Goal: Task Accomplishment & Management: Use online tool/utility

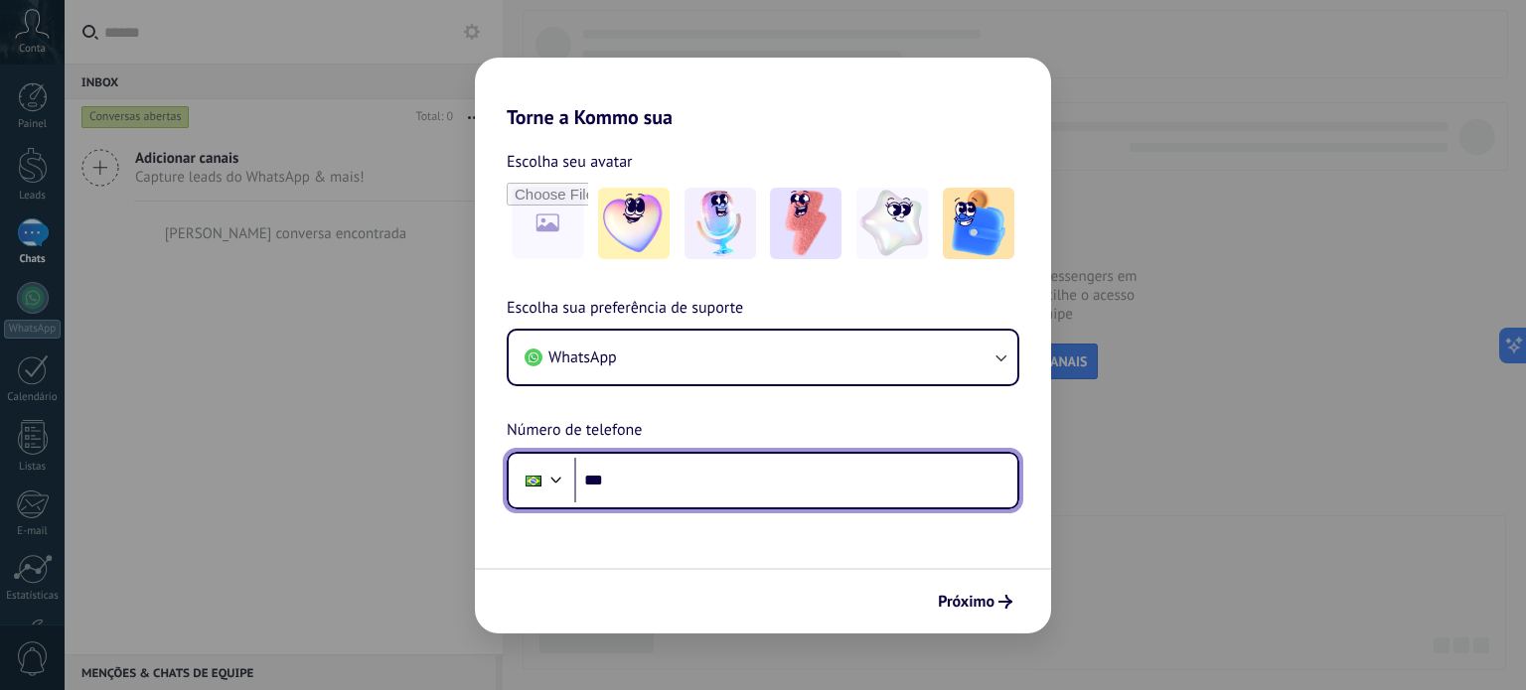
click at [663, 475] on input "***" at bounding box center [795, 481] width 443 height 46
click at [675, 476] on input "**********" at bounding box center [795, 481] width 443 height 46
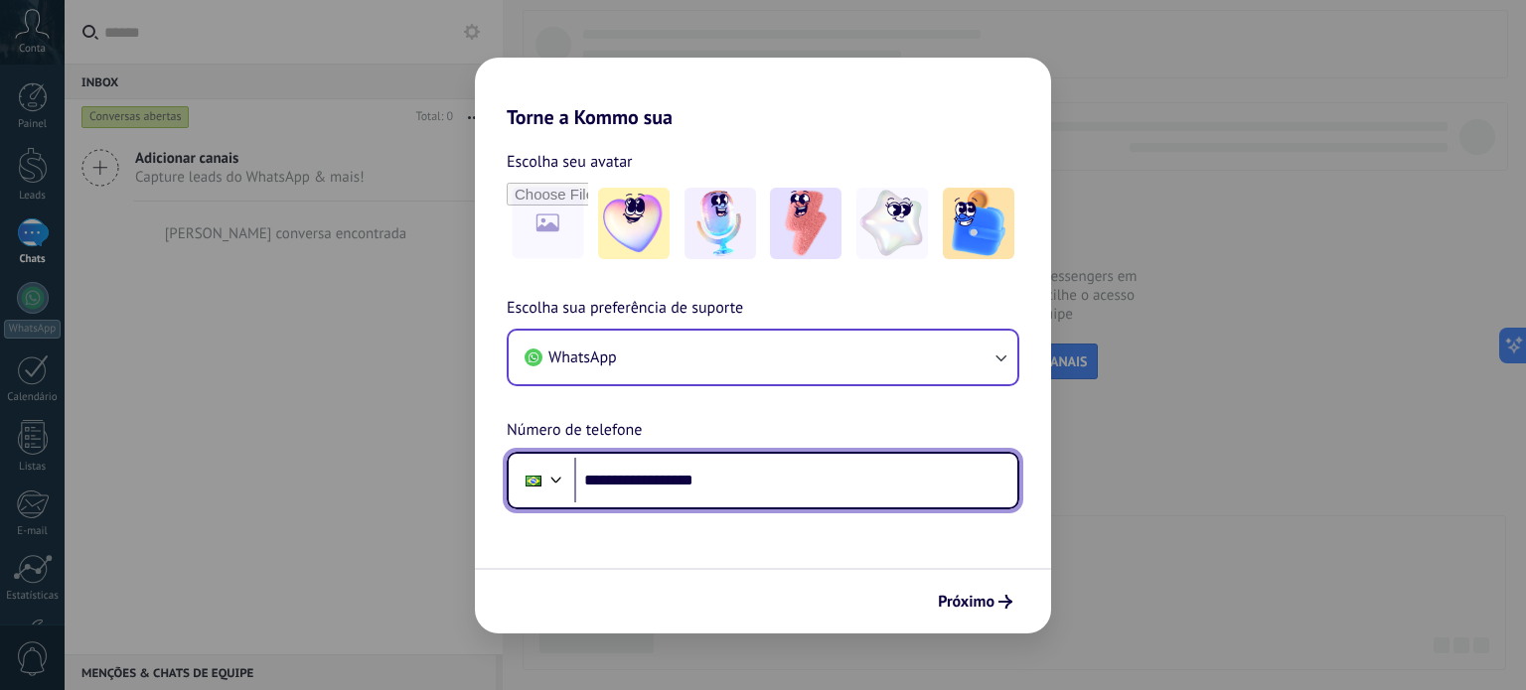
type input "**********"
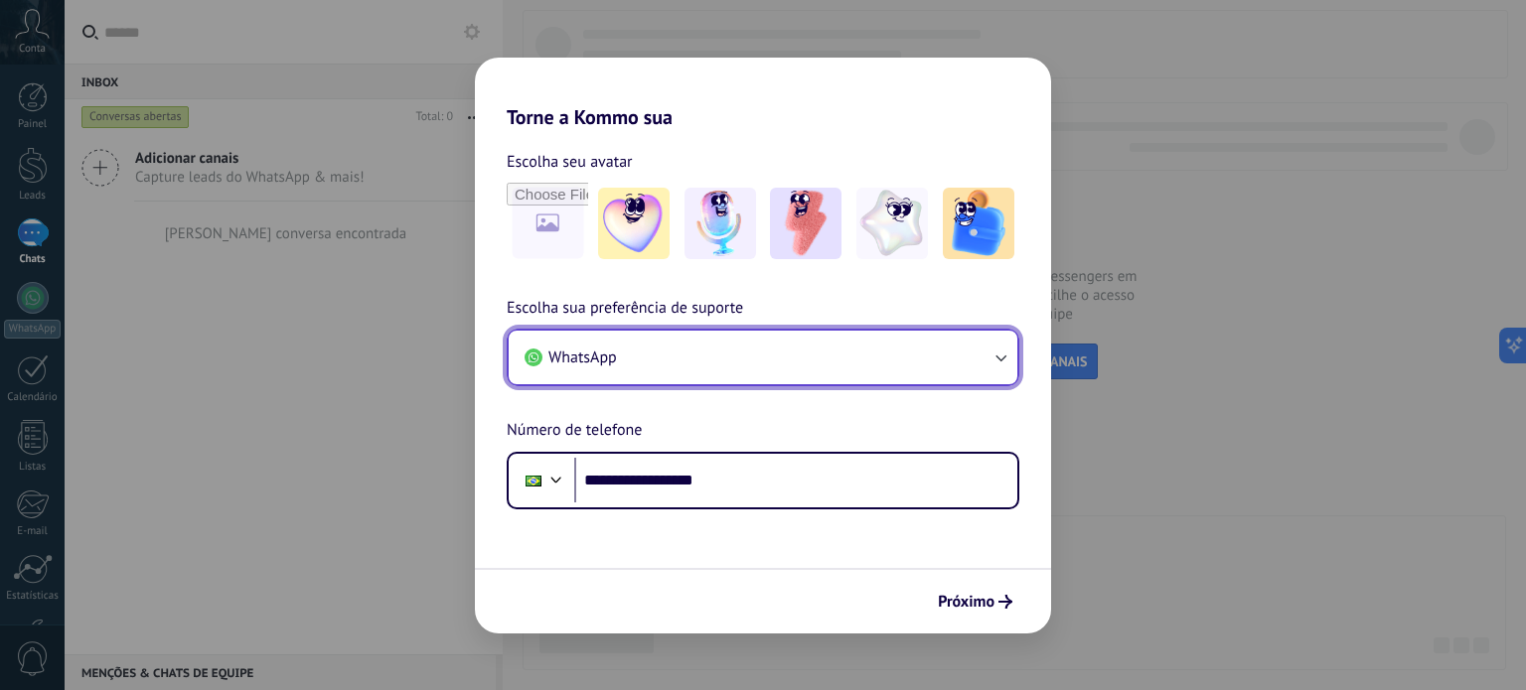
click at [686, 369] on button "WhatsApp" at bounding box center [763, 358] width 509 height 54
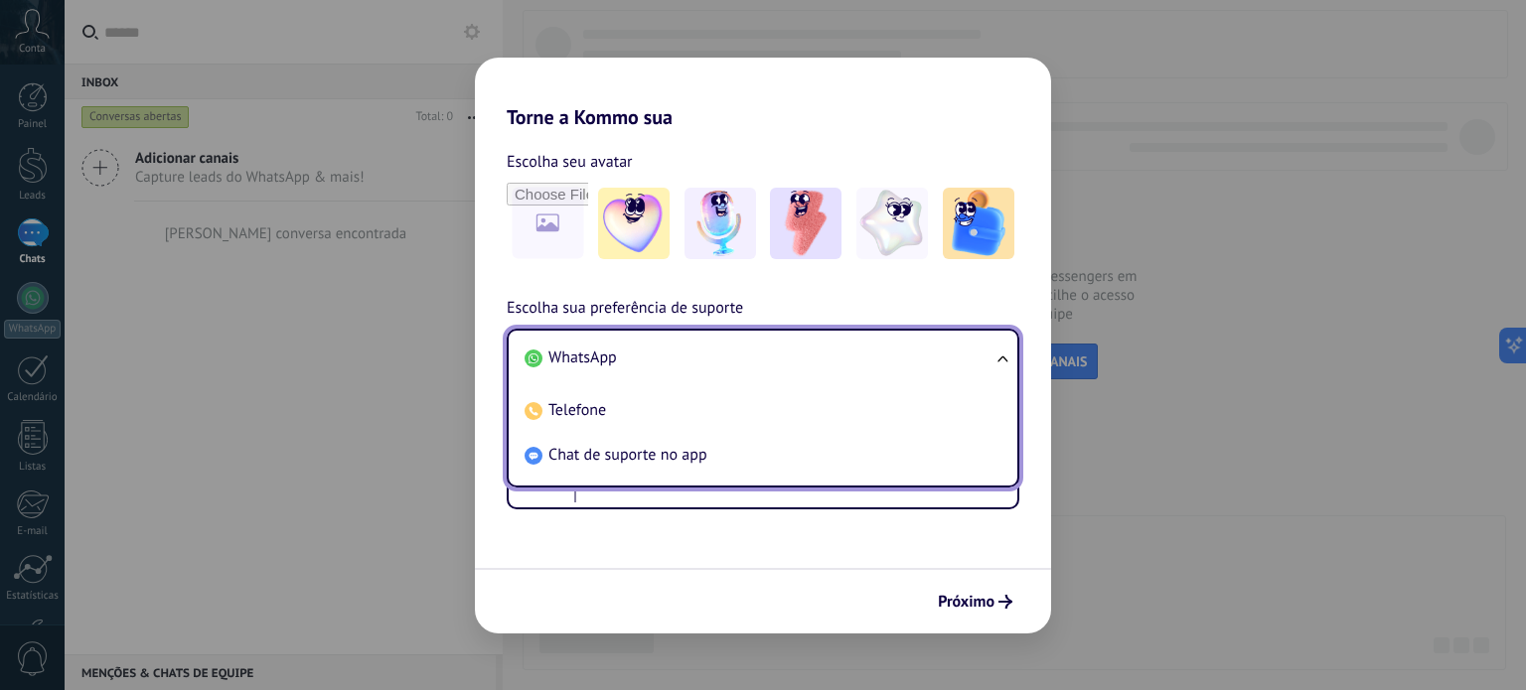
click at [809, 296] on div "**********" at bounding box center [763, 403] width 576 height 214
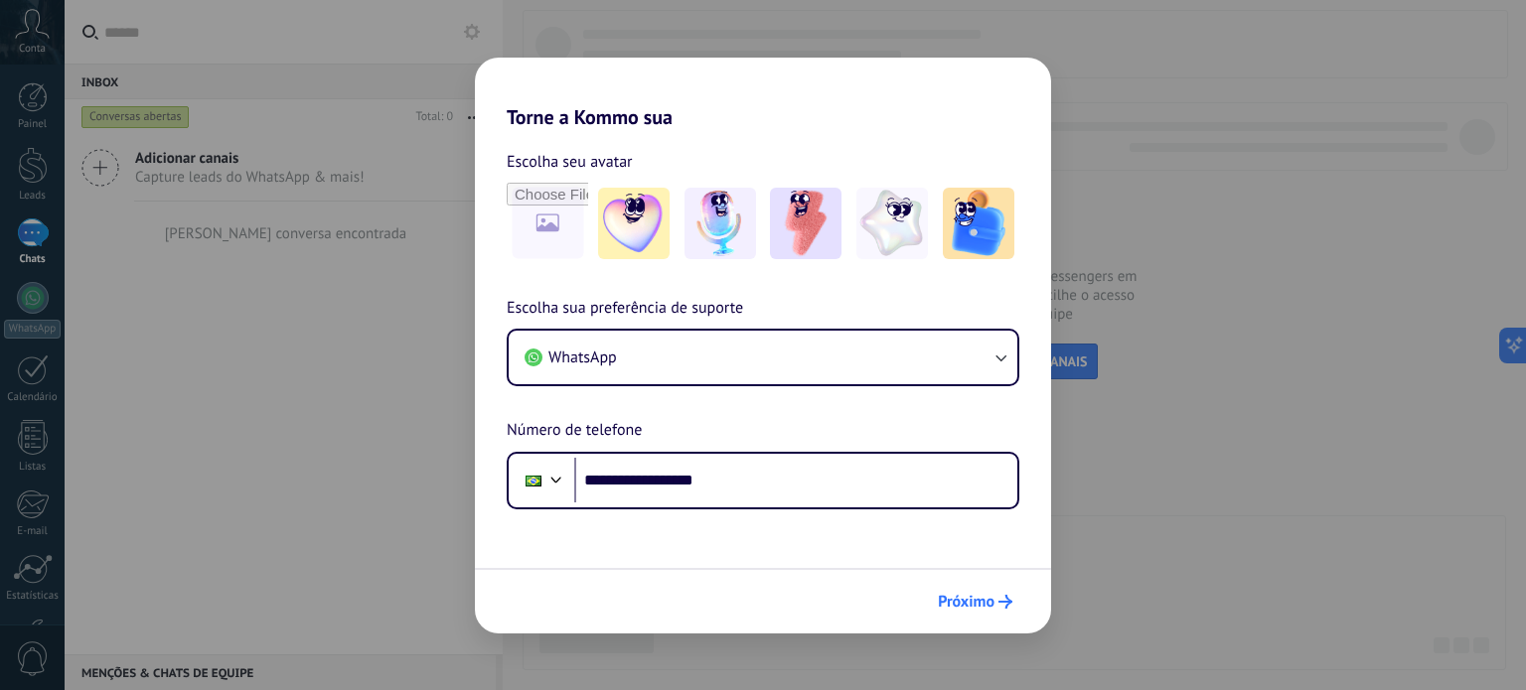
click at [975, 597] on span "Próximo" at bounding box center [966, 602] width 57 height 14
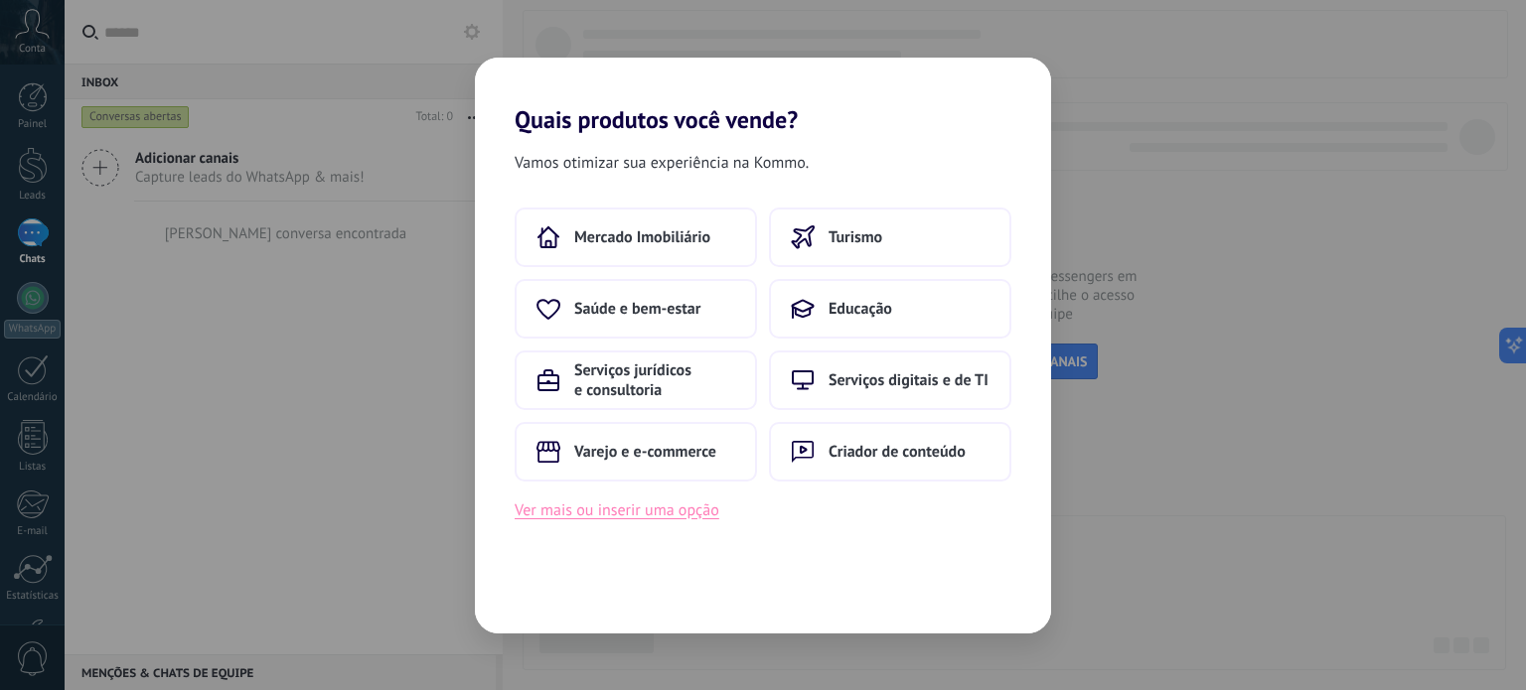
click at [606, 510] on button "Ver mais ou inserir uma opção" at bounding box center [616, 511] width 205 height 26
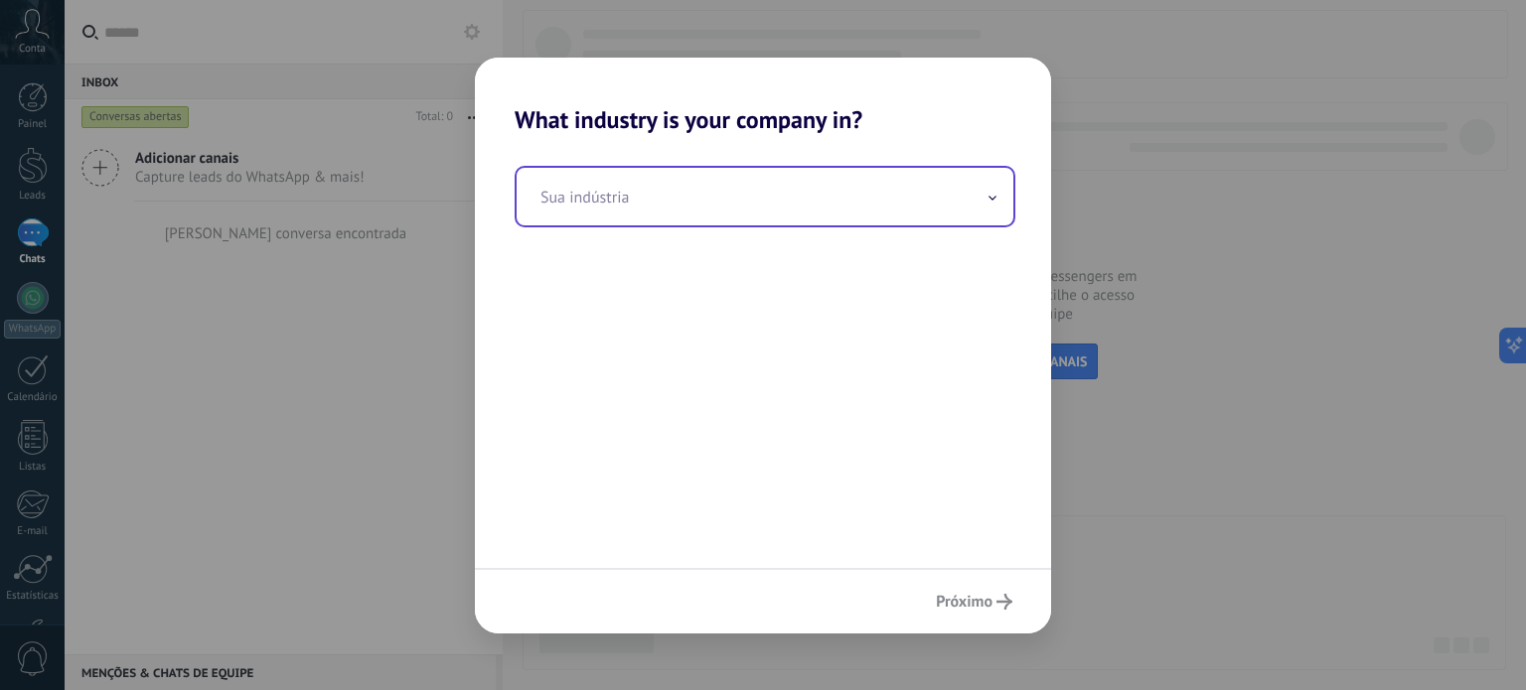
click at [662, 194] on input "text" at bounding box center [764, 197] width 497 height 58
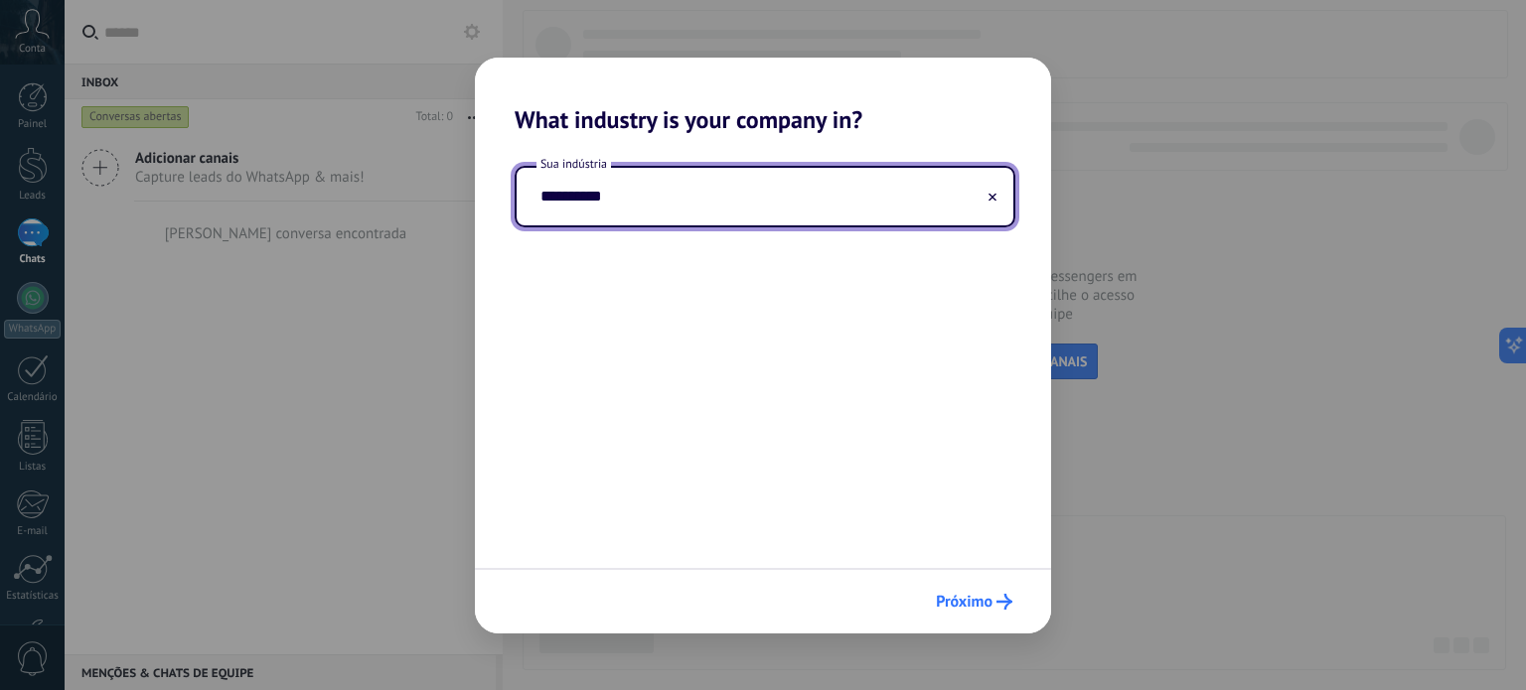
type input "**********"
click at [982, 595] on span "Próximo" at bounding box center [964, 602] width 57 height 14
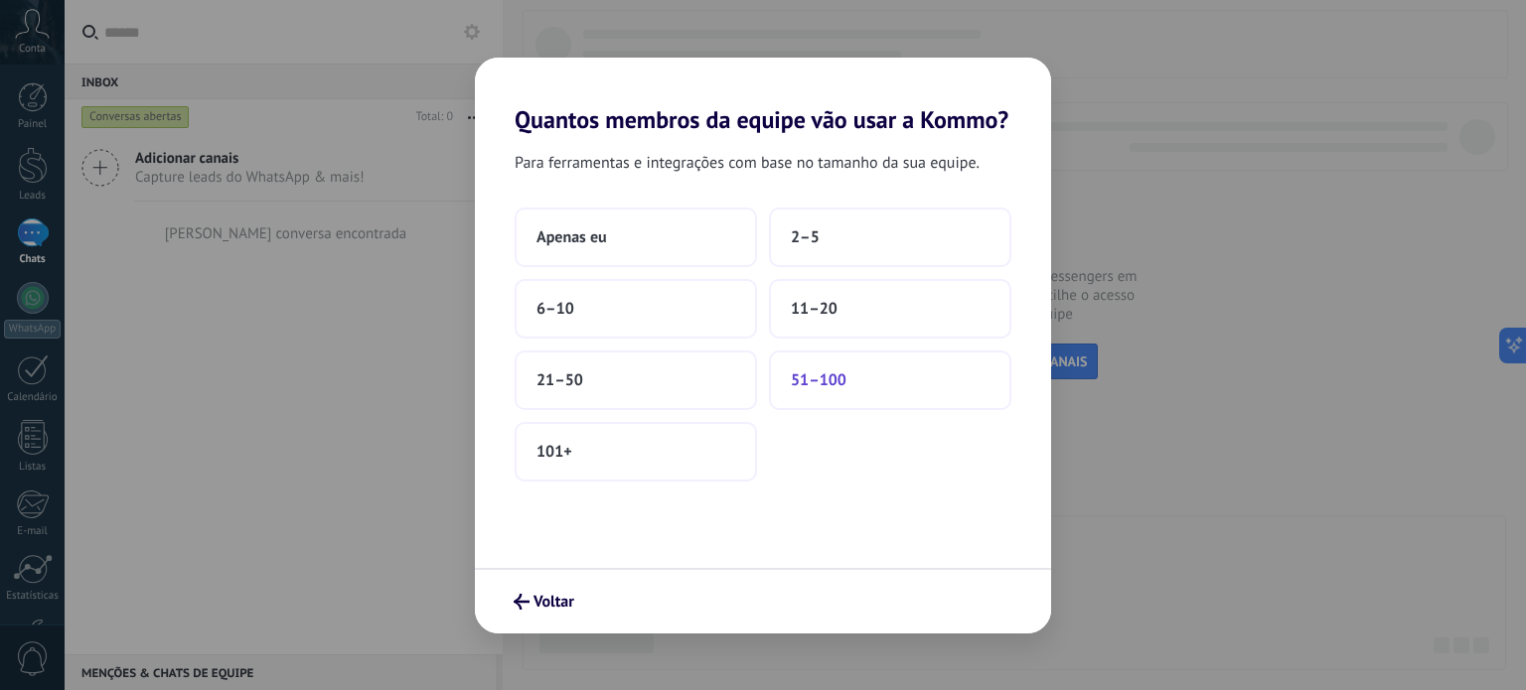
click at [829, 371] on span "51–100" at bounding box center [819, 380] width 56 height 20
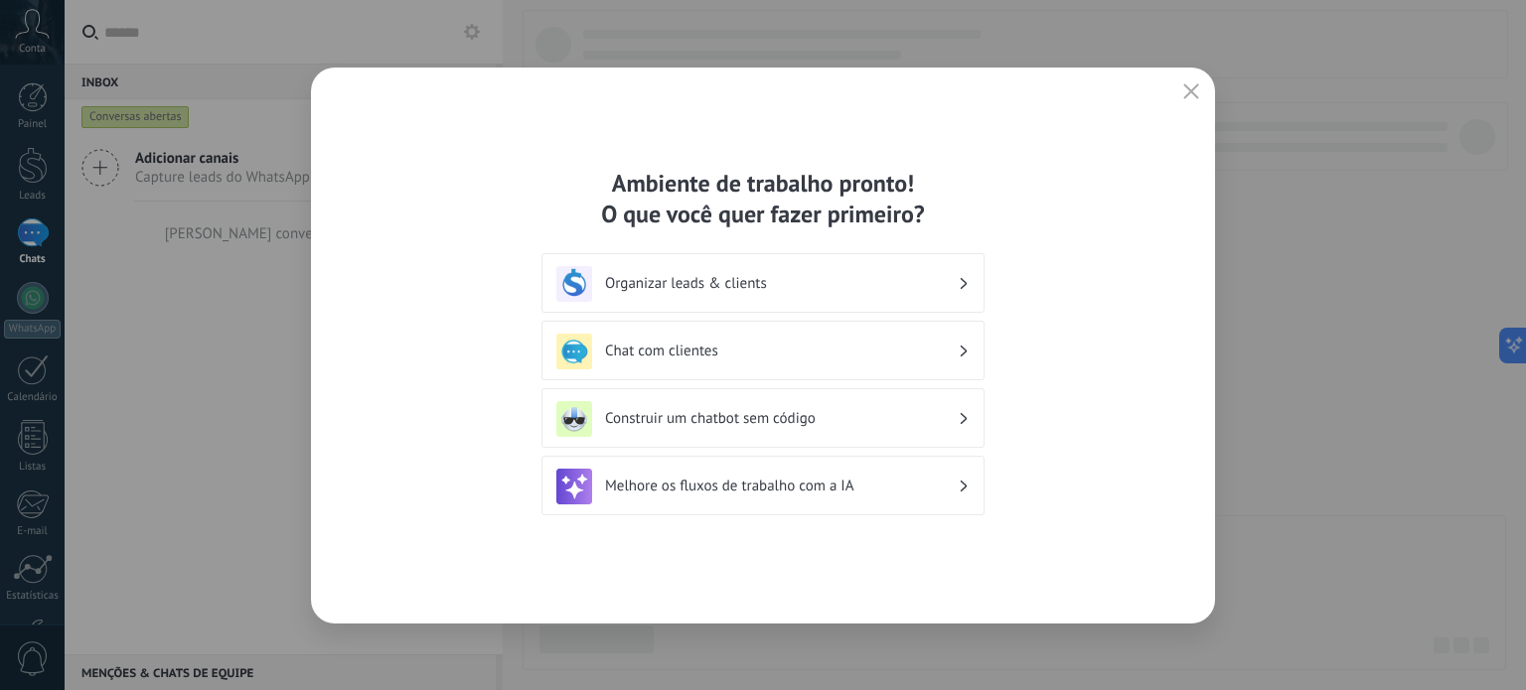
click at [703, 338] on div "Chat com clientes" at bounding box center [762, 352] width 413 height 36
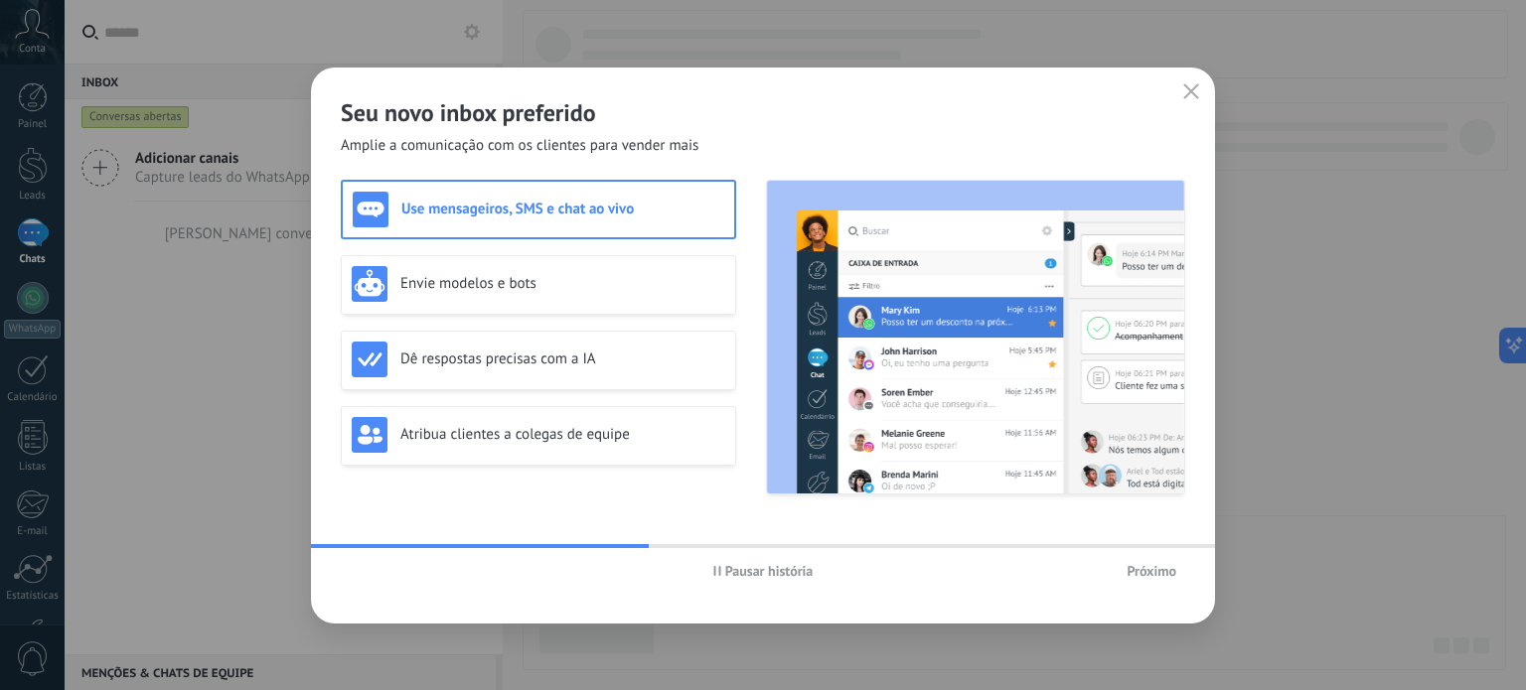
click at [1150, 565] on span "Próximo" at bounding box center [1151, 571] width 50 height 14
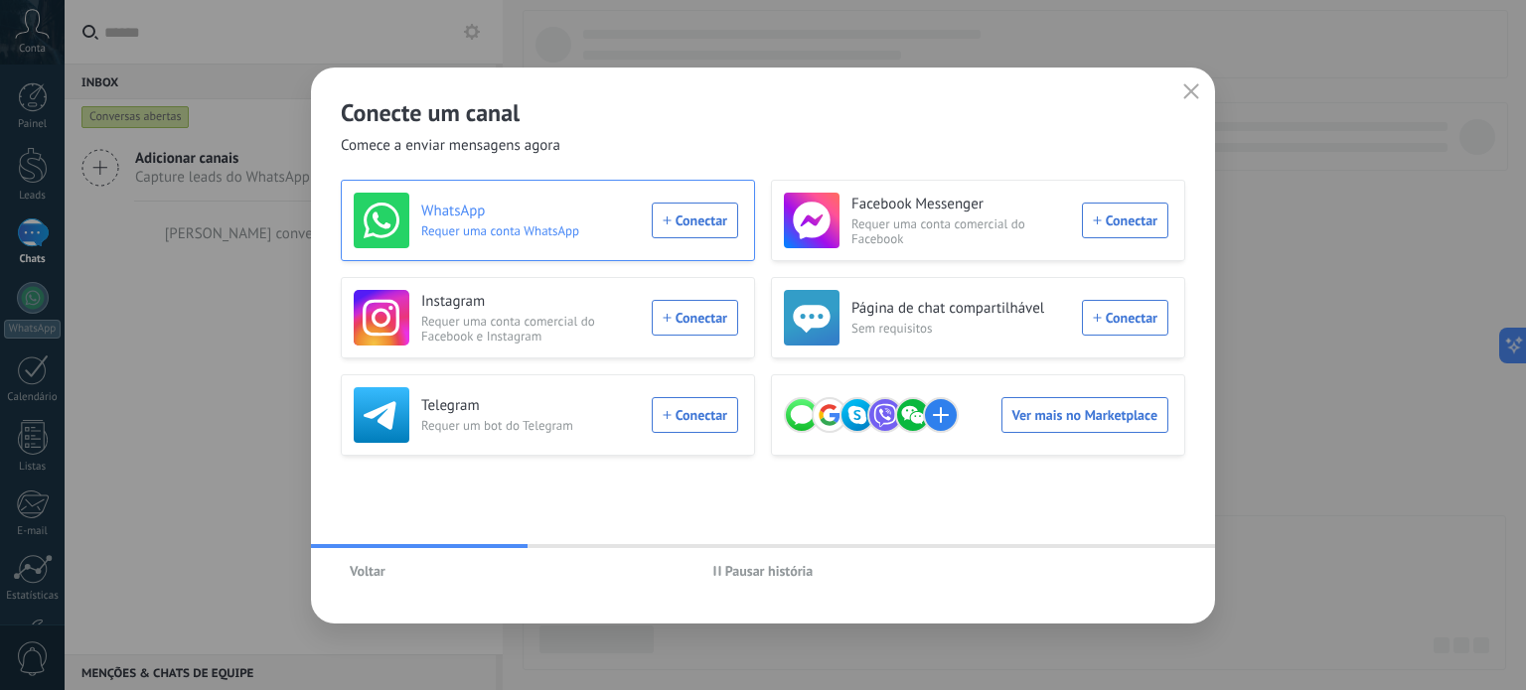
click at [703, 221] on div "WhatsApp Requer uma conta WhatsApp Conectar" at bounding box center [546, 221] width 384 height 56
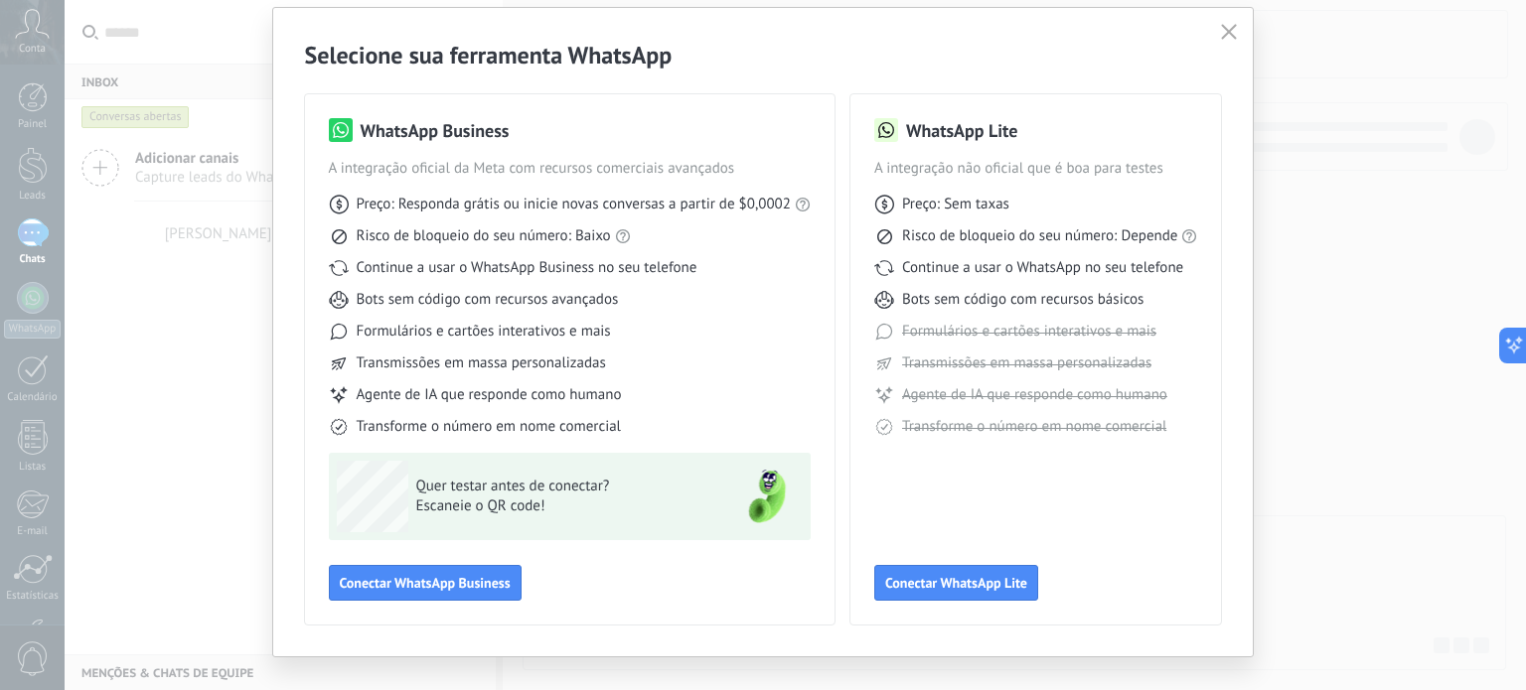
scroll to position [88, 0]
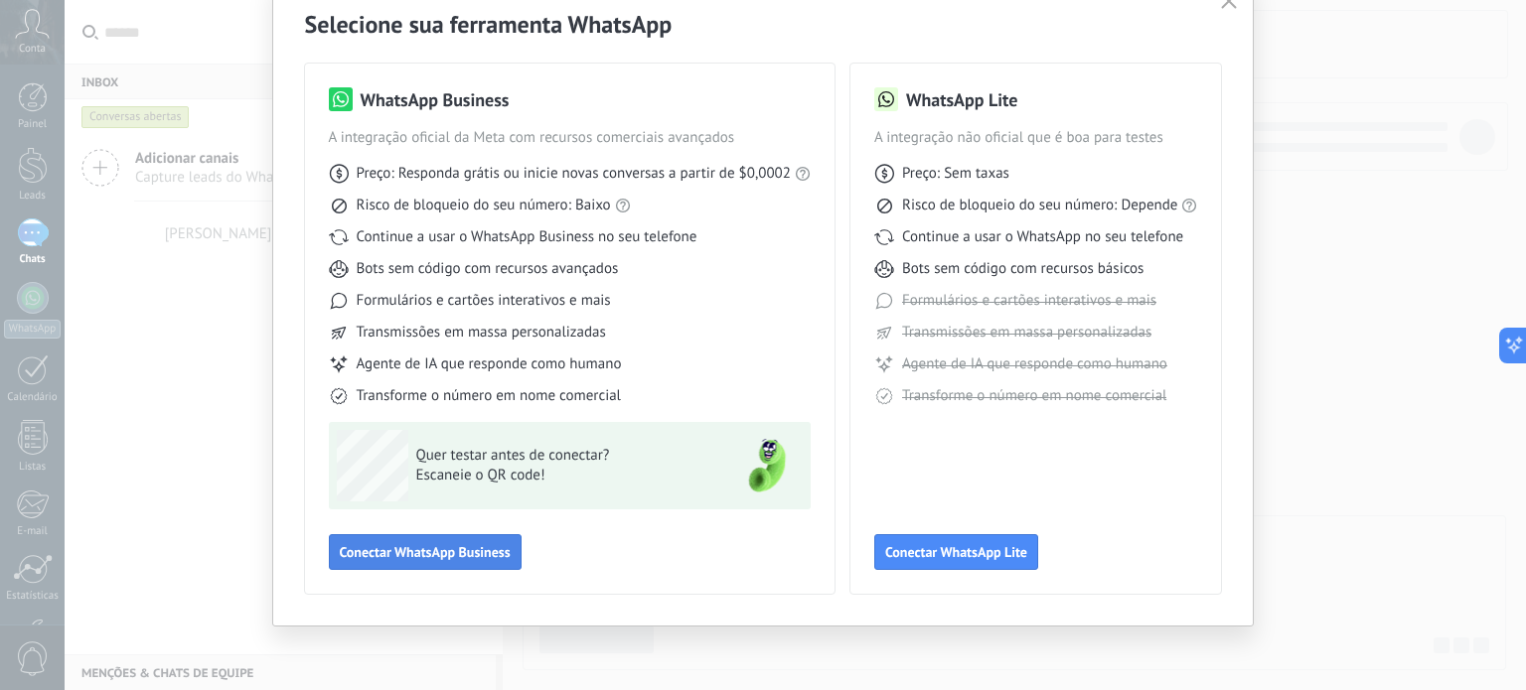
click at [411, 547] on span "Conectar WhatsApp Business" at bounding box center [425, 552] width 171 height 14
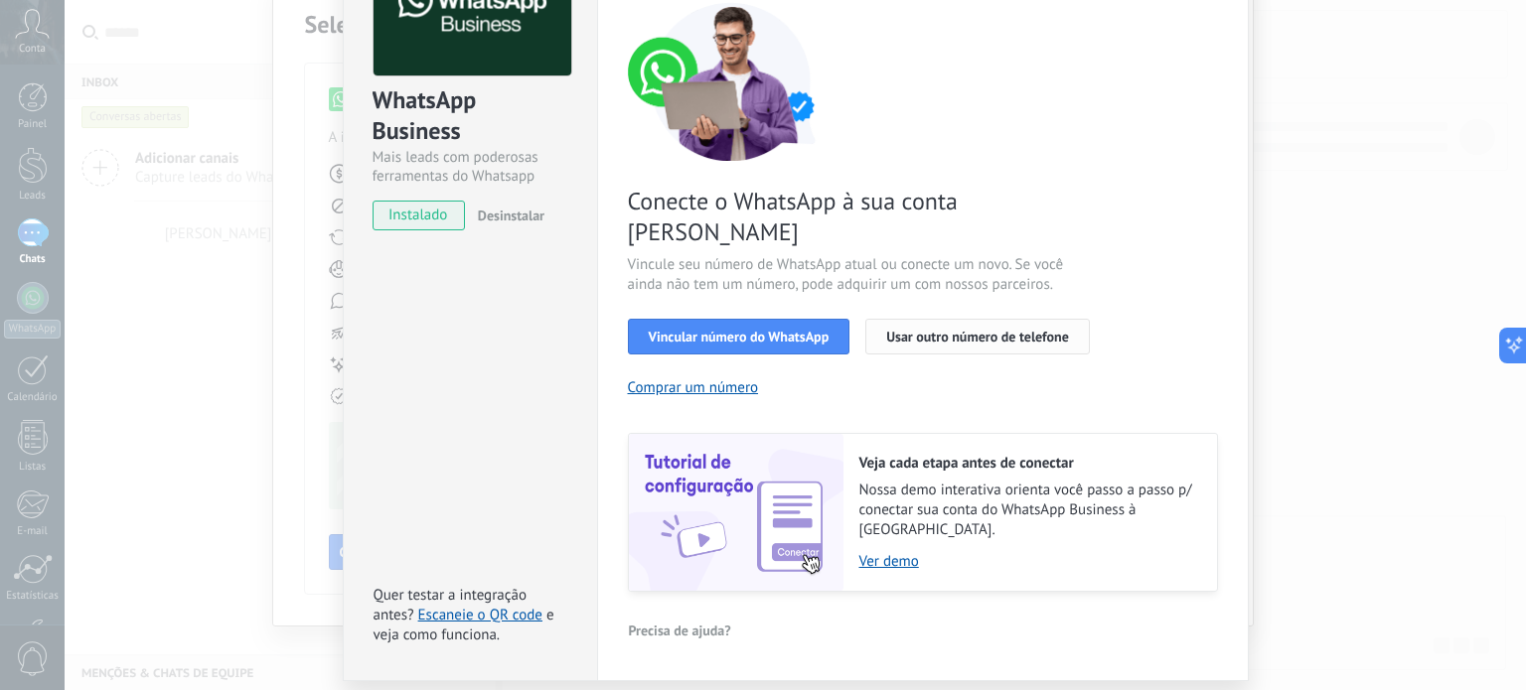
scroll to position [176, 0]
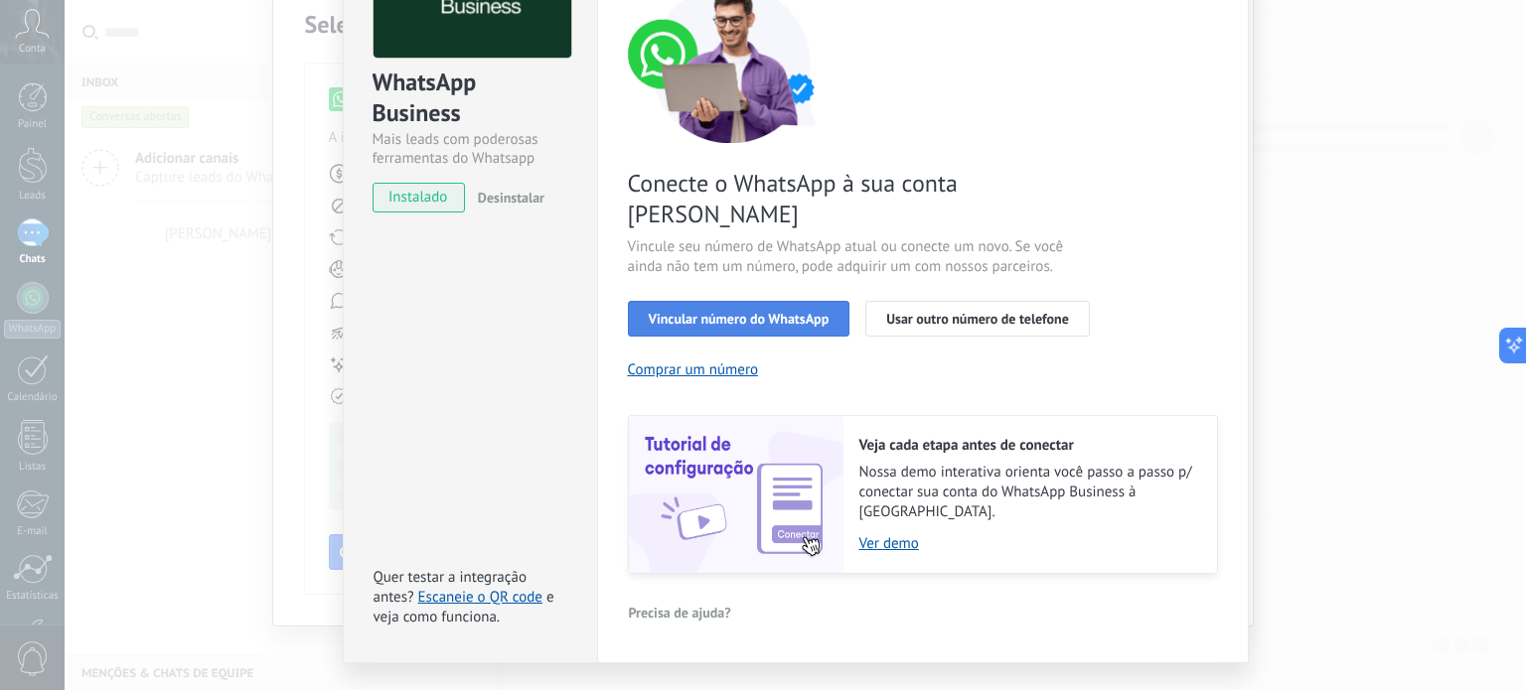
click at [731, 312] on span "Vincular número do WhatsApp" at bounding box center [739, 319] width 181 height 14
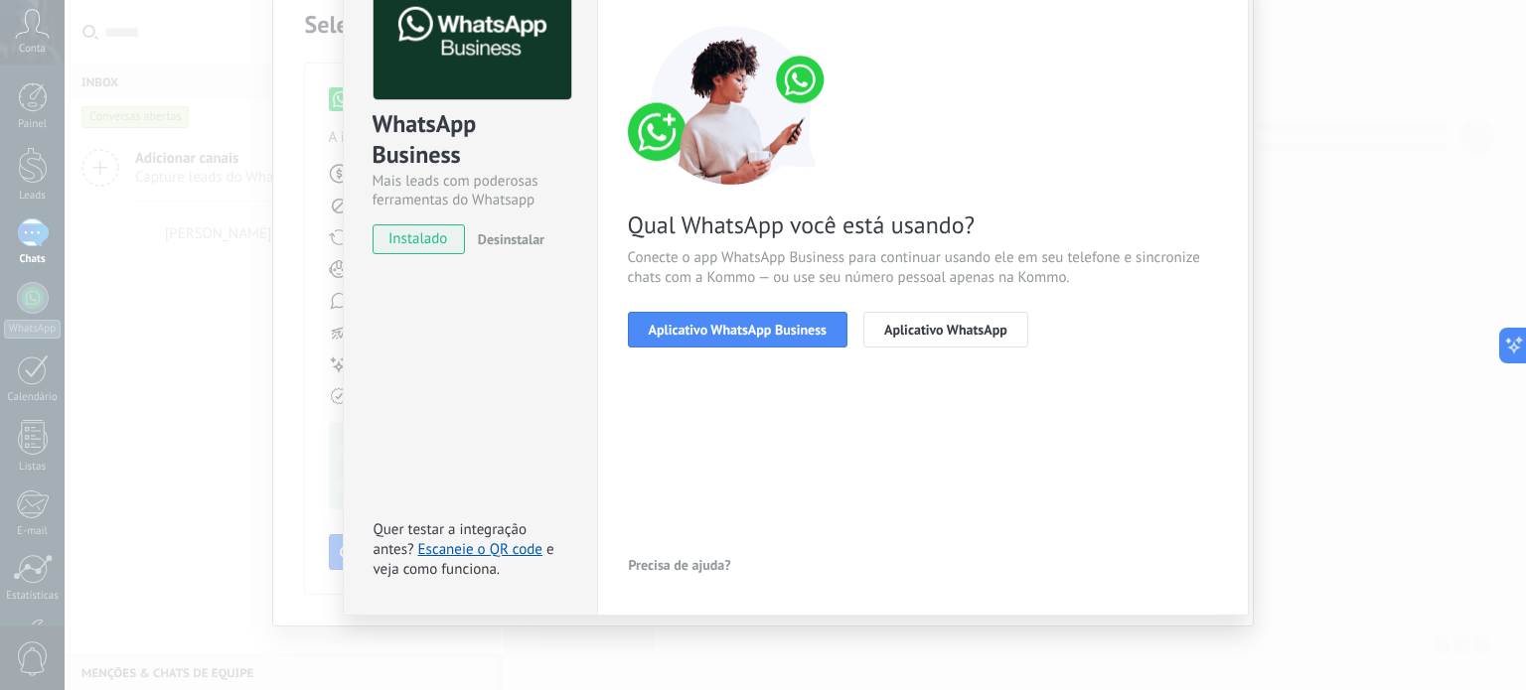
scroll to position [133, 0]
click at [758, 332] on span "Aplicativo WhatsApp Business" at bounding box center [738, 331] width 178 height 14
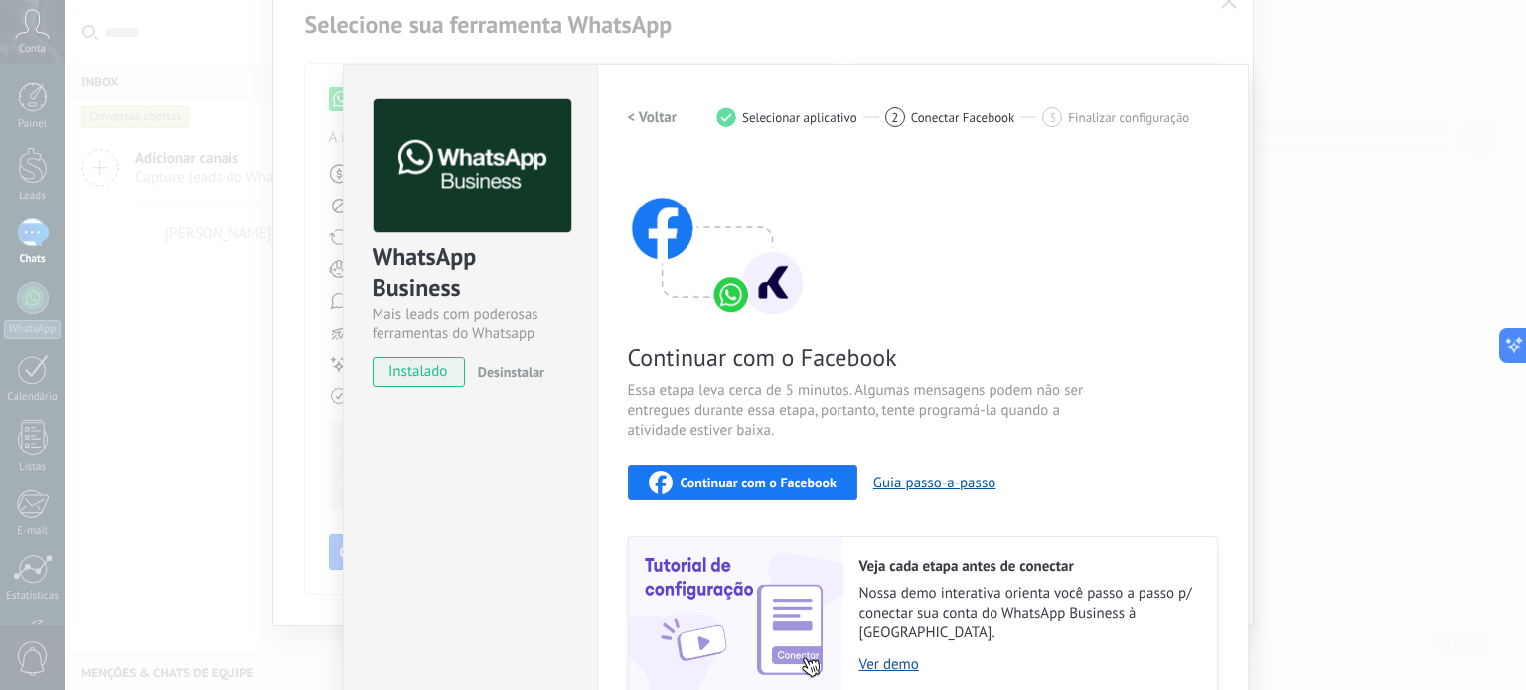
scroll to position [0, 0]
click at [410, 365] on span "instalado" at bounding box center [418, 374] width 90 height 30
click at [417, 376] on span "instalado" at bounding box center [418, 374] width 90 height 30
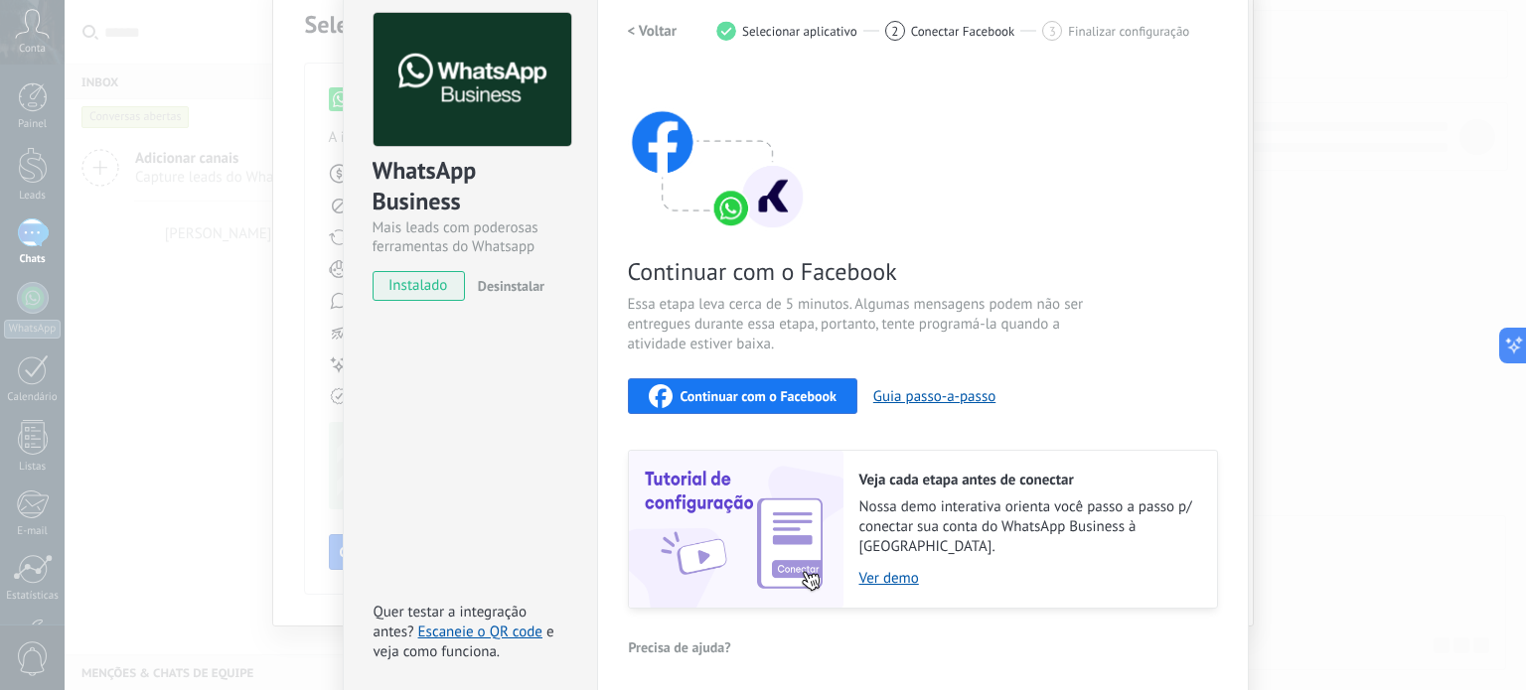
scroll to position [153, 0]
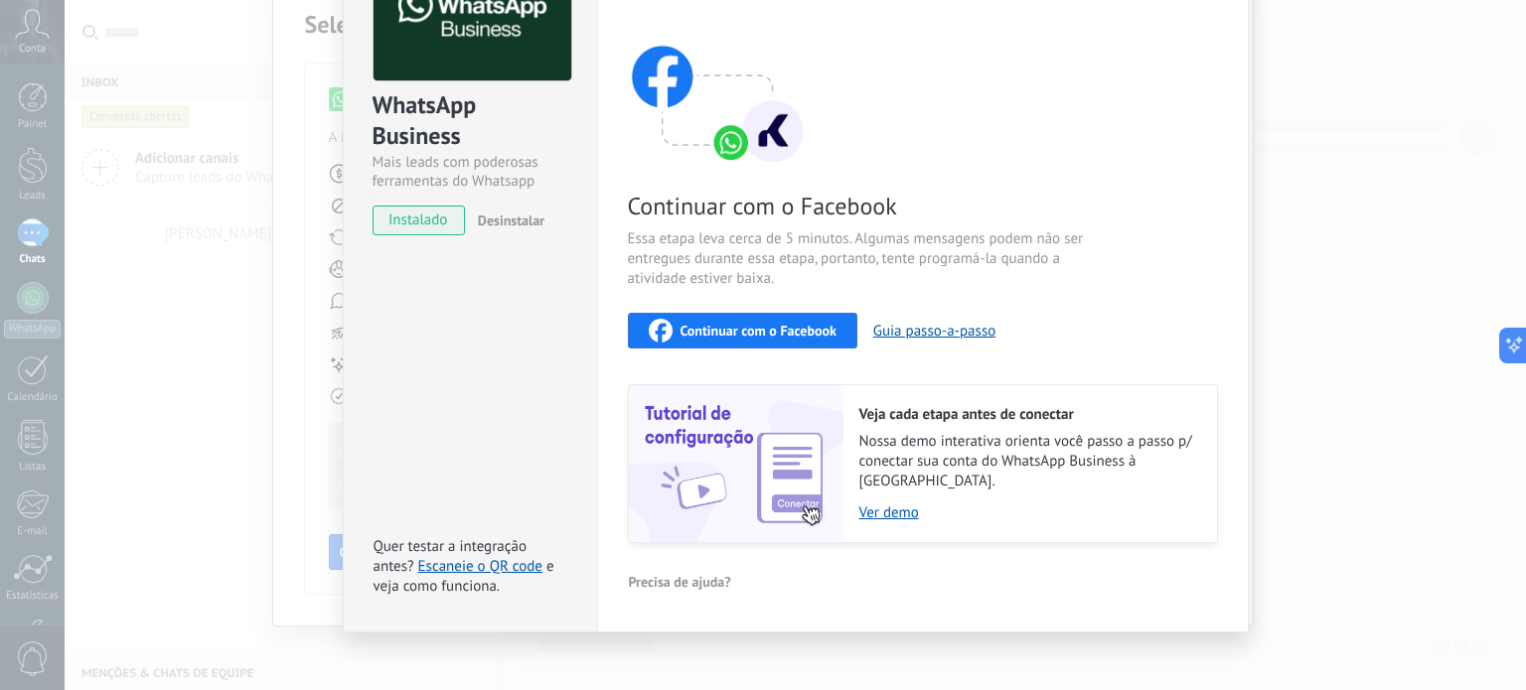
click at [1343, 404] on div "WhatsApp Business Mais leads com poderosas ferramentas do Whatsapp instalado De…" at bounding box center [795, 345] width 1461 height 690
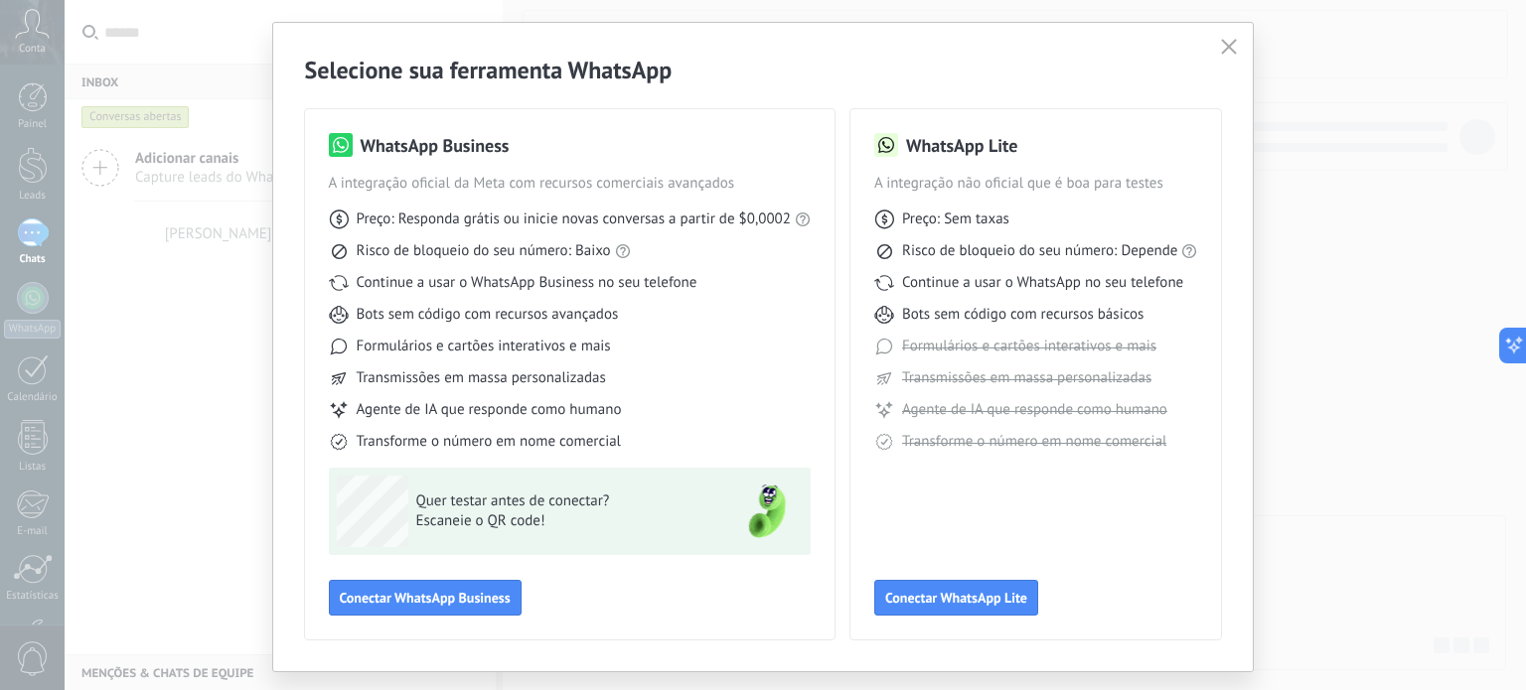
scroll to position [0, 0]
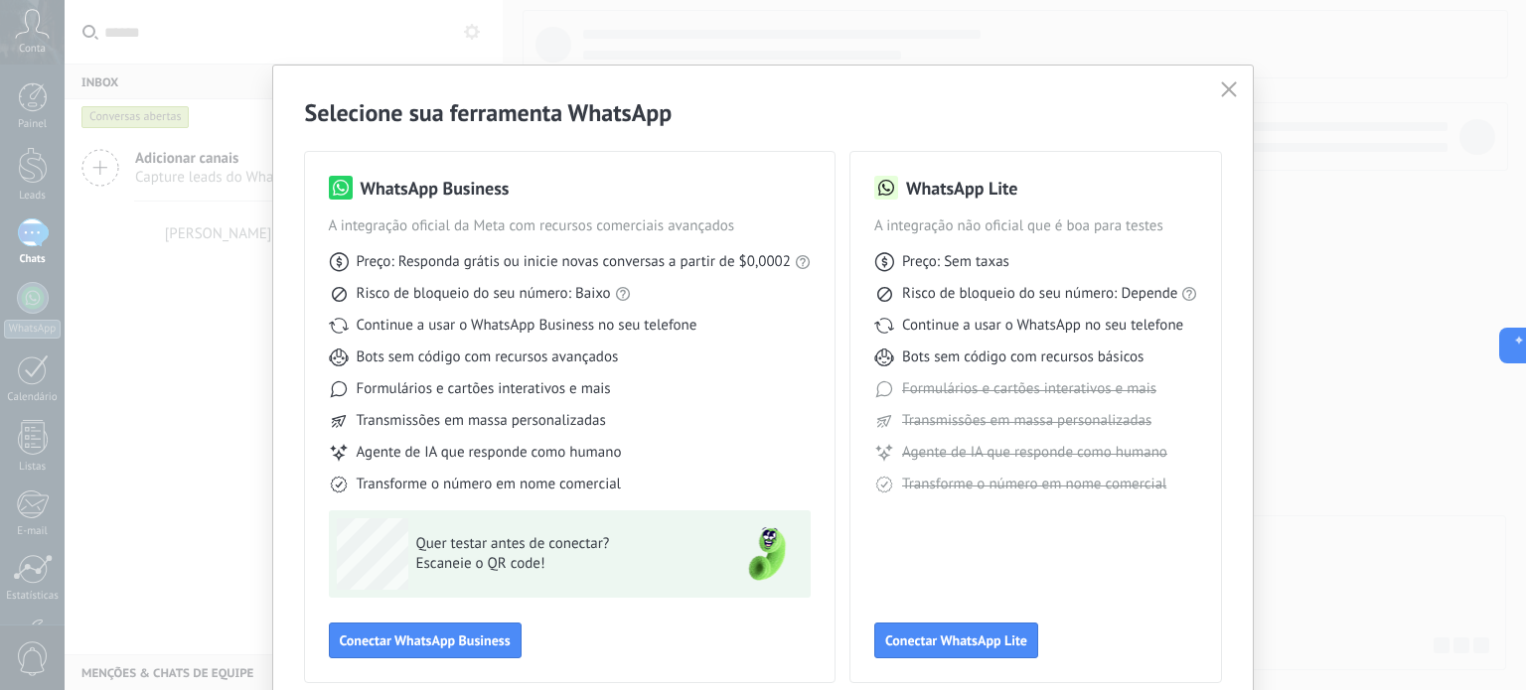
click at [1224, 90] on icon "button" at bounding box center [1229, 89] width 16 height 16
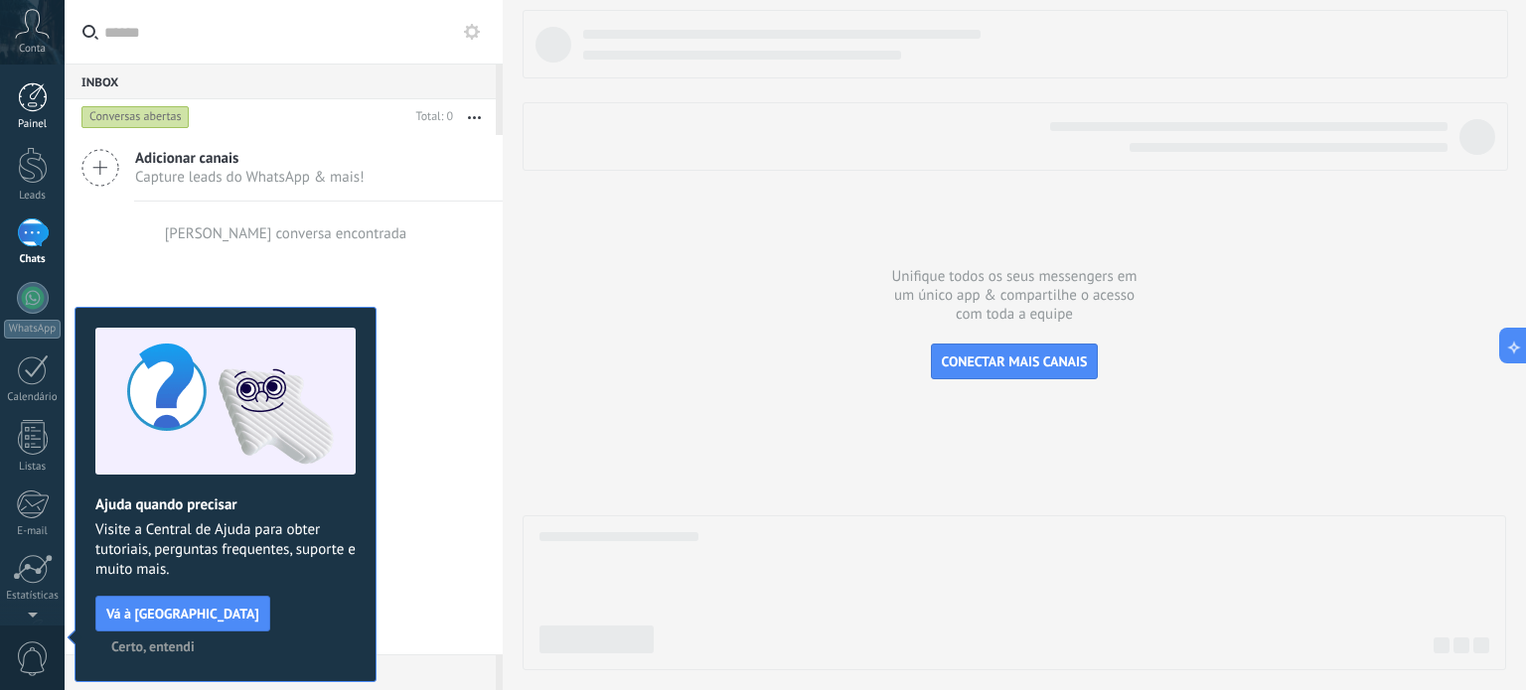
click at [29, 112] on link "Painel" at bounding box center [32, 106] width 65 height 49
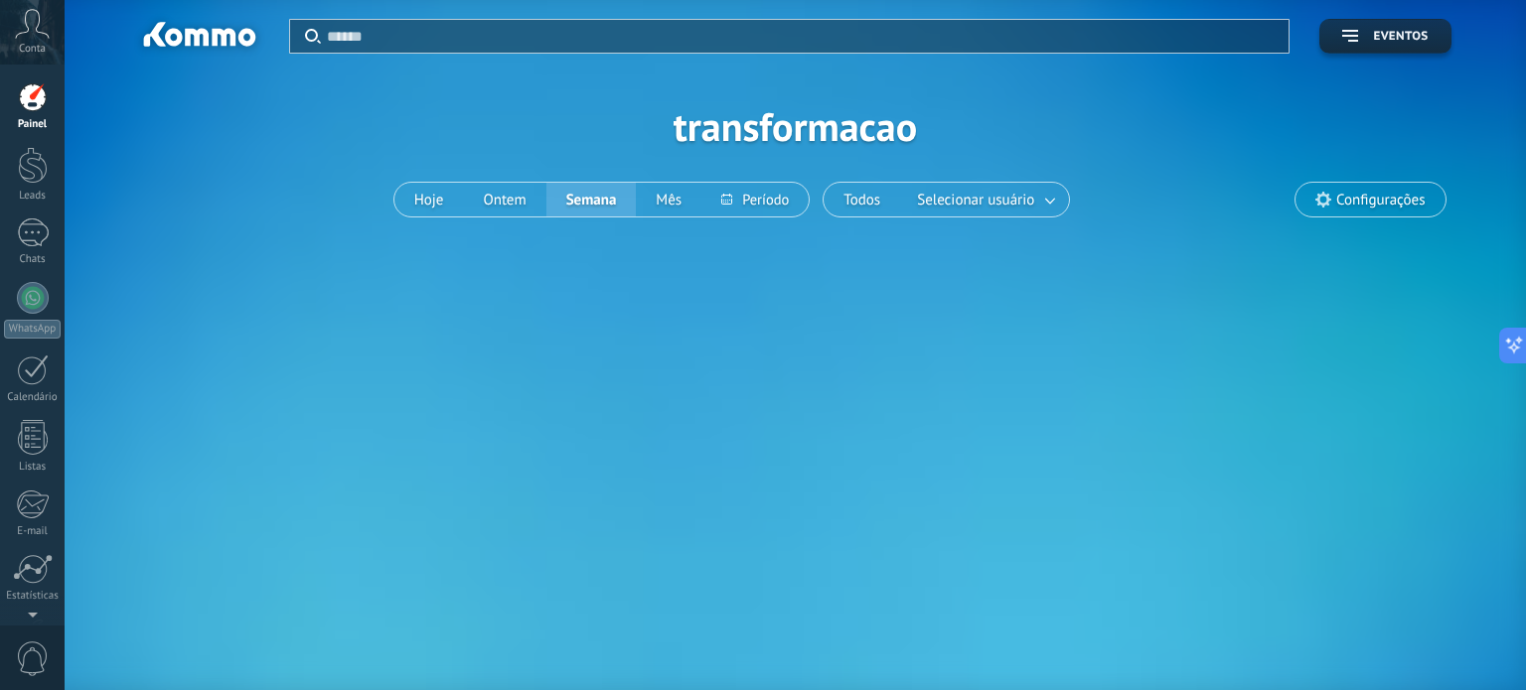
click at [32, 14] on icon at bounding box center [32, 24] width 35 height 30
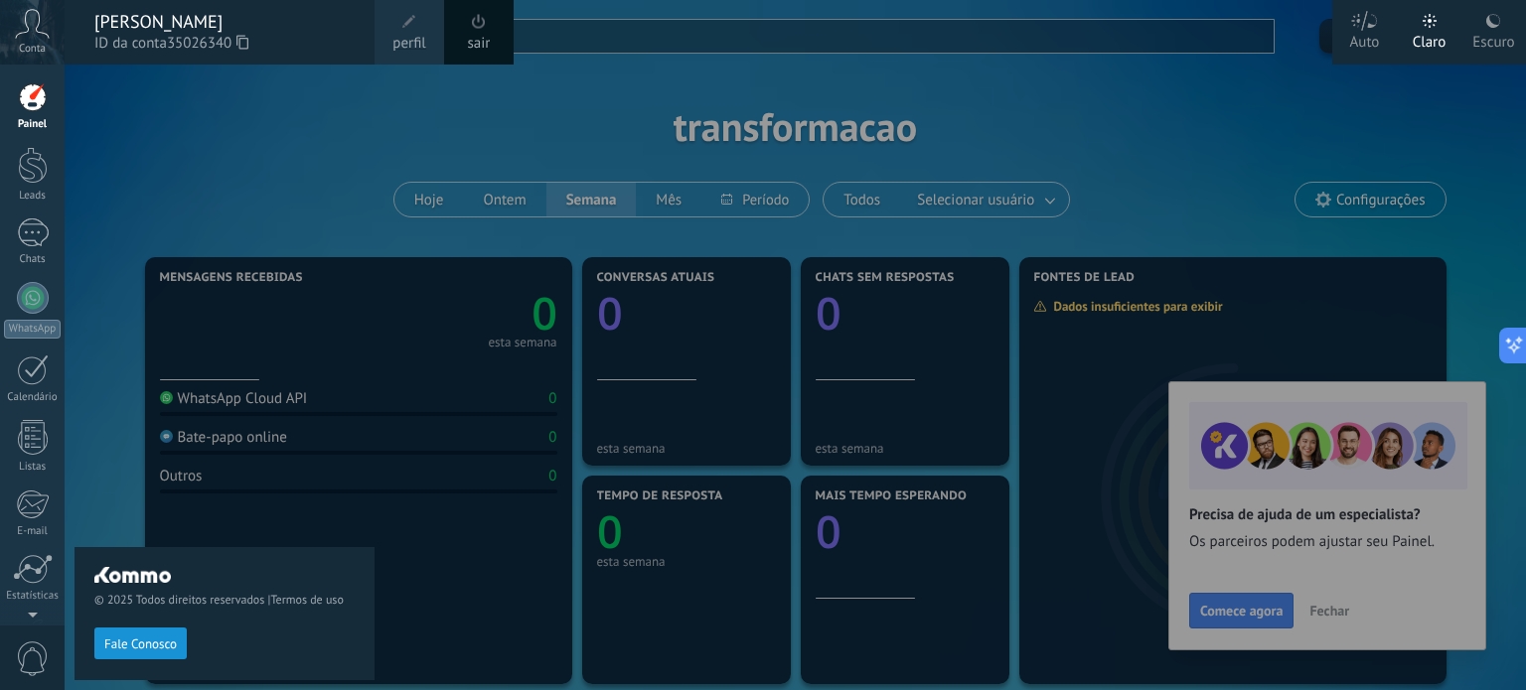
click at [1255, 615] on div at bounding box center [828, 345] width 1526 height 690
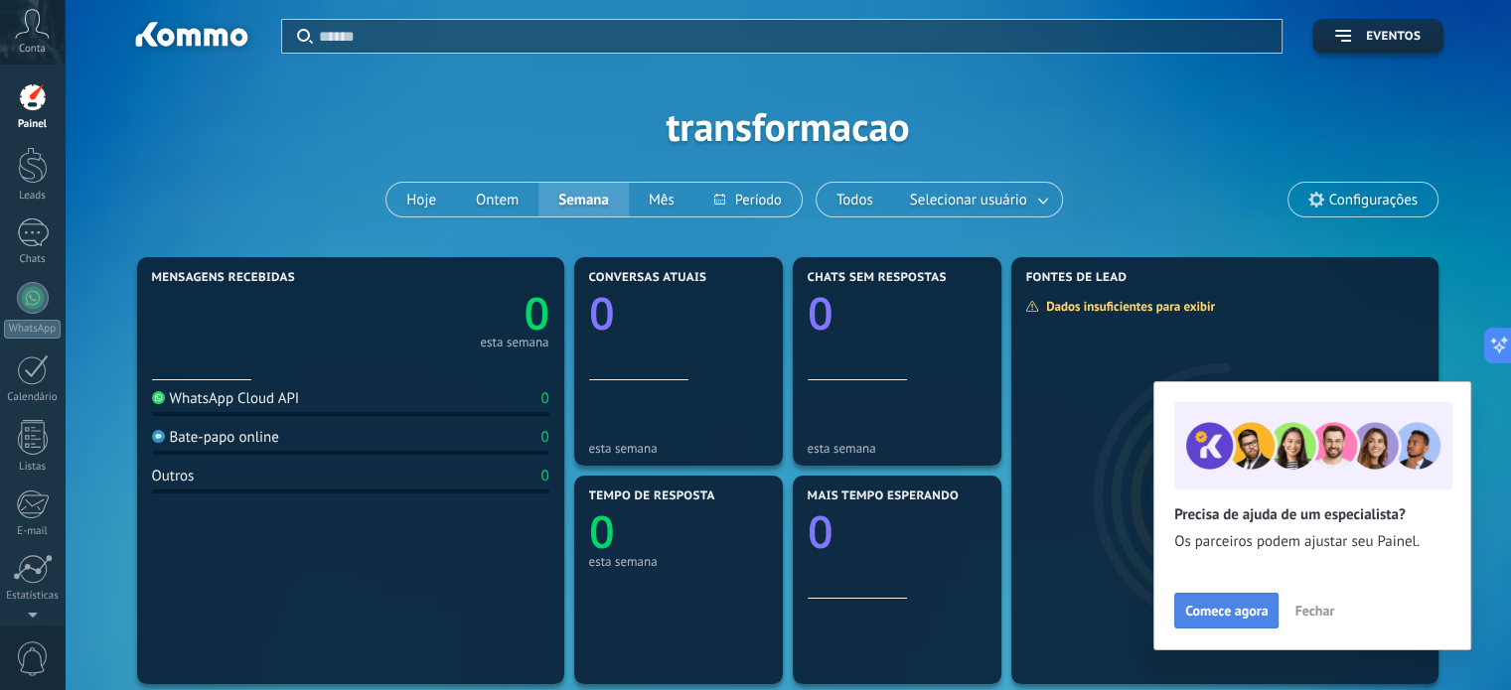
click at [1243, 621] on button "Comece agora" at bounding box center [1226, 611] width 104 height 36
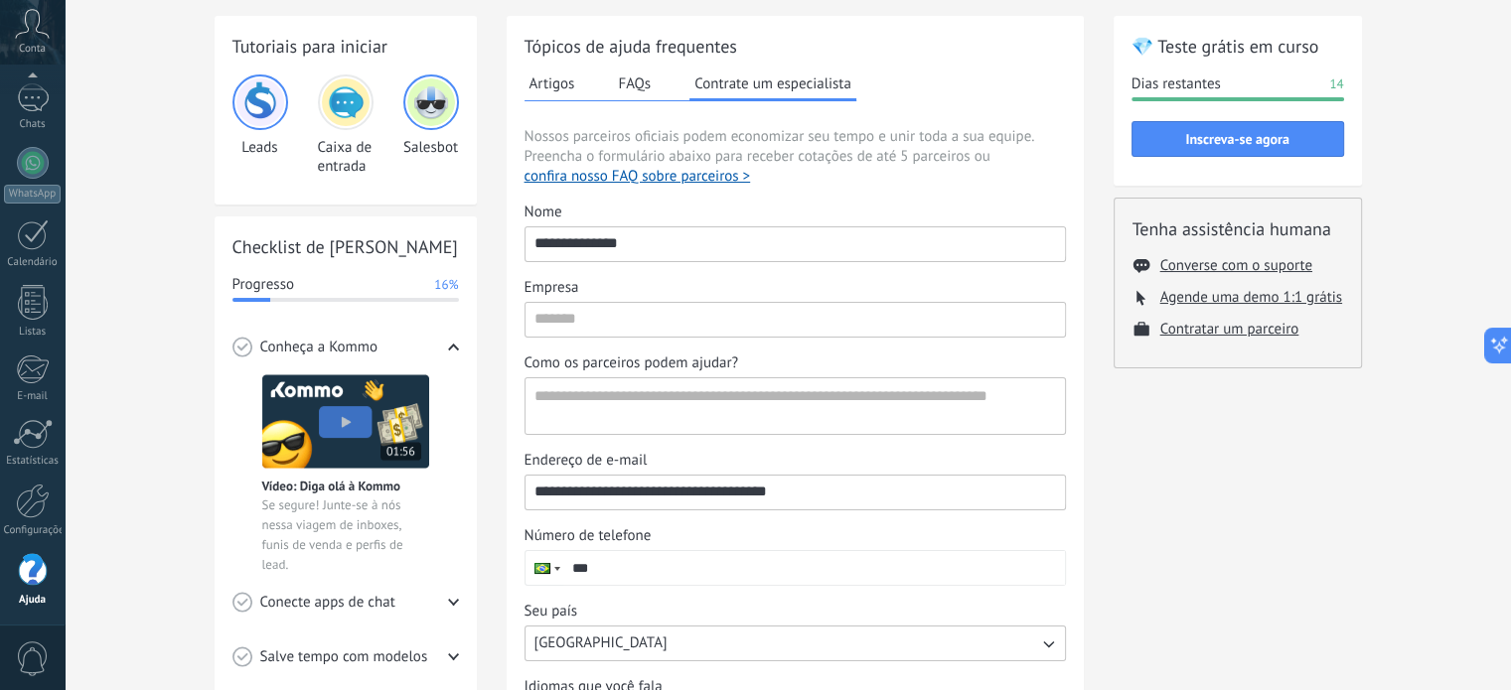
scroll to position [199, 0]
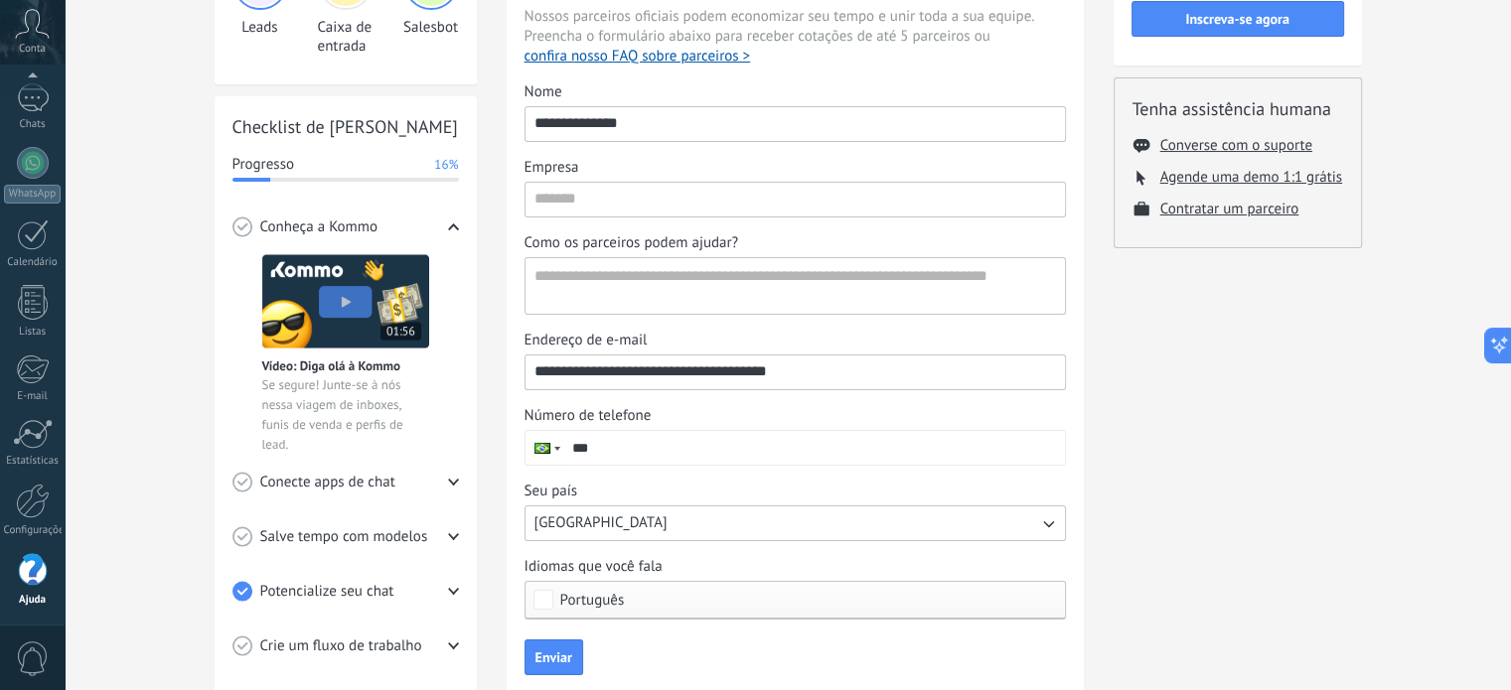
click at [660, 445] on input "***" at bounding box center [814, 448] width 502 height 34
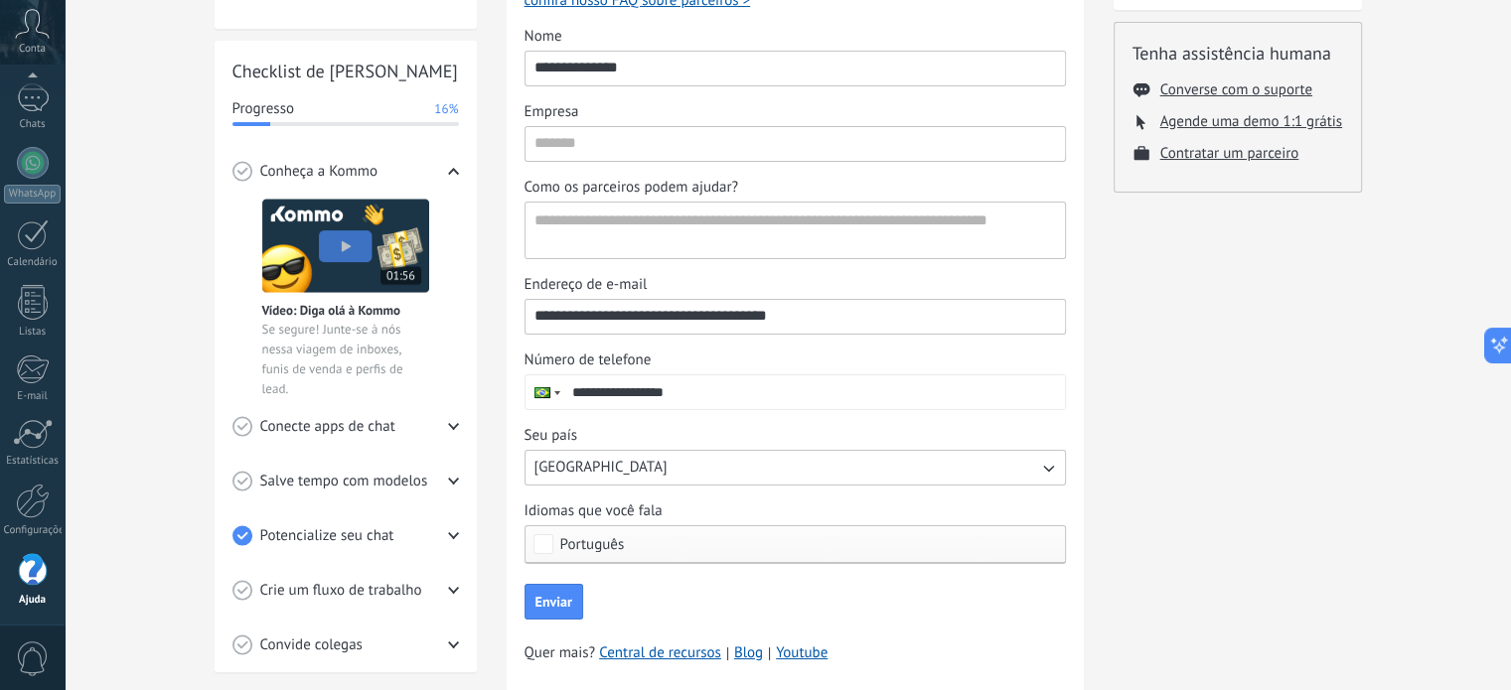
scroll to position [308, 0]
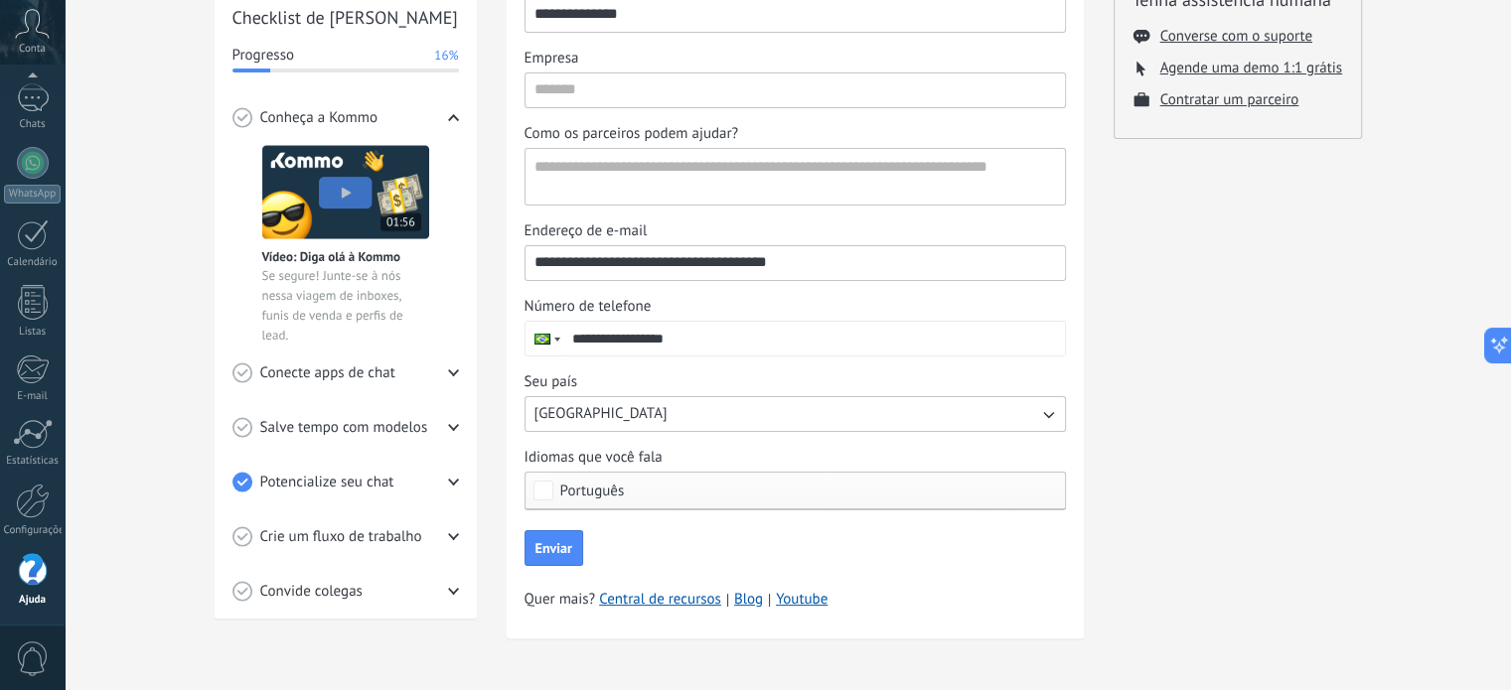
type input "**********"
click at [588, 89] on input "Empresa" at bounding box center [794, 89] width 539 height 32
type input "**********"
click at [570, 541] on span "Enviar" at bounding box center [553, 548] width 37 height 14
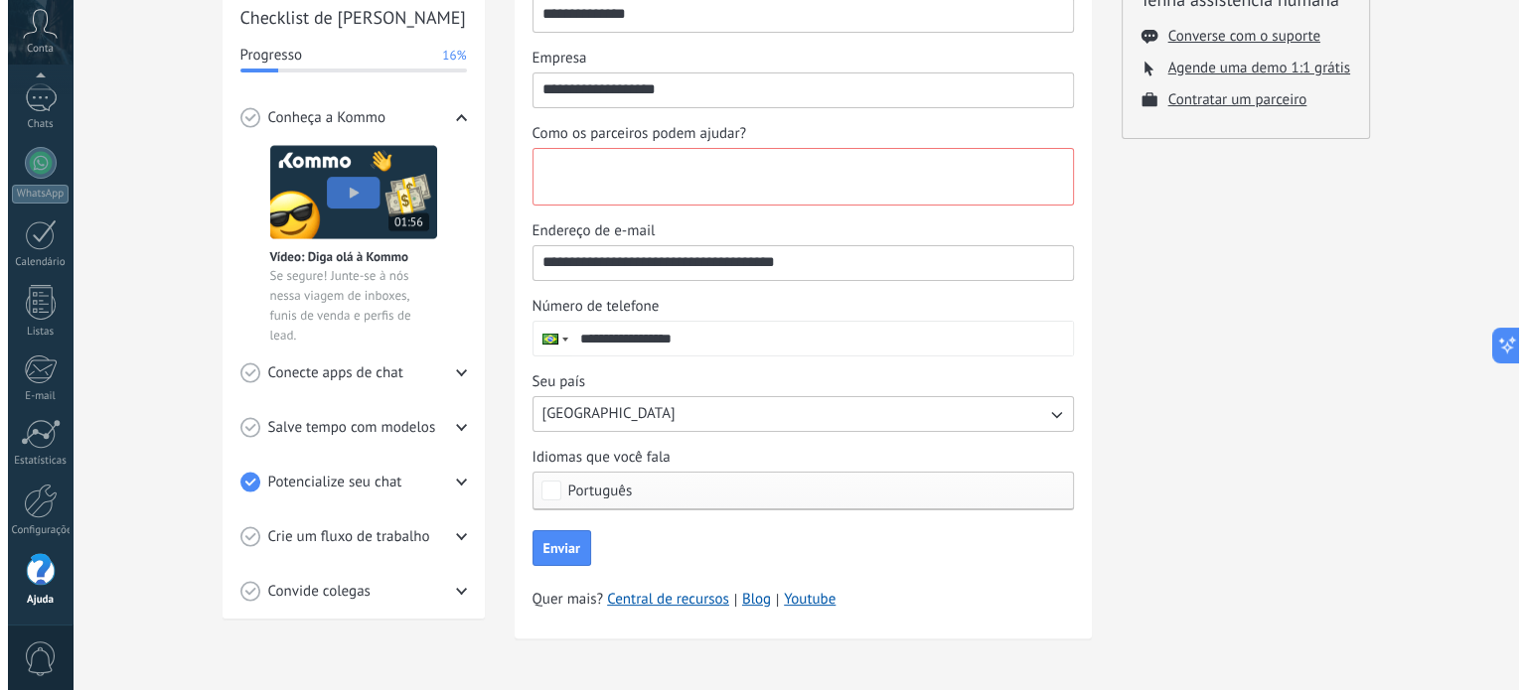
scroll to position [0, 0]
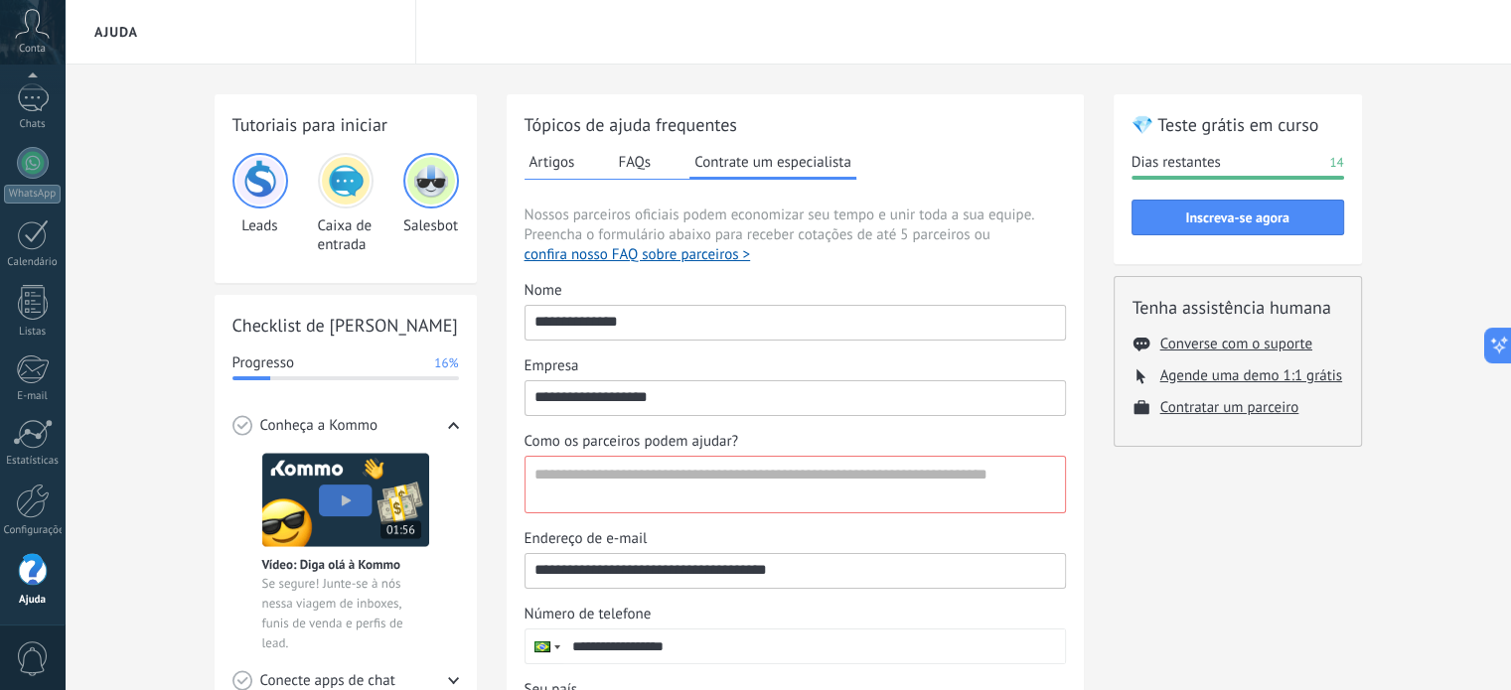
click at [350, 191] on img at bounding box center [346, 181] width 48 height 48
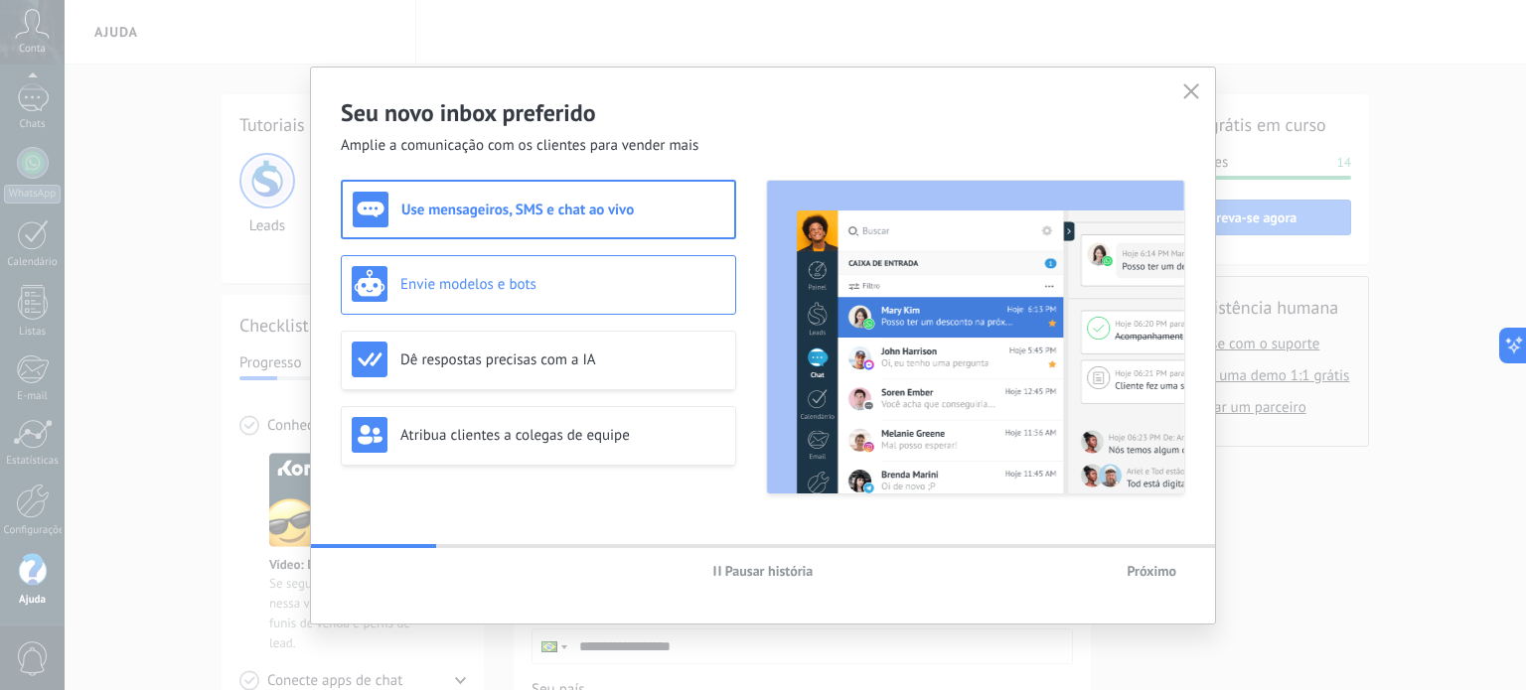
click at [489, 288] on h3 "Envie modelos e bots" at bounding box center [562, 284] width 325 height 19
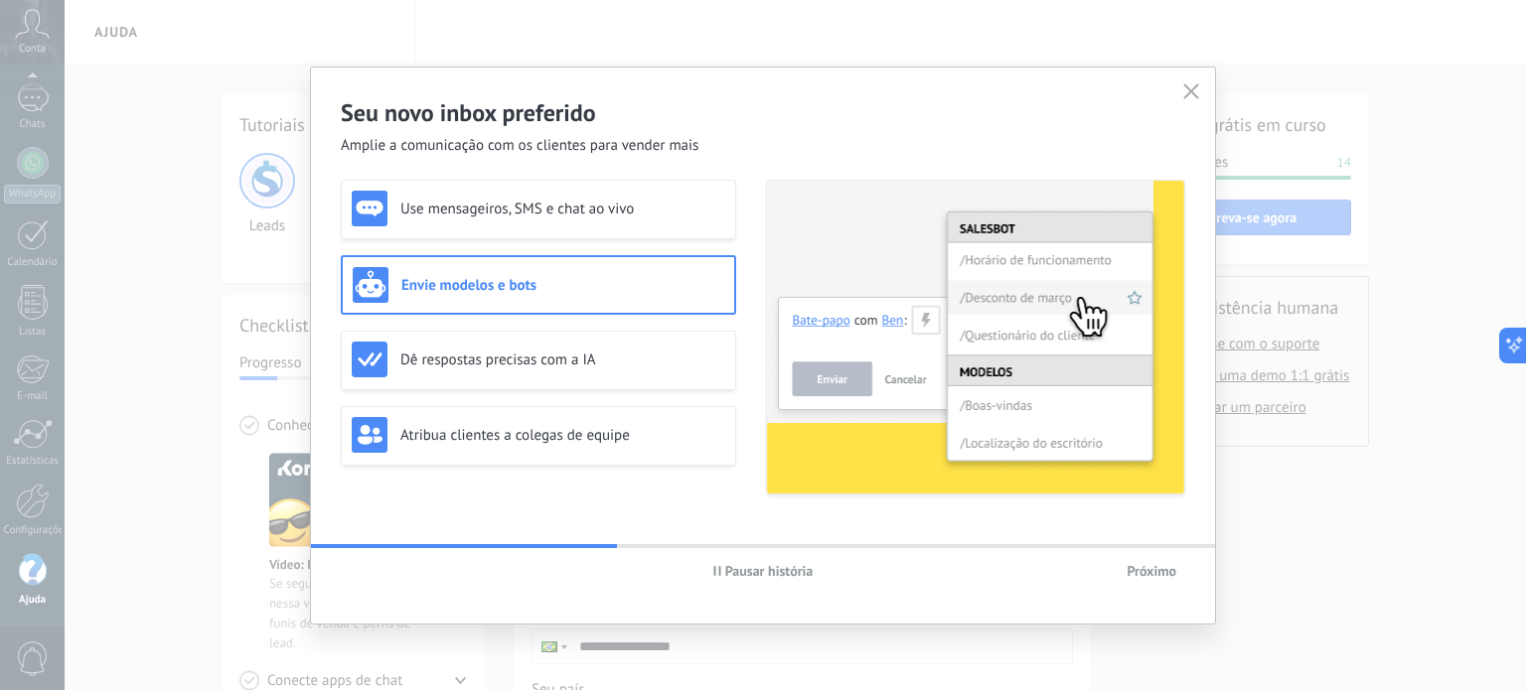
click at [1080, 337] on img at bounding box center [975, 337] width 417 height 313
click at [1172, 577] on span "Próximo" at bounding box center [1151, 571] width 50 height 14
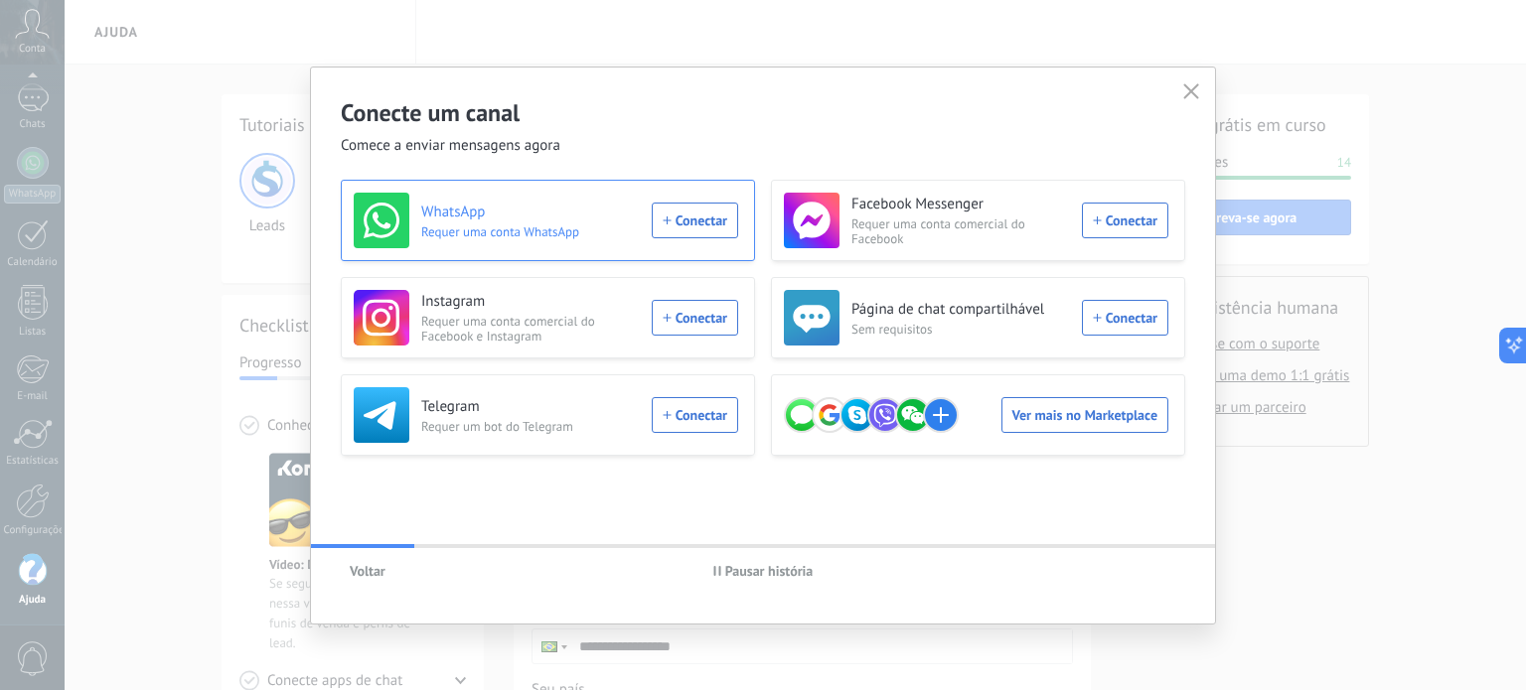
click at [713, 223] on div "WhatsApp Requer uma conta WhatsApp Conectar" at bounding box center [546, 221] width 384 height 56
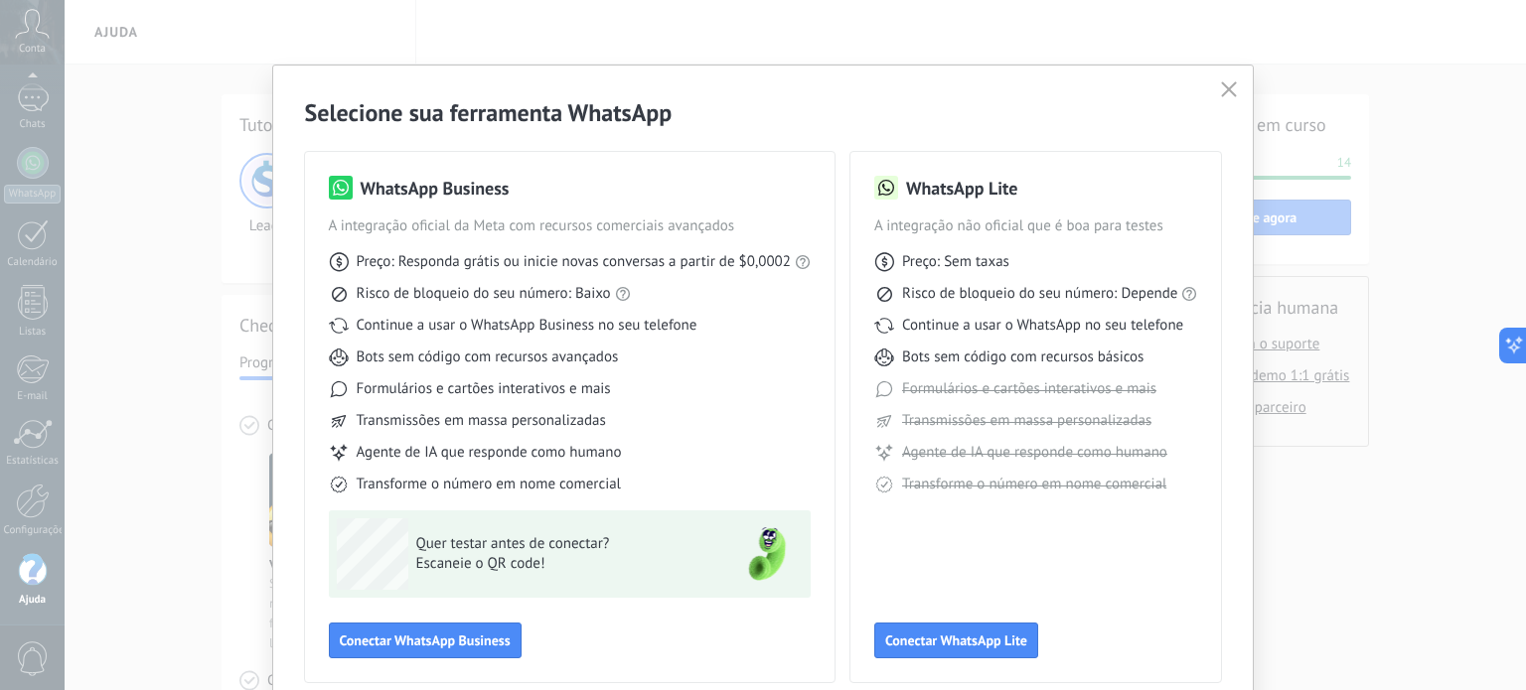
scroll to position [88, 0]
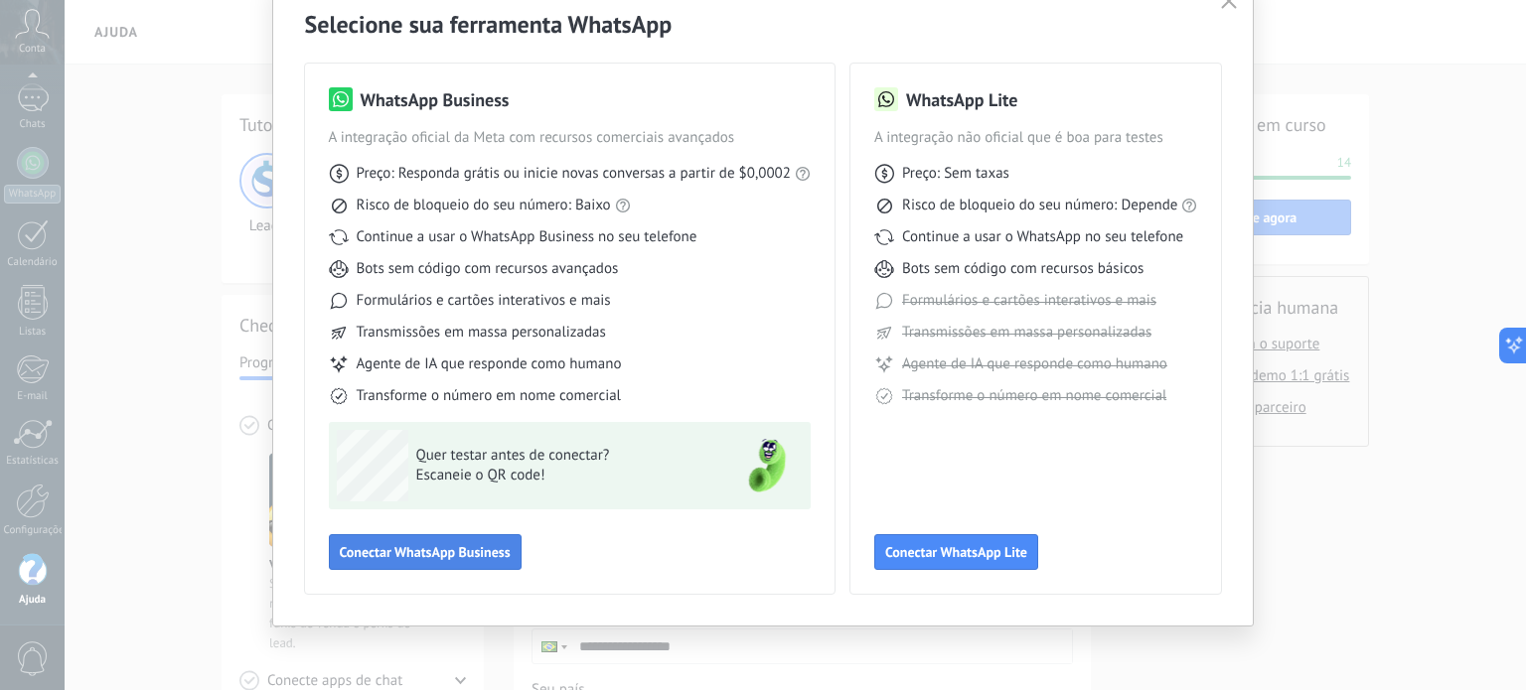
click at [459, 554] on span "Conectar WhatsApp Business" at bounding box center [425, 552] width 171 height 14
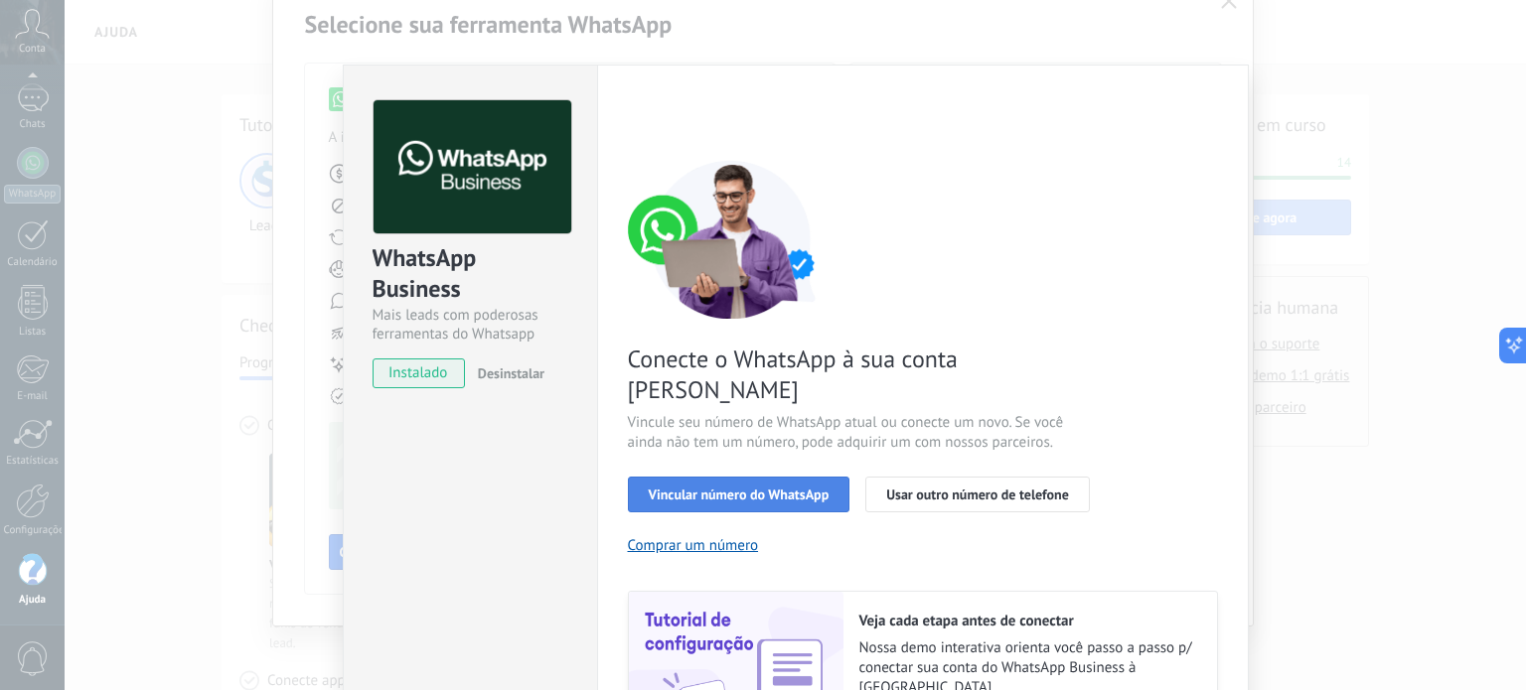
click at [769, 477] on button "Vincular número do WhatsApp" at bounding box center [739, 495] width 222 height 36
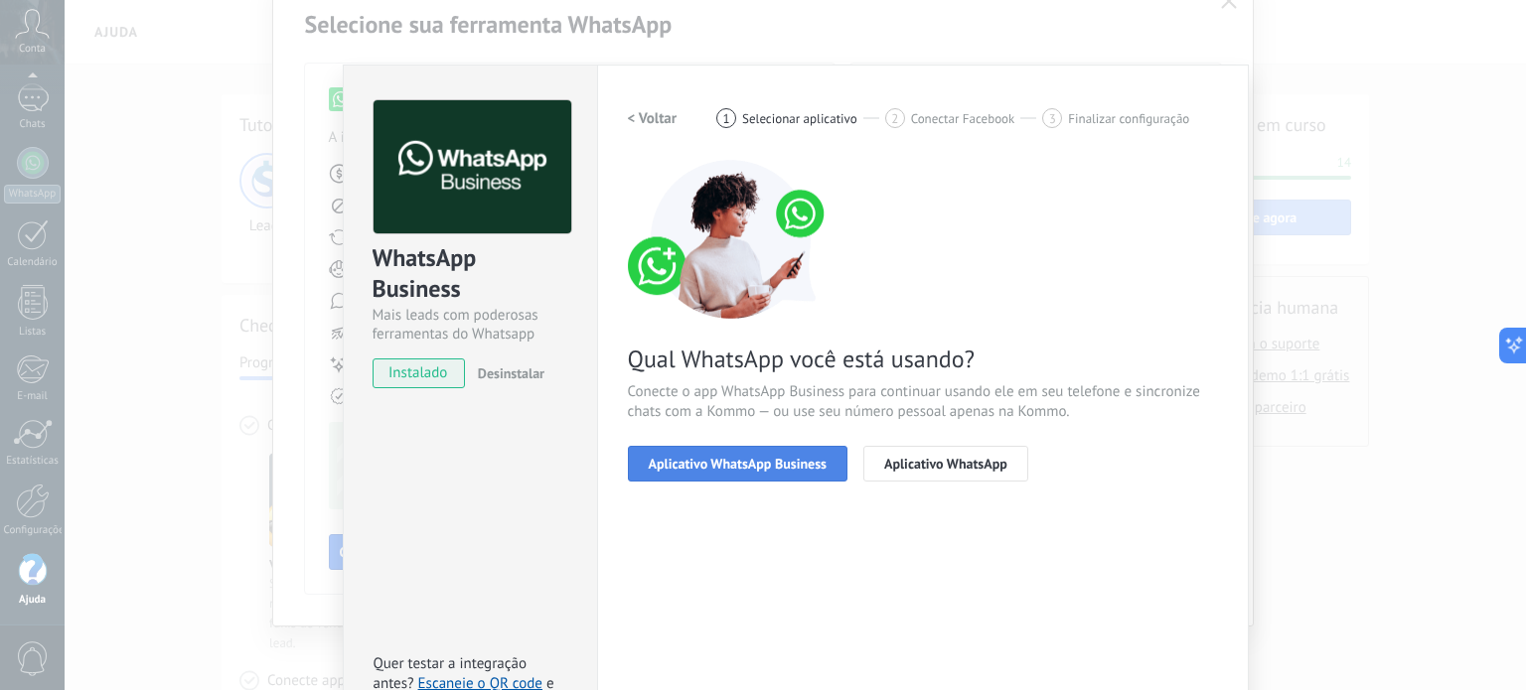
click at [759, 464] on span "Aplicativo WhatsApp Business" at bounding box center [738, 464] width 178 height 14
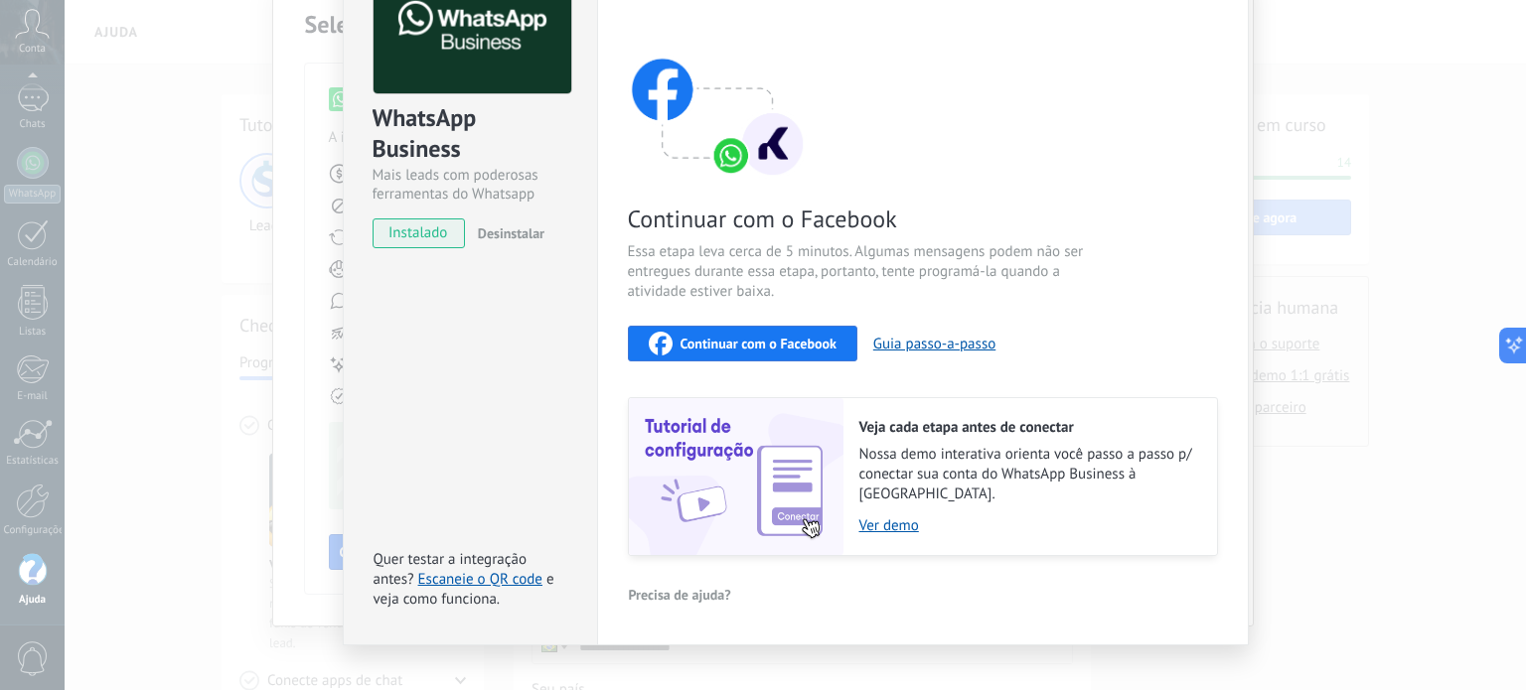
scroll to position [153, 0]
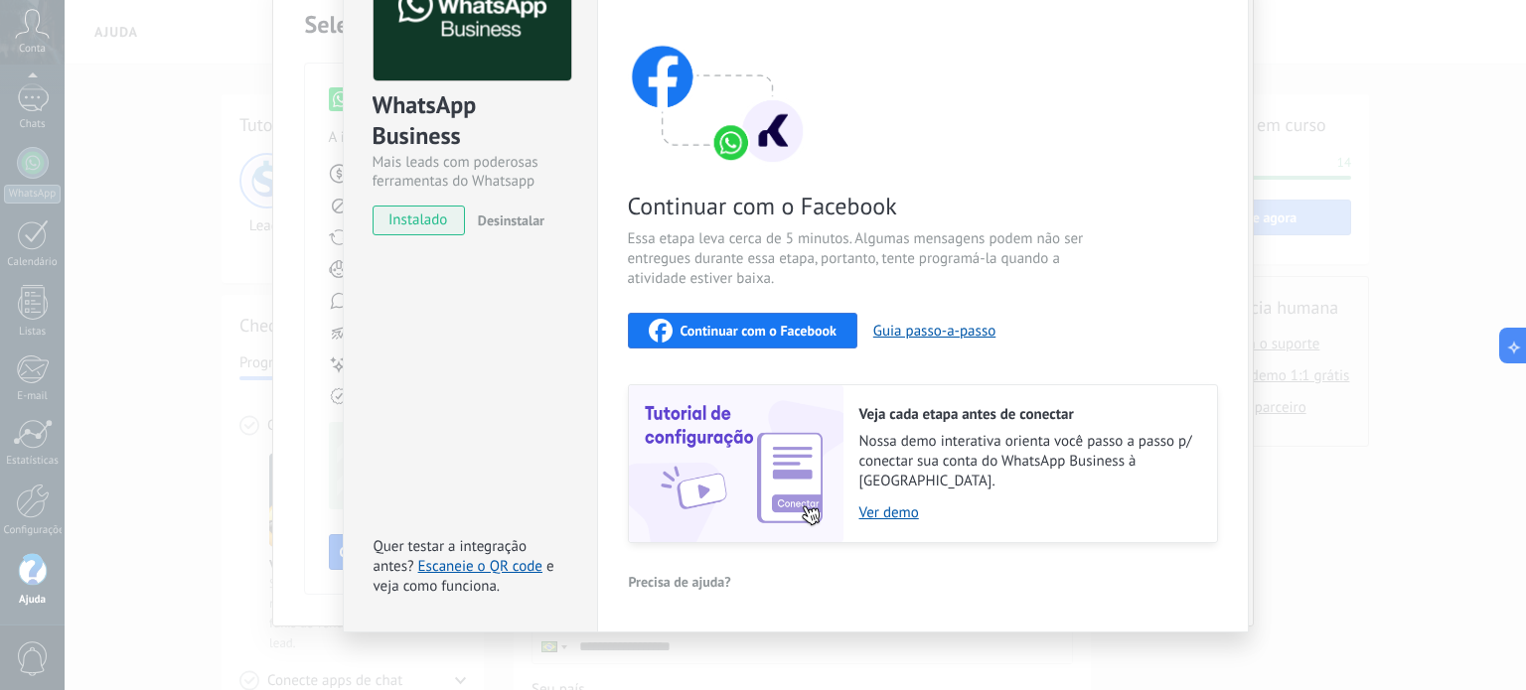
click at [773, 329] on span "Continuar com o Facebook" at bounding box center [758, 331] width 156 height 14
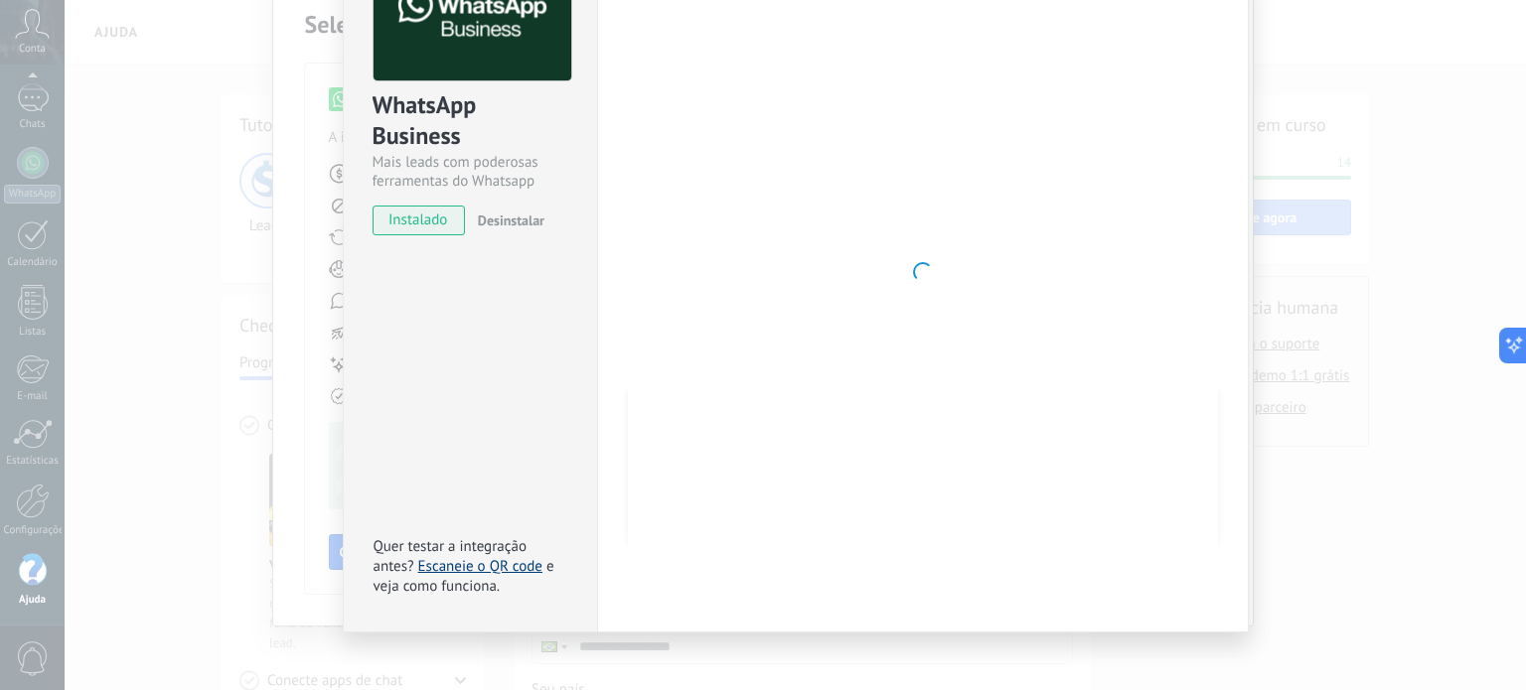
click at [483, 557] on link "Escaneie o QR code" at bounding box center [480, 566] width 124 height 19
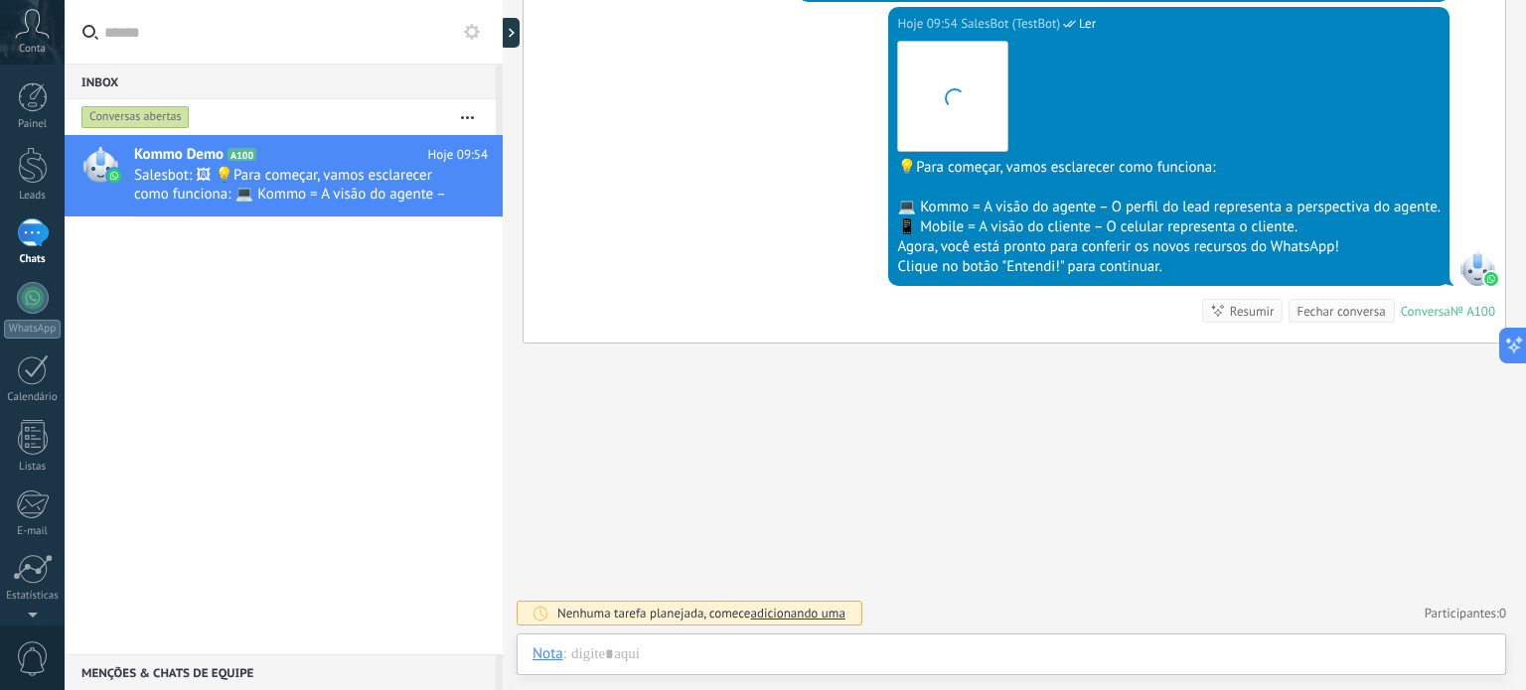
scroll to position [563, 0]
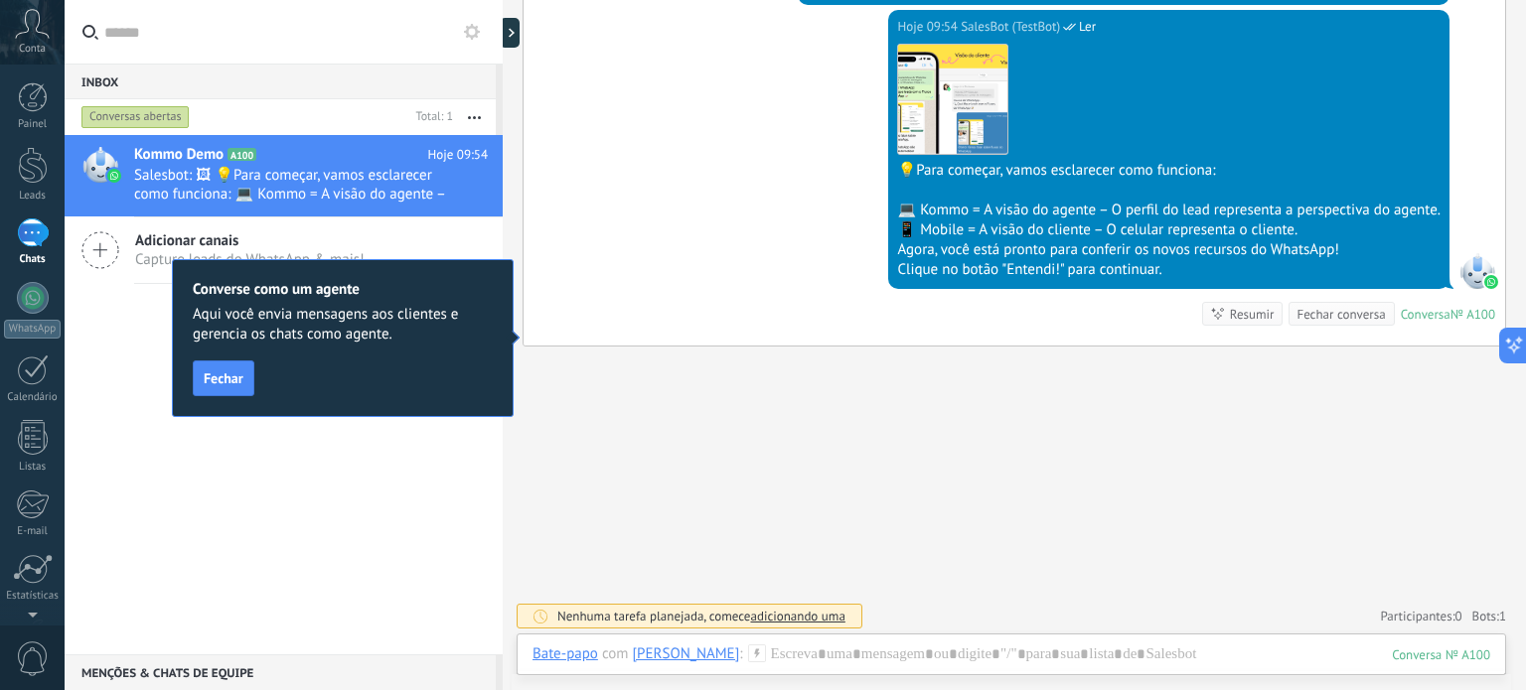
click at [223, 382] on span "Fechar" at bounding box center [224, 378] width 40 height 14
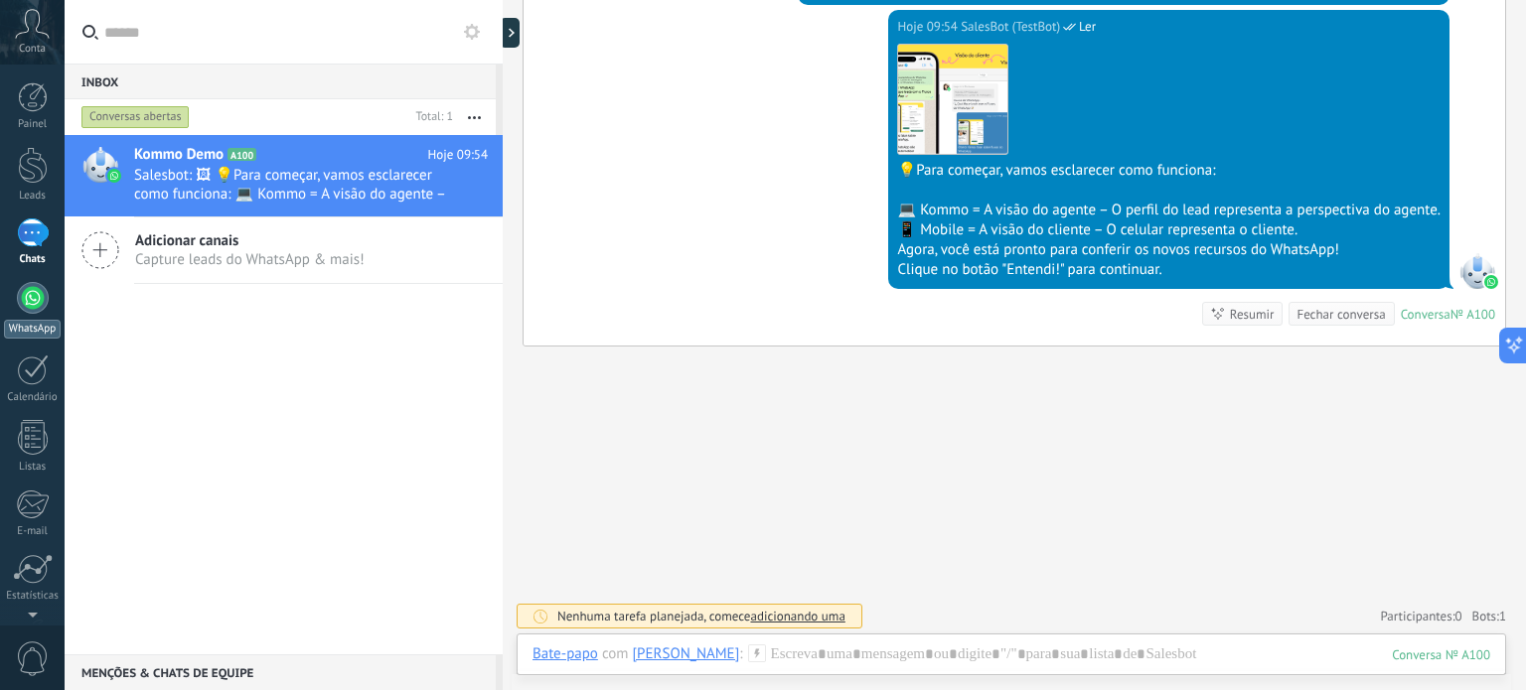
click at [28, 311] on div at bounding box center [33, 298] width 32 height 32
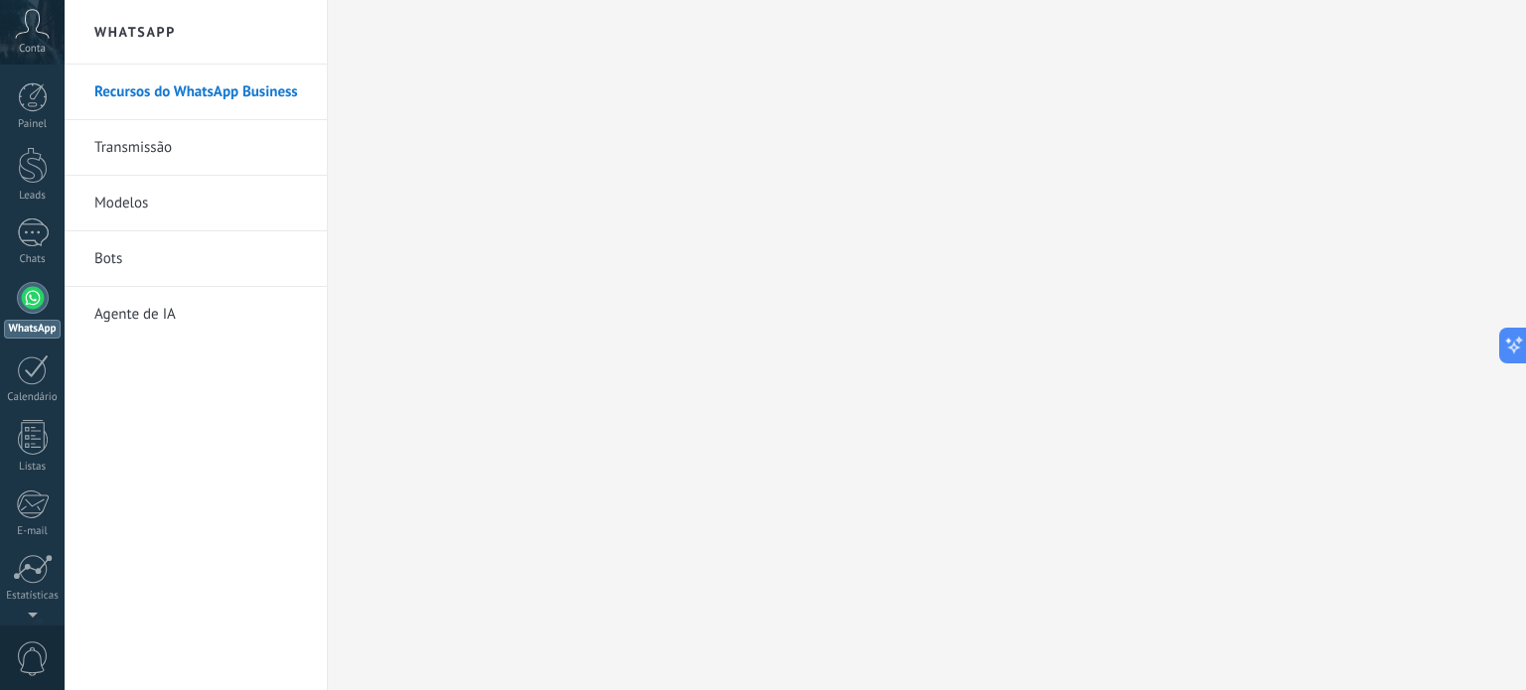
click at [118, 260] on link "Bots" at bounding box center [200, 259] width 213 height 56
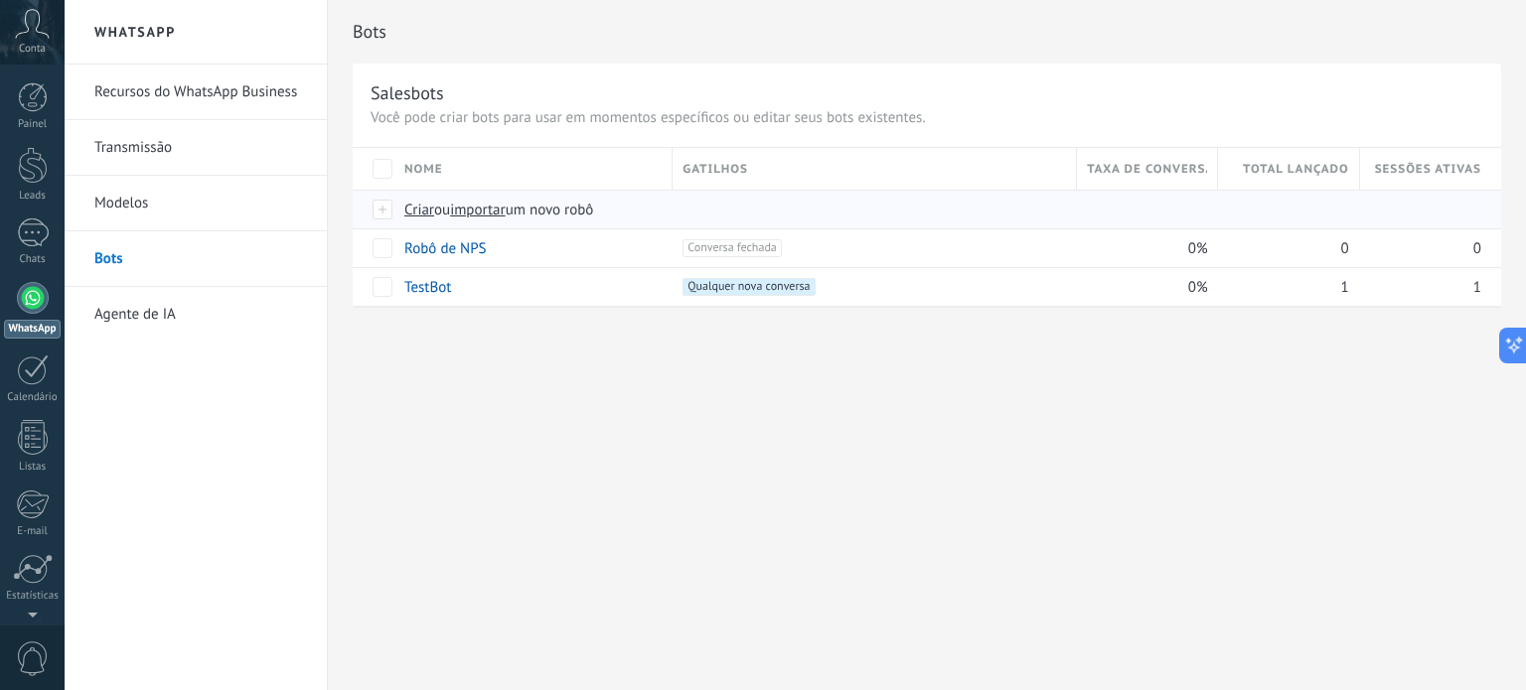
click at [417, 204] on span "Criar" at bounding box center [419, 210] width 30 height 19
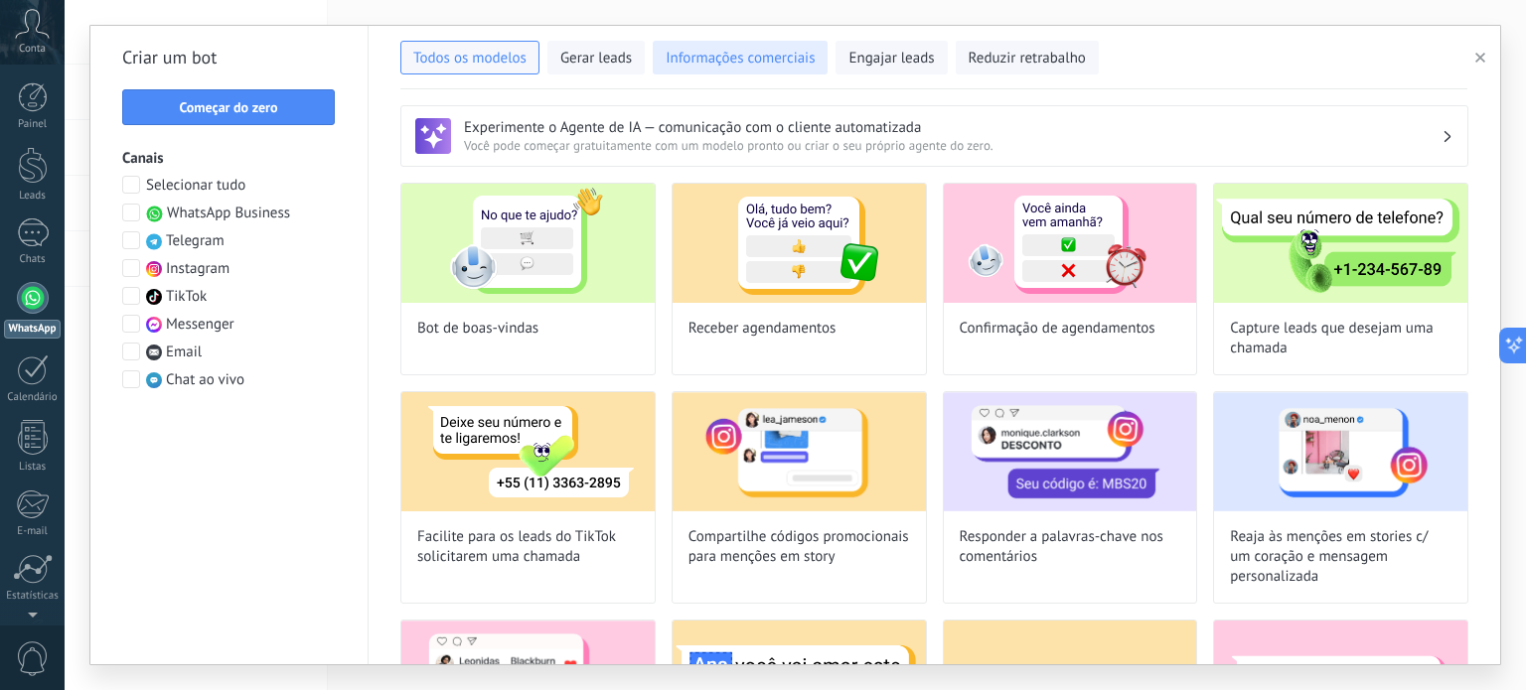
click at [731, 63] on span "Informações comerciais" at bounding box center [739, 59] width 149 height 20
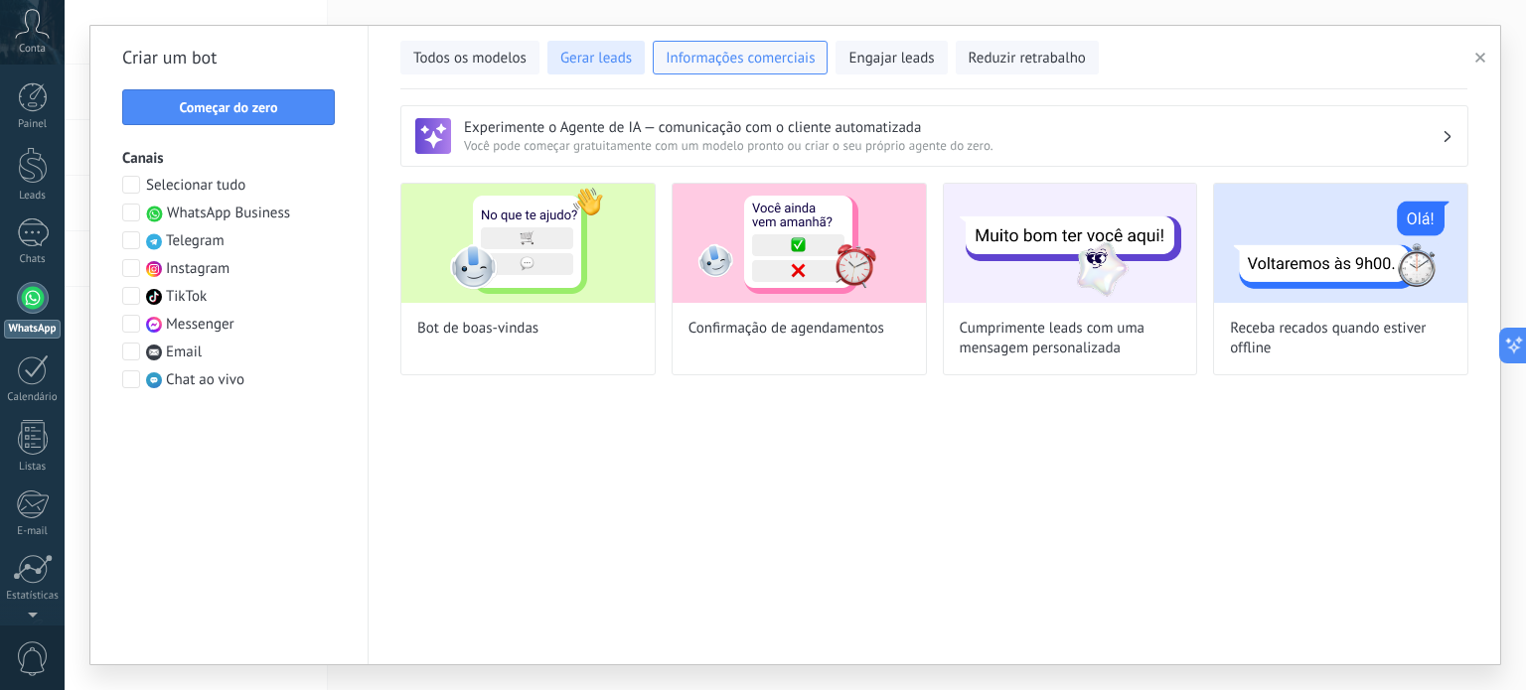
click at [575, 61] on span "Gerar leads" at bounding box center [596, 59] width 72 height 20
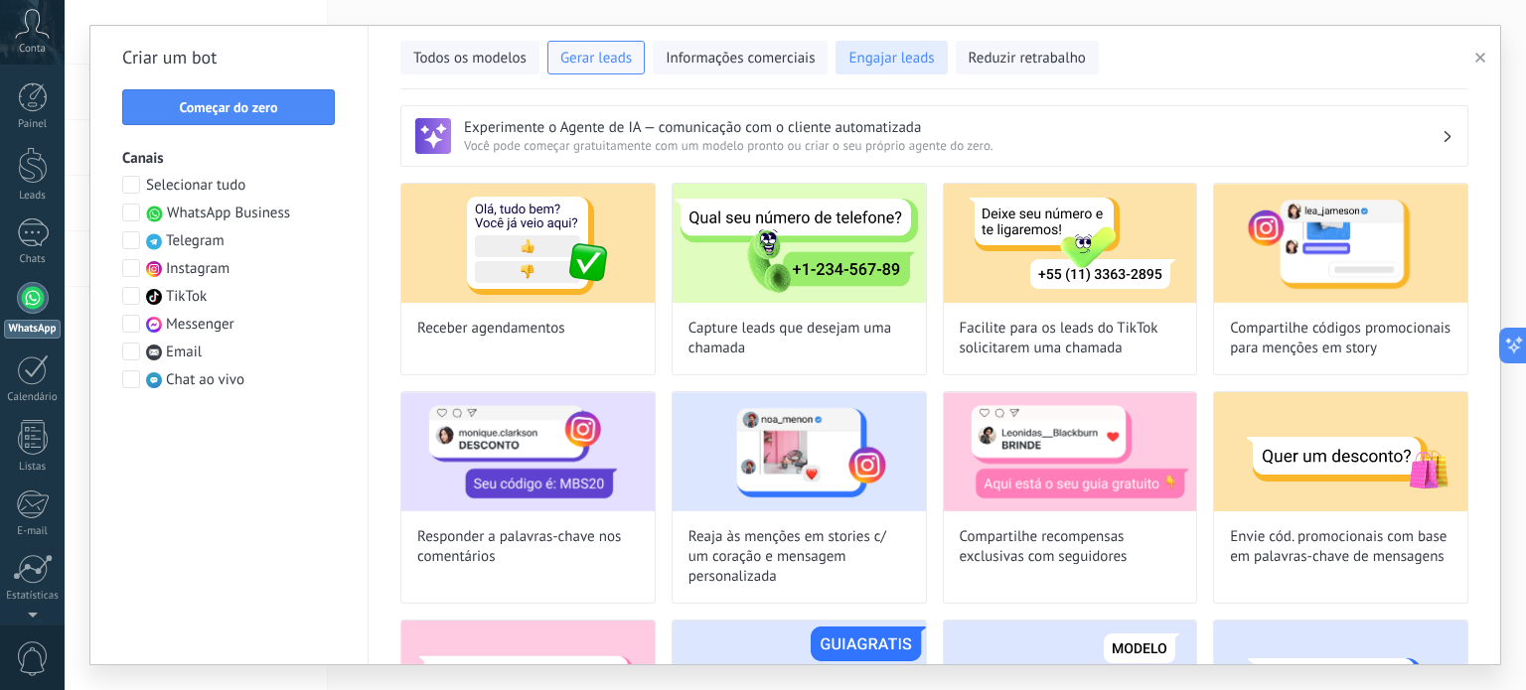
click at [869, 65] on span "Engajar leads" at bounding box center [890, 59] width 85 height 20
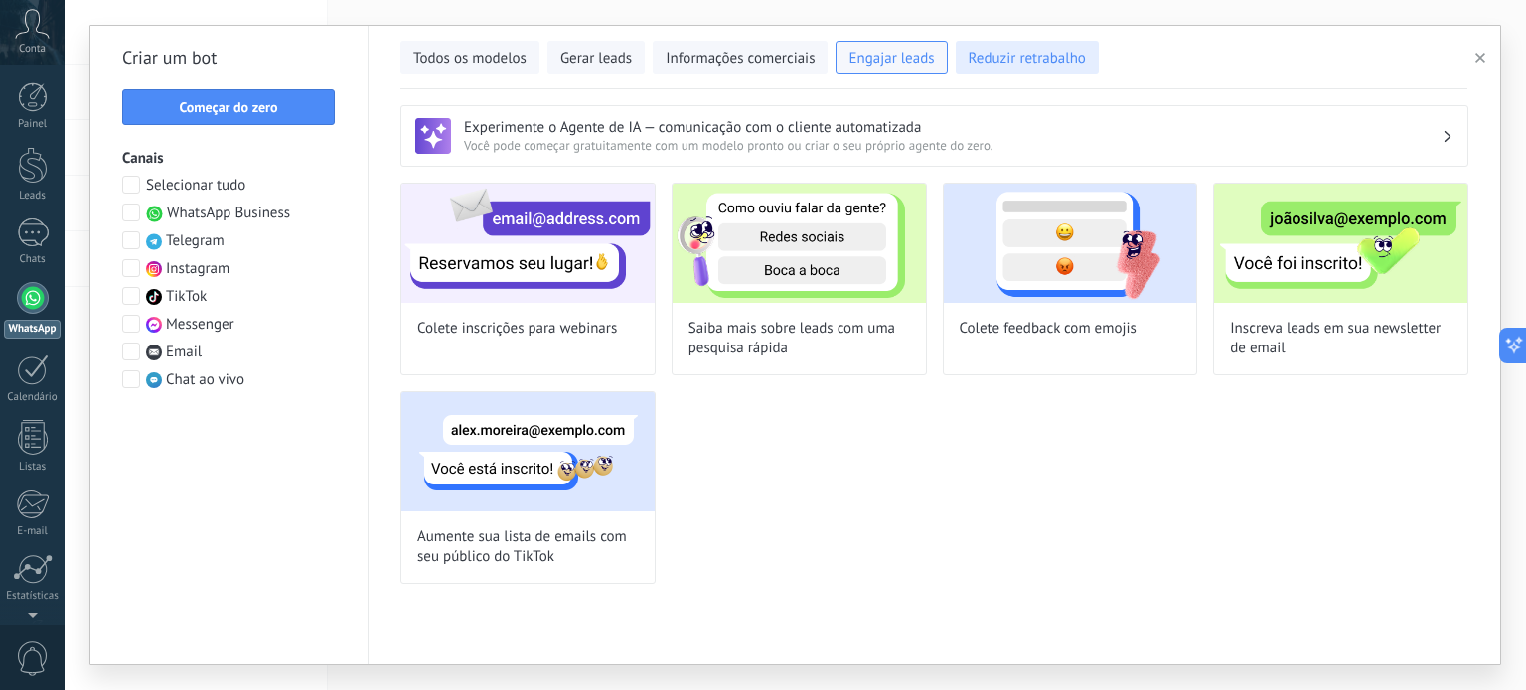
click at [1011, 64] on span "Reduzir retrabalho" at bounding box center [1026, 59] width 117 height 20
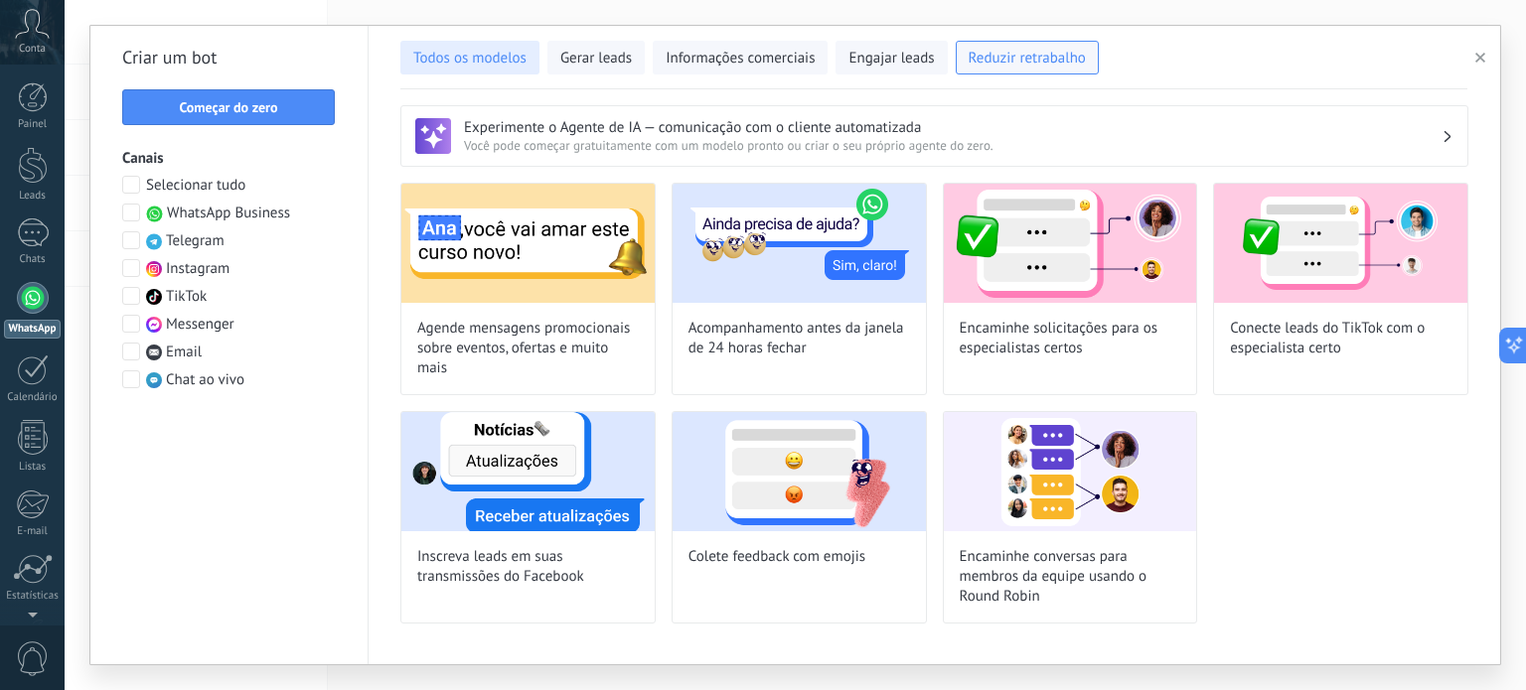
click at [473, 71] on button "Todos os modelos" at bounding box center [469, 58] width 139 height 34
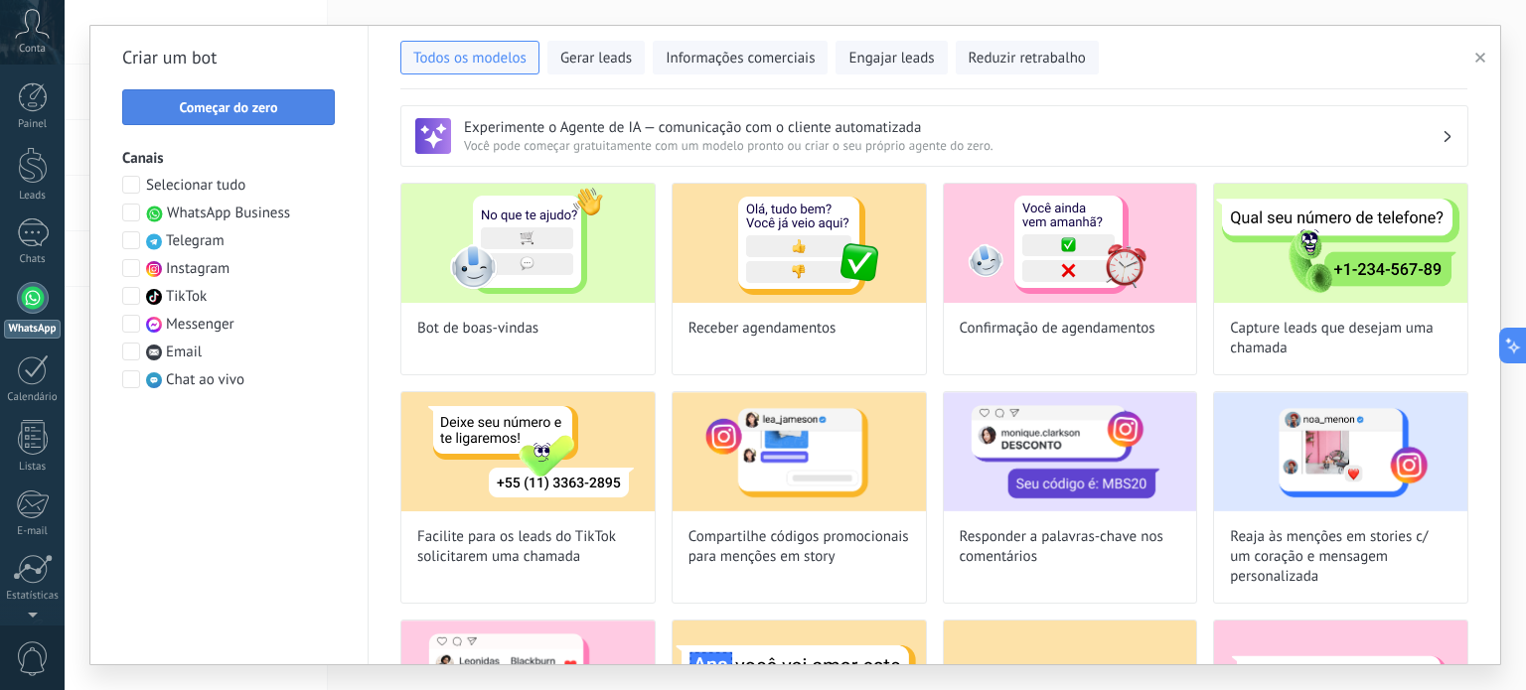
click at [254, 114] on span "Começar do zero" at bounding box center [228, 107] width 98 height 14
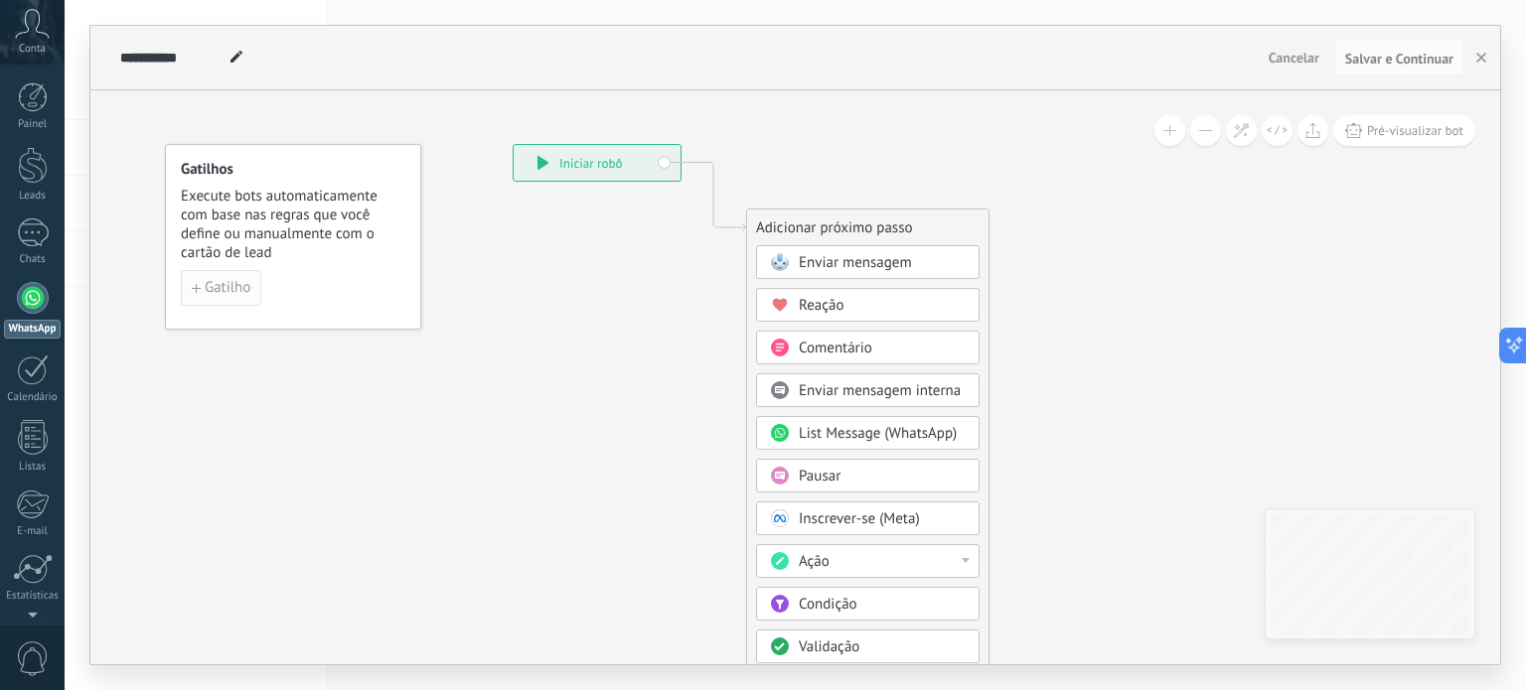
click at [236, 286] on span "Gatilho" at bounding box center [228, 288] width 46 height 14
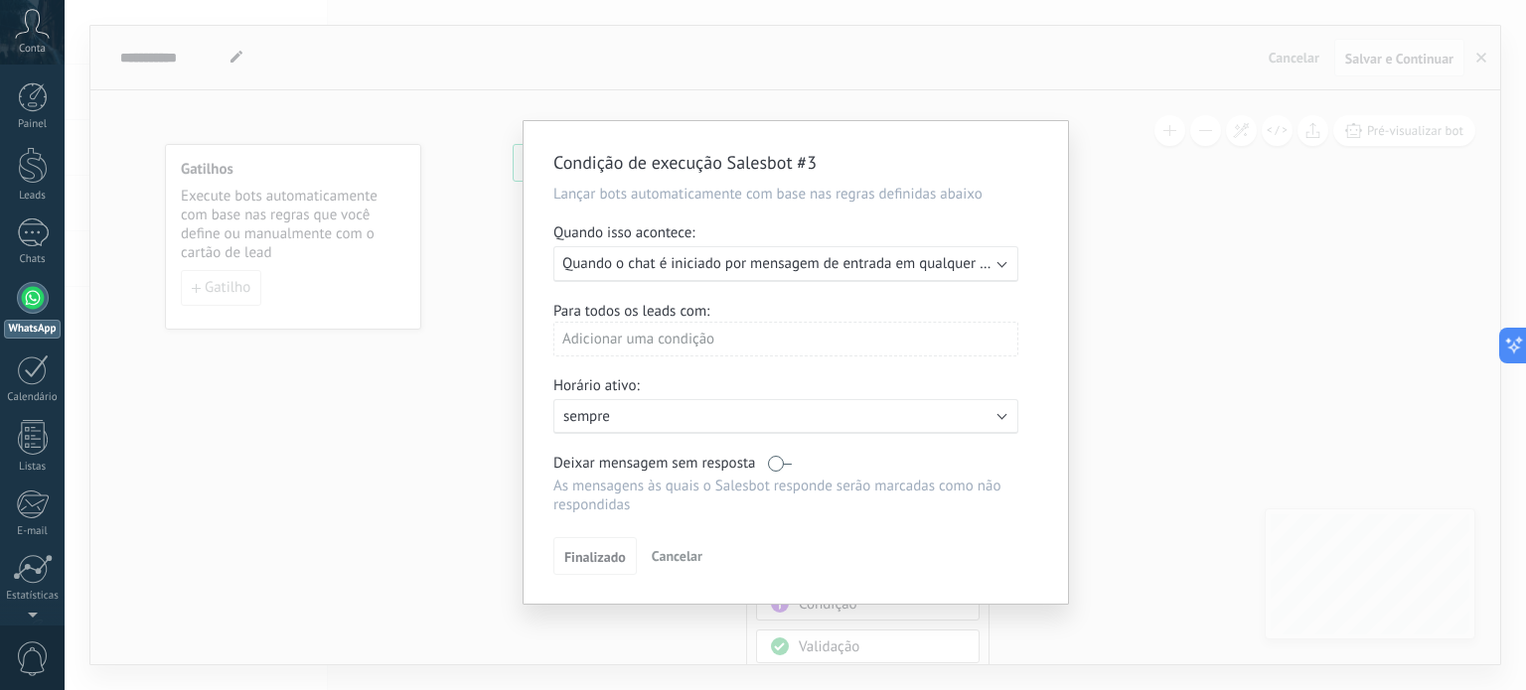
click at [831, 269] on span "Quando o chat é iniciado por mensagem de entrada em qualquer canal" at bounding box center [787, 263] width 451 height 19
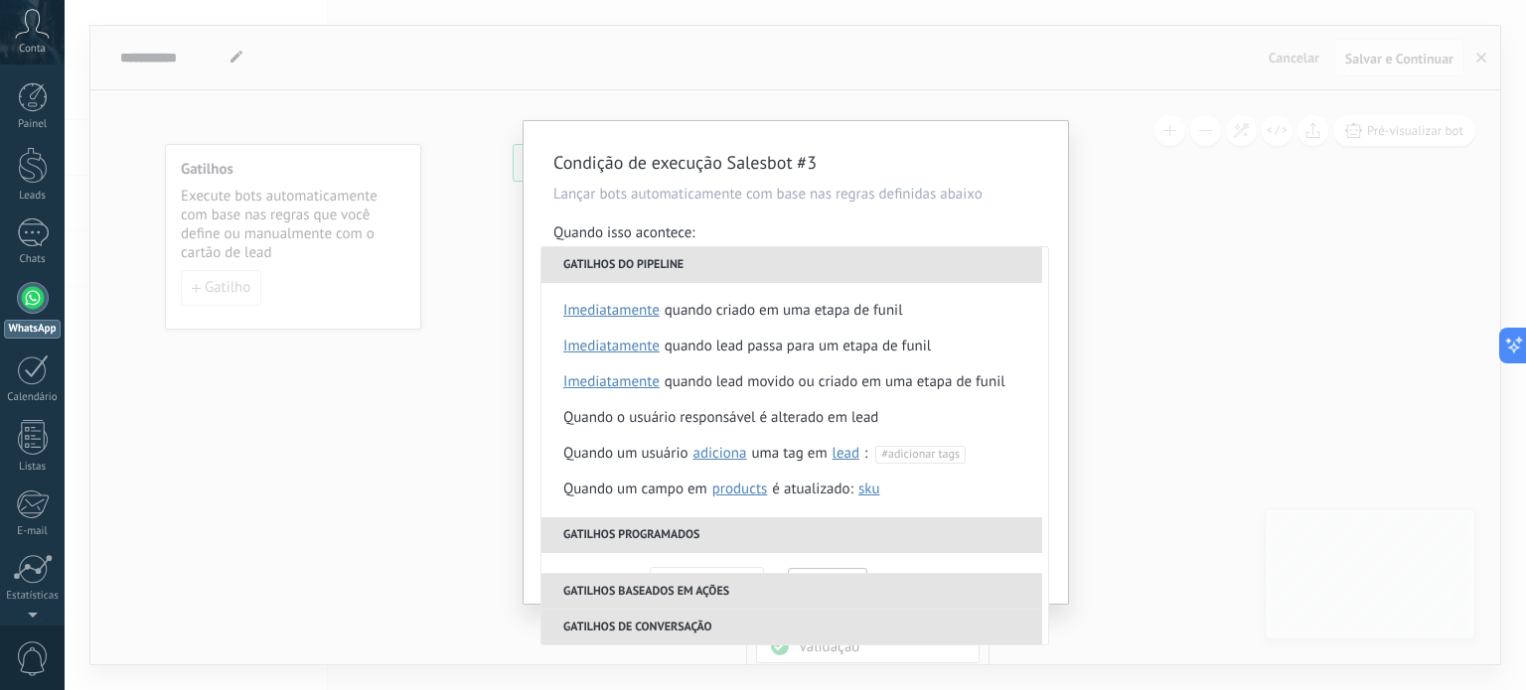
click at [833, 268] on li "Gatilhos do pipeline" at bounding box center [791, 265] width 501 height 36
click at [346, 465] on div "Condição de execução Salesbot #3 Lançar bots automaticamente com base nas regra…" at bounding box center [795, 345] width 1461 height 690
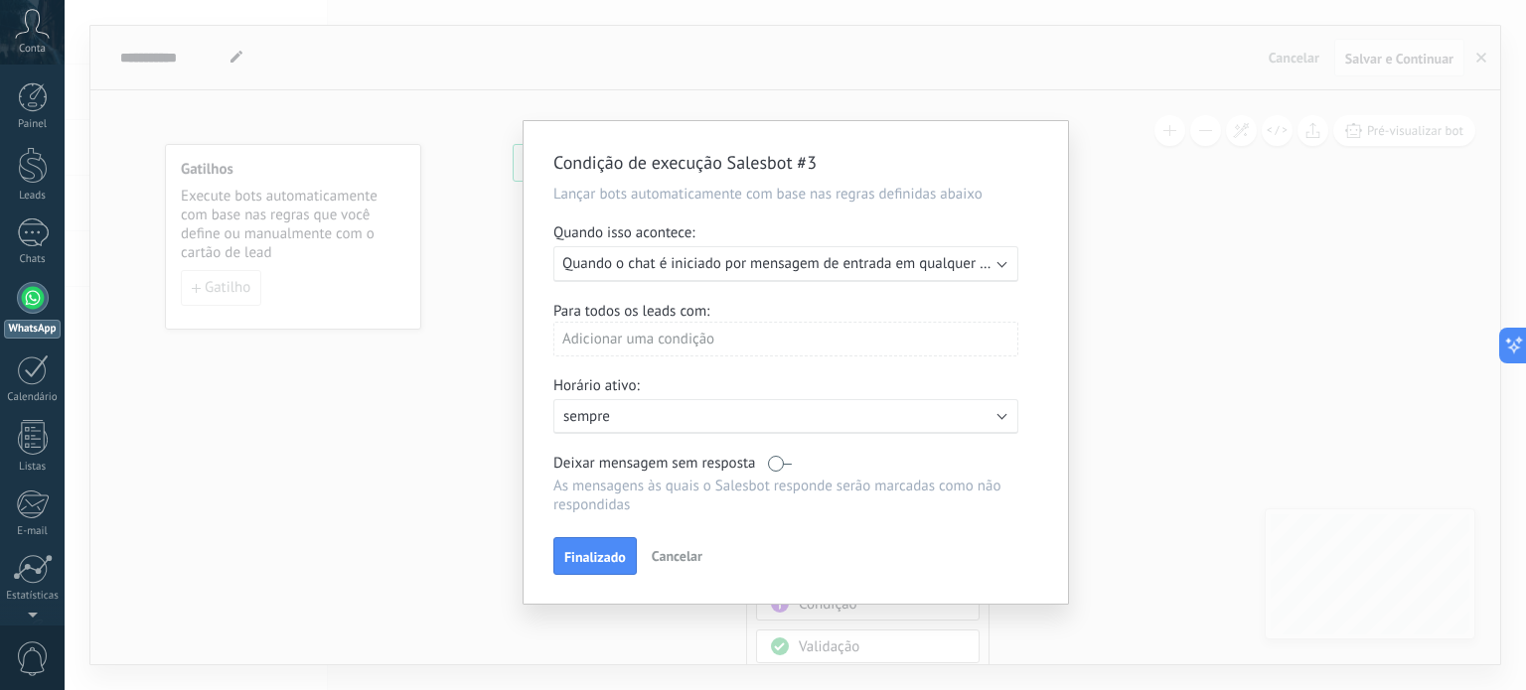
drag, startPoint x: 671, startPoint y: 559, endPoint x: 644, endPoint y: 551, distance: 28.9
click at [671, 559] on span "Cancelar" at bounding box center [677, 556] width 51 height 18
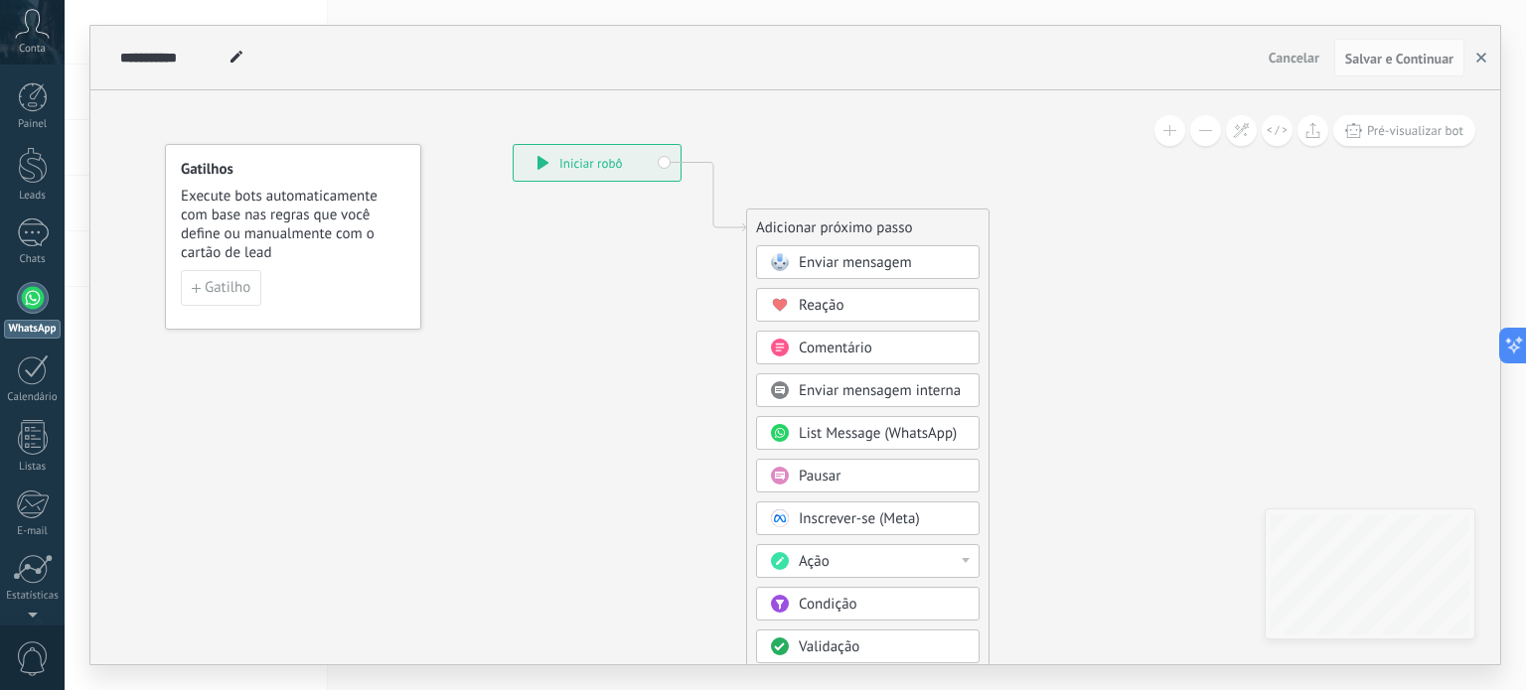
click at [1479, 56] on use "button" at bounding box center [1481, 58] width 10 height 10
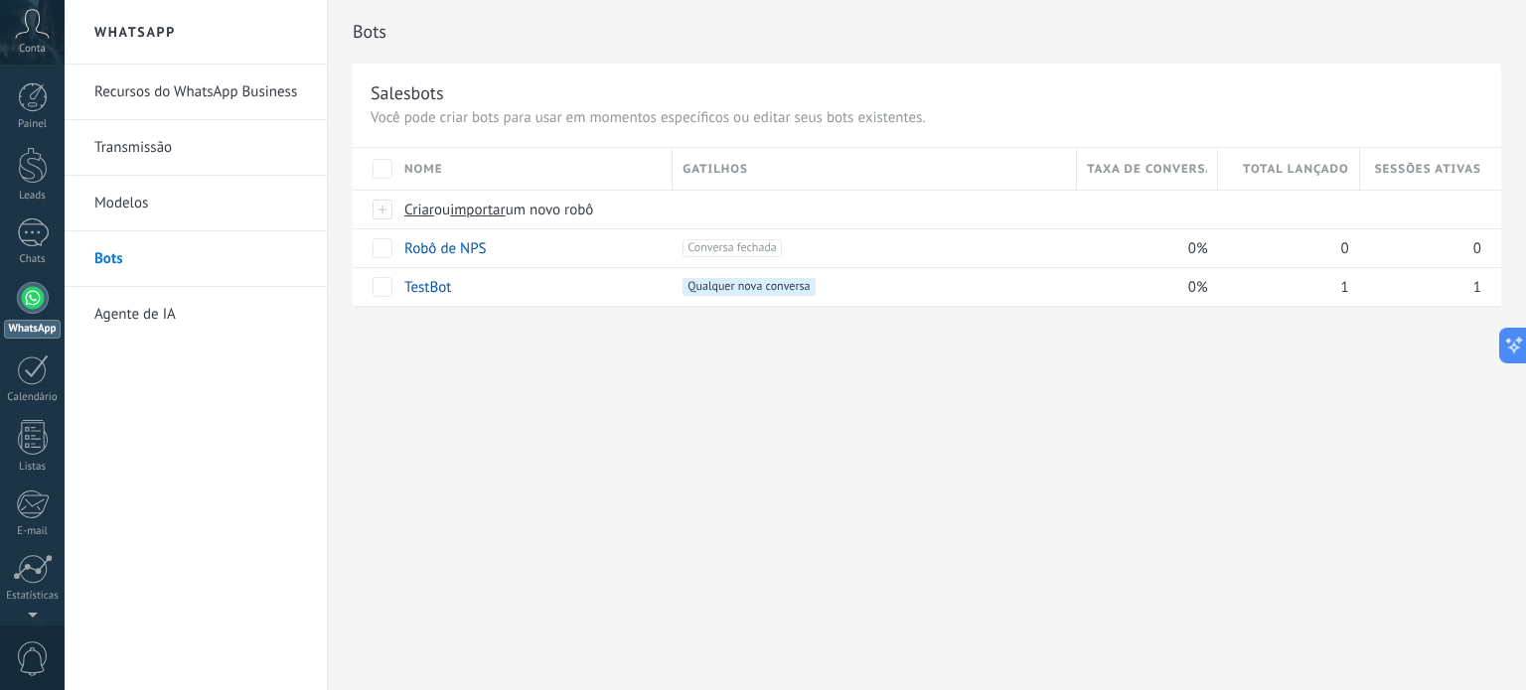
click at [130, 193] on link "Modelos" at bounding box center [200, 204] width 213 height 56
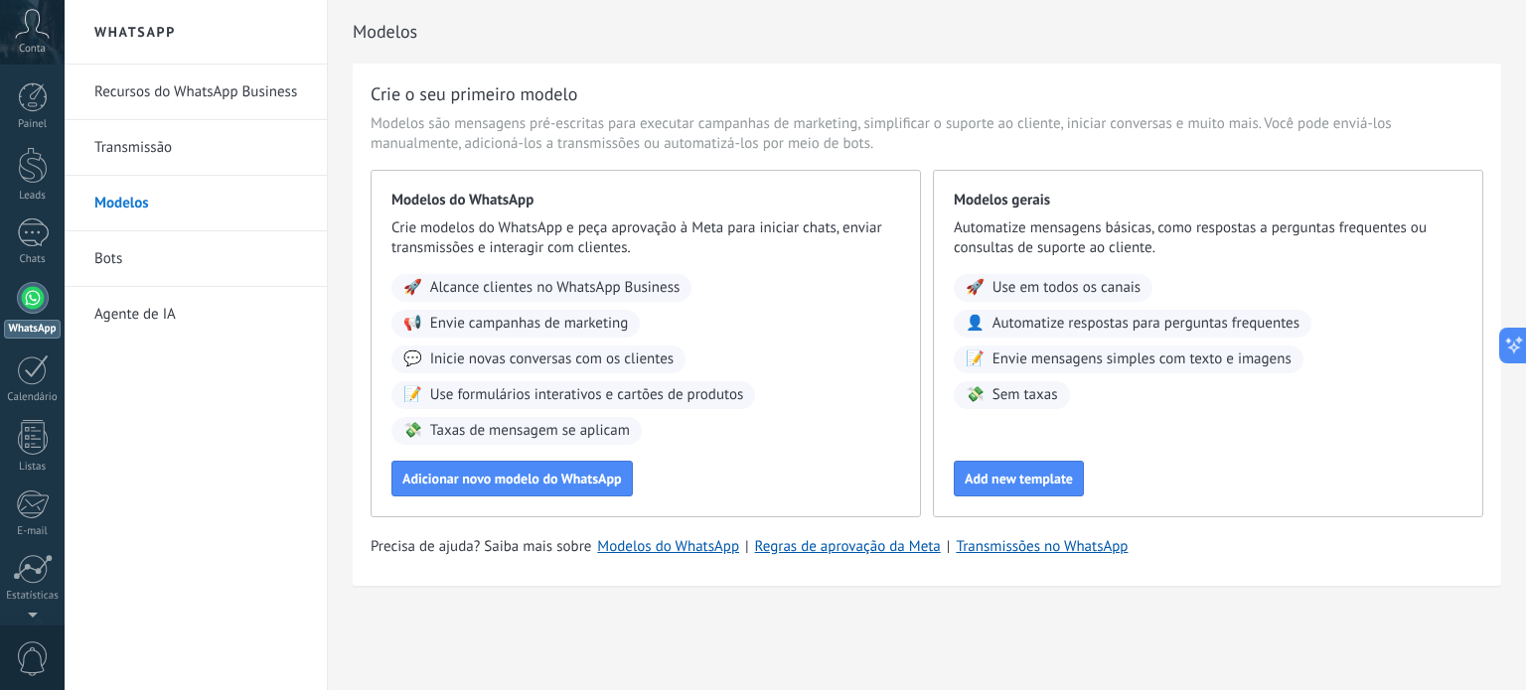
click at [138, 89] on link "Recursos do WhatsApp Business" at bounding box center [200, 93] width 213 height 56
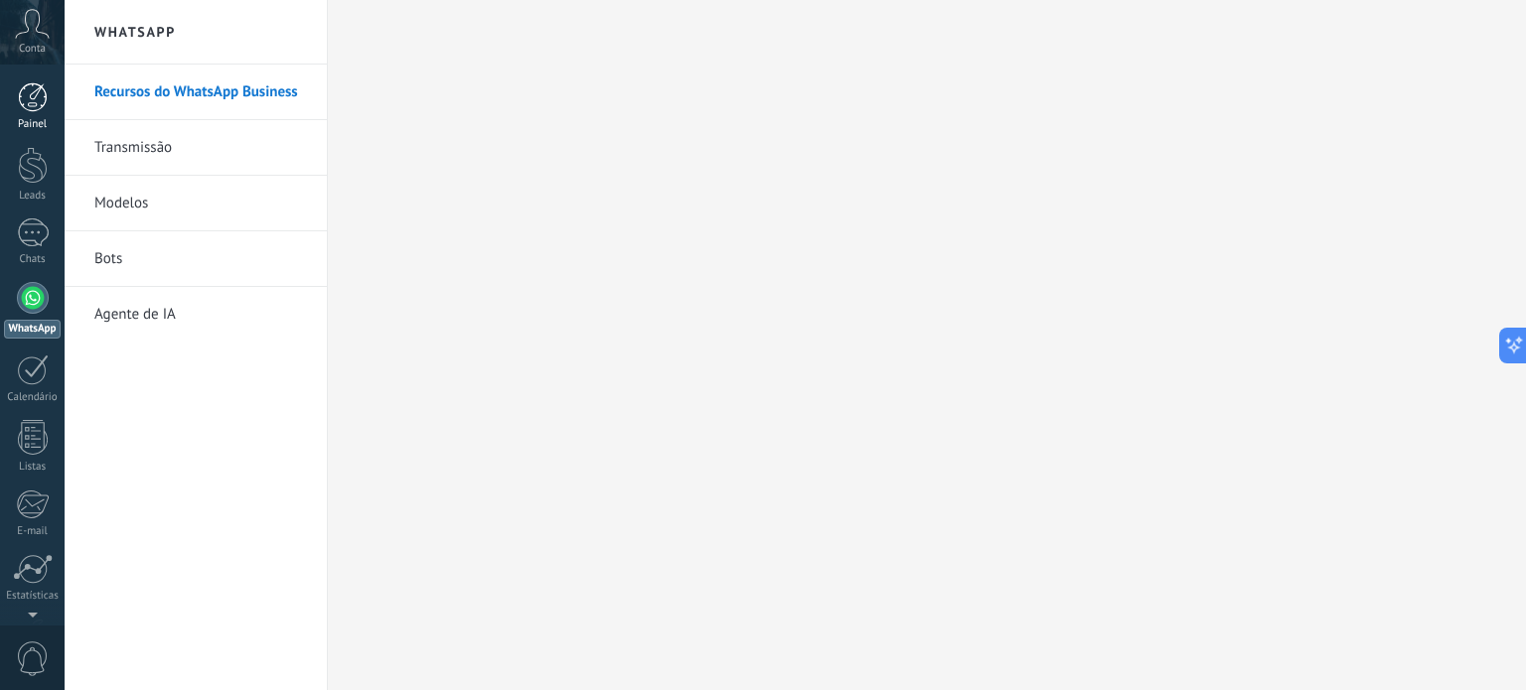
click at [36, 109] on div at bounding box center [33, 97] width 30 height 30
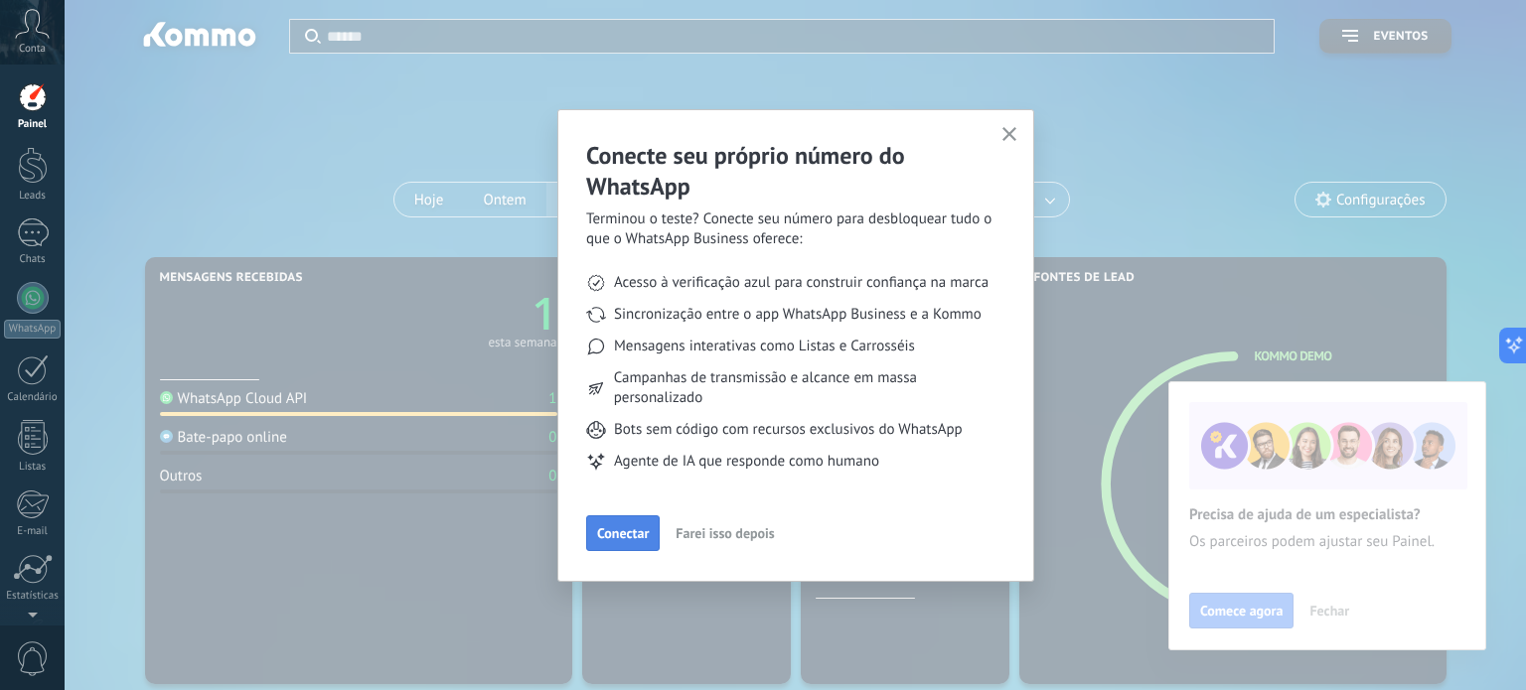
click at [626, 535] on span "Conectar" at bounding box center [623, 533] width 52 height 14
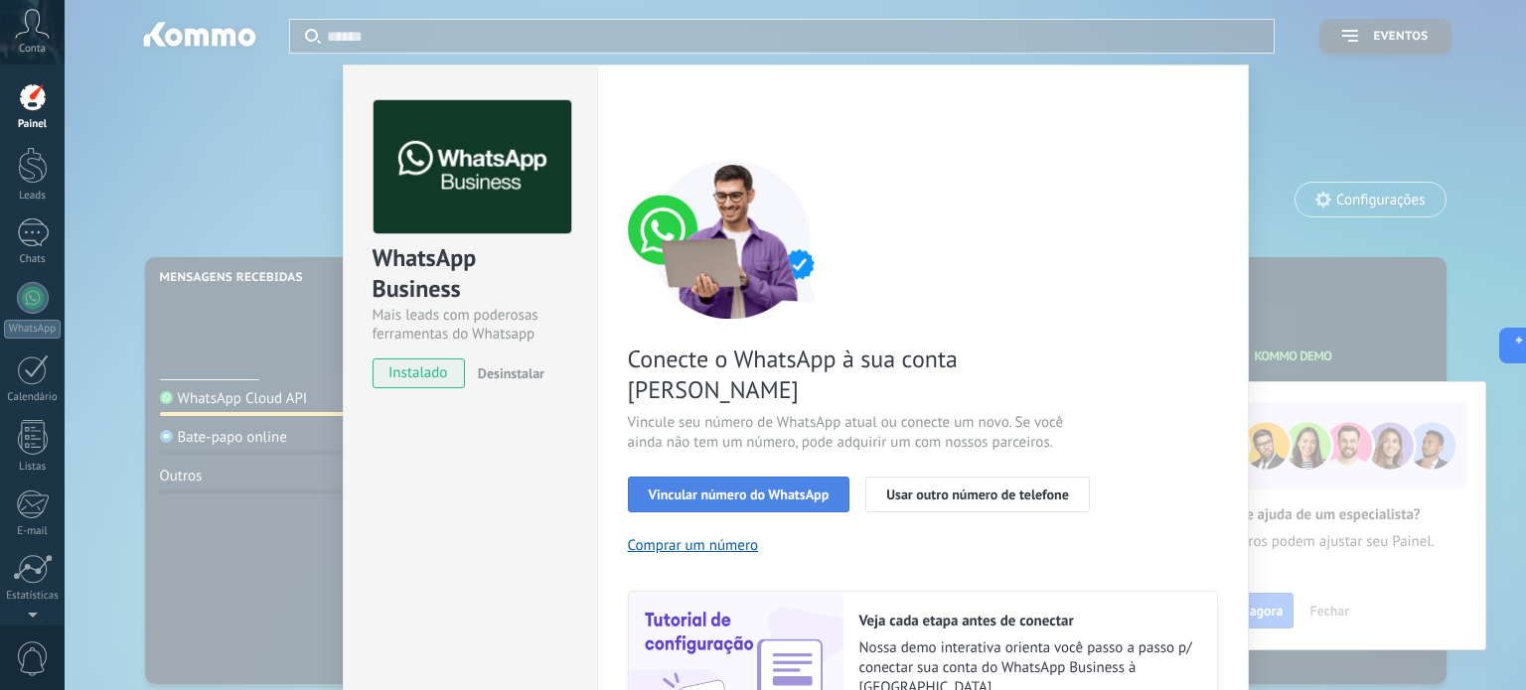
click at [705, 477] on button "Vincular número do WhatsApp" at bounding box center [739, 495] width 222 height 36
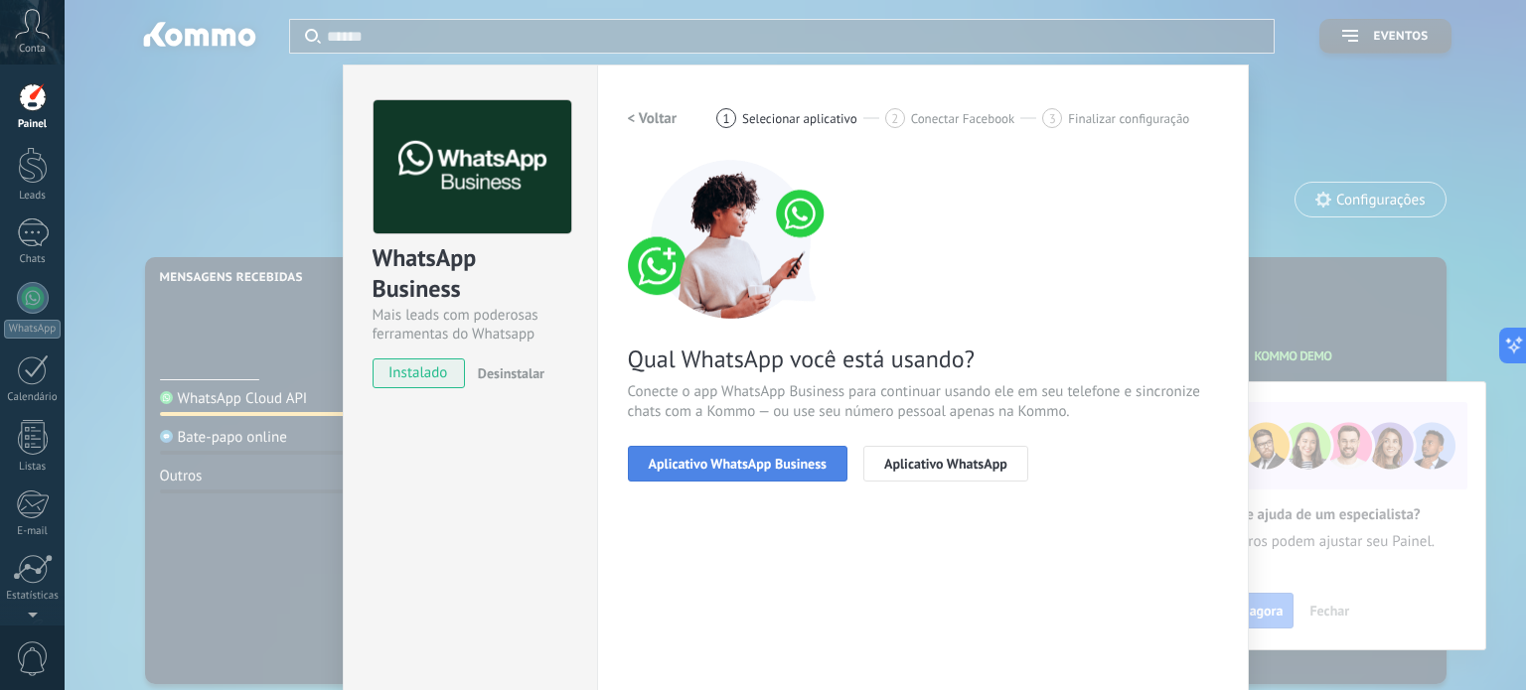
click at [724, 466] on span "Aplicativo WhatsApp Business" at bounding box center [738, 464] width 178 height 14
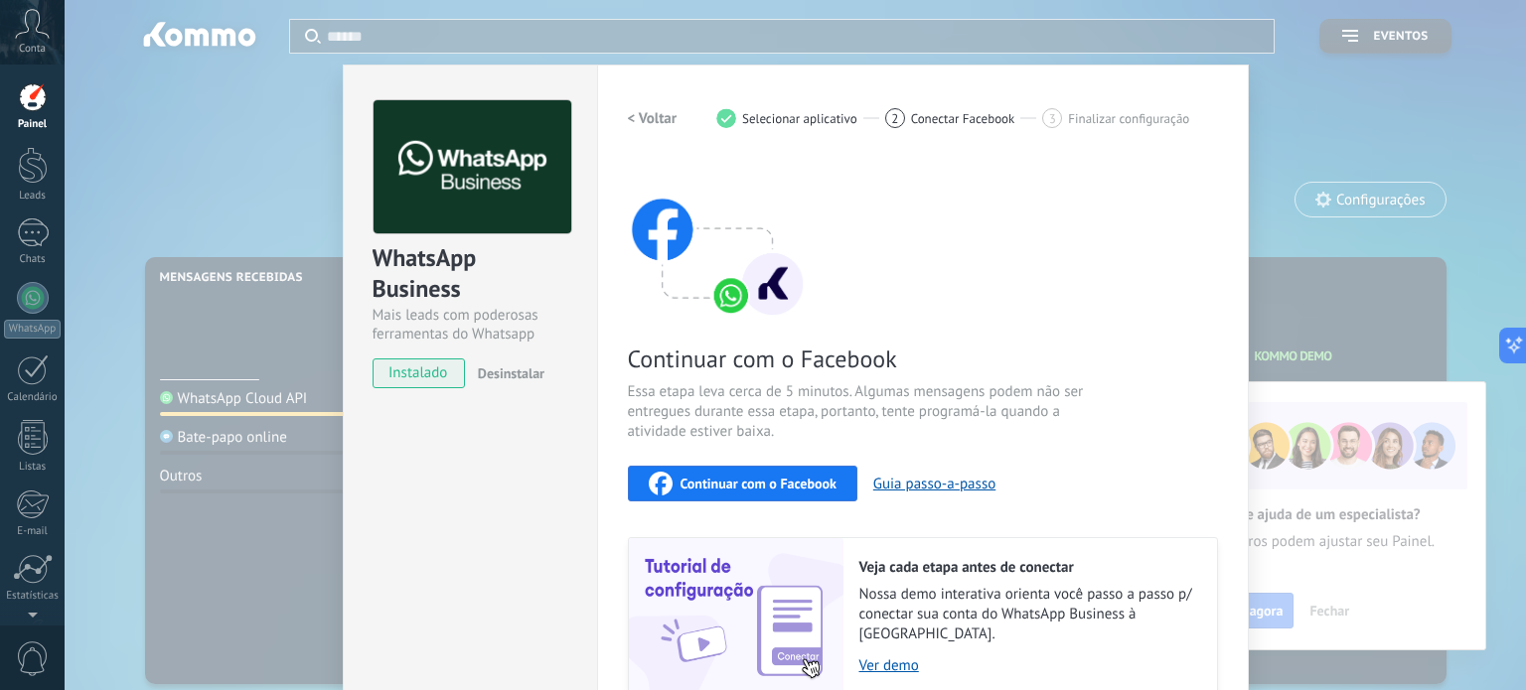
click at [752, 486] on span "Continuar com o Facebook" at bounding box center [758, 484] width 156 height 14
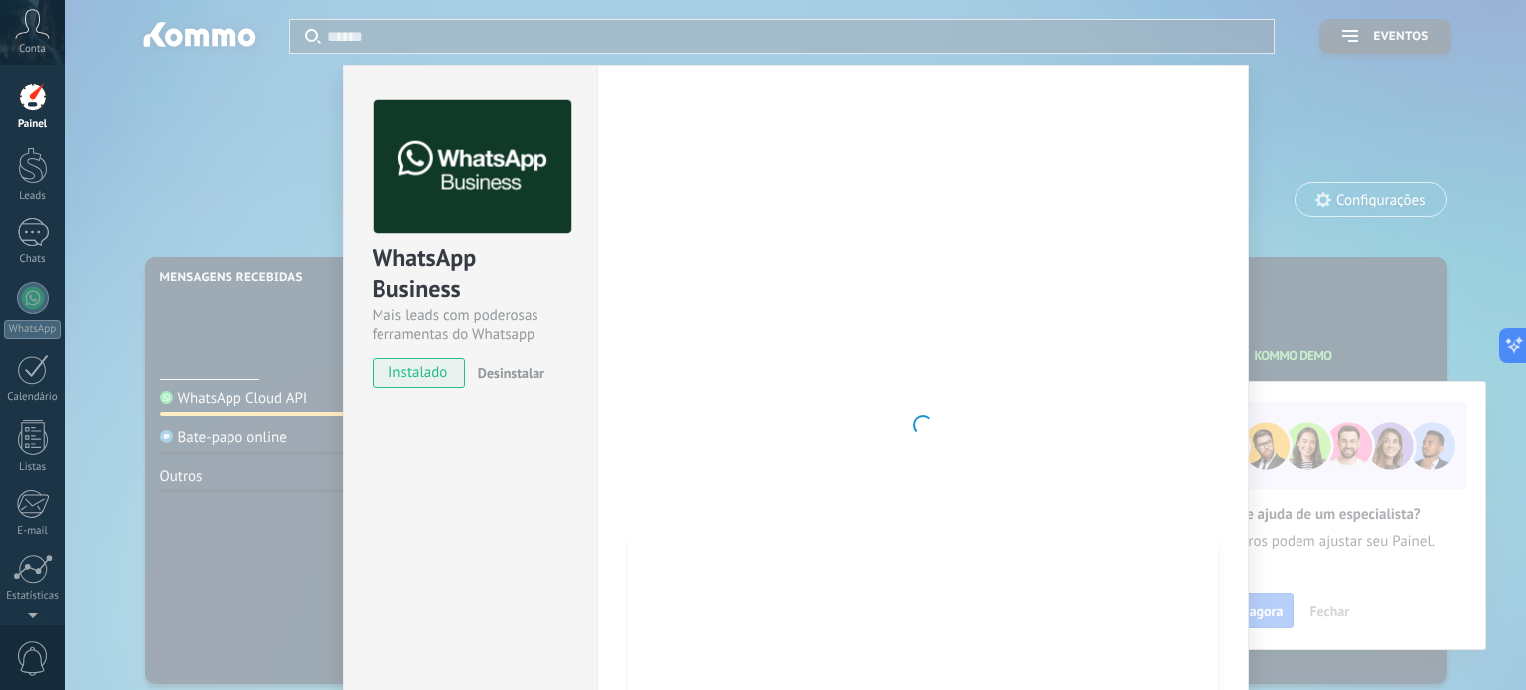
click at [1295, 157] on div "WhatsApp Business Mais leads com poderosas ferramentas do Whatsapp instalado De…" at bounding box center [795, 345] width 1461 height 690
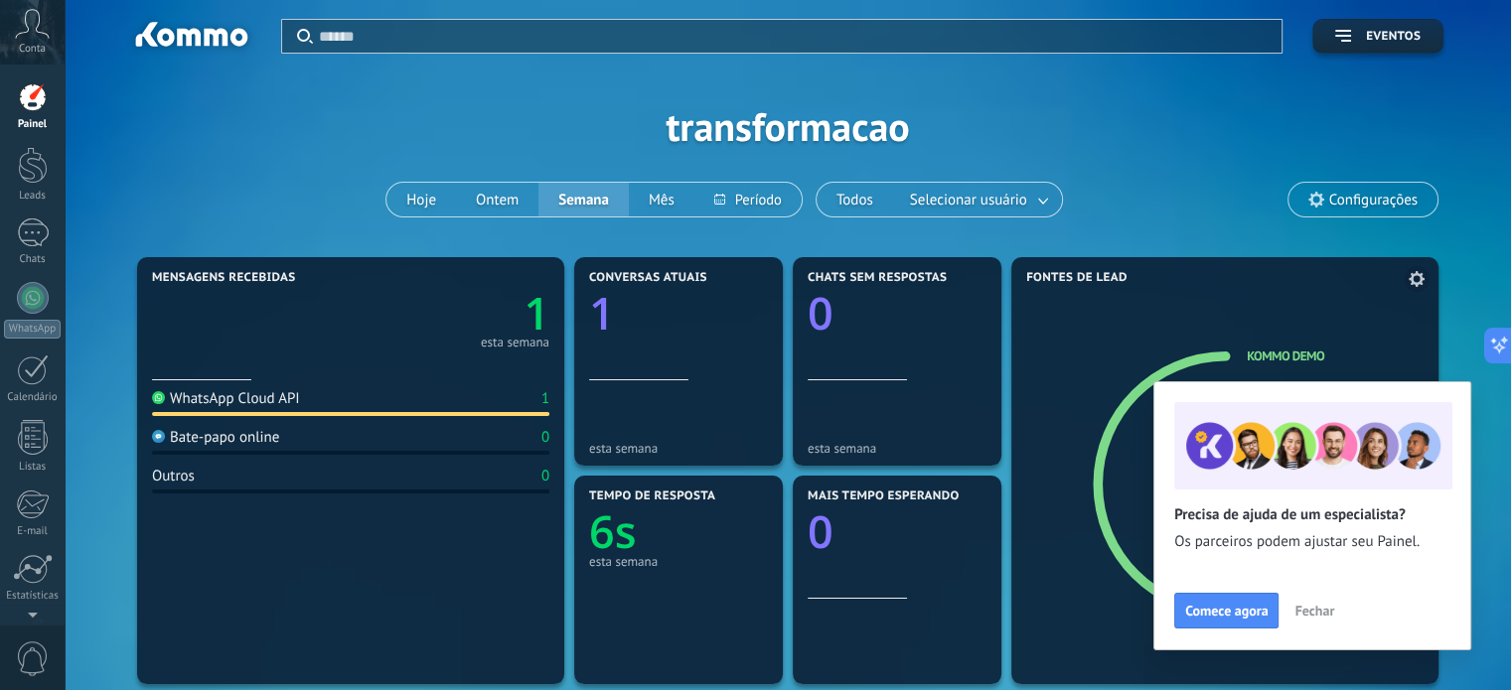
drag, startPoint x: 1319, startPoint y: 611, endPoint x: 1305, endPoint y: 608, distance: 14.2
click at [1320, 611] on span "Fechar" at bounding box center [1314, 611] width 40 height 14
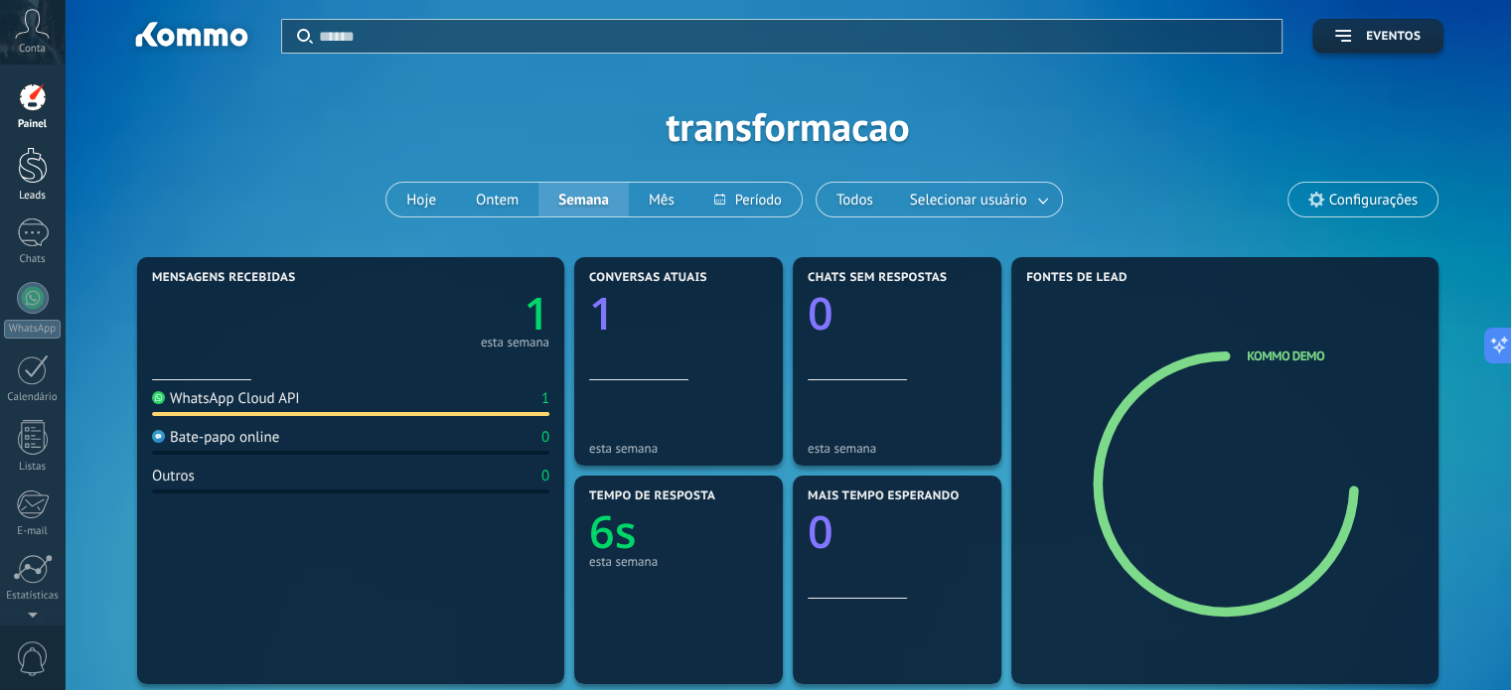
click at [31, 183] on div at bounding box center [33, 165] width 30 height 37
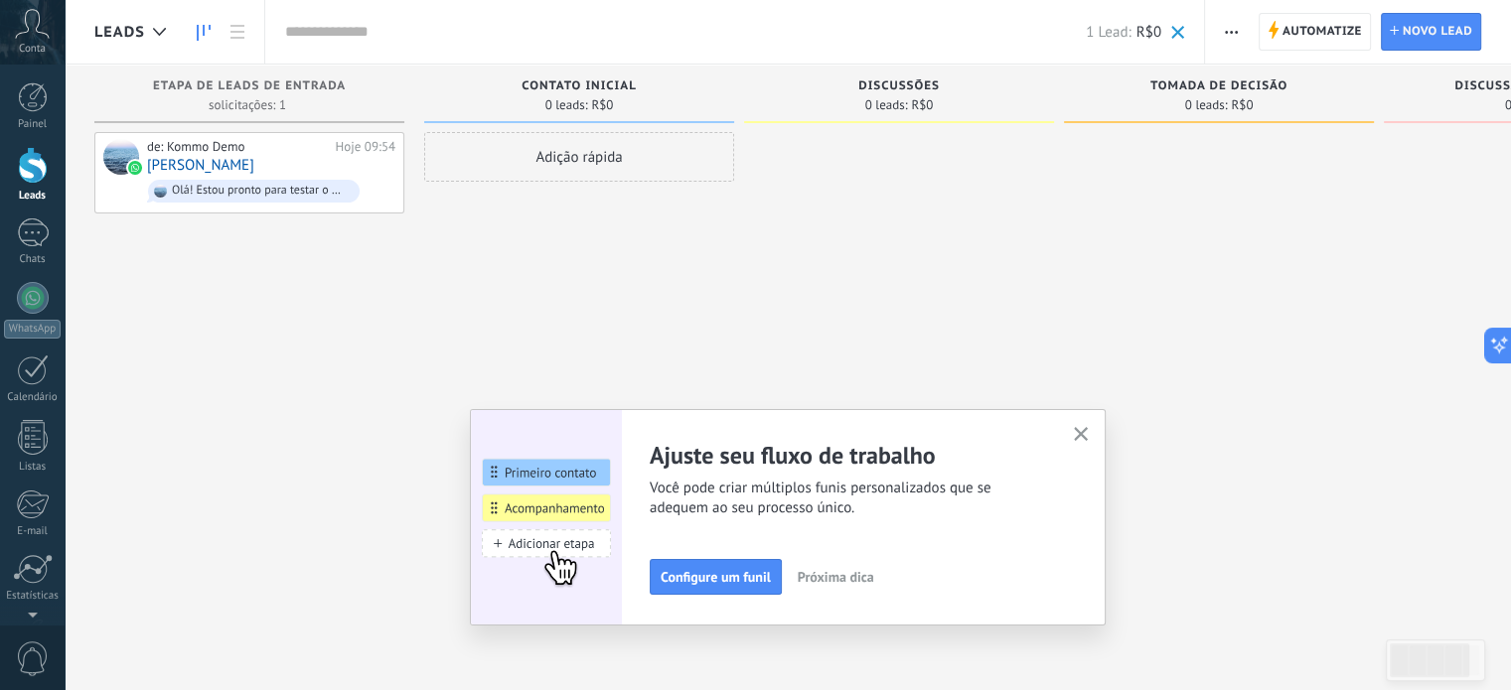
drag, startPoint x: 1083, startPoint y: 437, endPoint x: 800, endPoint y: 396, distance: 286.0
click at [1083, 436] on icon "button" at bounding box center [1081, 434] width 15 height 15
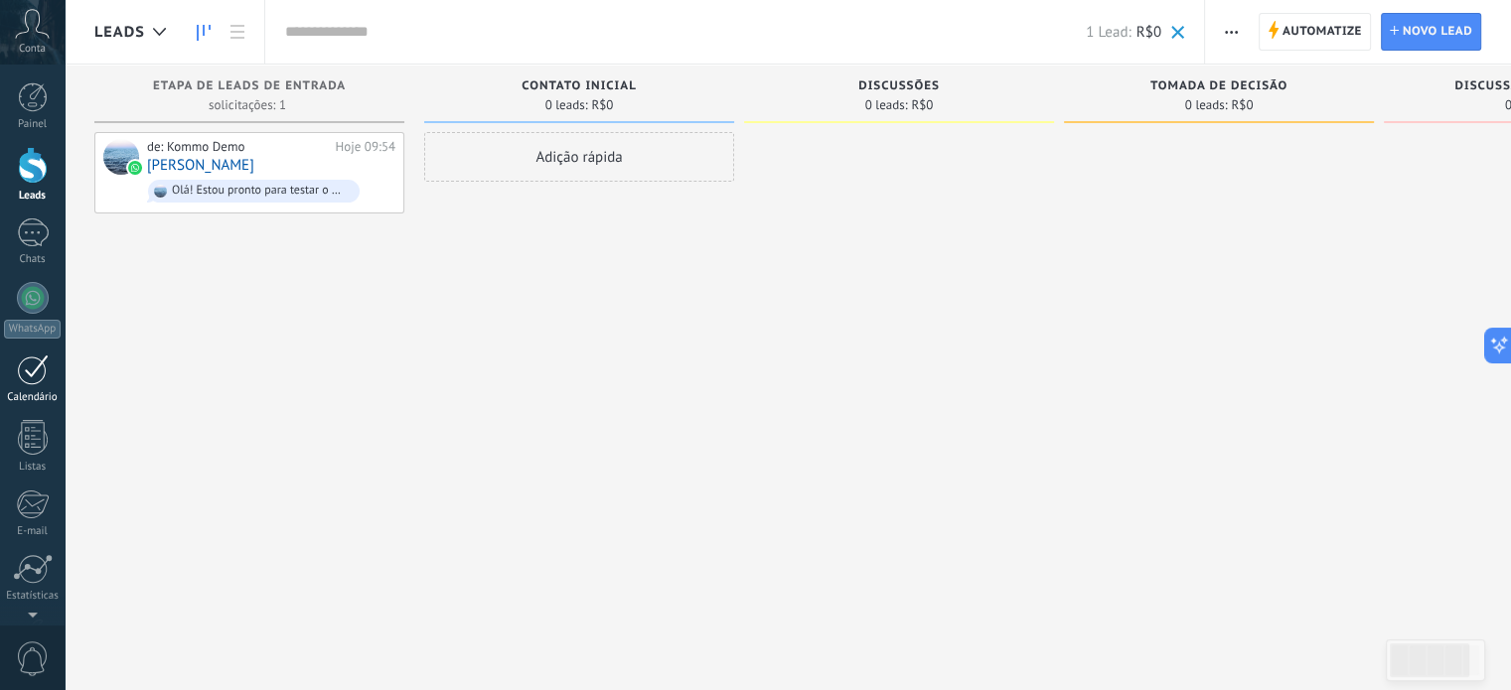
click at [29, 372] on div at bounding box center [33, 370] width 32 height 31
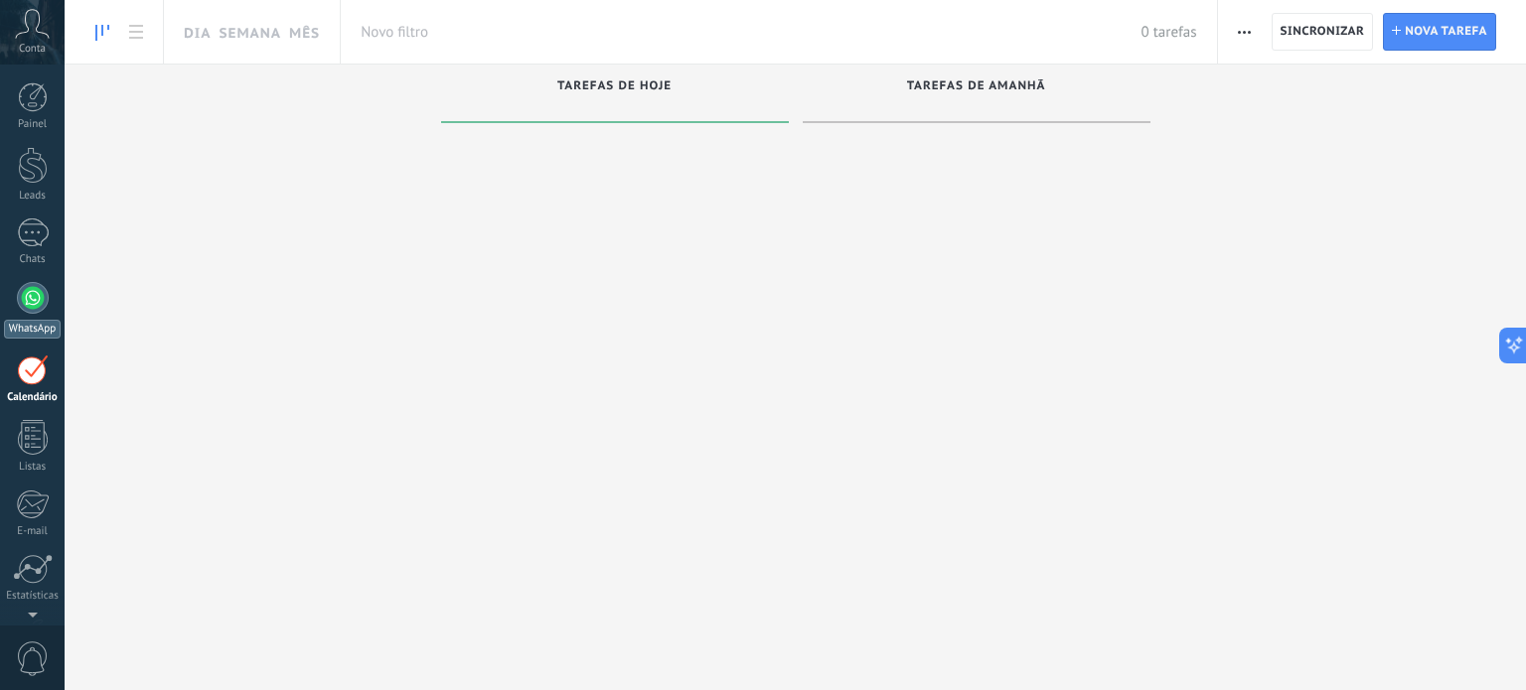
click at [44, 285] on link "WhatsApp" at bounding box center [32, 310] width 65 height 57
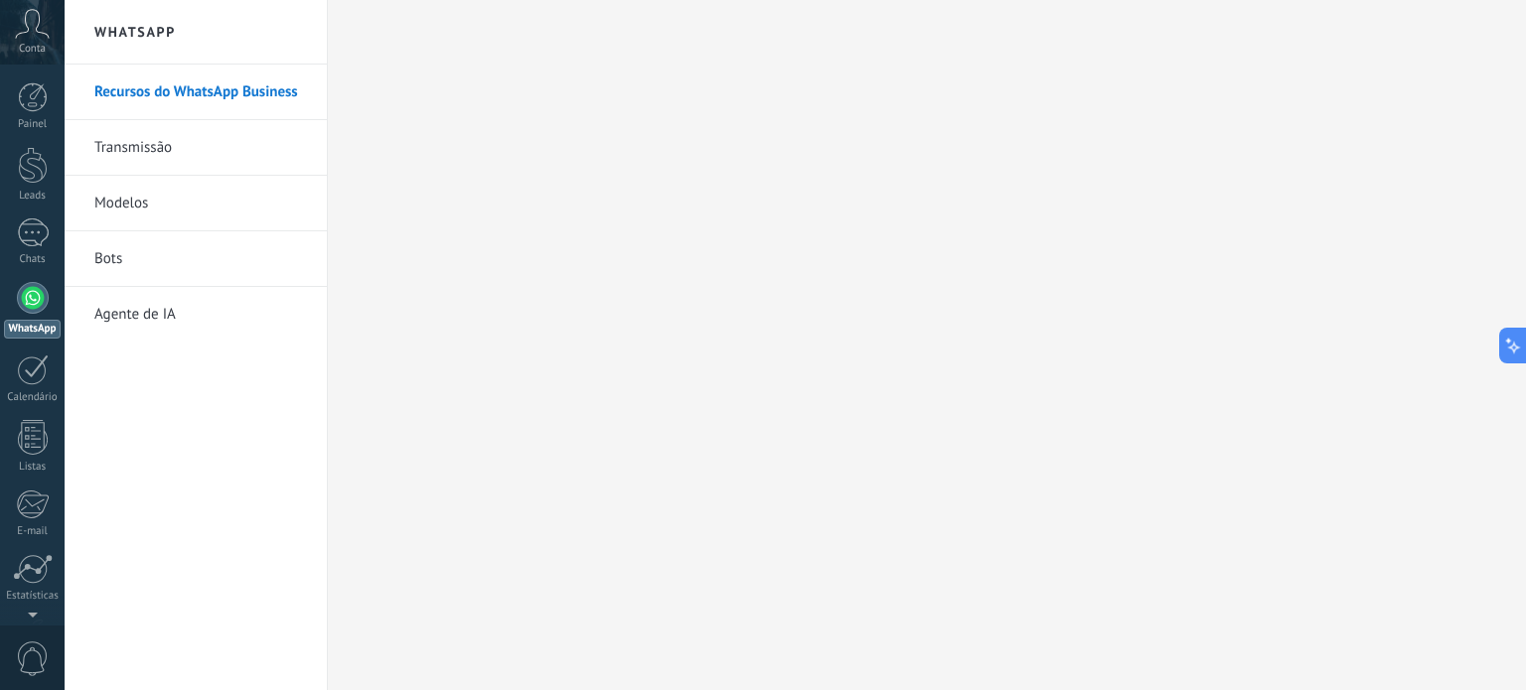
click at [127, 261] on link "Bots" at bounding box center [200, 259] width 213 height 56
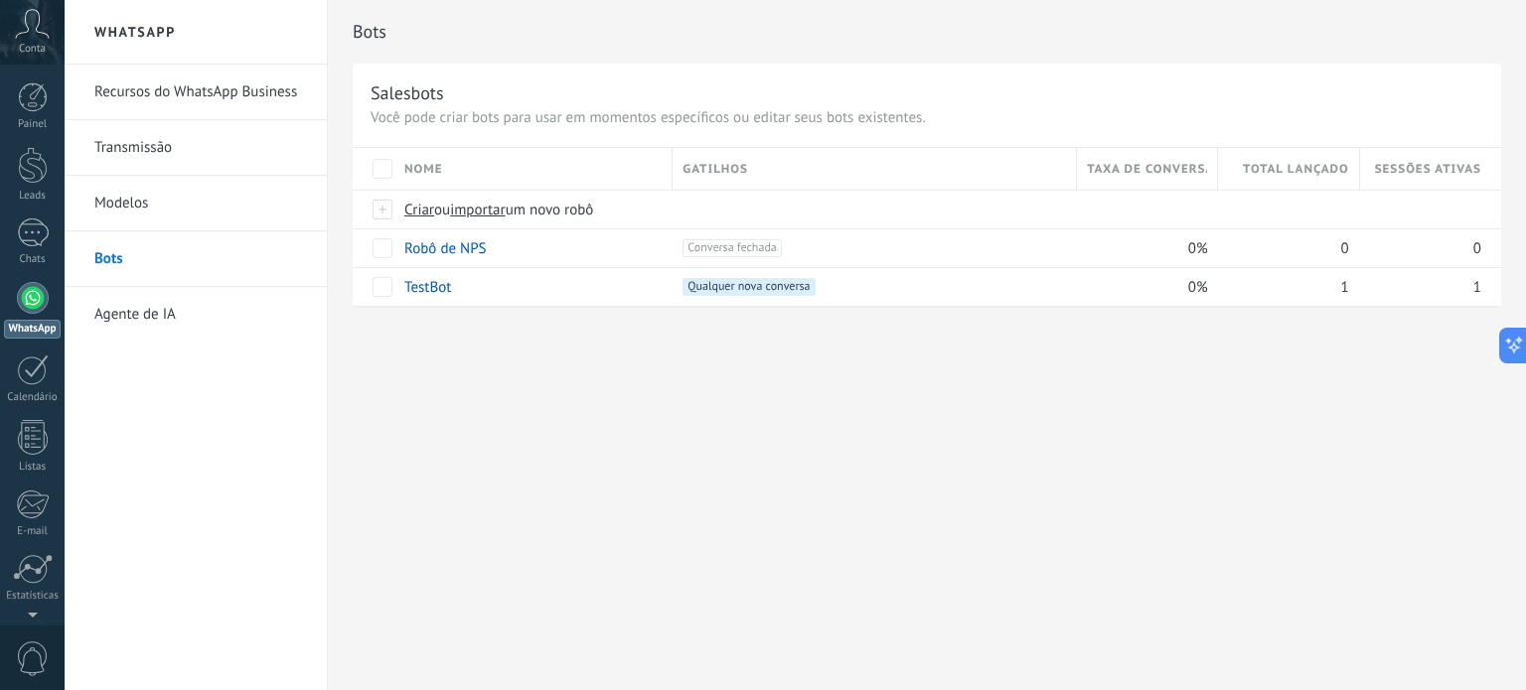
click at [119, 201] on link "Modelos" at bounding box center [200, 204] width 213 height 56
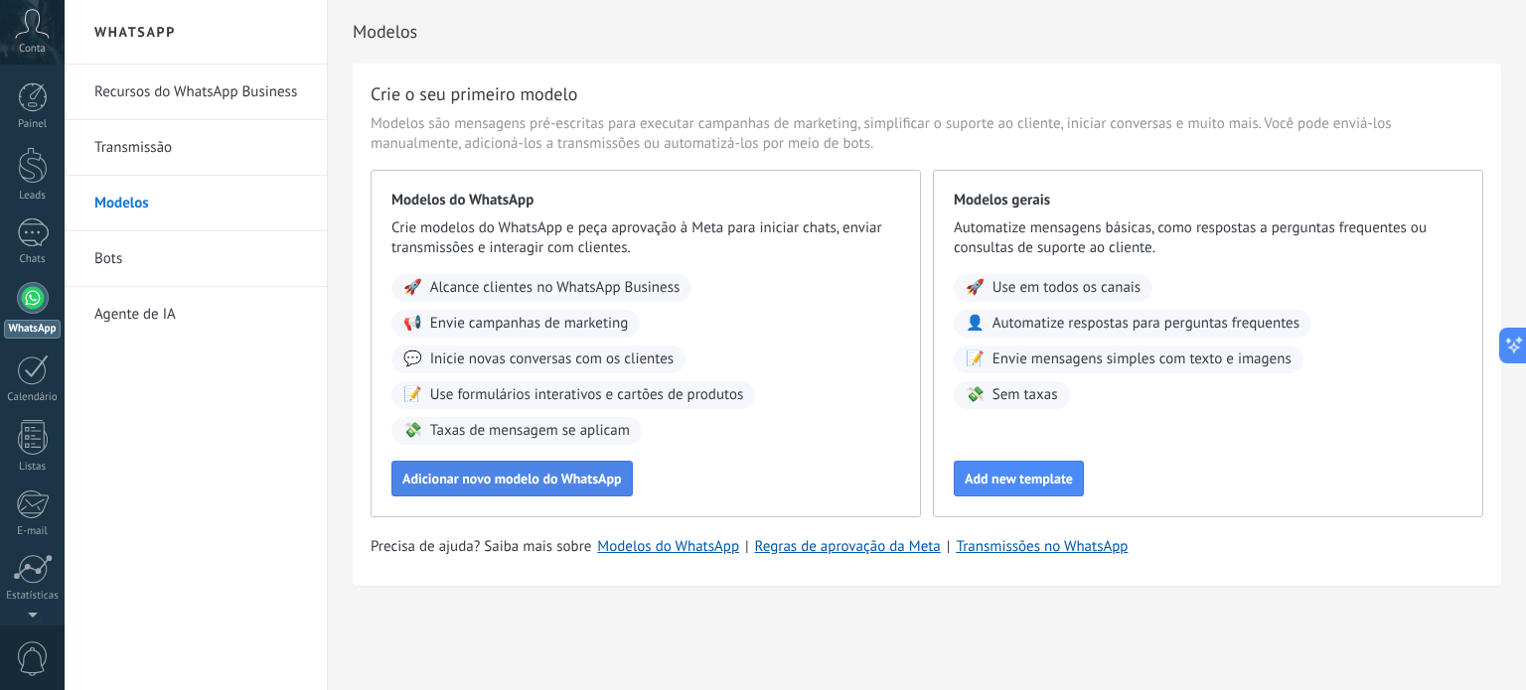
click at [505, 480] on span "Adicionar novo modelo do WhatsApp" at bounding box center [512, 479] width 220 height 14
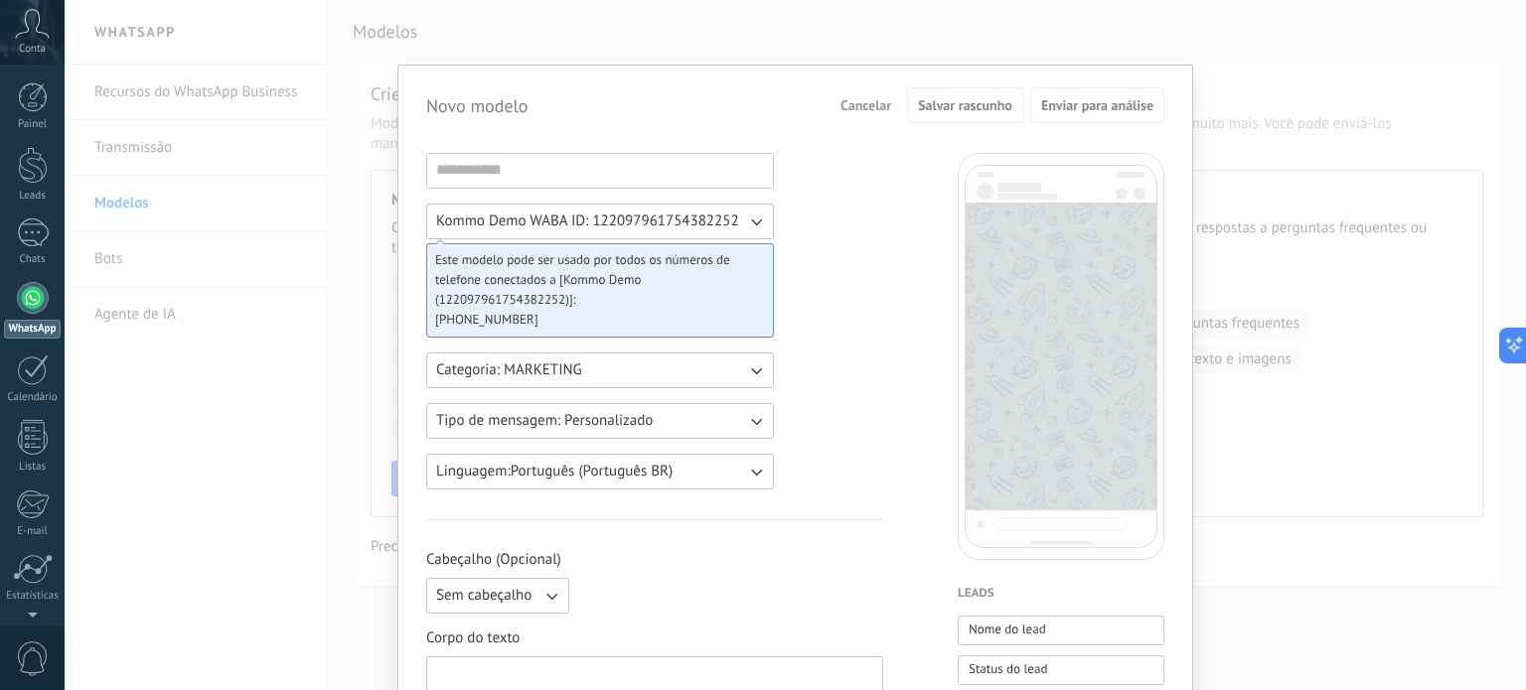
click at [707, 225] on span "Kommo Demo WABA ID: 122097961754382252" at bounding box center [587, 222] width 303 height 20
click at [501, 171] on input at bounding box center [600, 170] width 346 height 32
click at [526, 376] on span "Categoria: MARKETING" at bounding box center [509, 371] width 146 height 20
click at [526, 376] on li "UTILITY" at bounding box center [593, 371] width 359 height 34
click at [528, 376] on span "Categoria: UTILITY" at bounding box center [495, 371] width 118 height 20
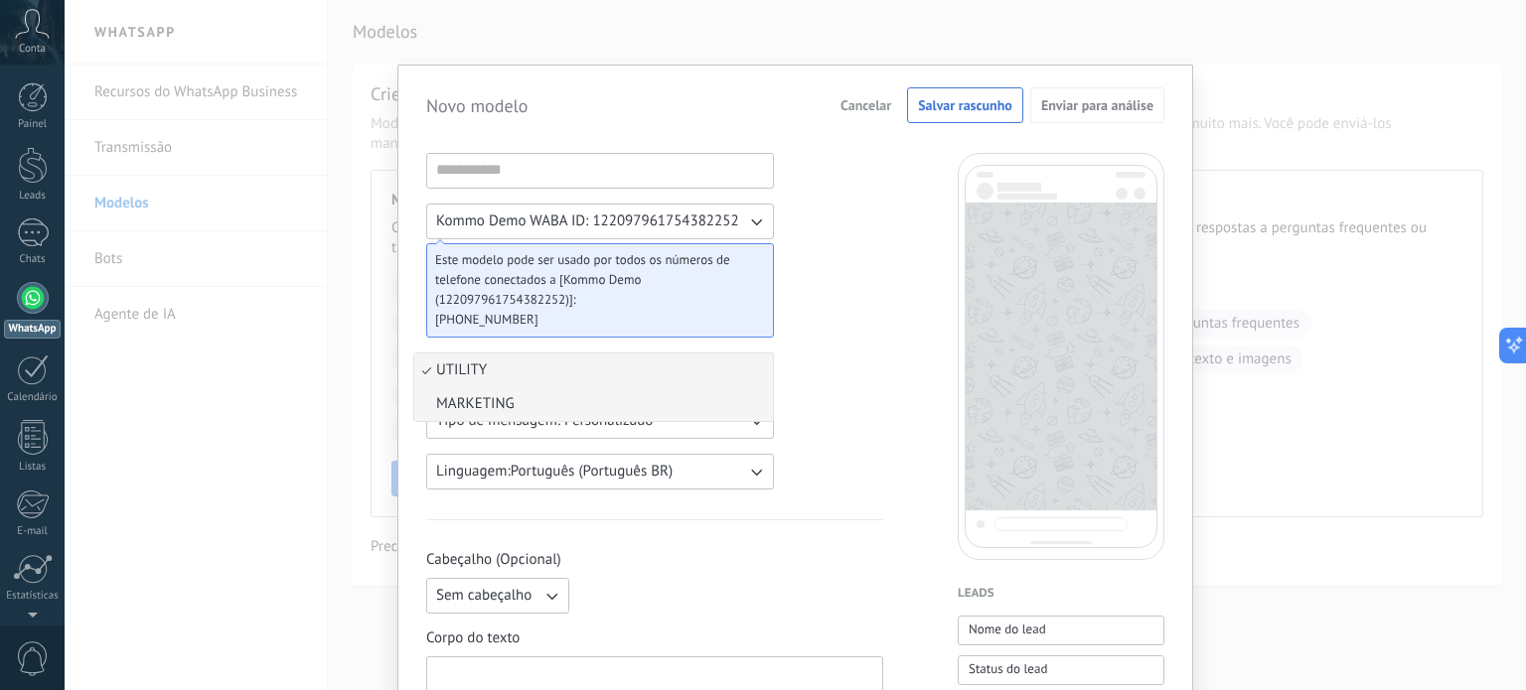
click at [508, 404] on span "MARKETING" at bounding box center [475, 404] width 78 height 20
click at [500, 264] on span "Este modelo pode ser usado por todos os números de telefone conectados a [Kommo…" at bounding box center [592, 280] width 314 height 60
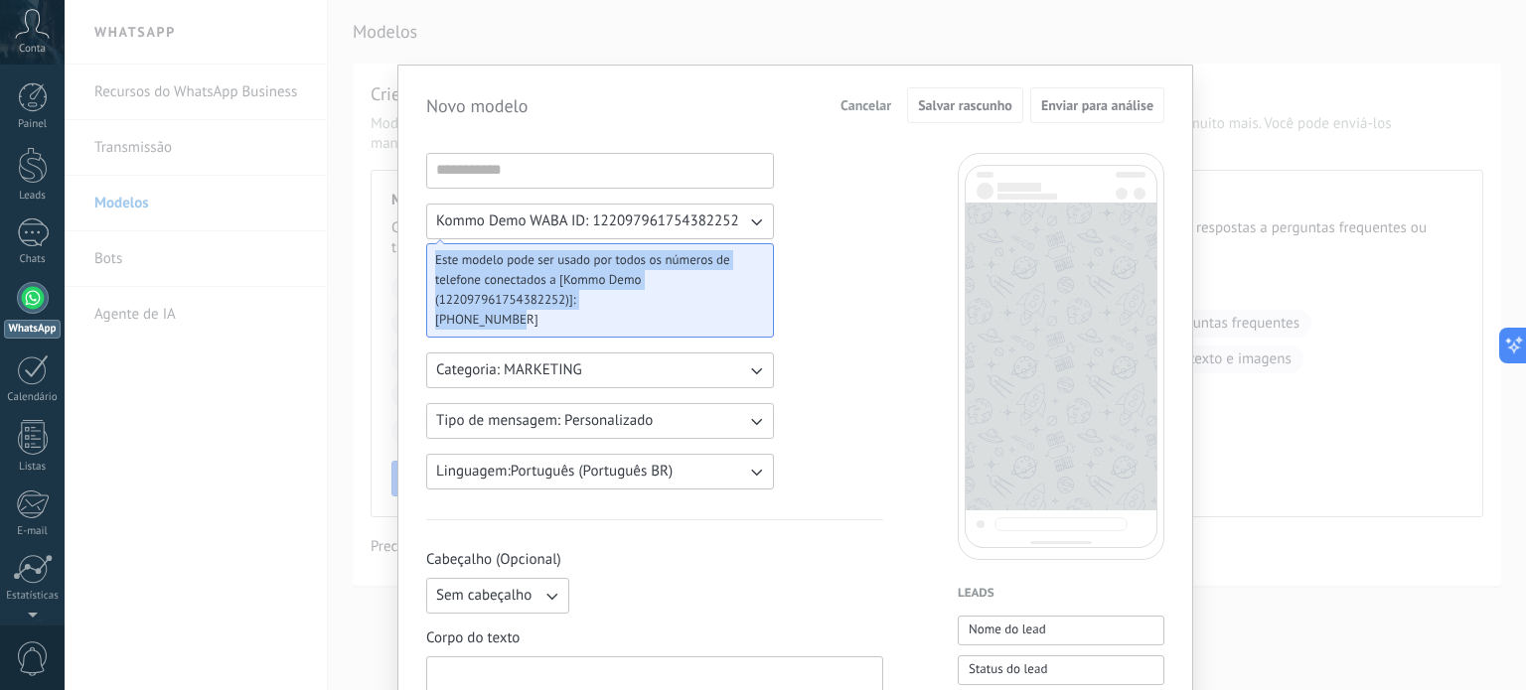
drag, startPoint x: 481, startPoint y: 301, endPoint x: 405, endPoint y: 249, distance: 91.5
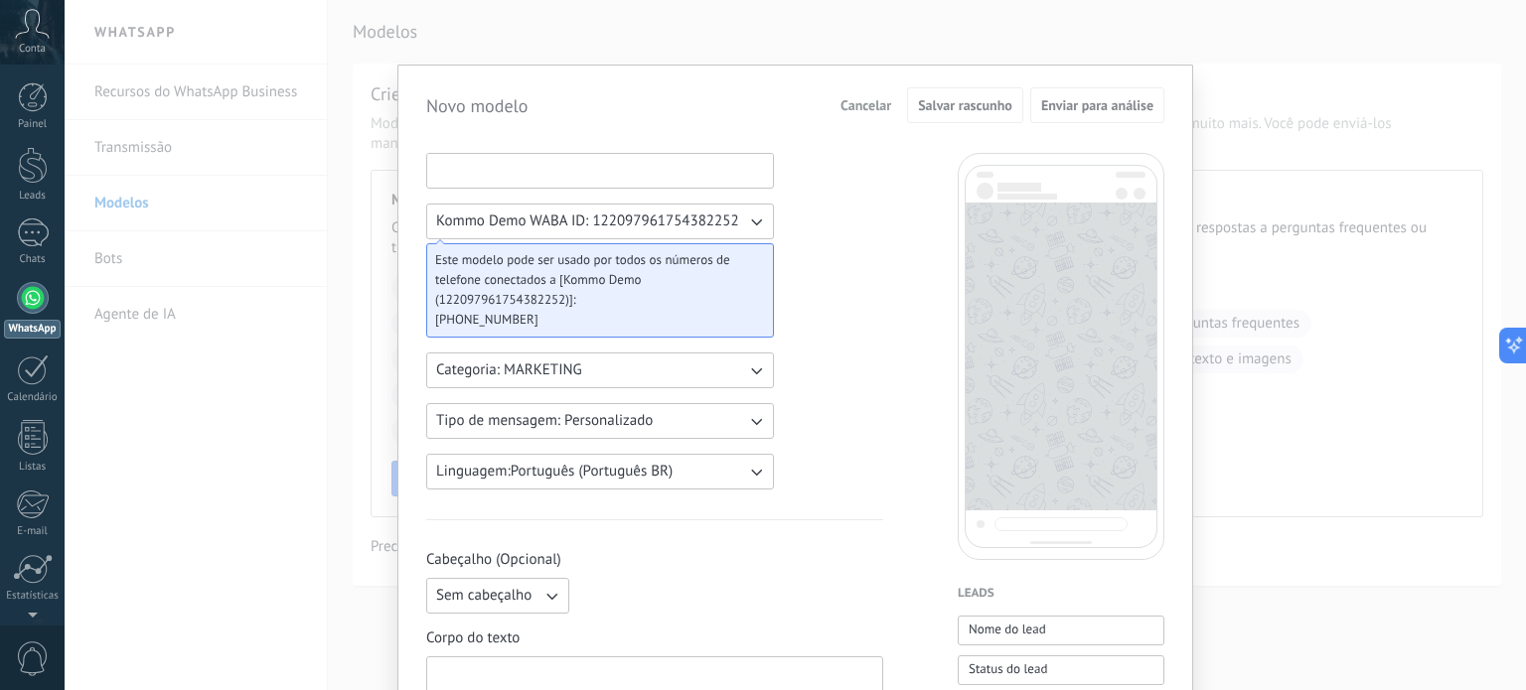
click at [465, 177] on input at bounding box center [600, 170] width 346 height 32
type input "**********"
click at [503, 214] on span "Kommo Demo WABA ID: 122097961754382252" at bounding box center [587, 222] width 303 height 20
click at [467, 186] on div "**********" at bounding box center [600, 171] width 348 height 36
click at [478, 170] on input "**********" at bounding box center [600, 170] width 346 height 32
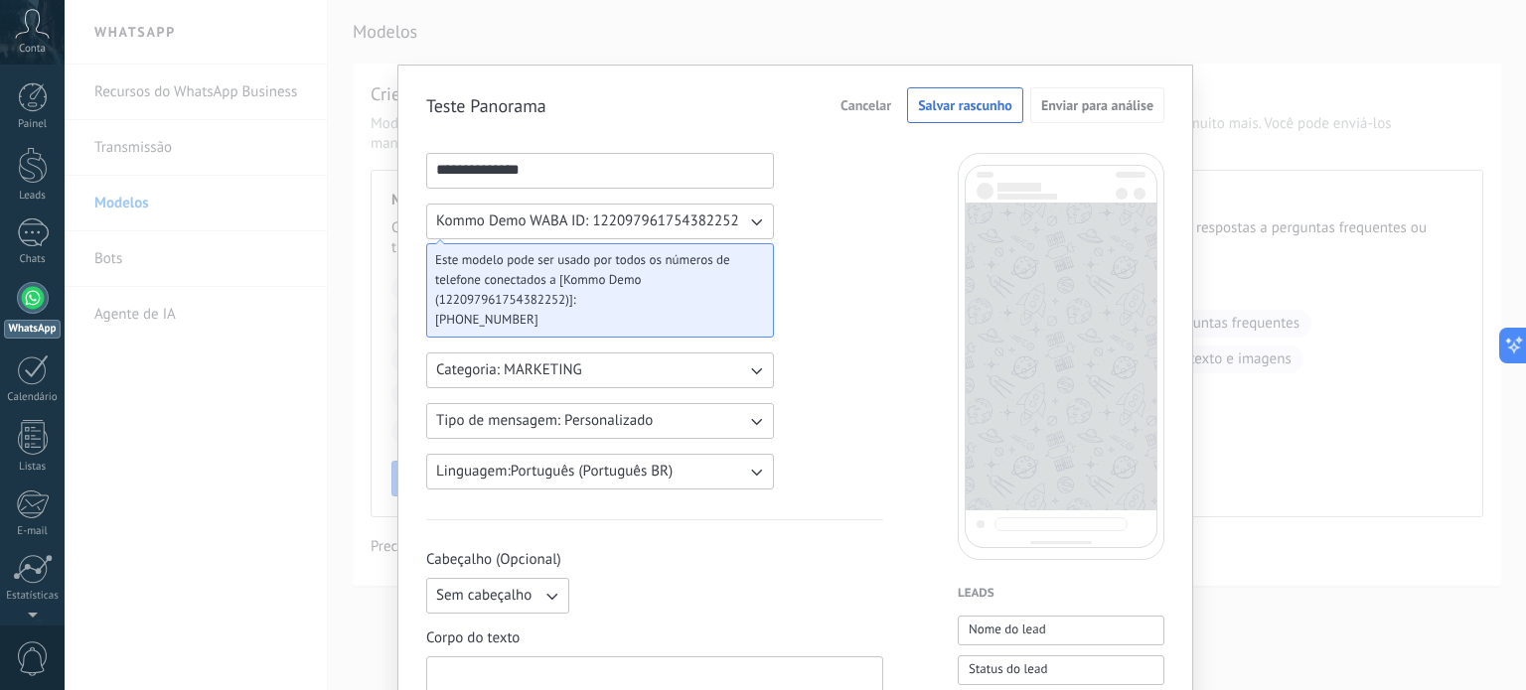
click at [502, 300] on span "Este modelo pode ser usado por todos os números de telefone conectados a [Kommo…" at bounding box center [592, 280] width 314 height 60
click at [517, 321] on span "[PHONE_NUMBER]" at bounding box center [592, 320] width 314 height 20
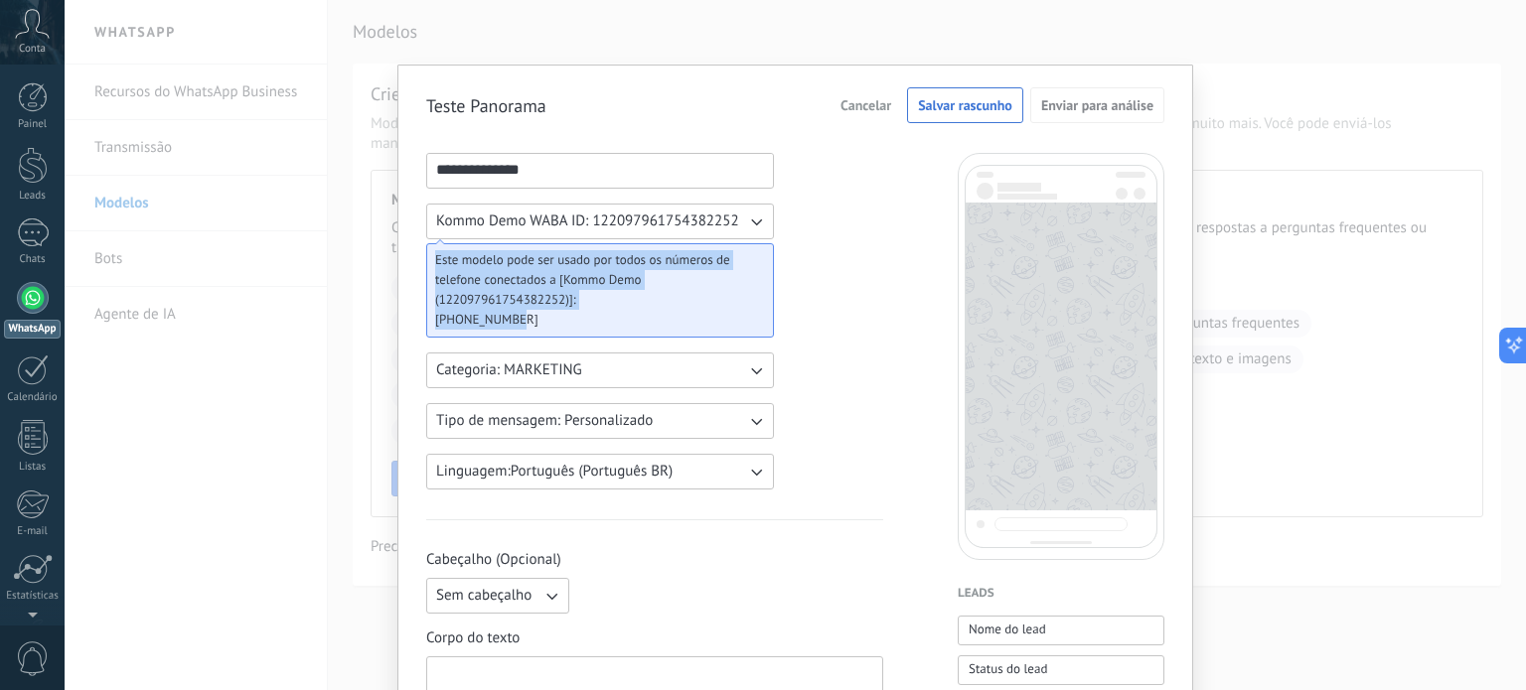
drag, startPoint x: 540, startPoint y: 314, endPoint x: 389, endPoint y: 241, distance: 167.5
click at [389, 241] on div "**********" at bounding box center [795, 345] width 1461 height 690
click at [589, 424] on span "Tipo de mensagem: Personalizado" at bounding box center [544, 421] width 217 height 20
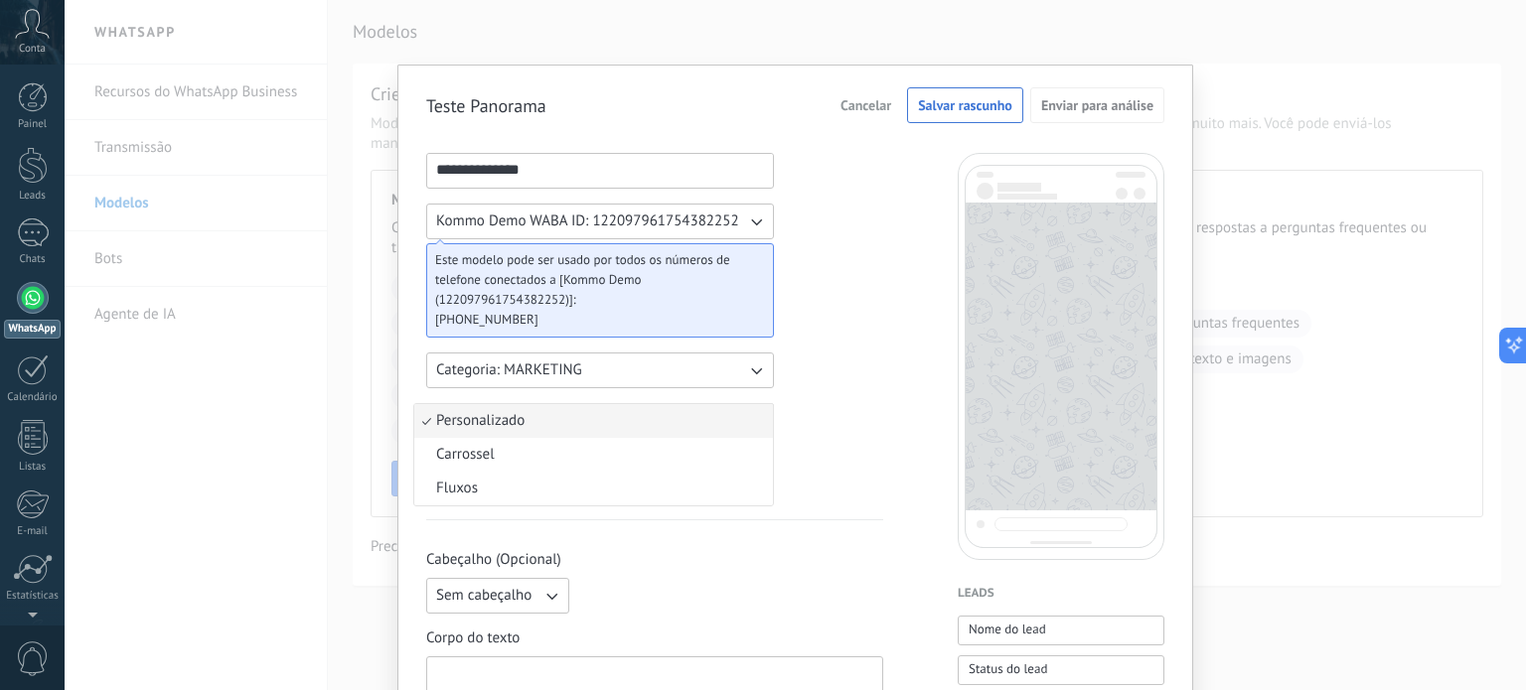
click at [589, 420] on li "Personalizado" at bounding box center [593, 421] width 359 height 34
click at [607, 466] on span "Linguagem: Português (Português BR)" at bounding box center [554, 472] width 236 height 20
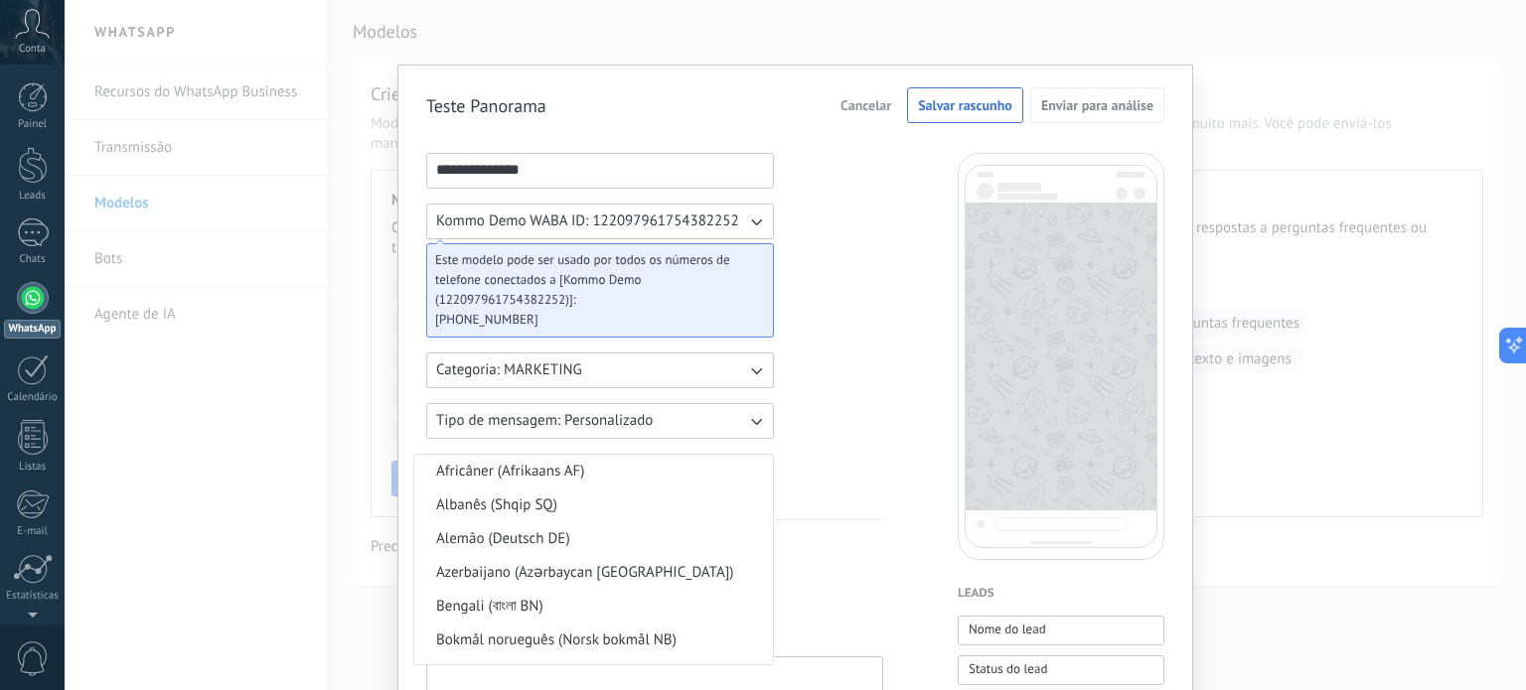
scroll to position [1634, 0]
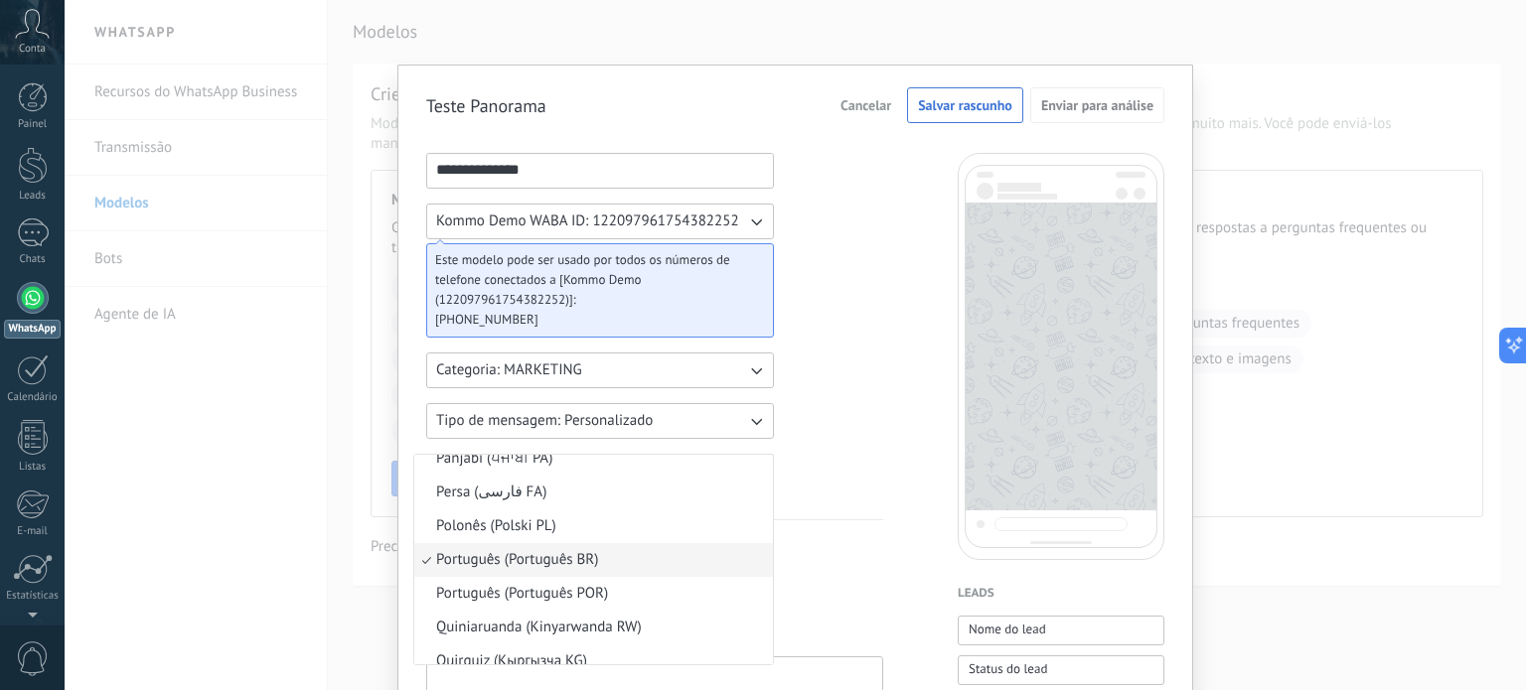
click at [607, 466] on li "Panjabi (ਪੰਜਾਬੀ PA)" at bounding box center [593, 459] width 359 height 34
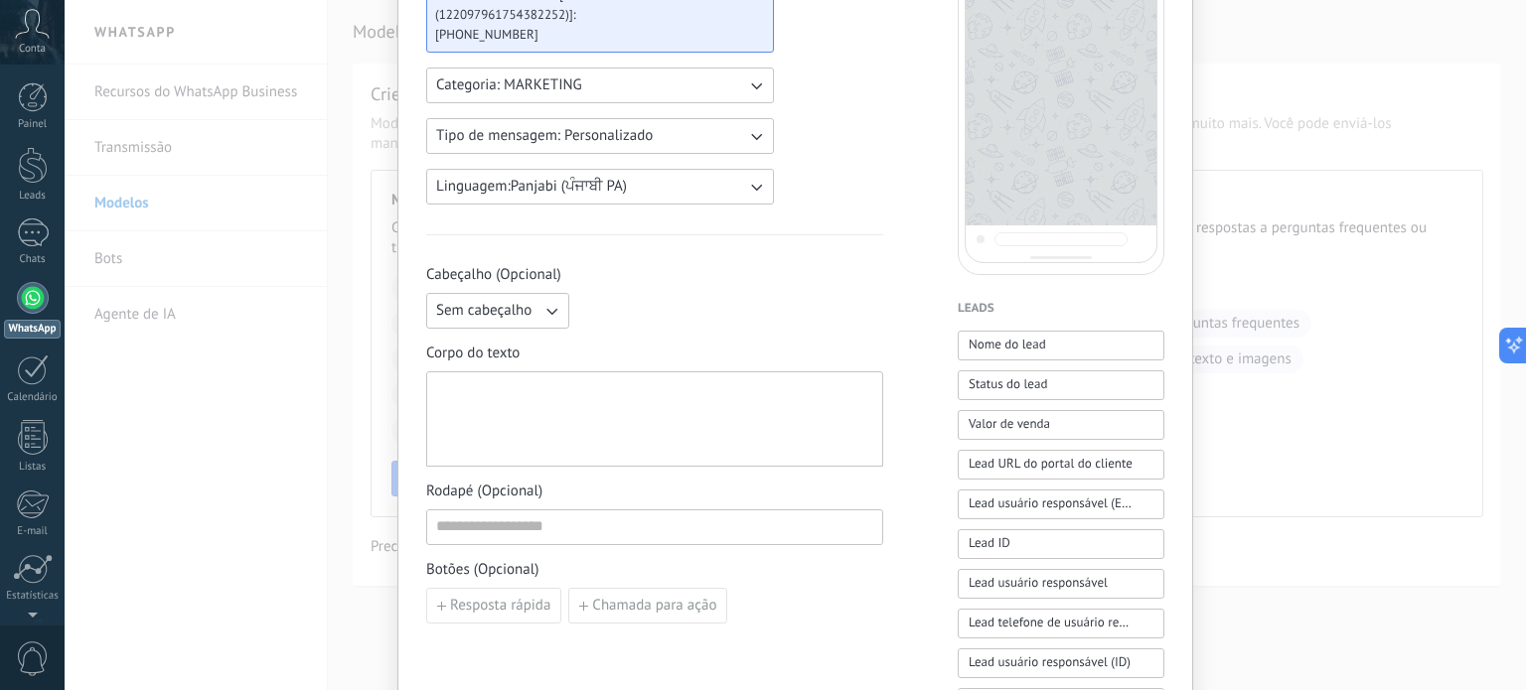
scroll to position [298, 0]
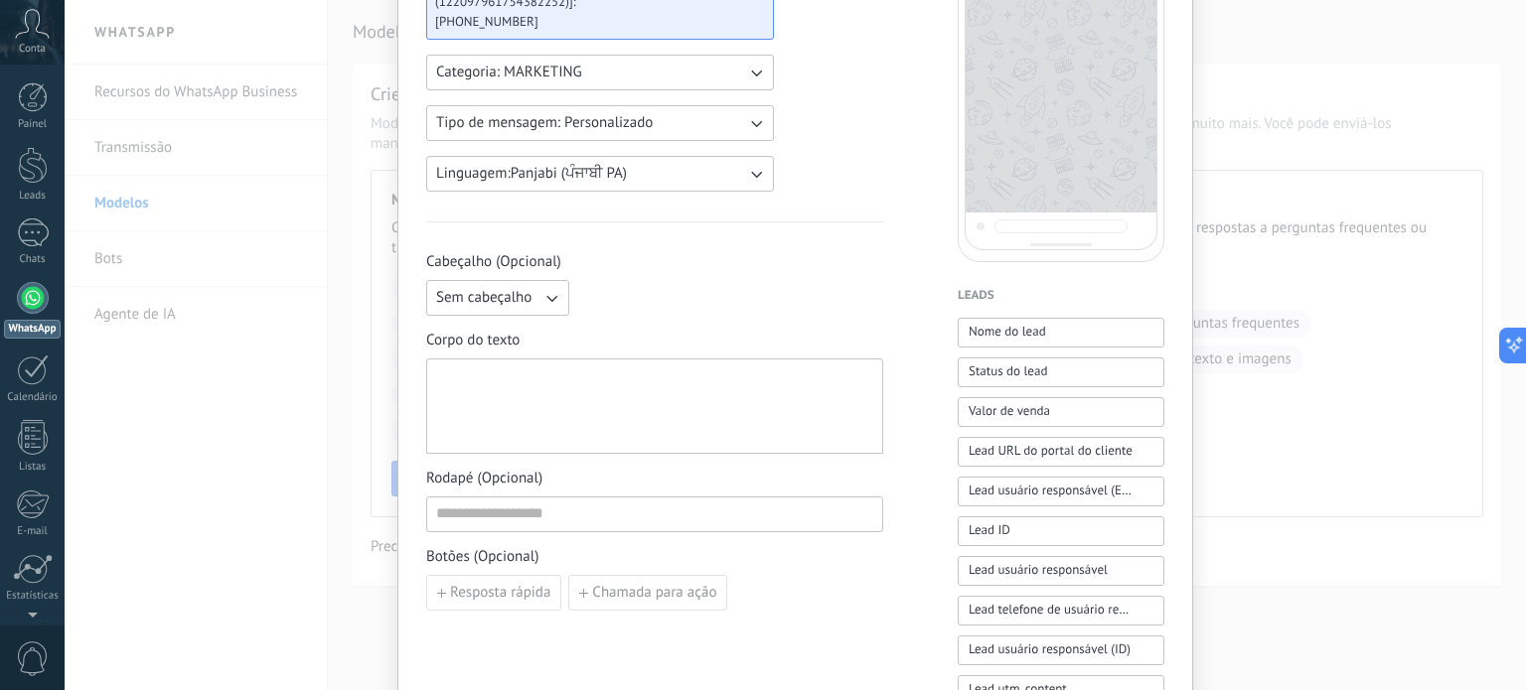
click at [583, 404] on div at bounding box center [654, 406] width 437 height 78
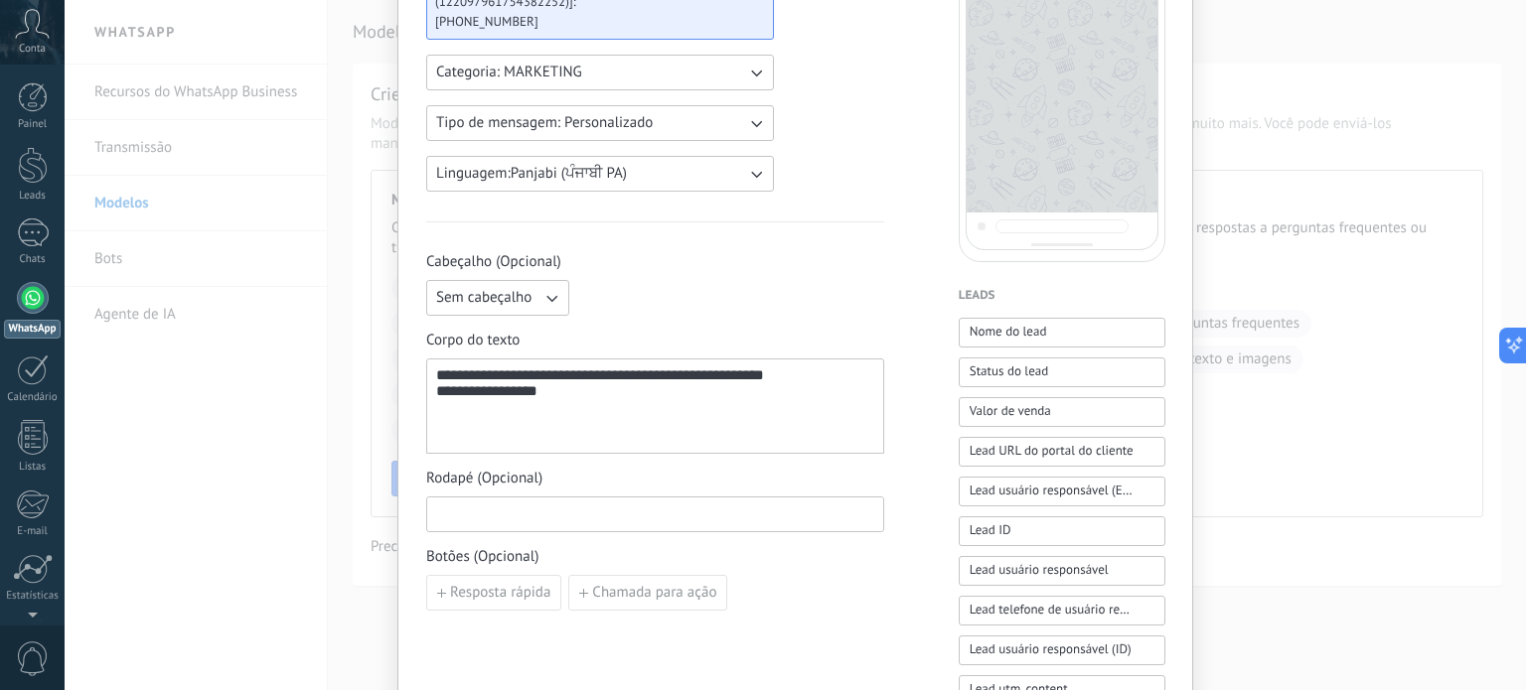
click at [643, 513] on input at bounding box center [655, 514] width 456 height 32
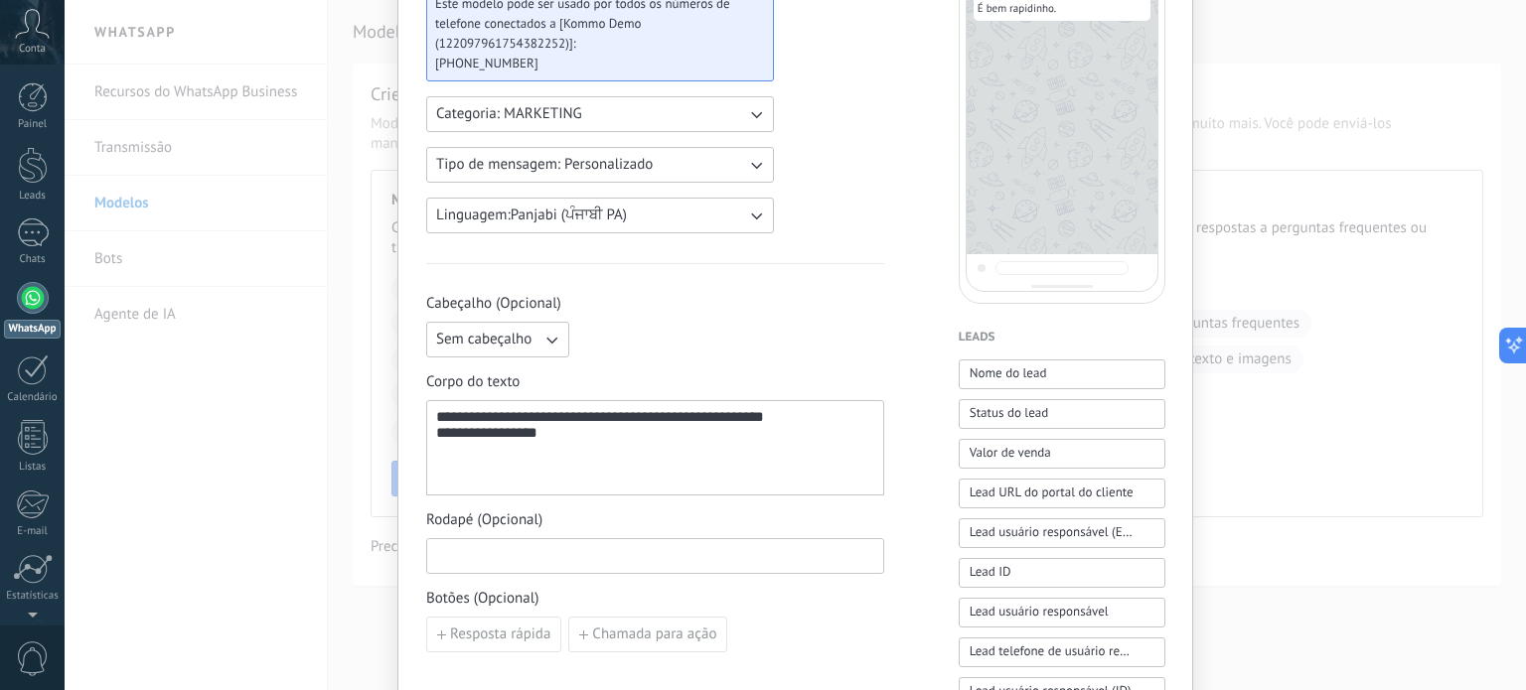
scroll to position [15, 0]
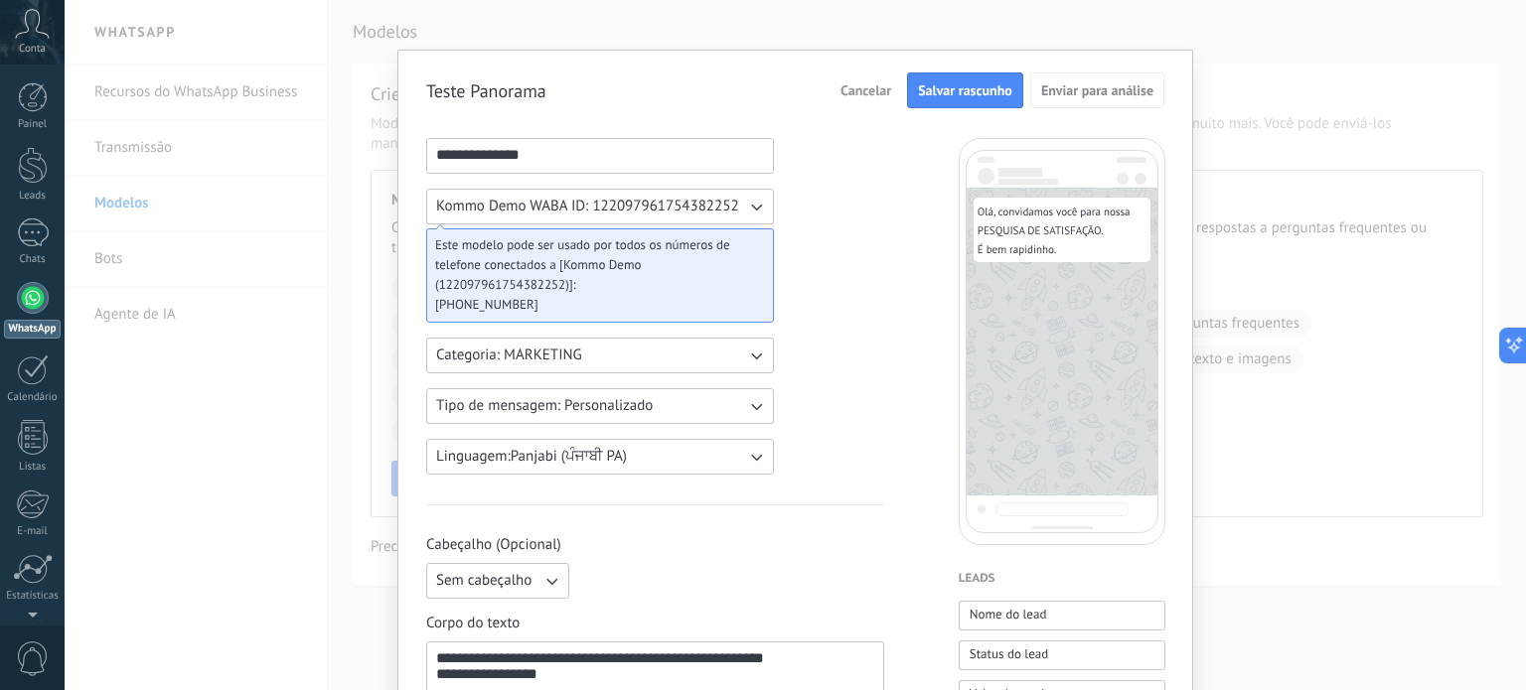
click at [961, 88] on span "Salvar rascunho" at bounding box center [965, 90] width 94 height 14
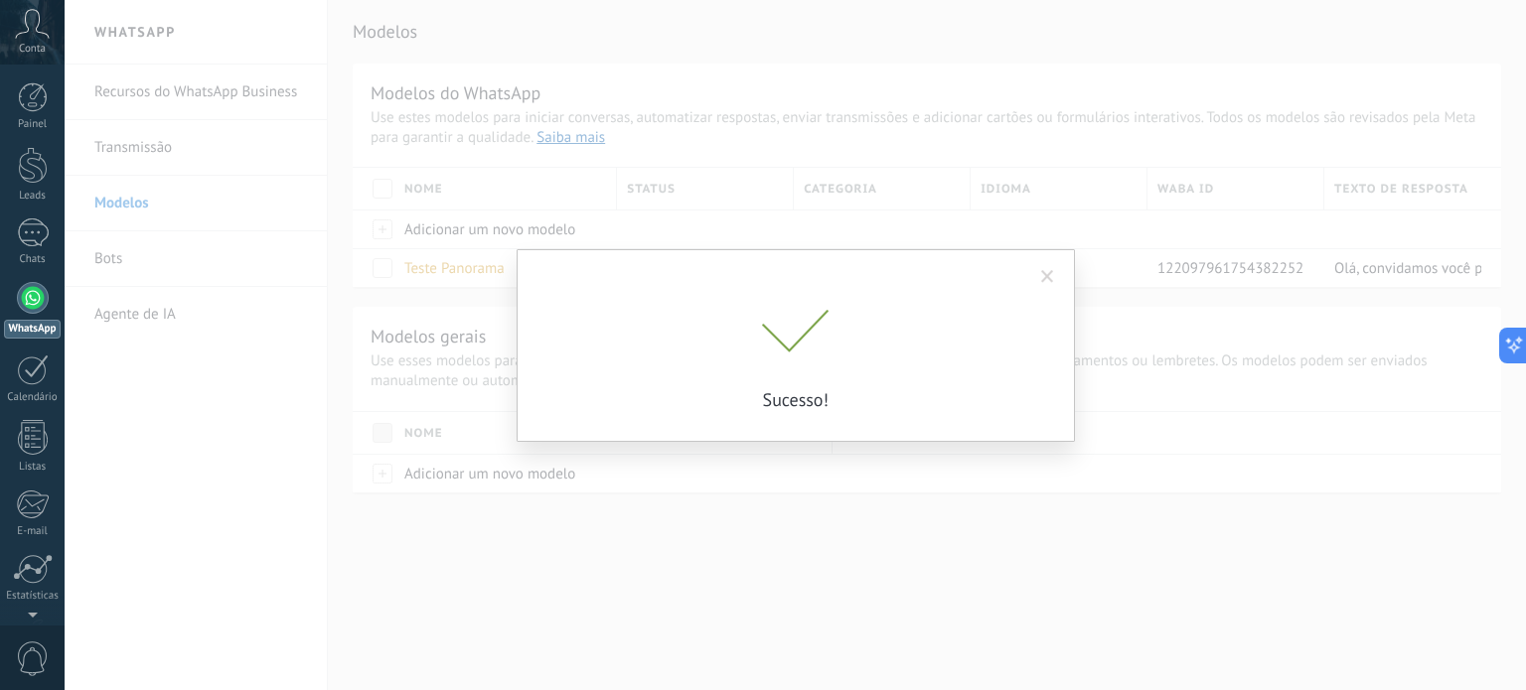
scroll to position [0, 0]
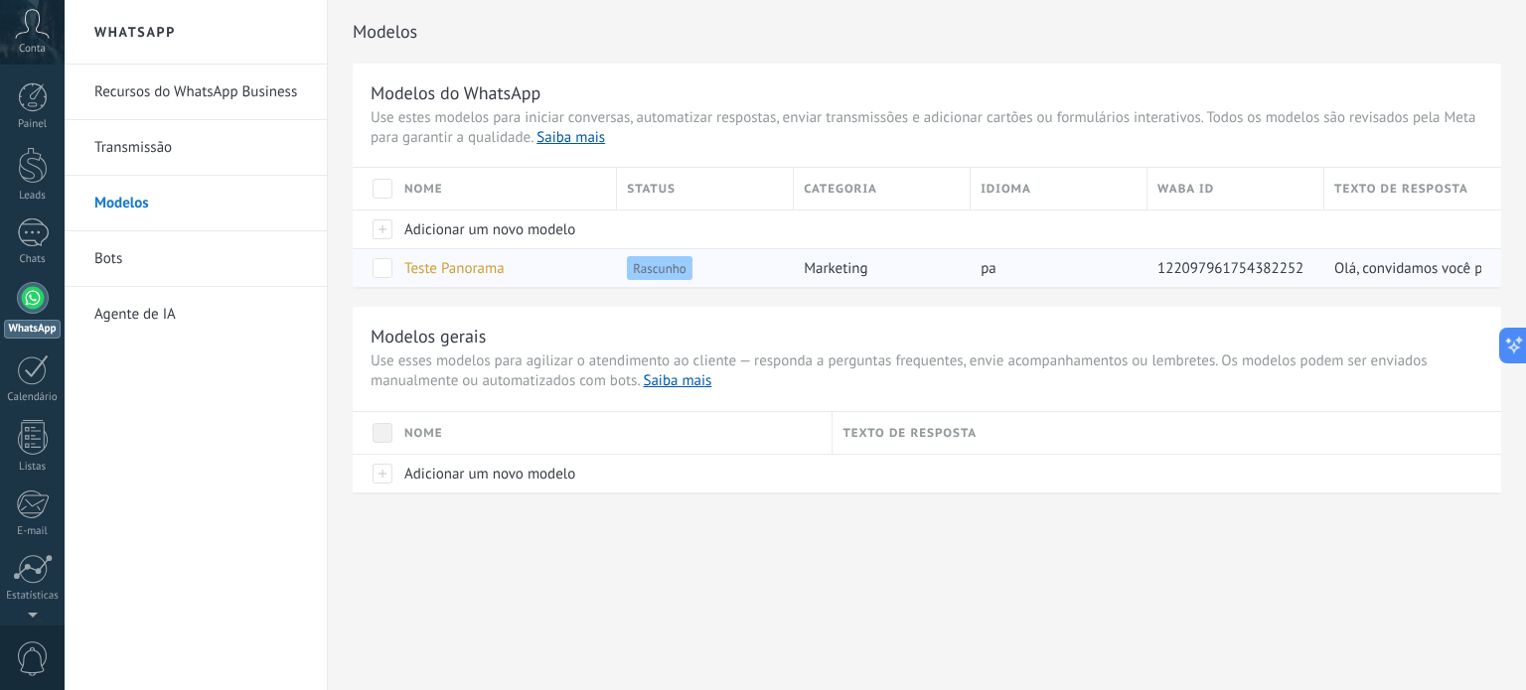
click at [1247, 270] on span "122097961754382252" at bounding box center [1230, 268] width 146 height 19
click at [448, 265] on span "Teste Panorama" at bounding box center [454, 268] width 100 height 19
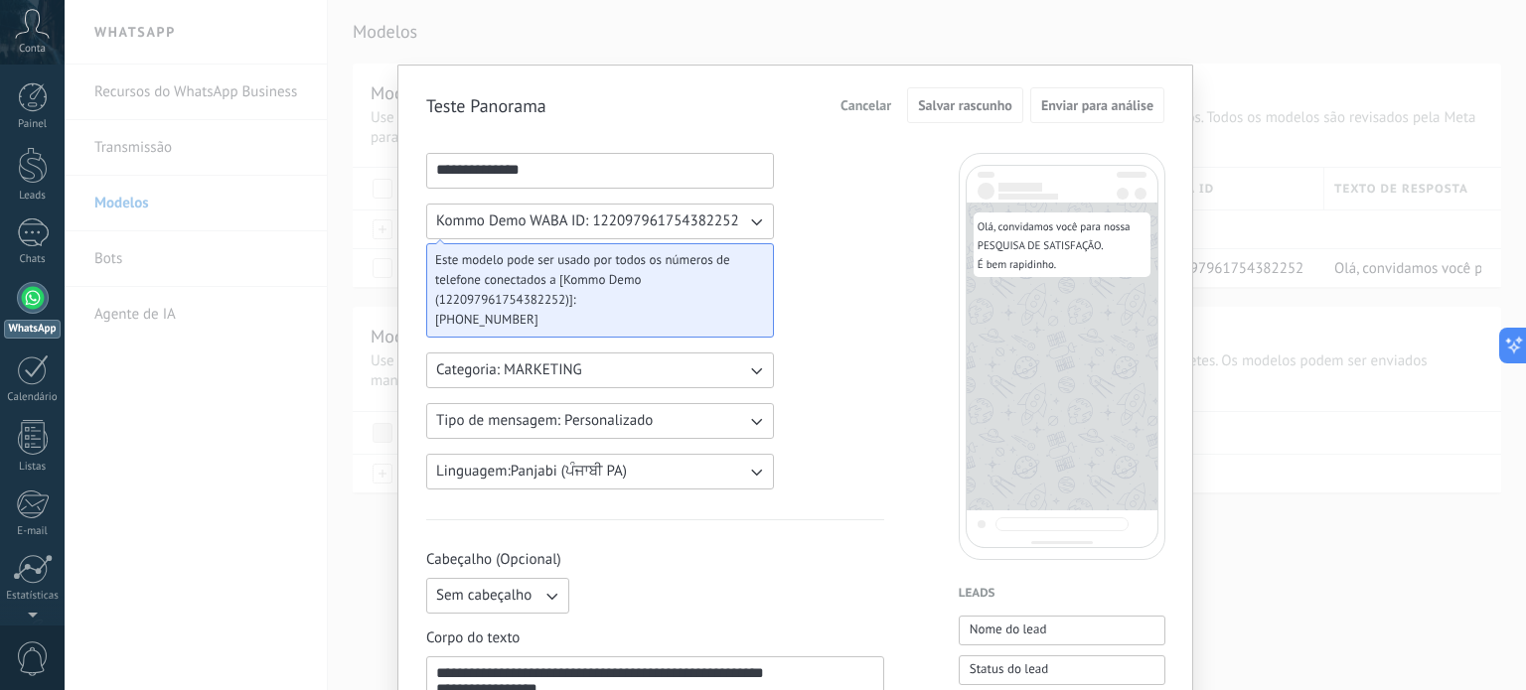
click at [654, 225] on span "Kommo Demo WABA ID: 122097961754382252" at bounding box center [587, 222] width 303 height 20
click at [539, 289] on span "Este modelo pode ser usado por todos os números de telefone conectados a [Kommo…" at bounding box center [592, 280] width 314 height 60
click at [506, 304] on span "Este modelo pode ser usado por todos os números de telefone conectados a [Kommo…" at bounding box center [592, 280] width 314 height 60
drag, startPoint x: 558, startPoint y: 300, endPoint x: 441, endPoint y: 296, distance: 117.3
click at [441, 296] on span "Este modelo pode ser usado por todos os números de telefone conectados a [Kommo…" at bounding box center [592, 280] width 314 height 60
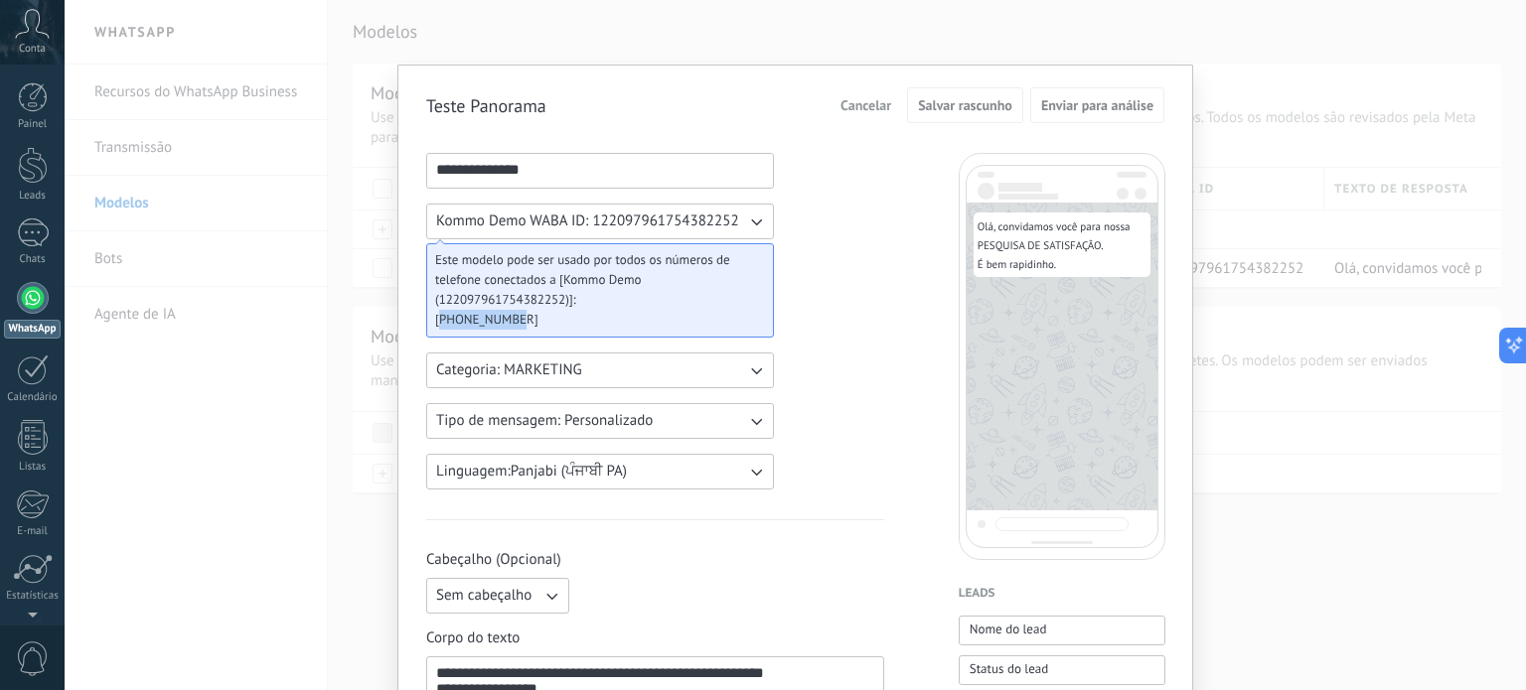
drag, startPoint x: 439, startPoint y: 321, endPoint x: 516, endPoint y: 326, distance: 77.6
click at [516, 326] on span "[PHONE_NUMBER]" at bounding box center [592, 320] width 314 height 20
click at [520, 225] on span "Kommo Demo WABA ID: 122097961754382252" at bounding box center [587, 222] width 303 height 20
click at [564, 289] on span "Este modelo pode ser usado por todos os números de telefone conectados a [Kommo…" at bounding box center [592, 280] width 314 height 60
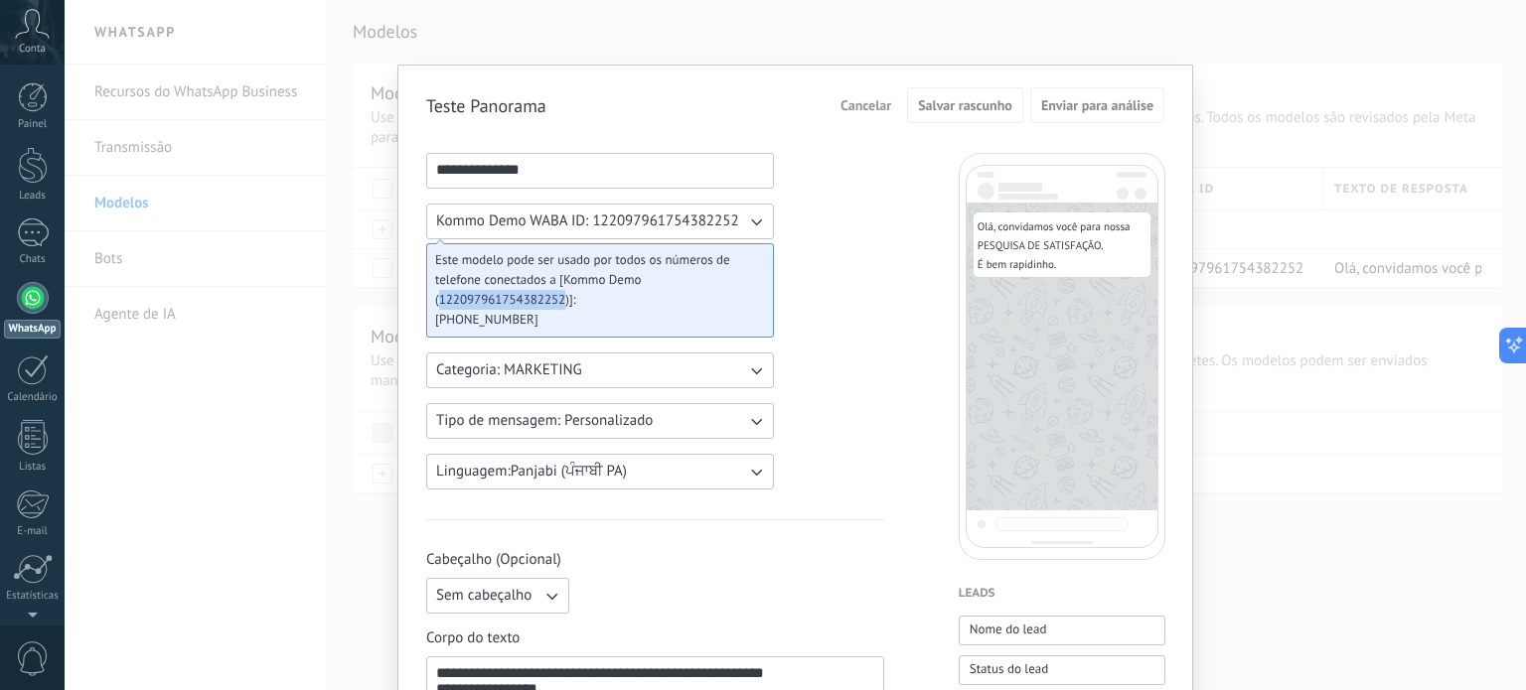
drag, startPoint x: 560, startPoint y: 299, endPoint x: 437, endPoint y: 294, distance: 123.3
click at [437, 294] on span "Este modelo pode ser usado por todos os números de telefone conectados a [Kommo…" at bounding box center [592, 280] width 314 height 60
click at [177, 281] on div "**********" at bounding box center [795, 345] width 1461 height 690
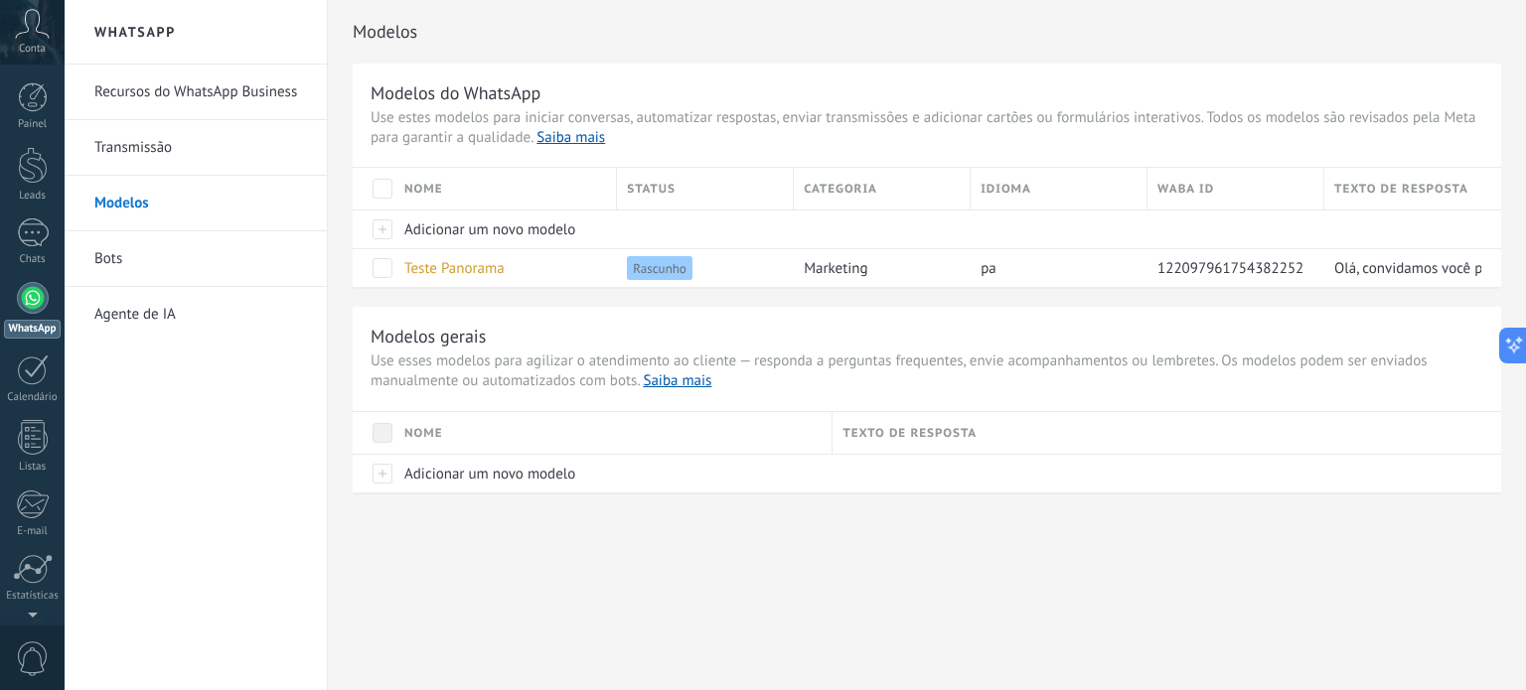
click at [138, 150] on link "Transmissão" at bounding box center [200, 148] width 213 height 56
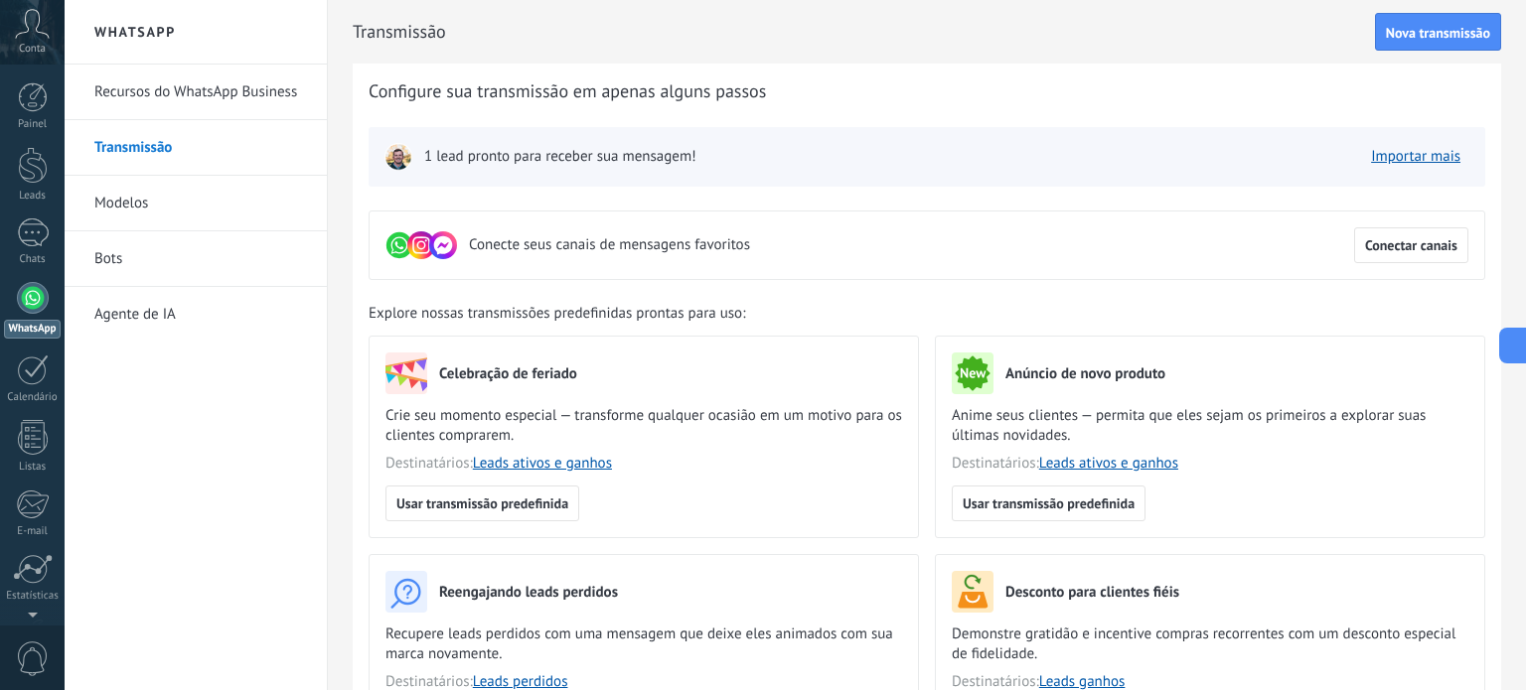
click at [127, 210] on link "Modelos" at bounding box center [200, 204] width 213 height 56
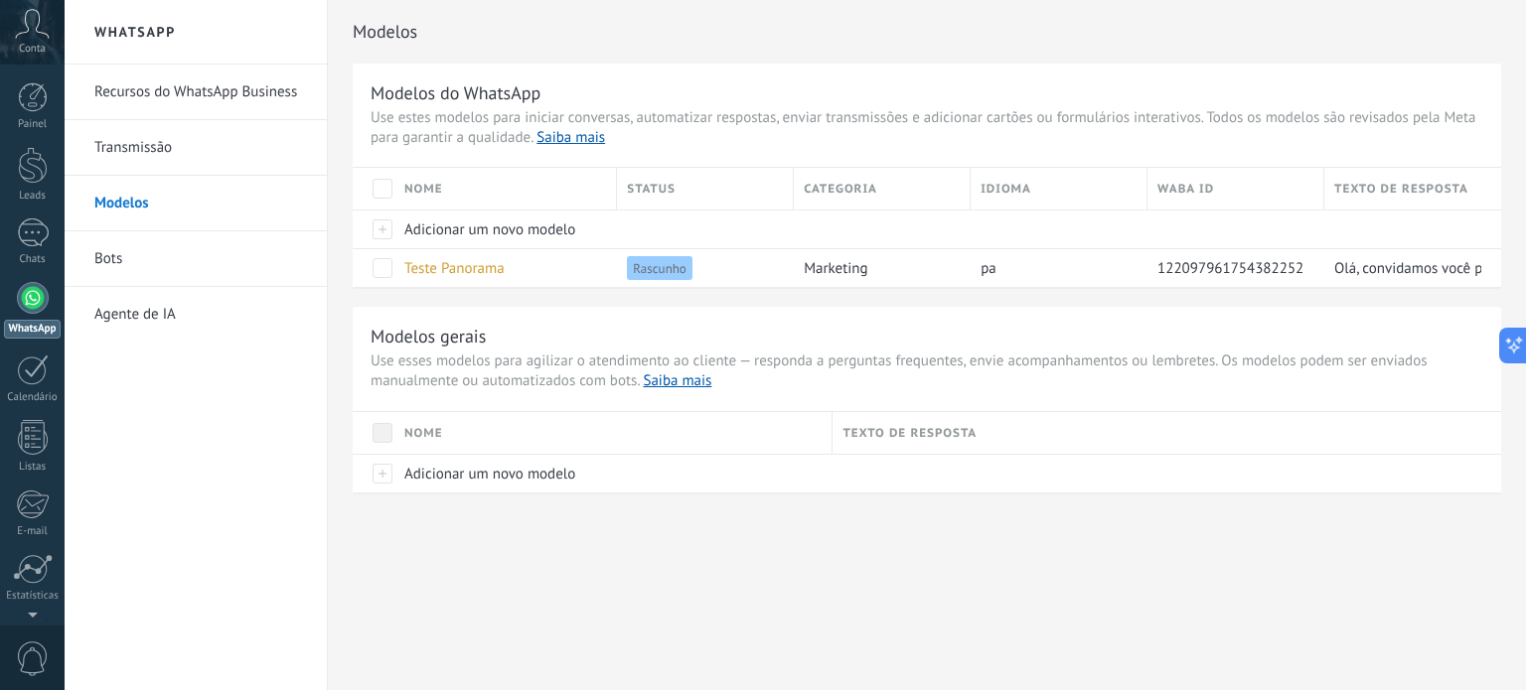
click at [110, 255] on link "Bots" at bounding box center [200, 259] width 213 height 56
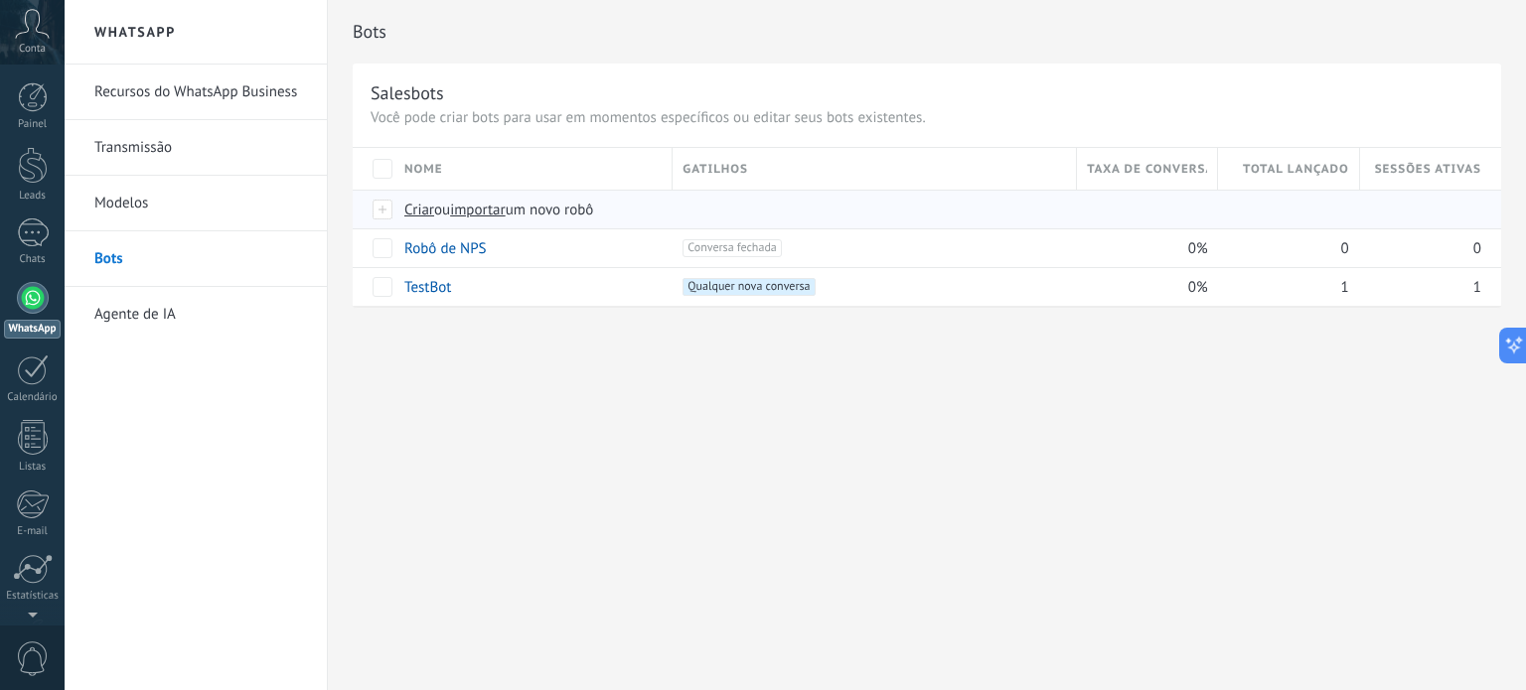
click at [419, 210] on span "Criar" at bounding box center [419, 210] width 30 height 19
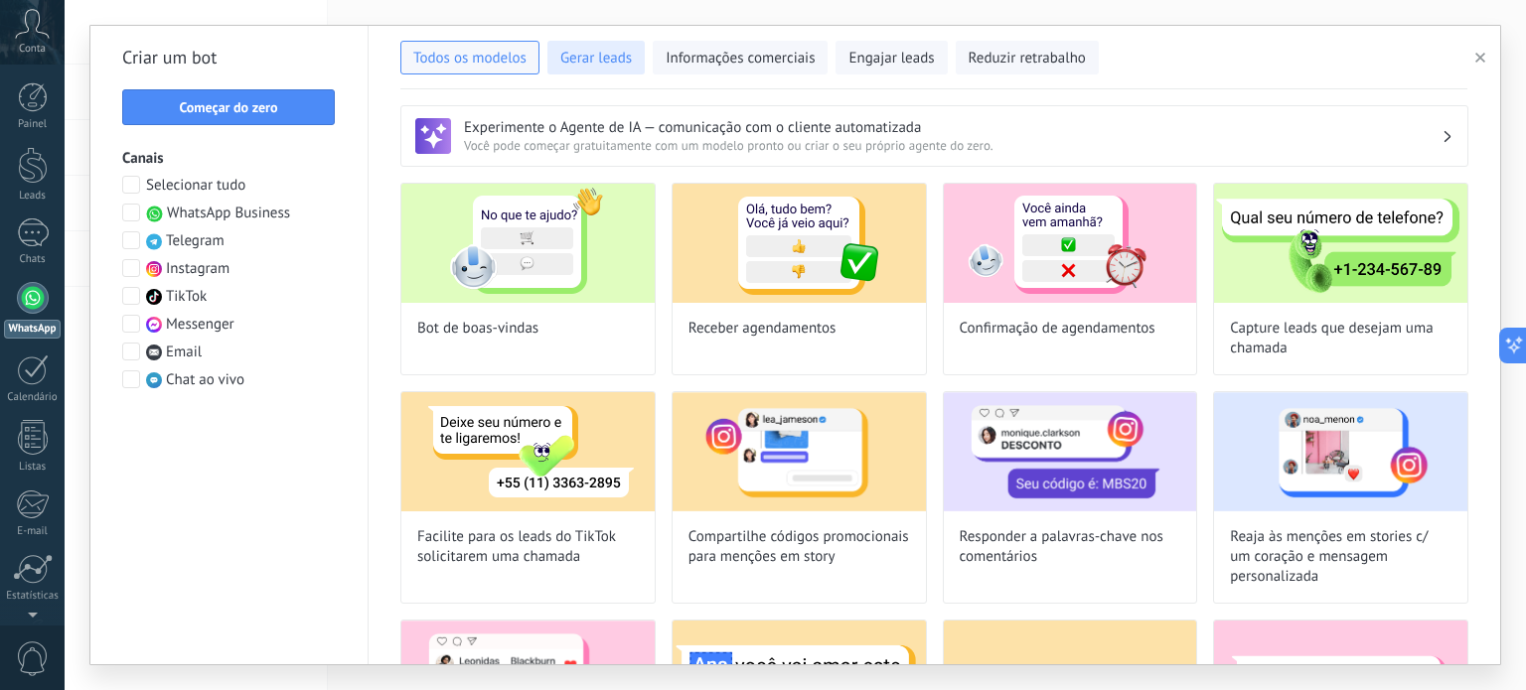
click at [631, 51] on span "Gerar leads" at bounding box center [596, 59] width 72 height 20
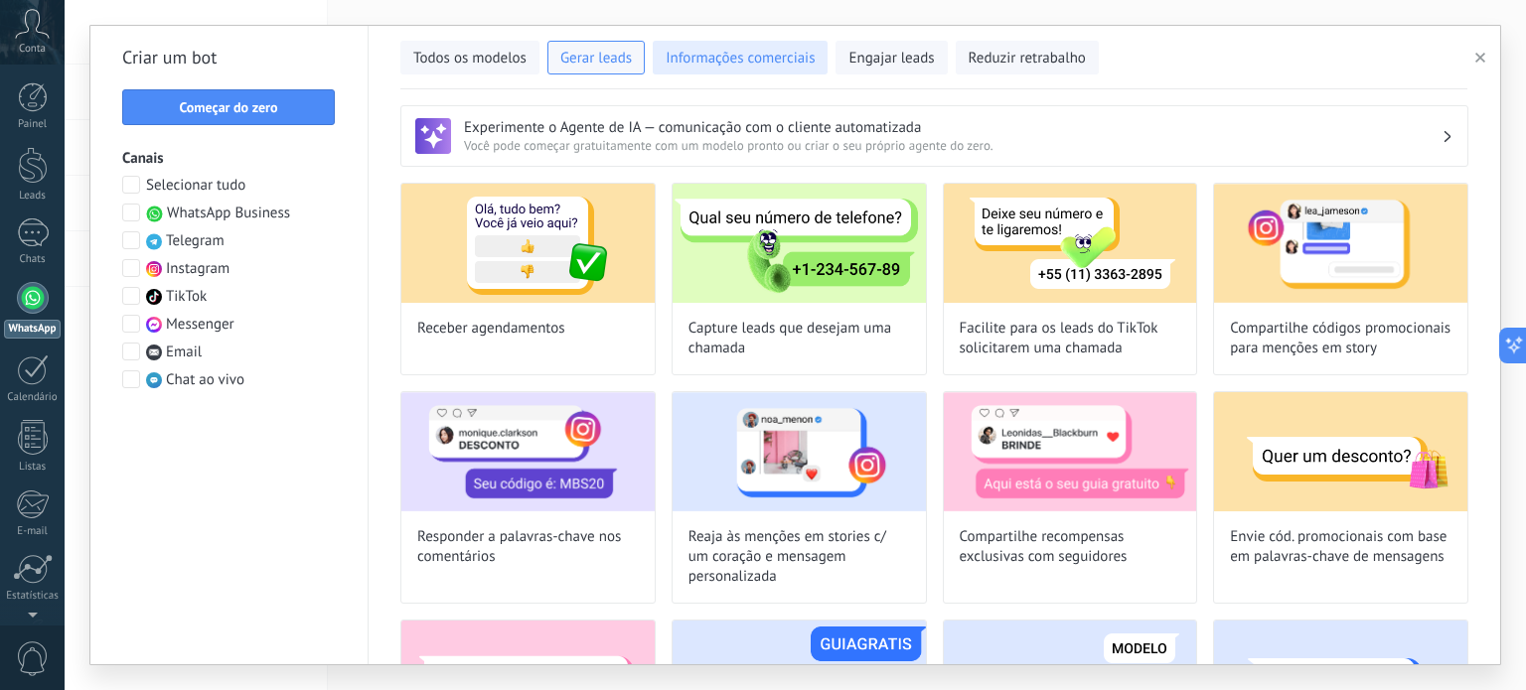
click at [722, 55] on span "Informações comerciais" at bounding box center [739, 59] width 149 height 20
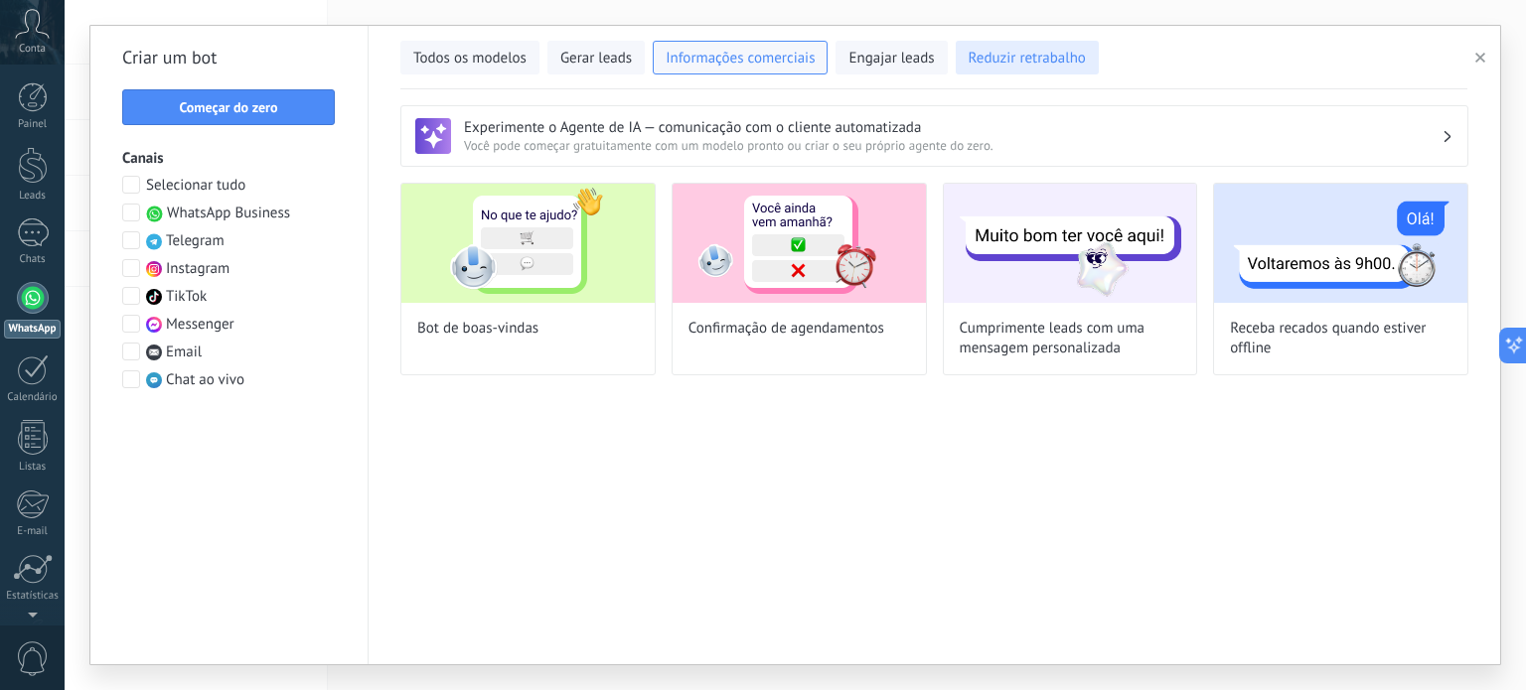
click at [973, 67] on span "Reduzir retrabalho" at bounding box center [1026, 59] width 117 height 20
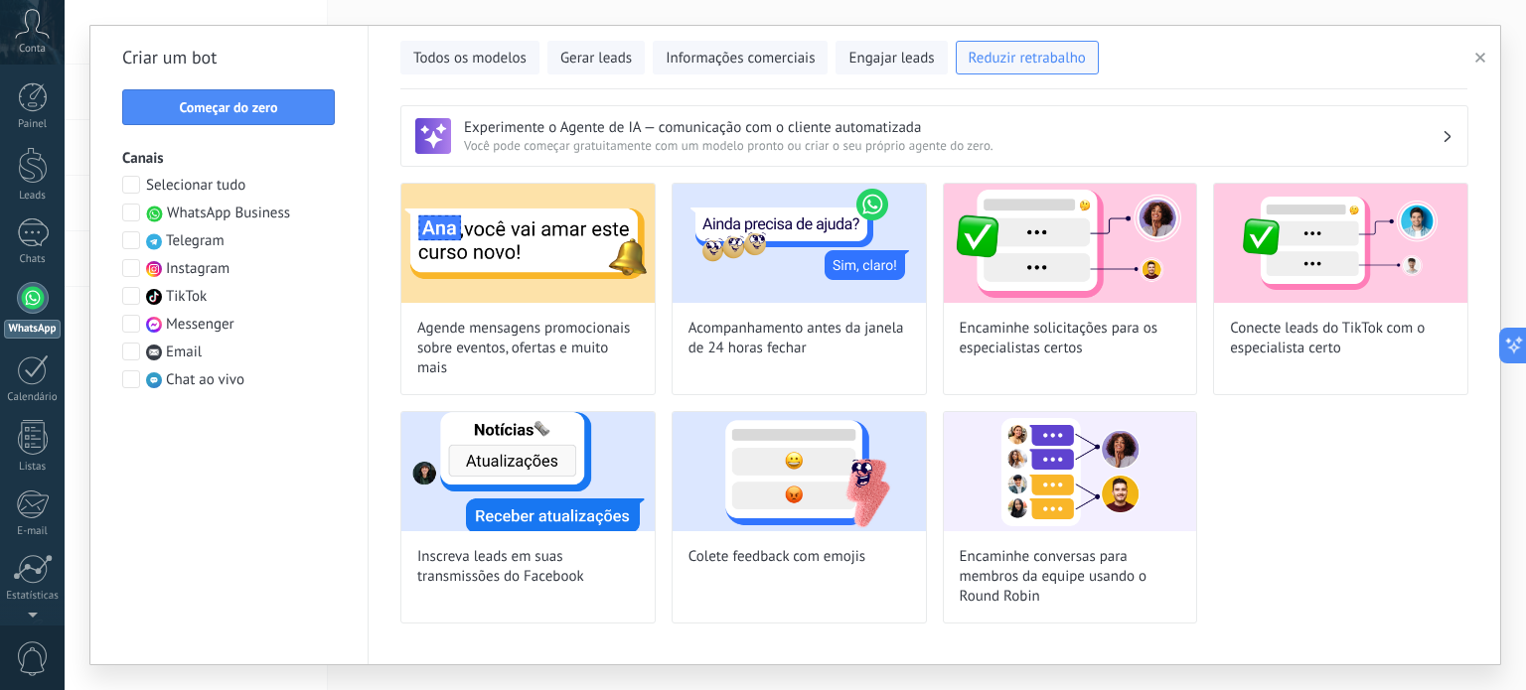
click at [1100, 540] on div "Encaminhe conversas para membros da equipe usando o Round Robin" at bounding box center [1070, 517] width 255 height 213
type input "**********"
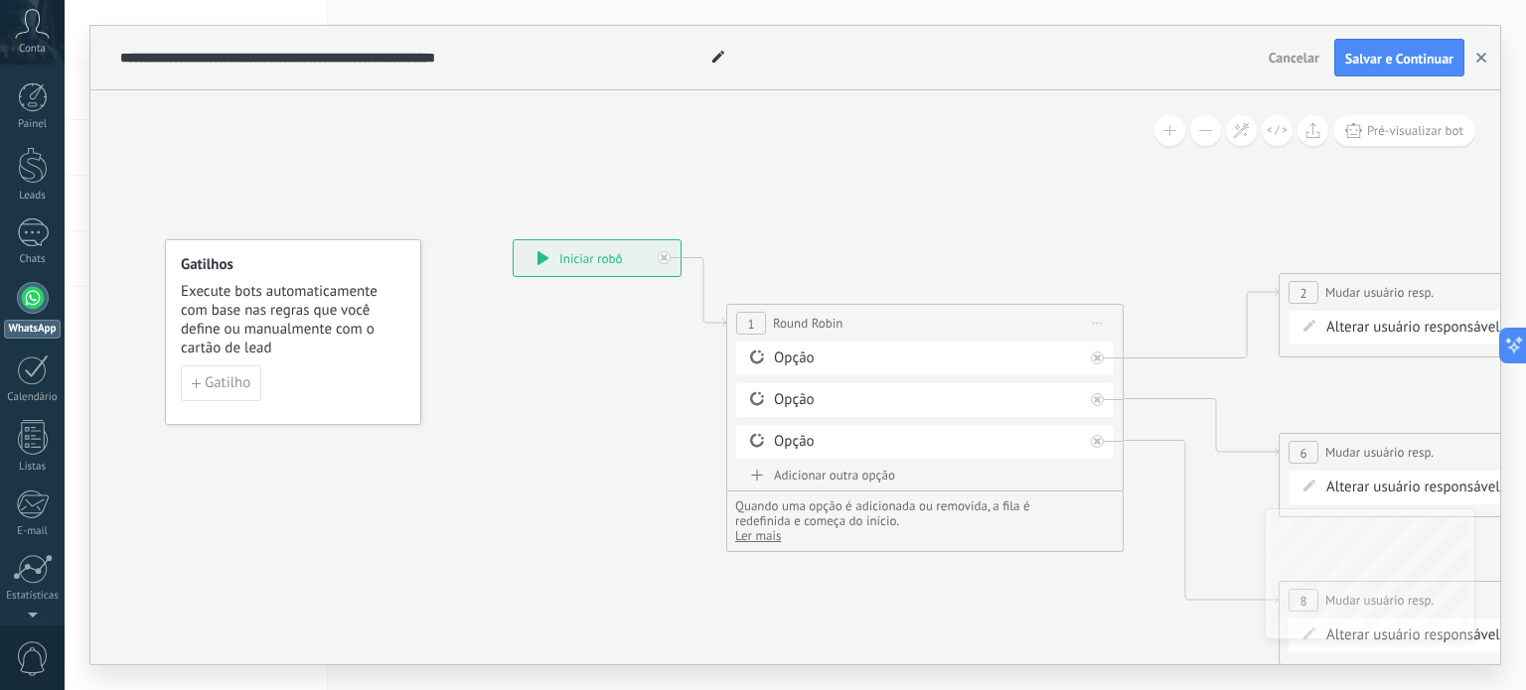
click at [1478, 58] on icon "button" at bounding box center [1481, 58] width 10 height 10
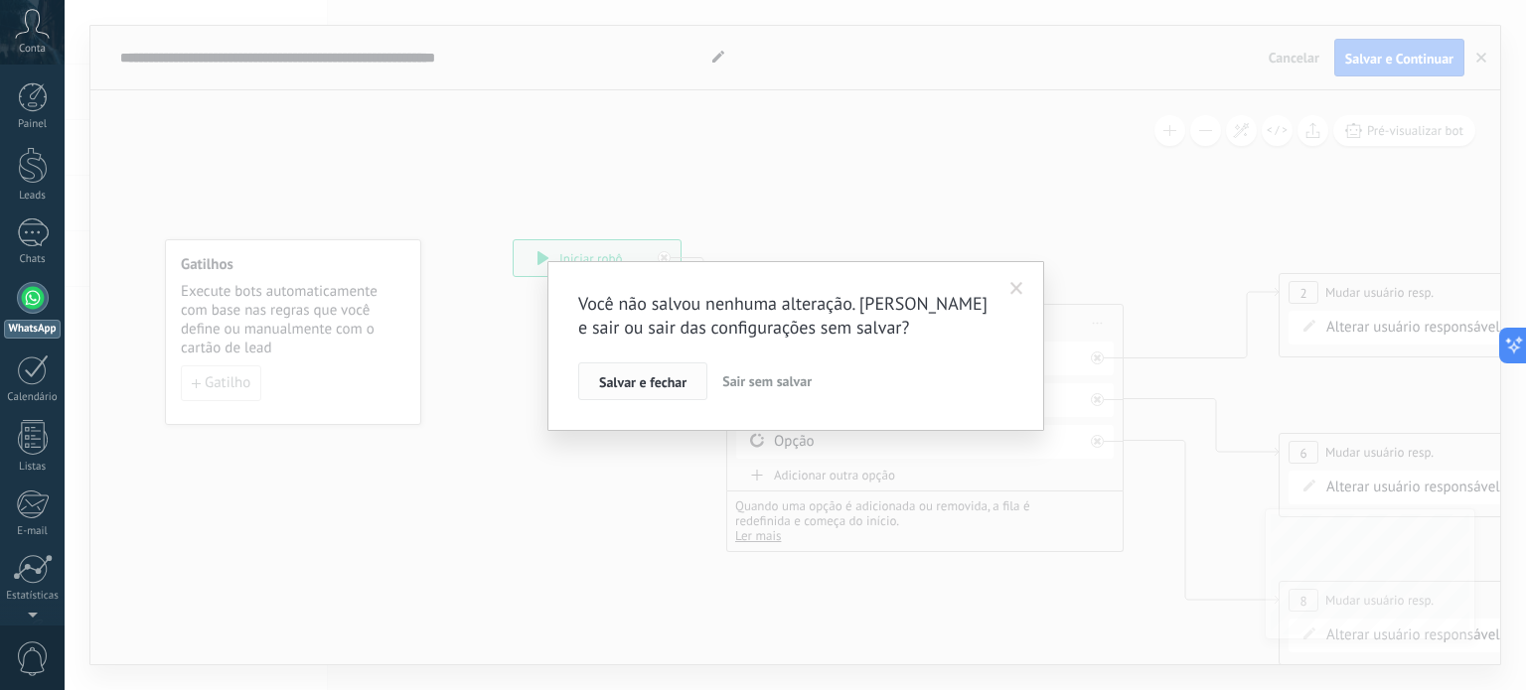
click at [659, 379] on span "Salvar e fechar" at bounding box center [642, 382] width 87 height 14
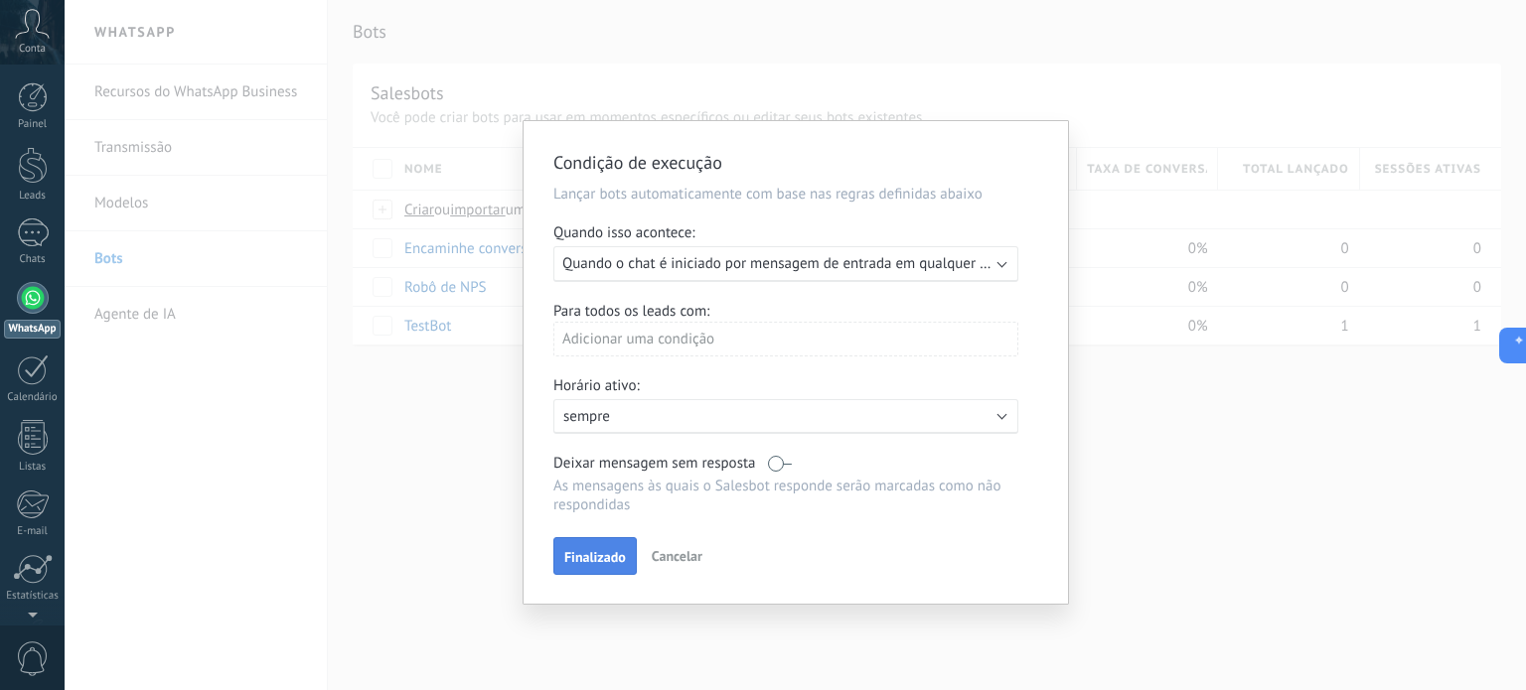
drag, startPoint x: 609, startPoint y: 555, endPoint x: 600, endPoint y: 543, distance: 14.9
click at [608, 554] on span "Finalizado" at bounding box center [595, 557] width 62 height 14
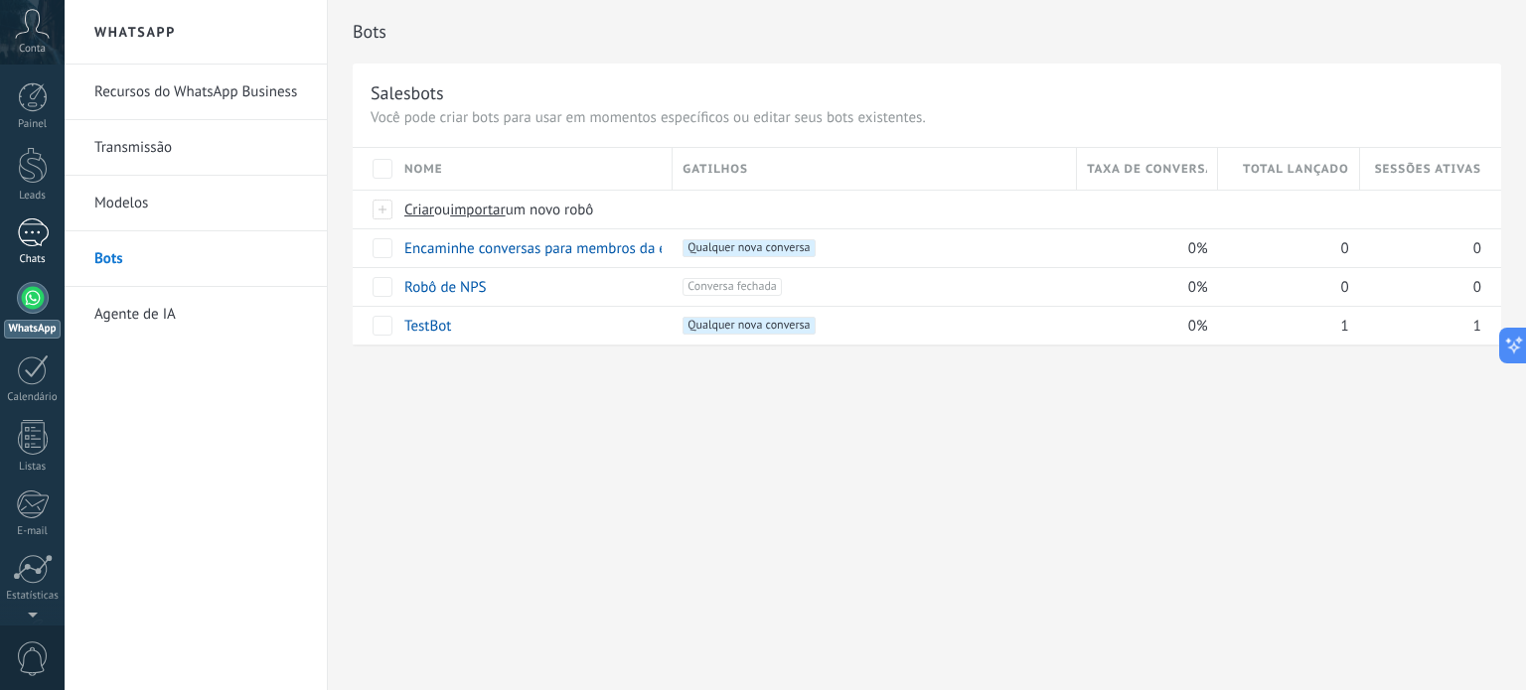
click at [26, 229] on div "1" at bounding box center [33, 233] width 32 height 29
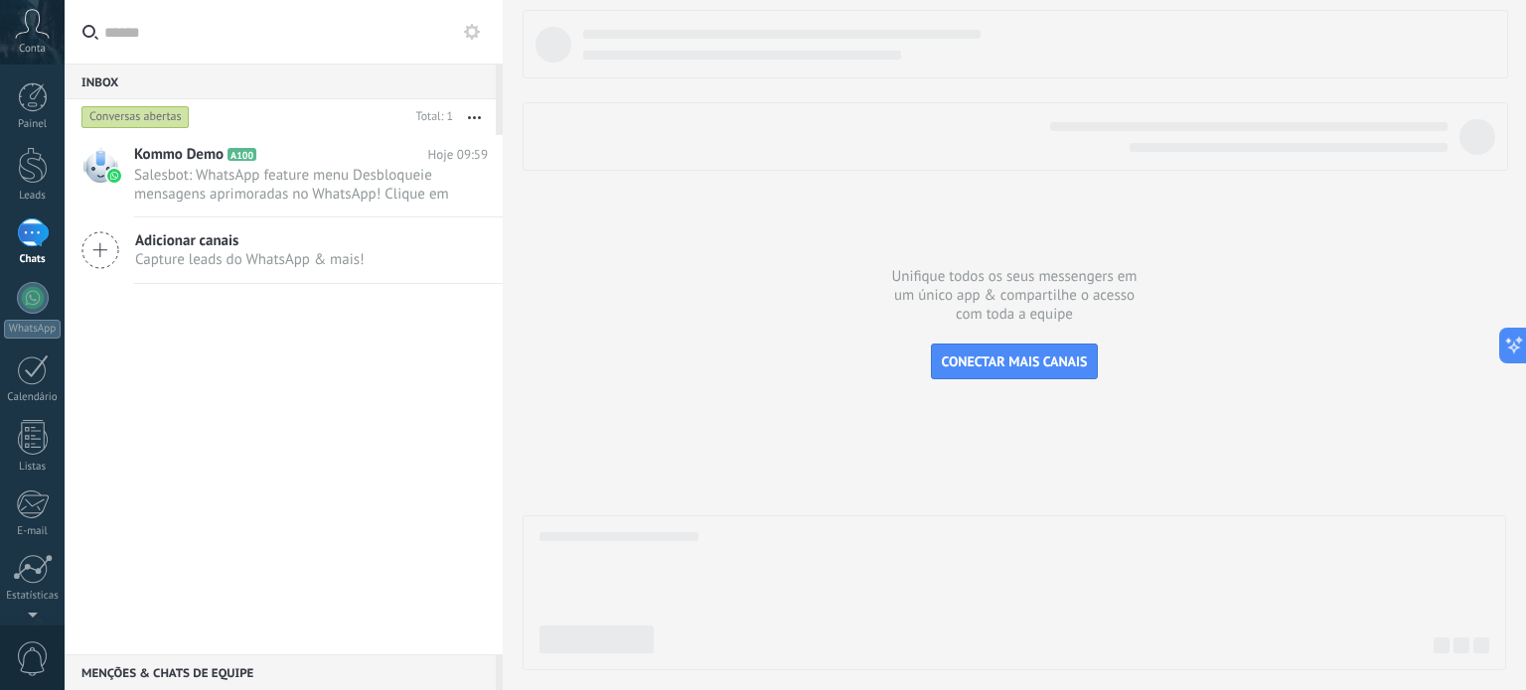
click at [187, 248] on span "Adicionar canais" at bounding box center [249, 240] width 229 height 19
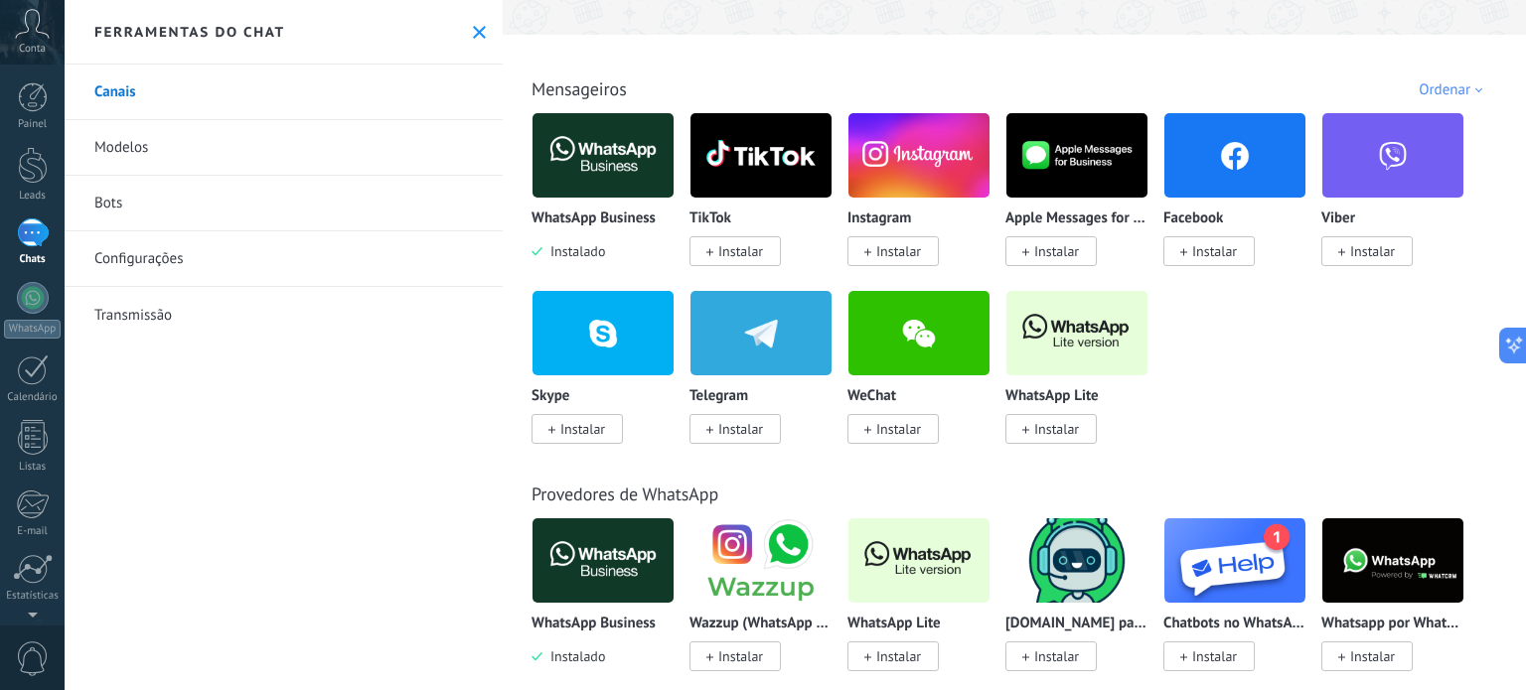
scroll to position [397, 0]
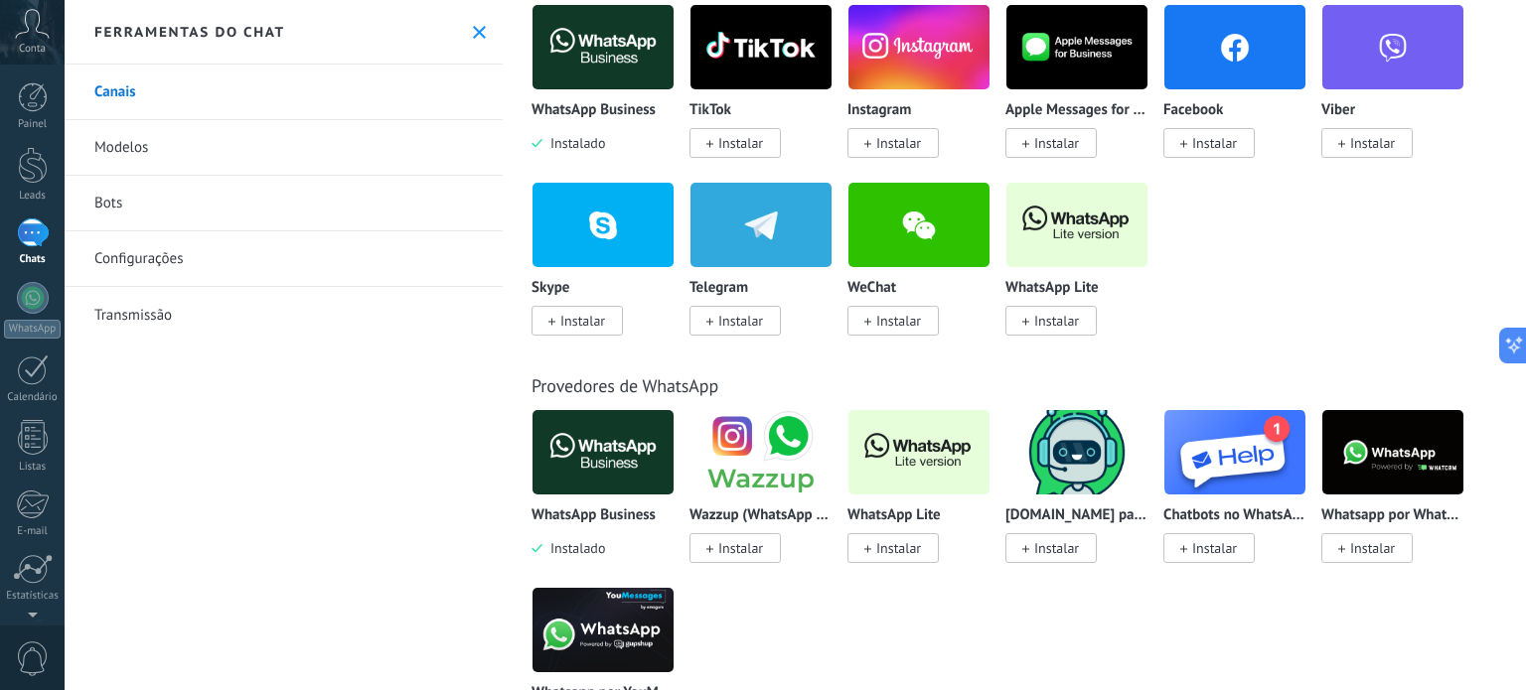
click at [608, 469] on img at bounding box center [602, 452] width 141 height 96
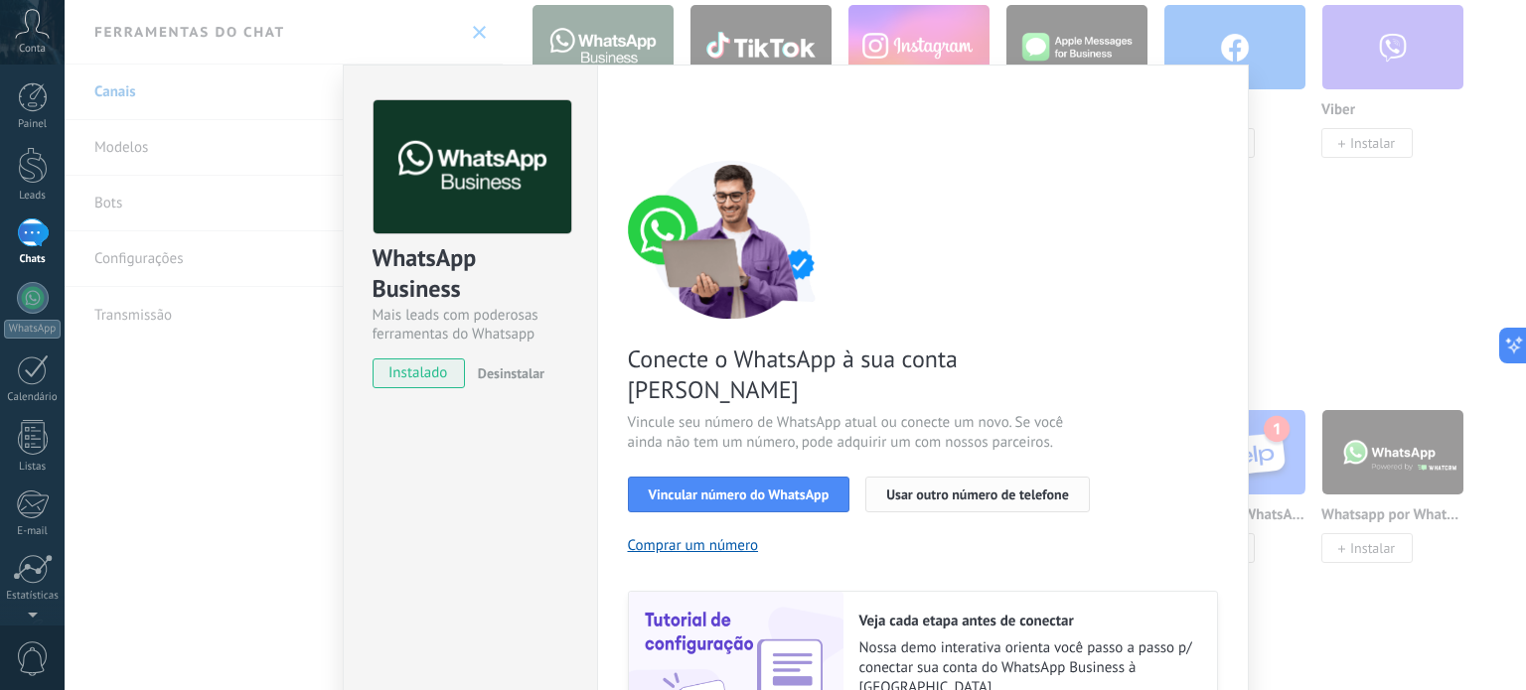
click at [934, 488] on span "Usar outro número de telefone" at bounding box center [977, 495] width 183 height 14
click at [285, 213] on div "WhatsApp Business Mais leads com poderosas ferramentas do Whatsapp instalado De…" at bounding box center [795, 345] width 1461 height 690
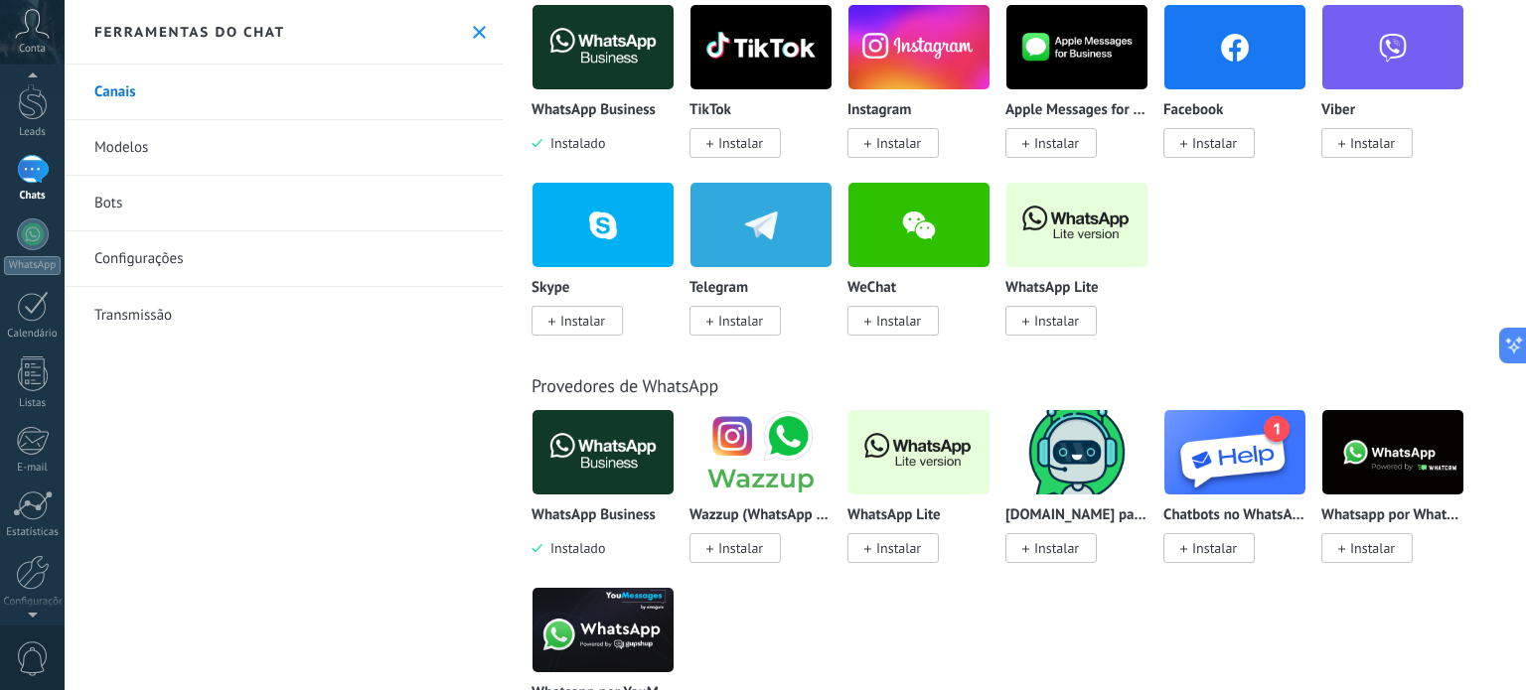
scroll to position [0, 0]
click at [36, 157] on div at bounding box center [33, 165] width 30 height 37
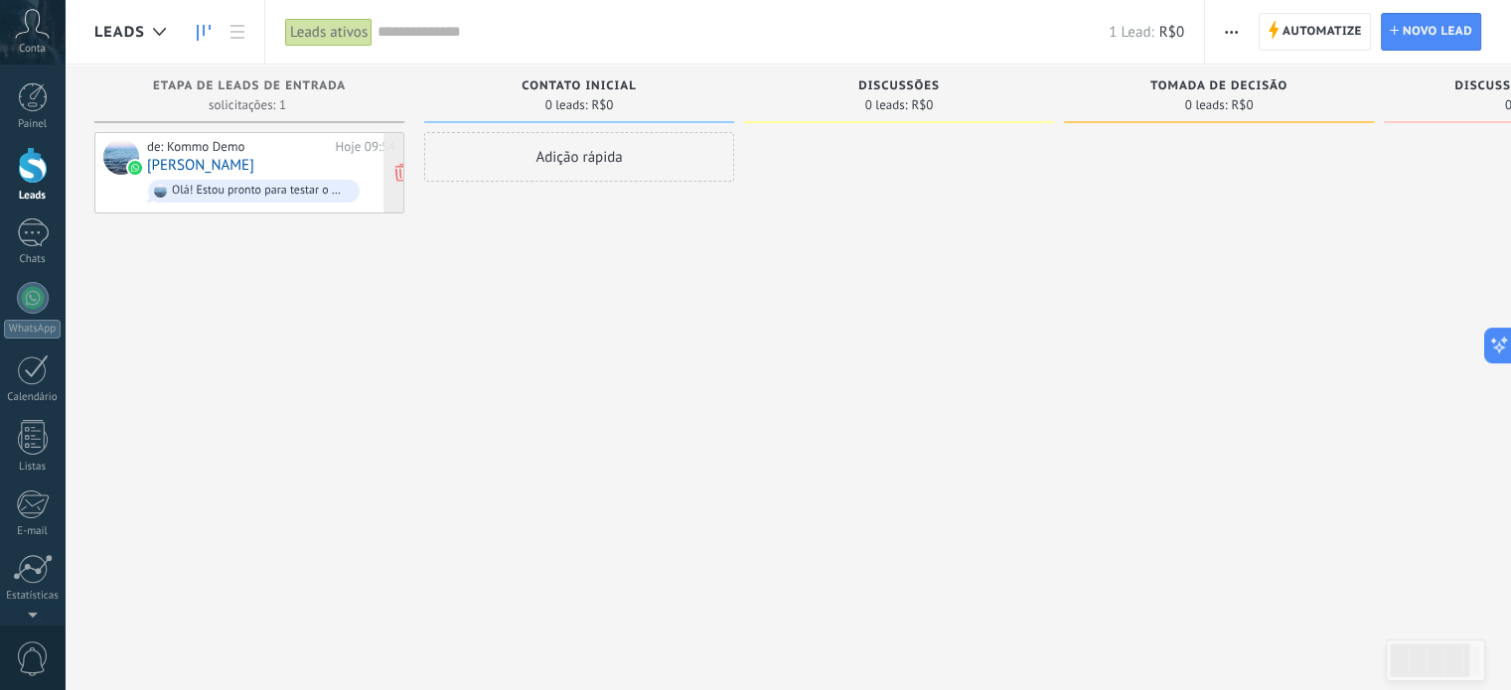
click at [218, 157] on link "[PERSON_NAME]" at bounding box center [200, 165] width 107 height 17
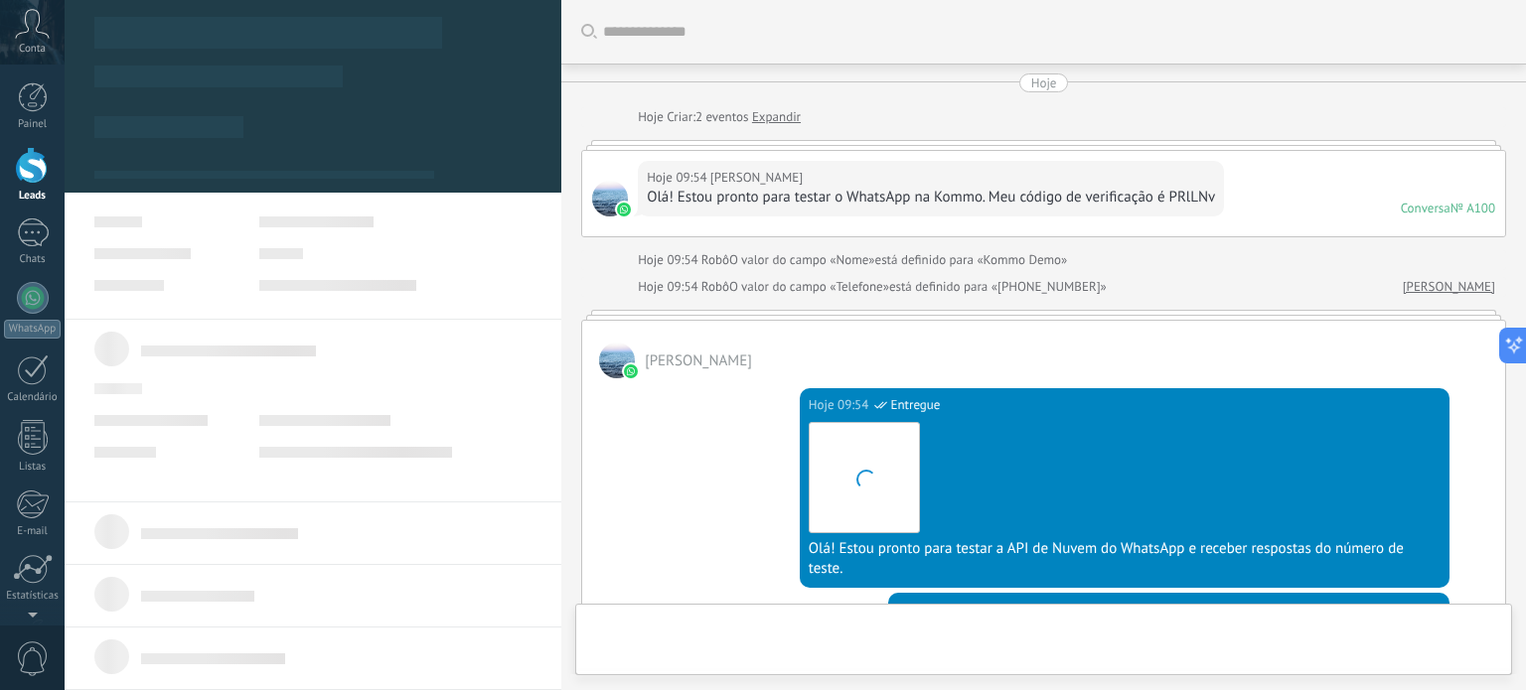
type textarea "**********"
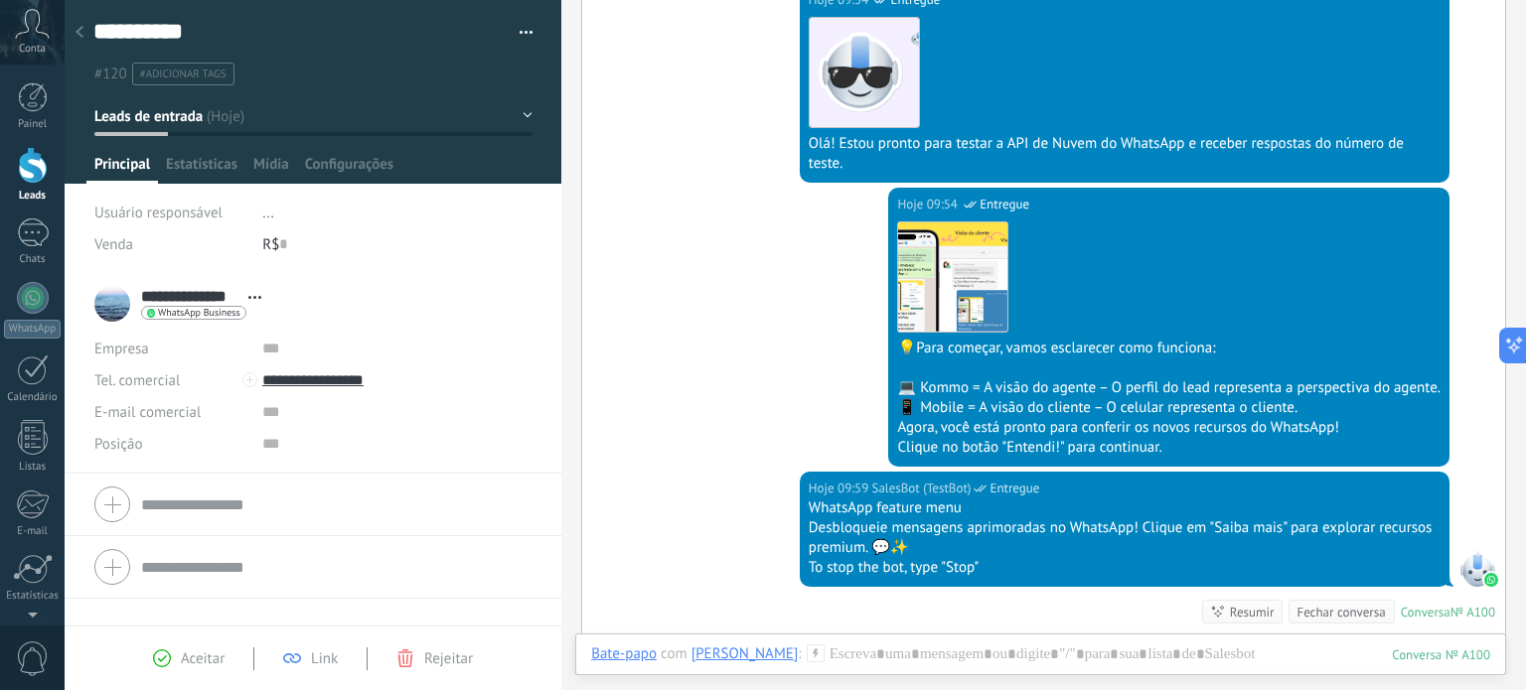
scroll to position [703, 0]
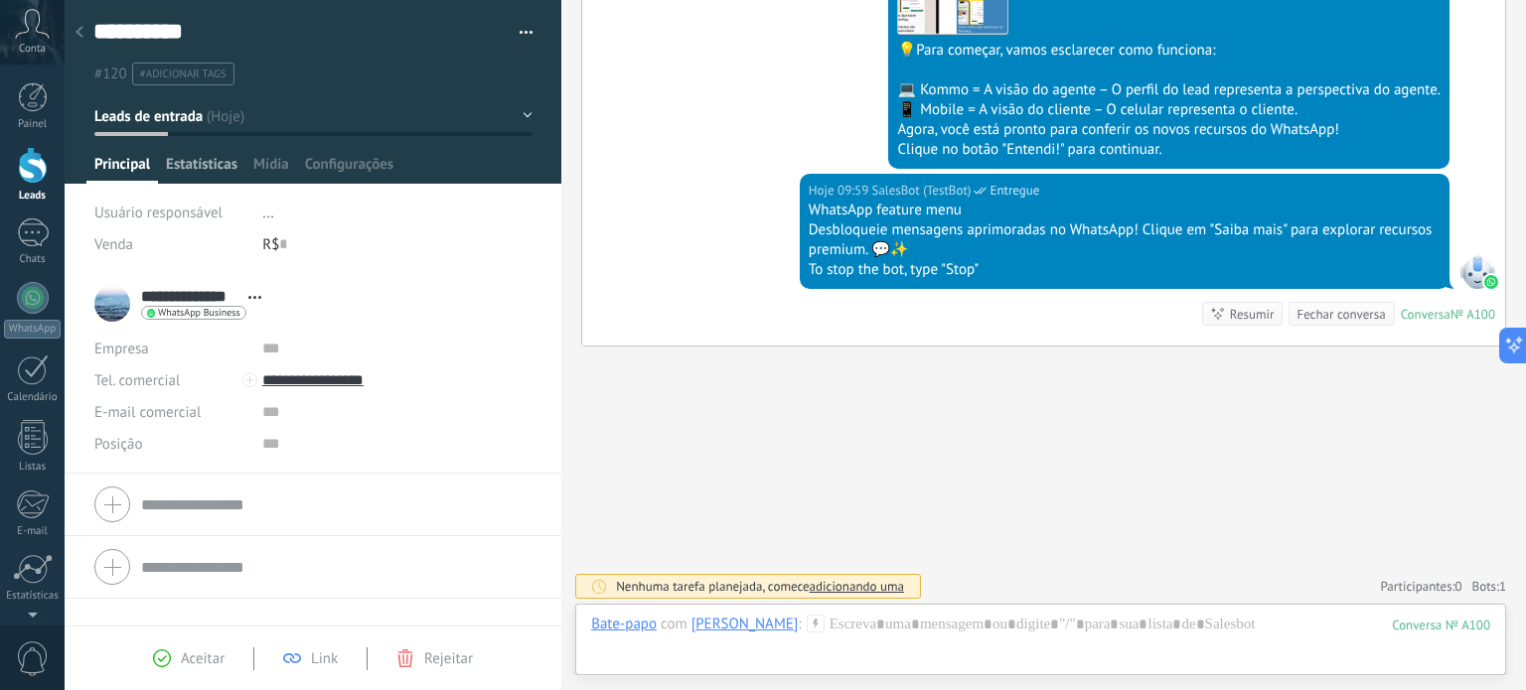
click at [209, 162] on span "Estatísticas" at bounding box center [202, 169] width 72 height 29
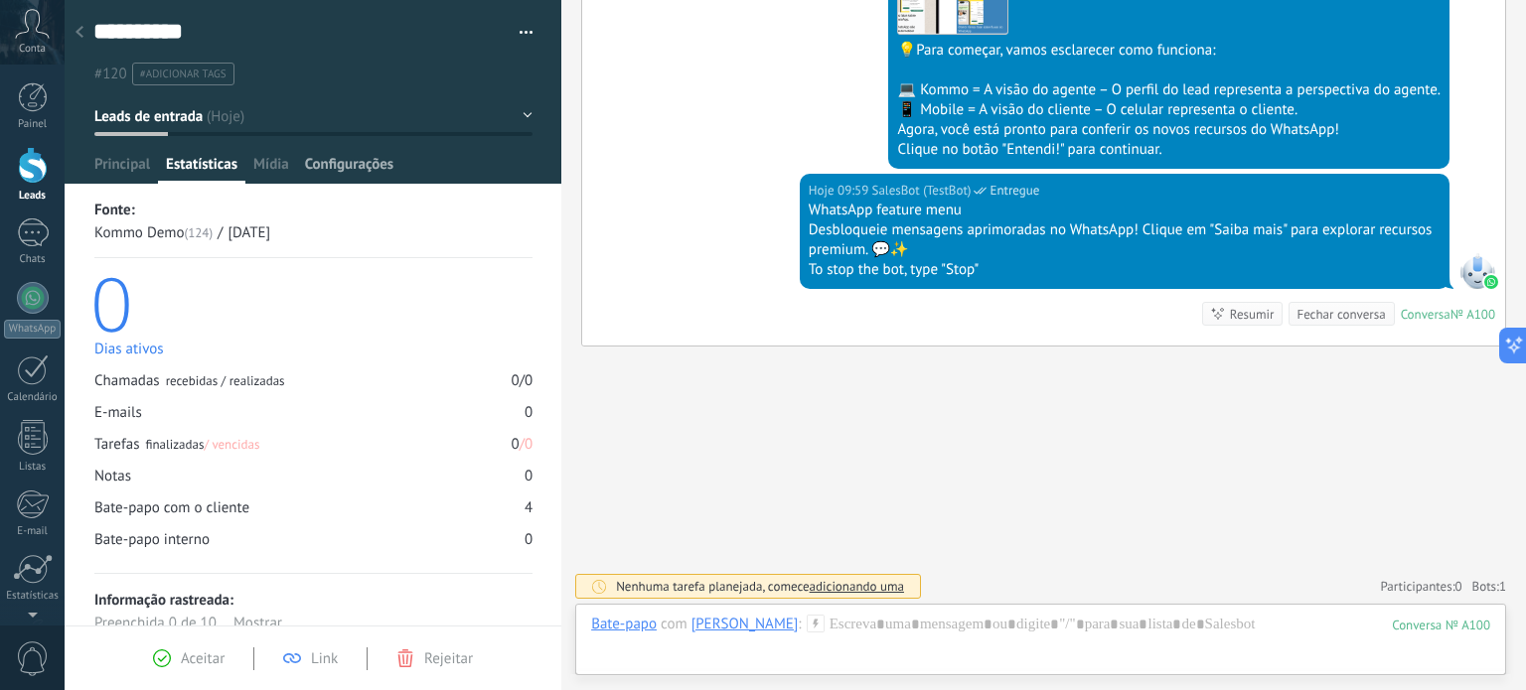
click at [338, 177] on span "Configurações" at bounding box center [349, 169] width 88 height 29
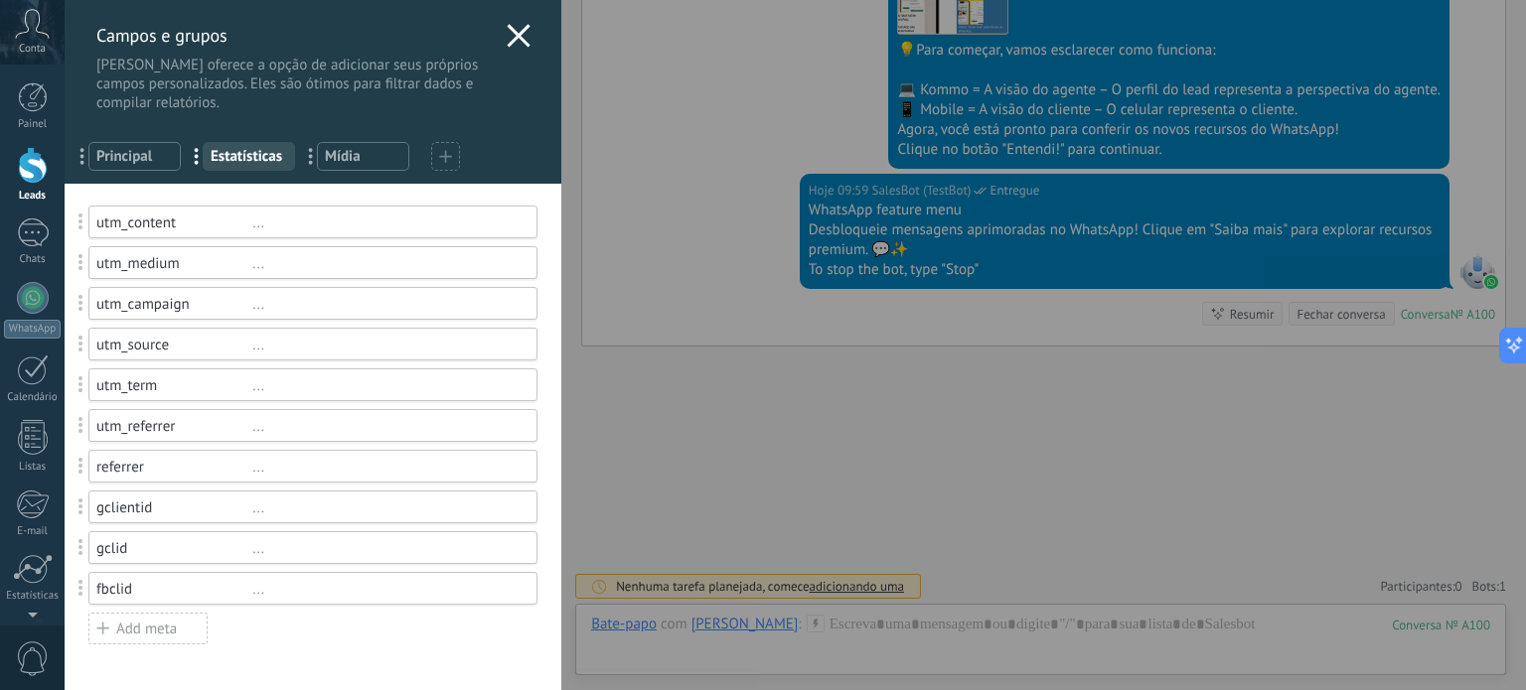
click at [124, 152] on span "Principal" at bounding box center [134, 156] width 76 height 19
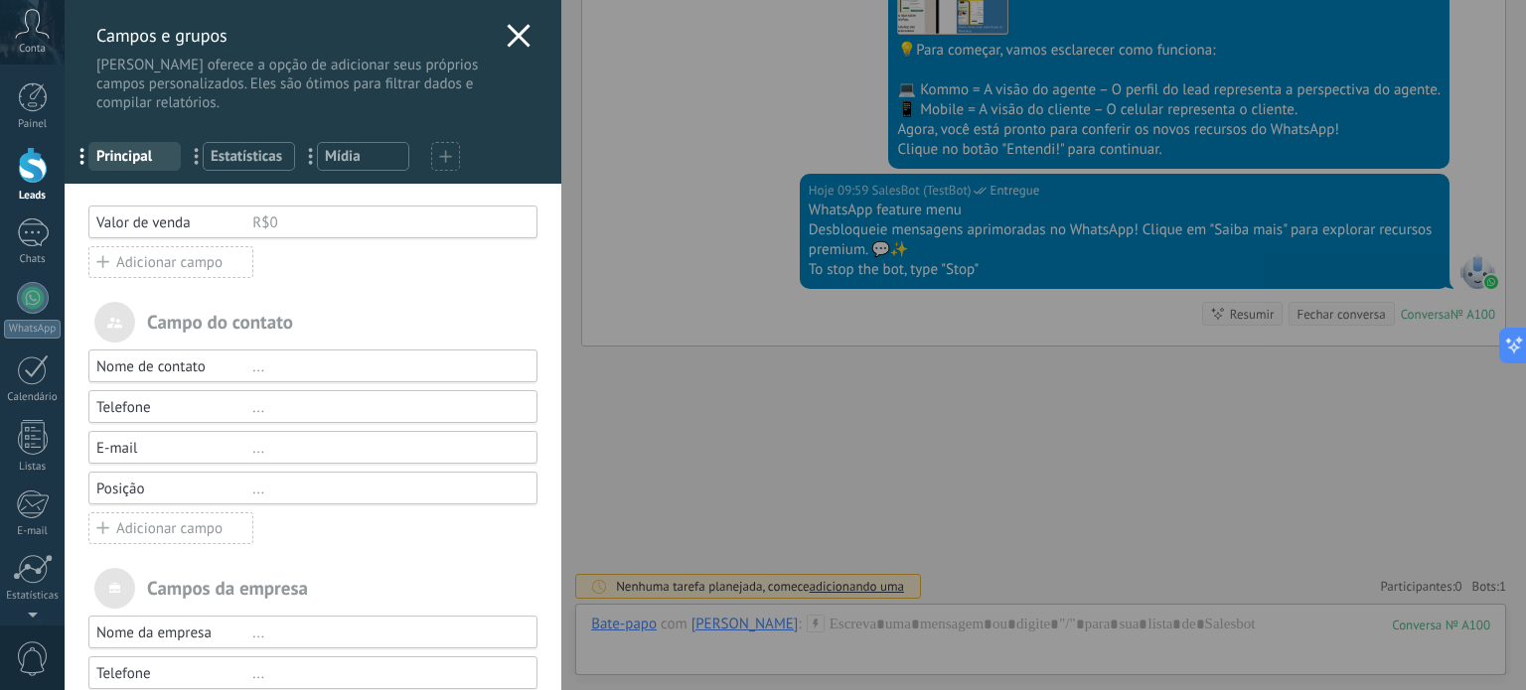
click at [65, 296] on div "[PERSON_NAME] e grupos Kommo oferece a opção de adicionar seus próprios campos …" at bounding box center [795, 345] width 1461 height 690
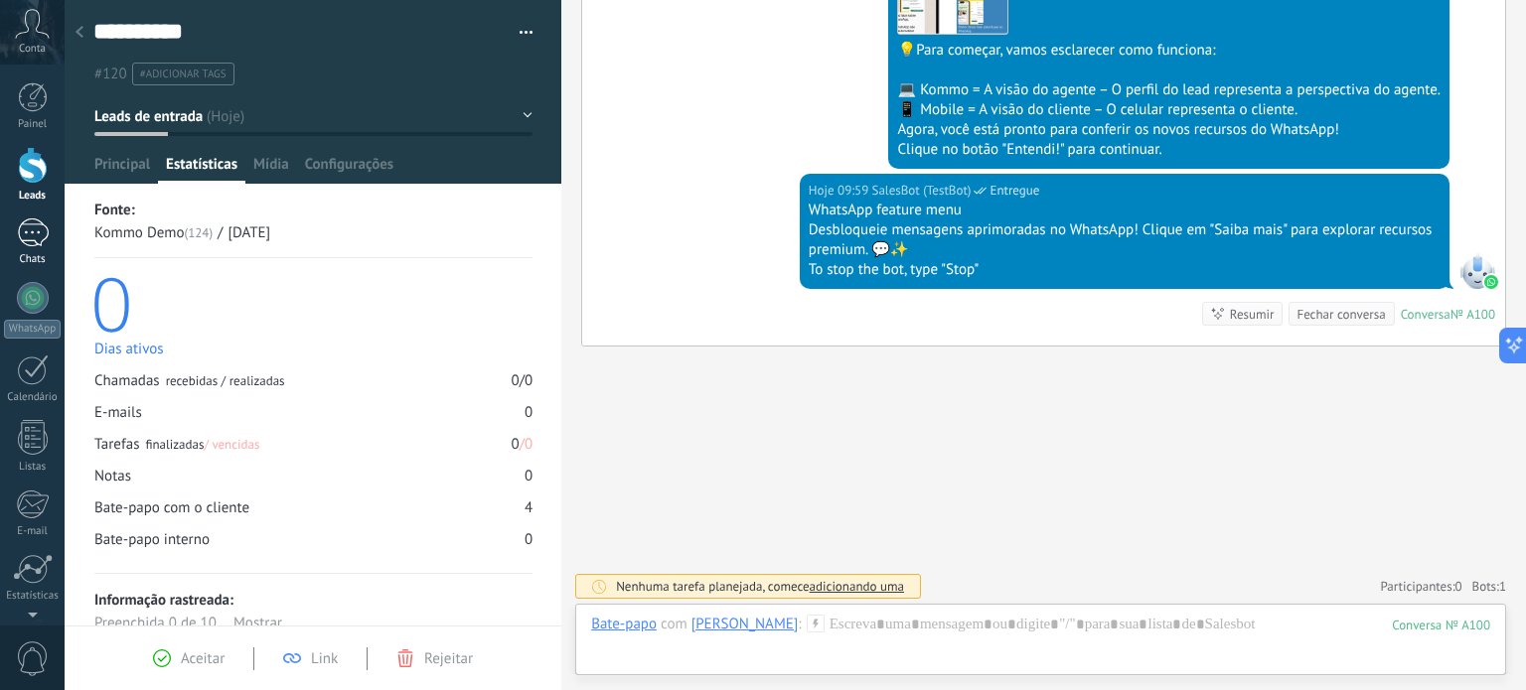
drag, startPoint x: 27, startPoint y: 235, endPoint x: 43, endPoint y: 249, distance: 21.1
click at [27, 235] on div "1" at bounding box center [33, 233] width 32 height 29
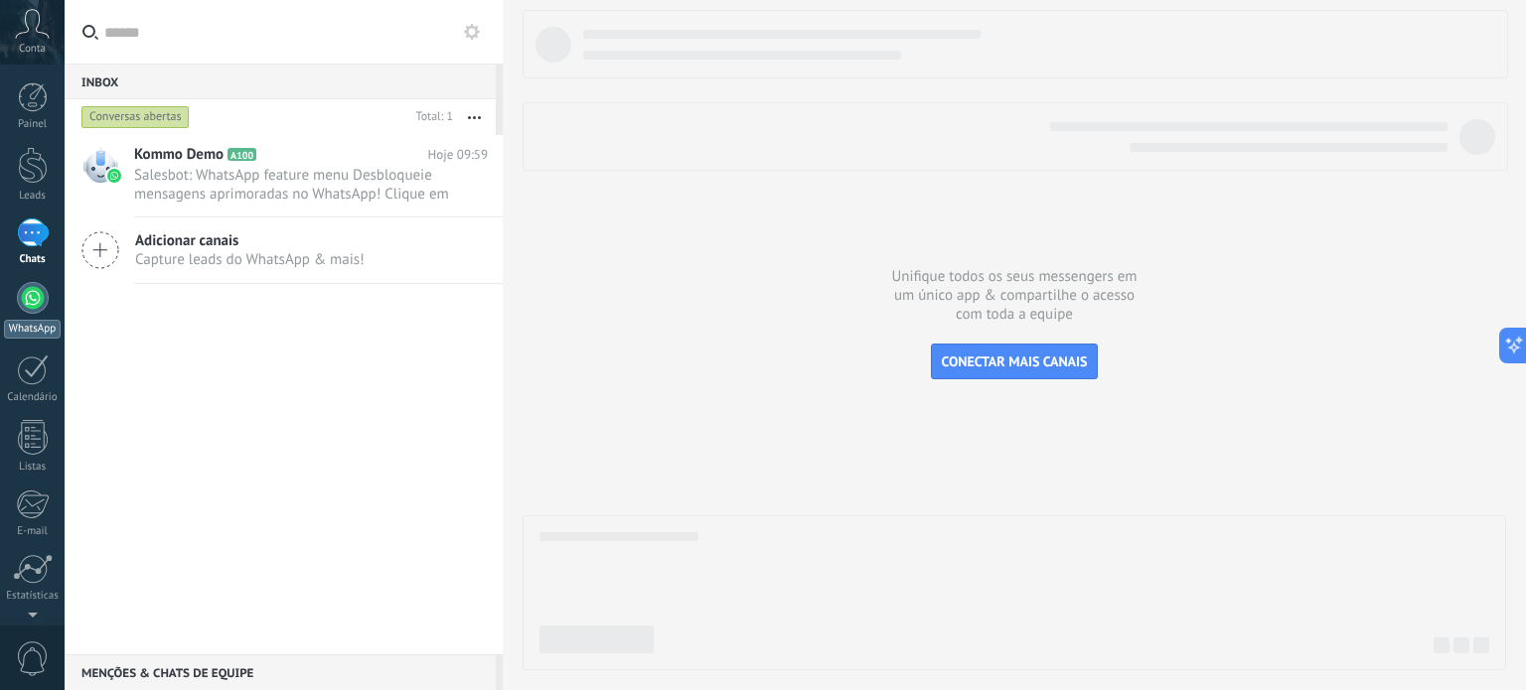
click at [50, 285] on link "WhatsApp" at bounding box center [32, 310] width 65 height 57
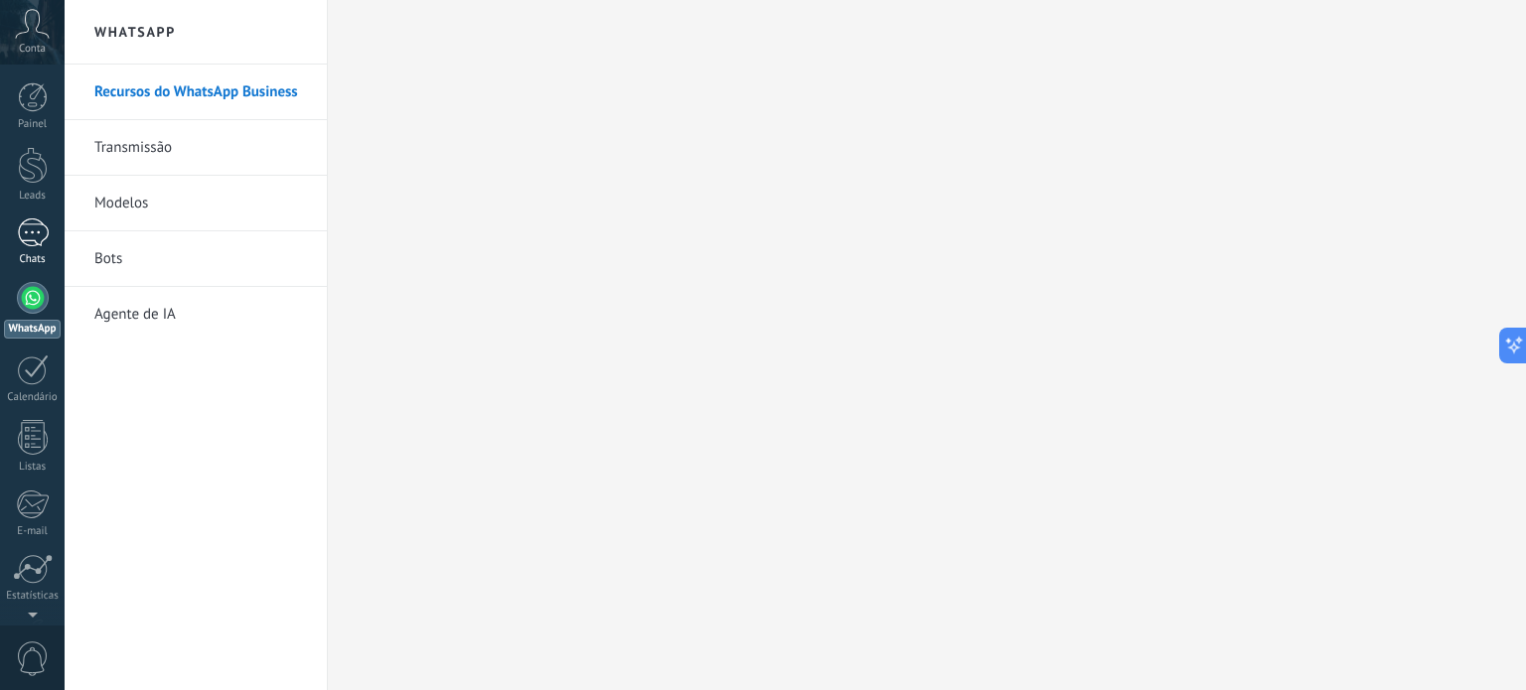
click at [32, 225] on div "1" at bounding box center [33, 233] width 32 height 29
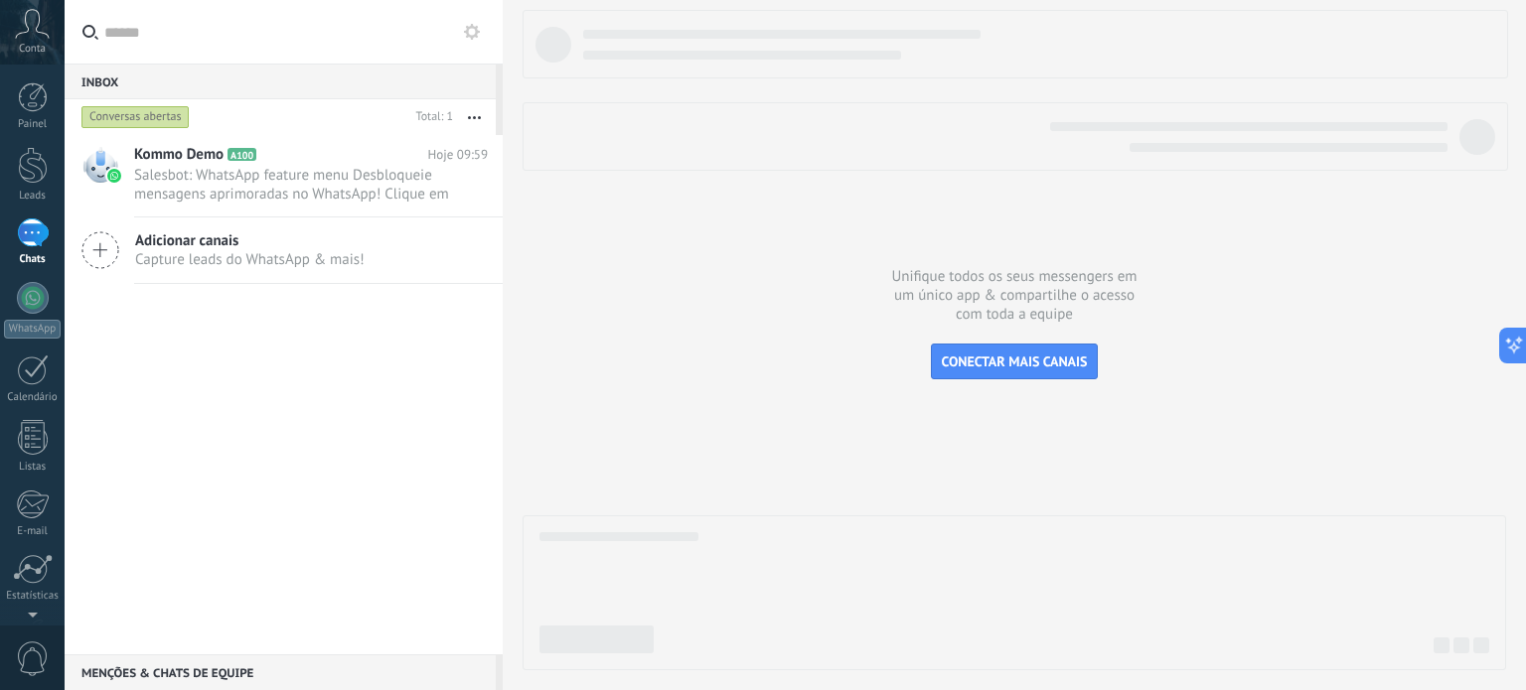
click at [36, 33] on icon at bounding box center [32, 24] width 35 height 30
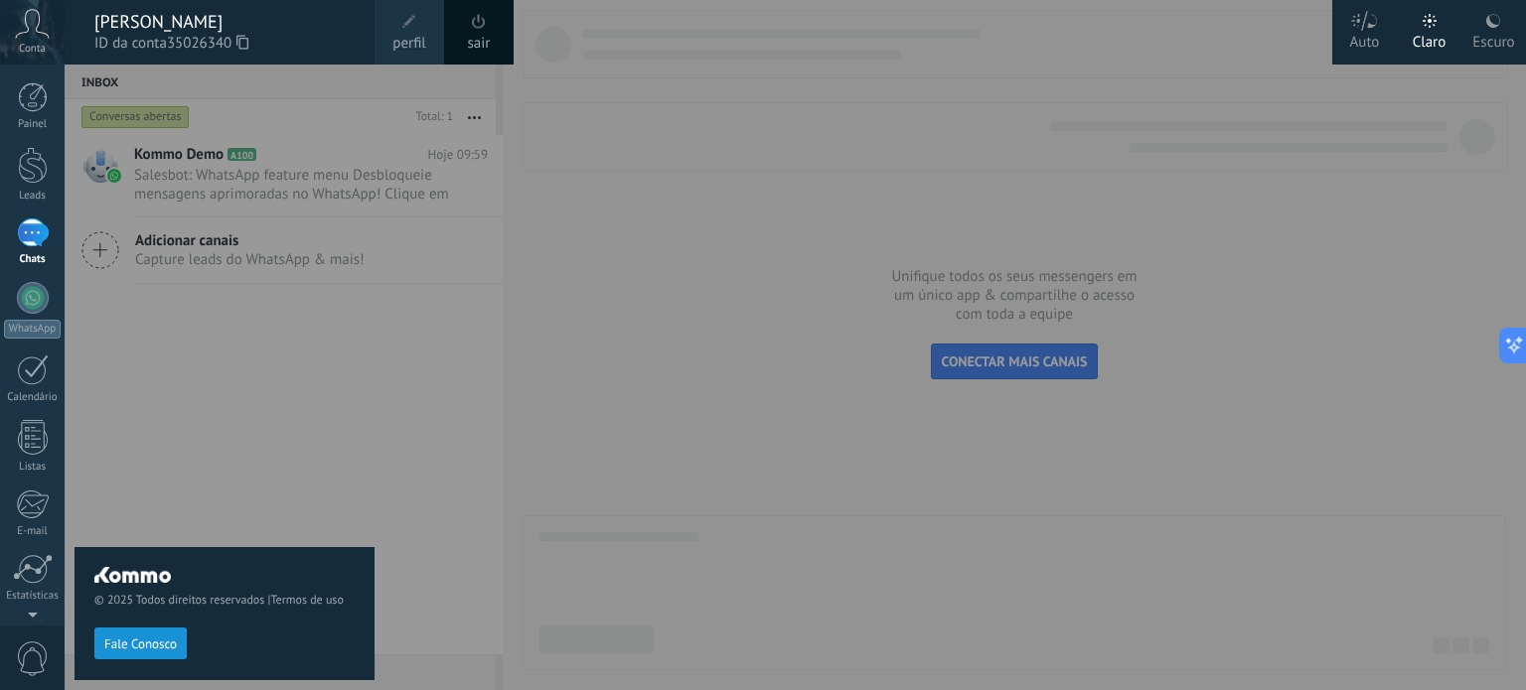
click at [1365, 26] on icon at bounding box center [1364, 21] width 28 height 20
click at [1474, 27] on div "Escuro" at bounding box center [1493, 39] width 42 height 52
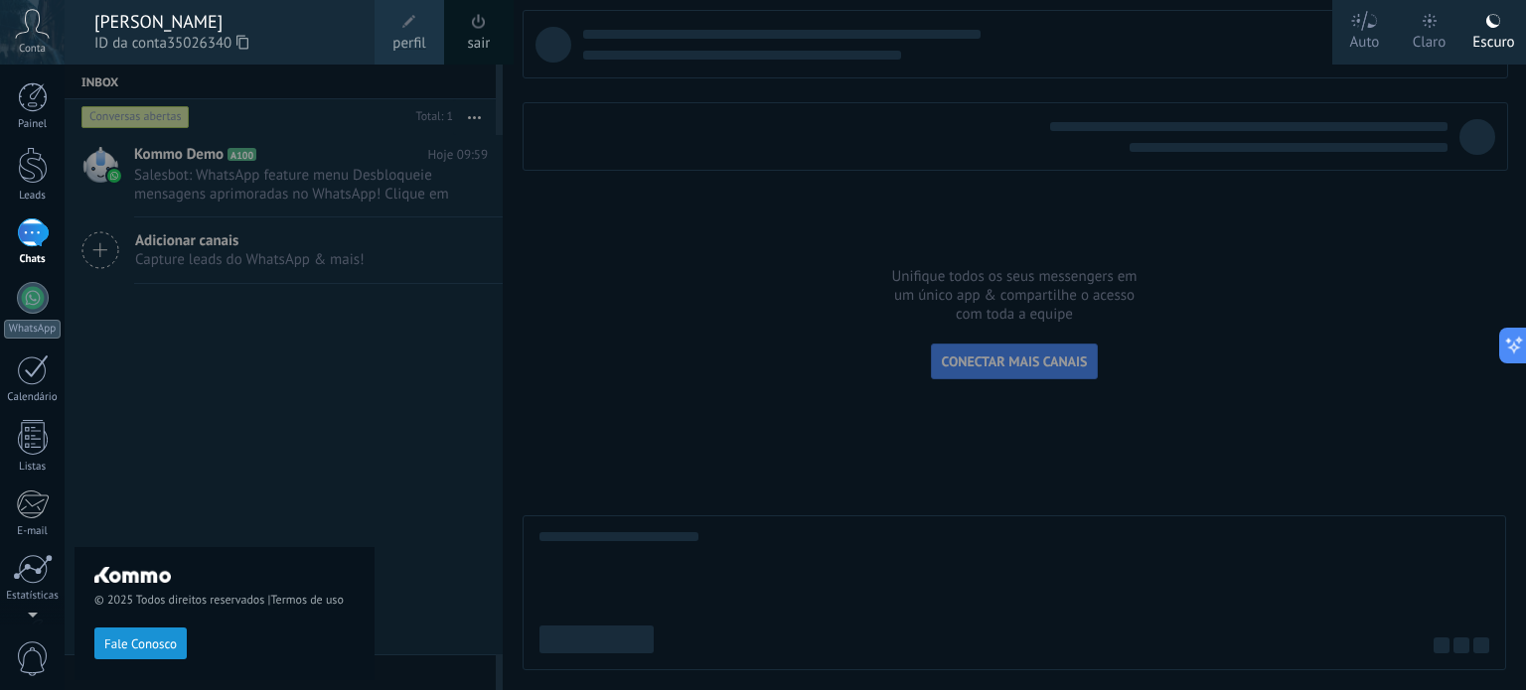
click at [1434, 35] on div "Claro" at bounding box center [1429, 39] width 34 height 52
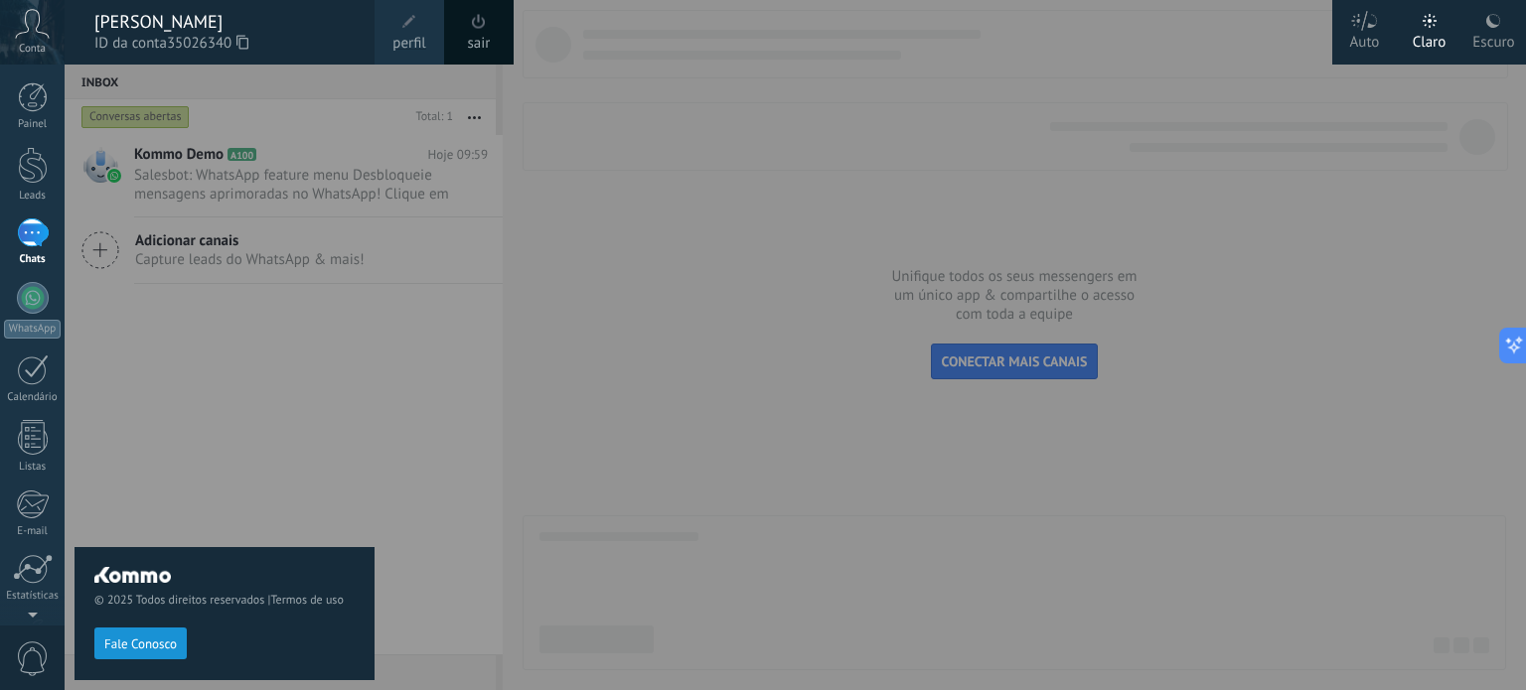
click at [181, 430] on div "© 2025 Todos direitos reservados | Termos de uso Fale Conosco" at bounding box center [224, 378] width 300 height 626
click at [34, 448] on div at bounding box center [33, 437] width 30 height 35
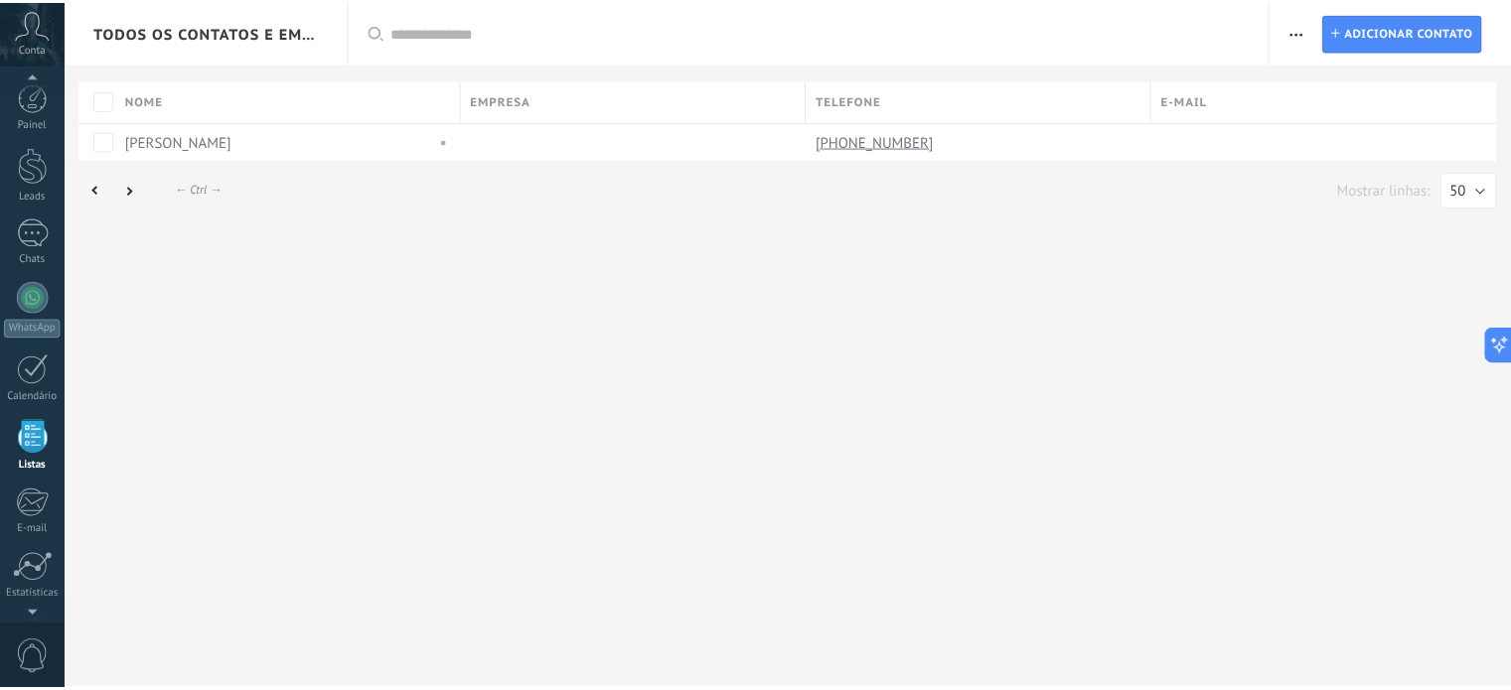
scroll to position [122, 0]
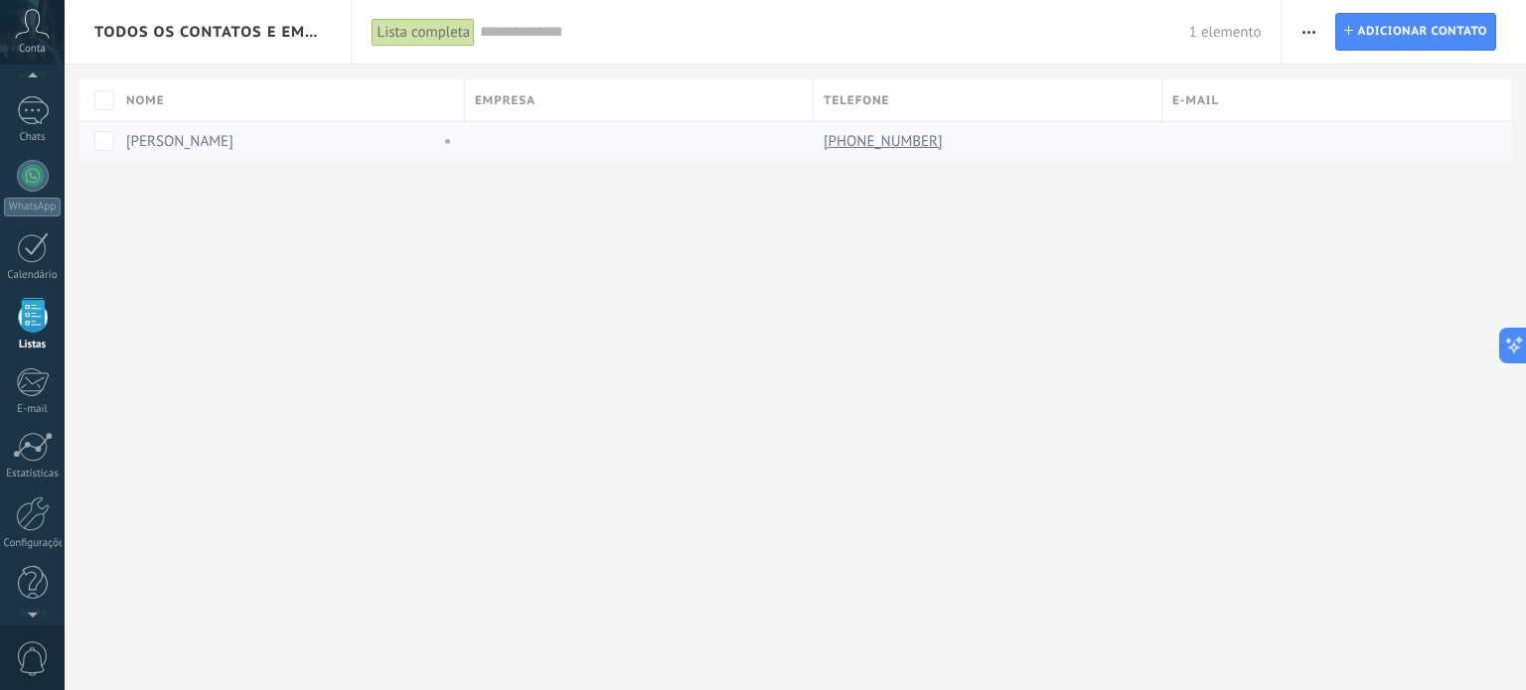
click at [391, 133] on div "[PERSON_NAME]" at bounding box center [278, 141] width 304 height 18
click at [1079, 135] on div "[PHONE_NUMBER]" at bounding box center [982, 141] width 339 height 38
click at [52, 449] on div at bounding box center [33, 447] width 40 height 30
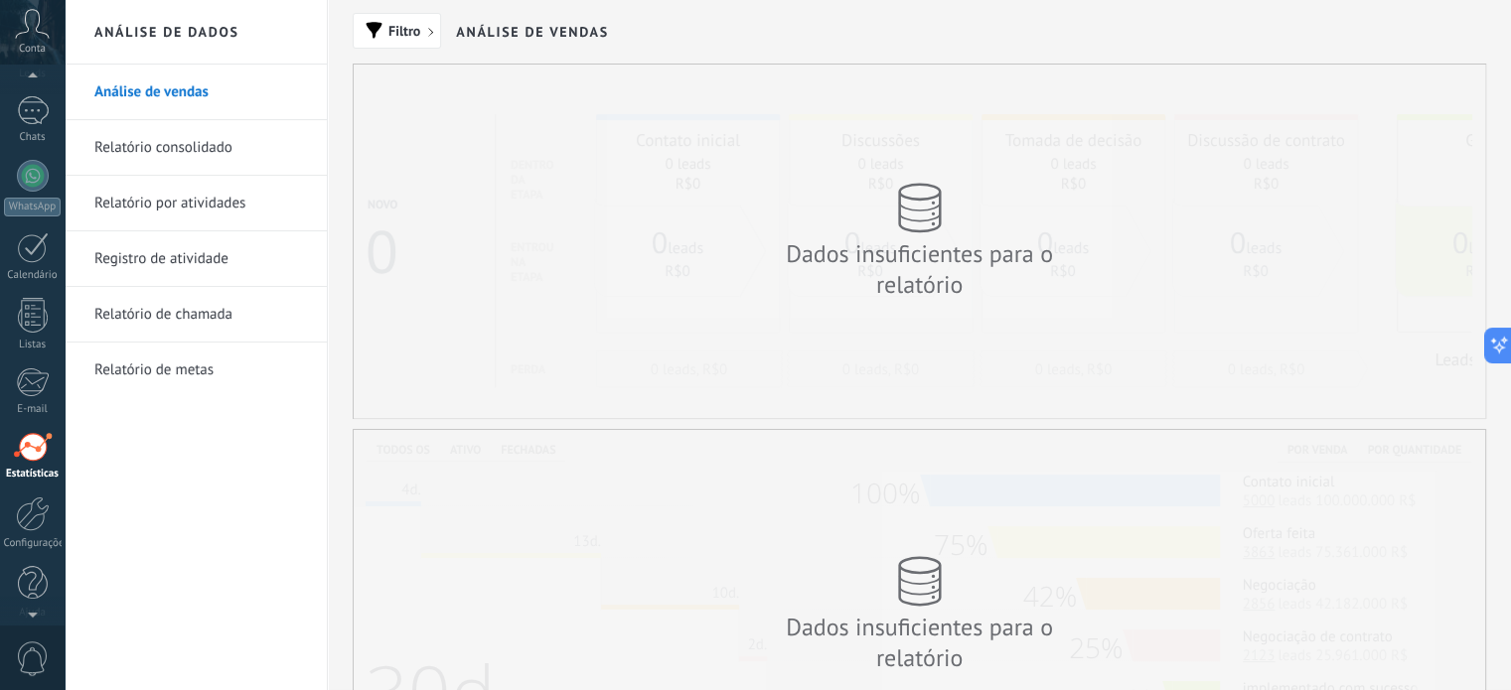
scroll to position [135, 0]
click at [195, 147] on link "Relatório consolidado" at bounding box center [200, 148] width 213 height 56
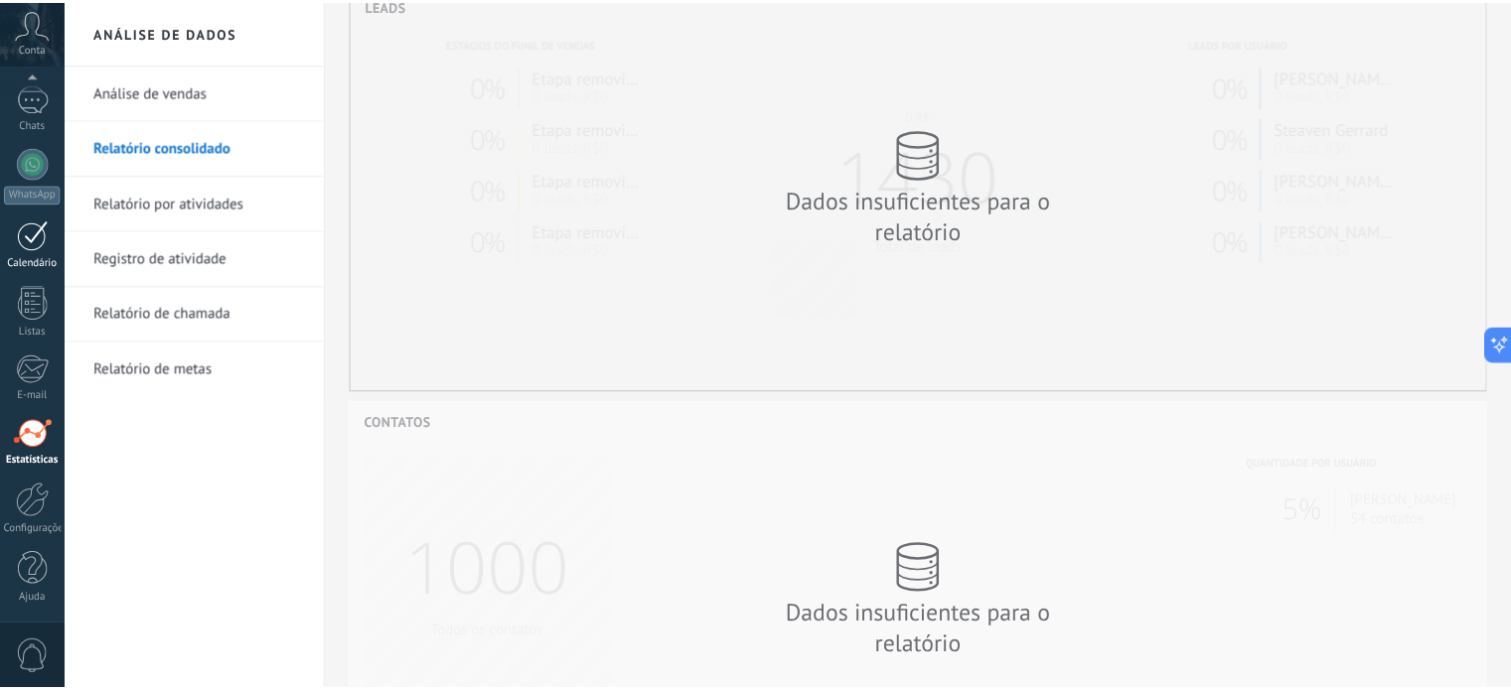
scroll to position [992810, 992083]
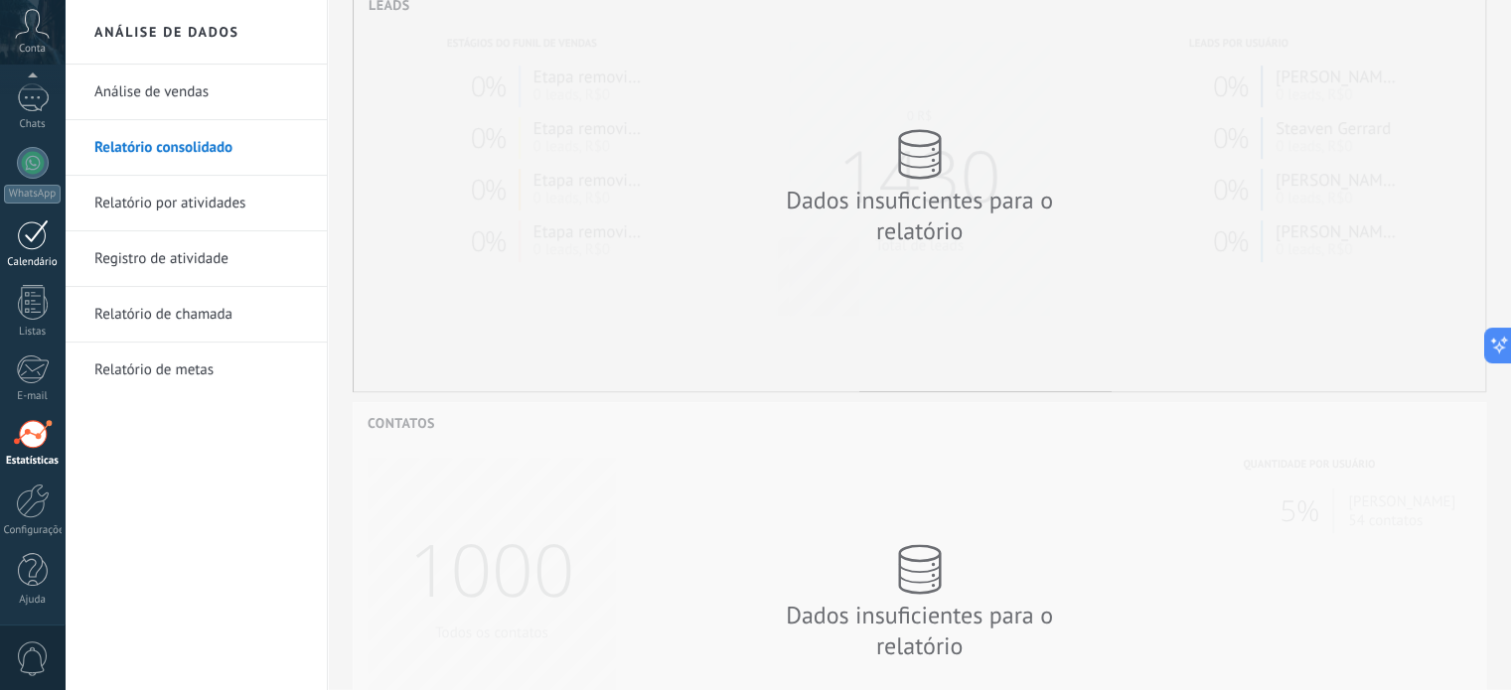
click at [36, 250] on link "Calendário" at bounding box center [32, 245] width 65 height 50
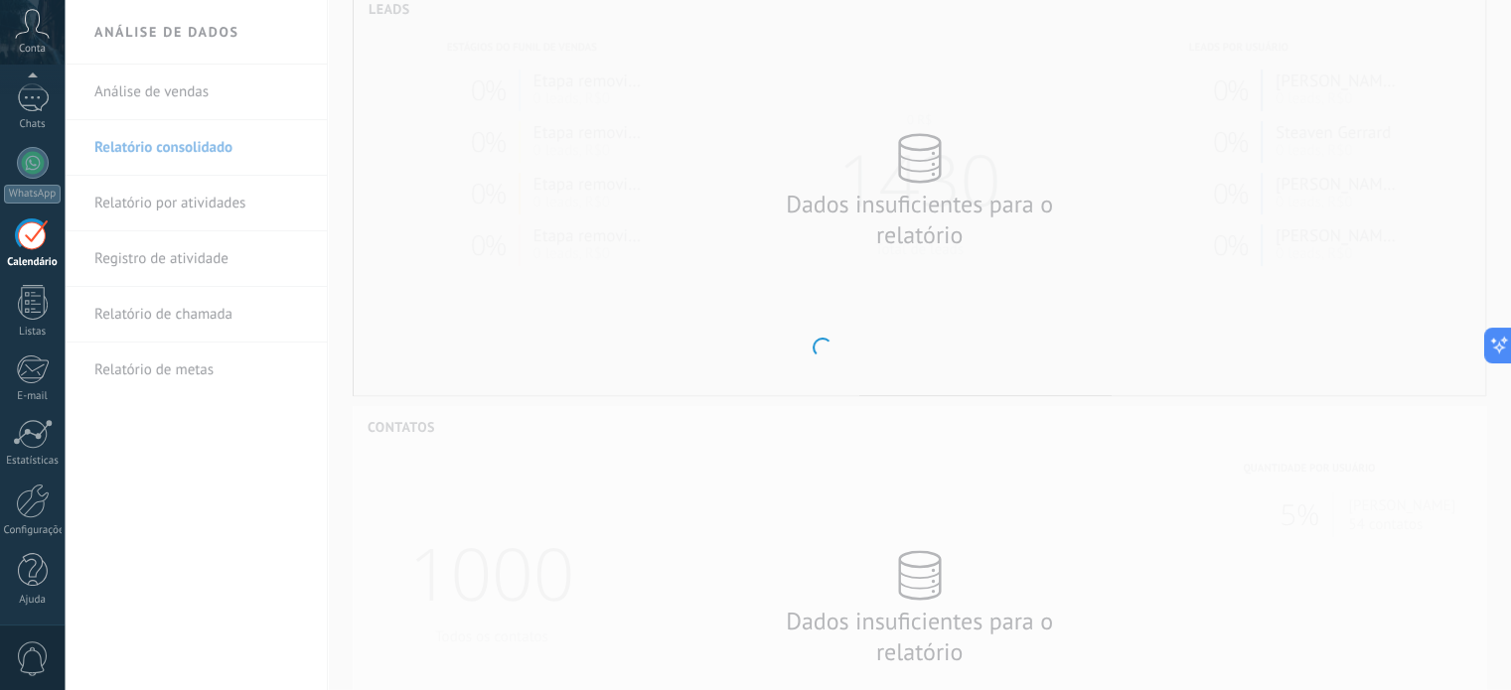
scroll to position [500, 0]
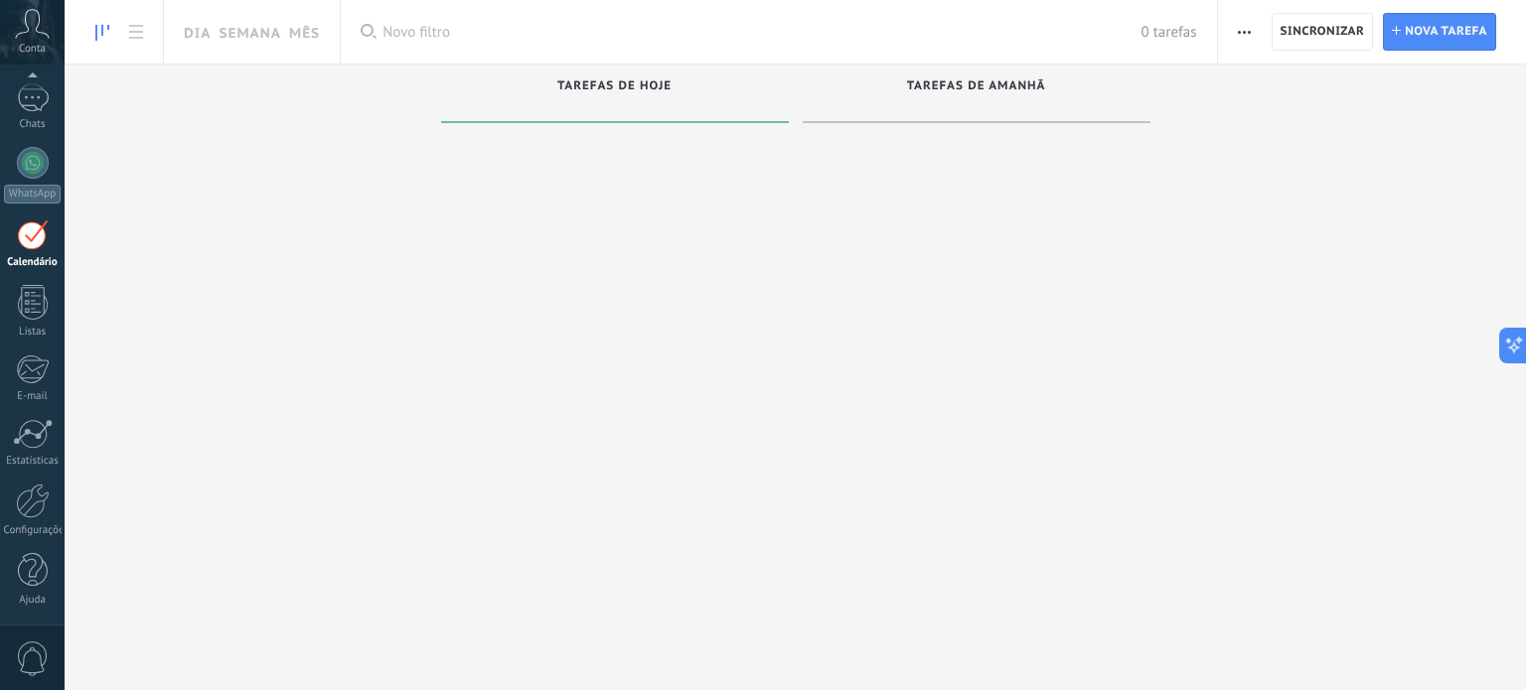
scroll to position [56, 0]
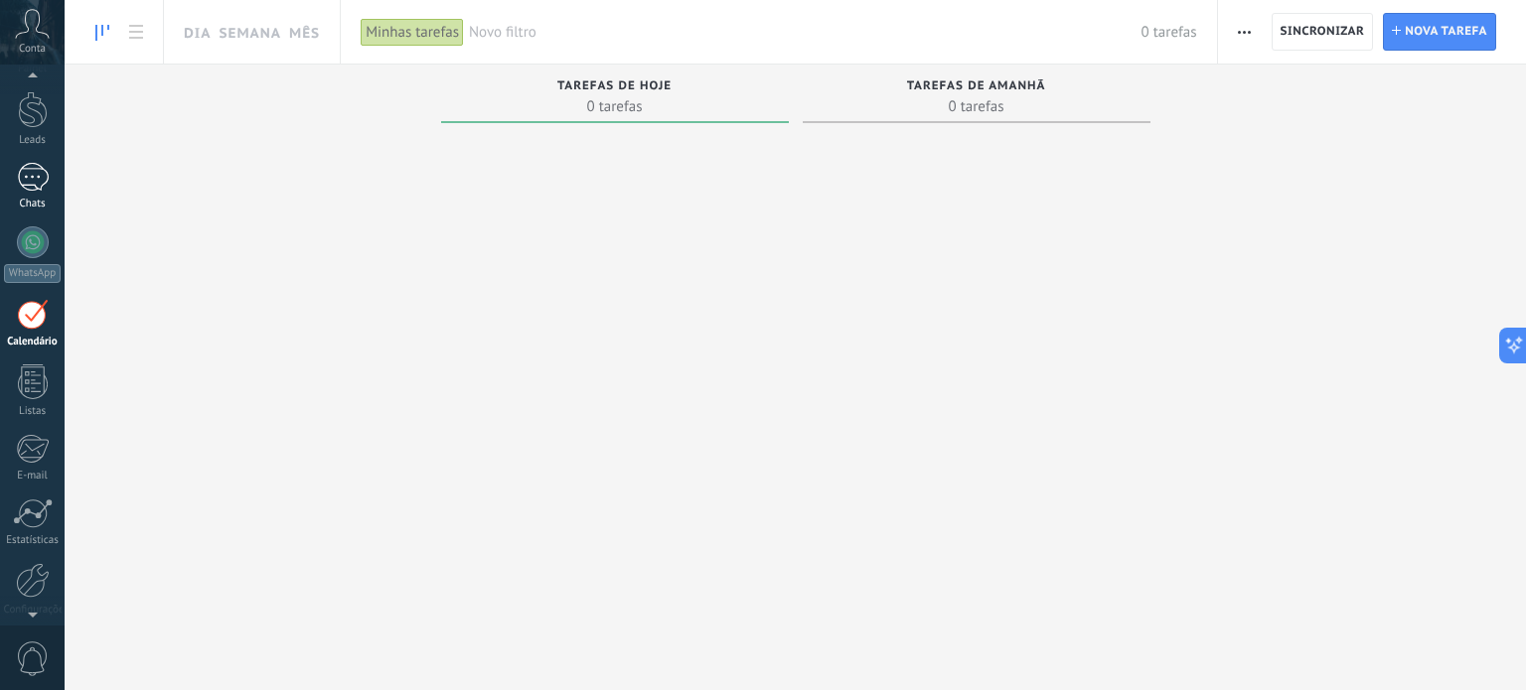
click at [44, 174] on div "1" at bounding box center [33, 177] width 32 height 29
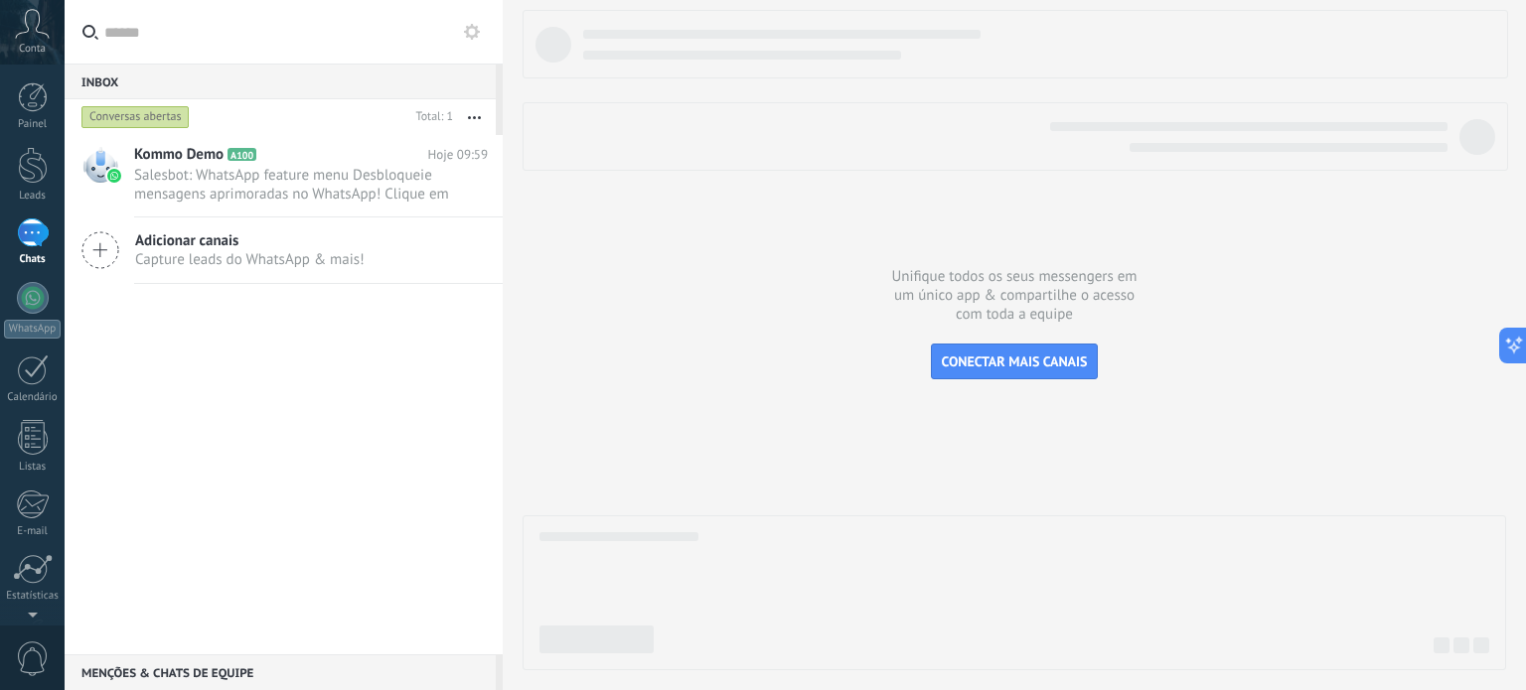
click at [204, 239] on span "Adicionar canais" at bounding box center [249, 240] width 229 height 19
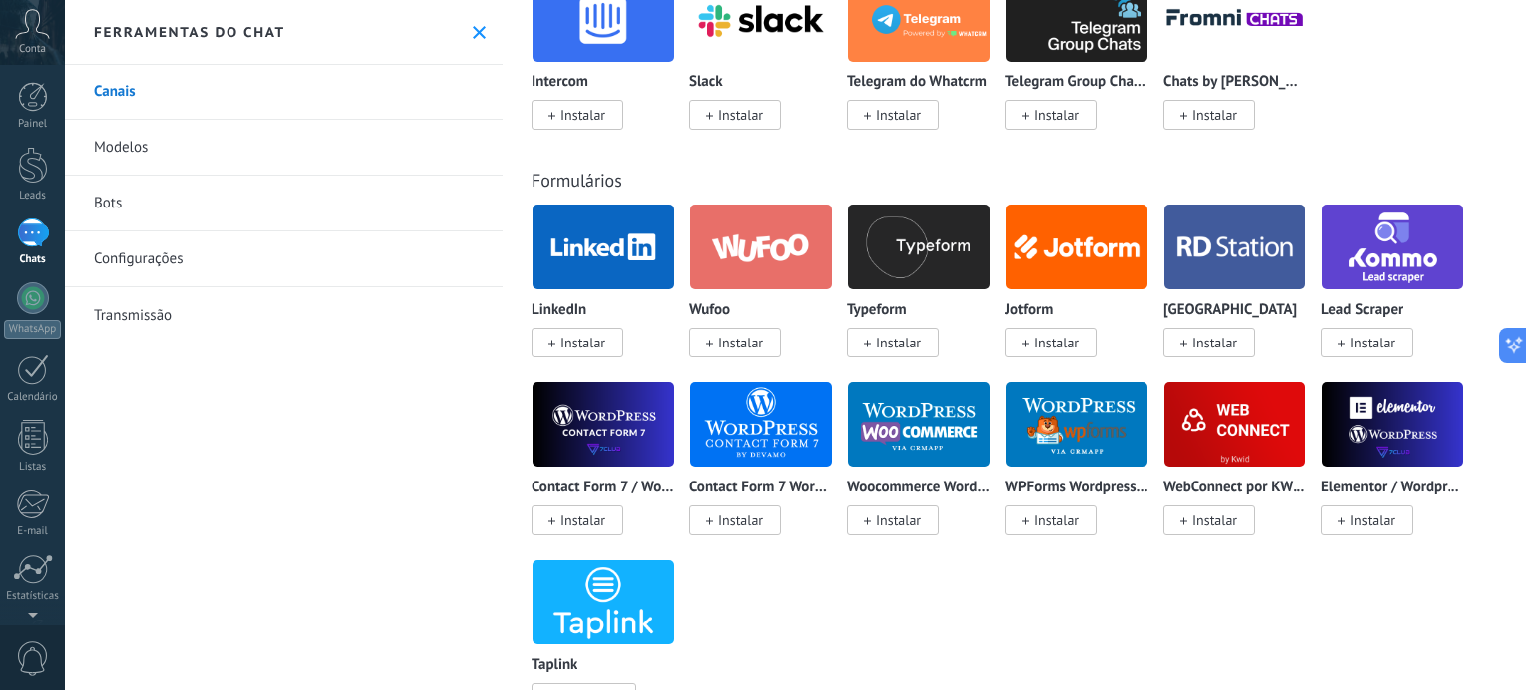
scroll to position [1589, 0]
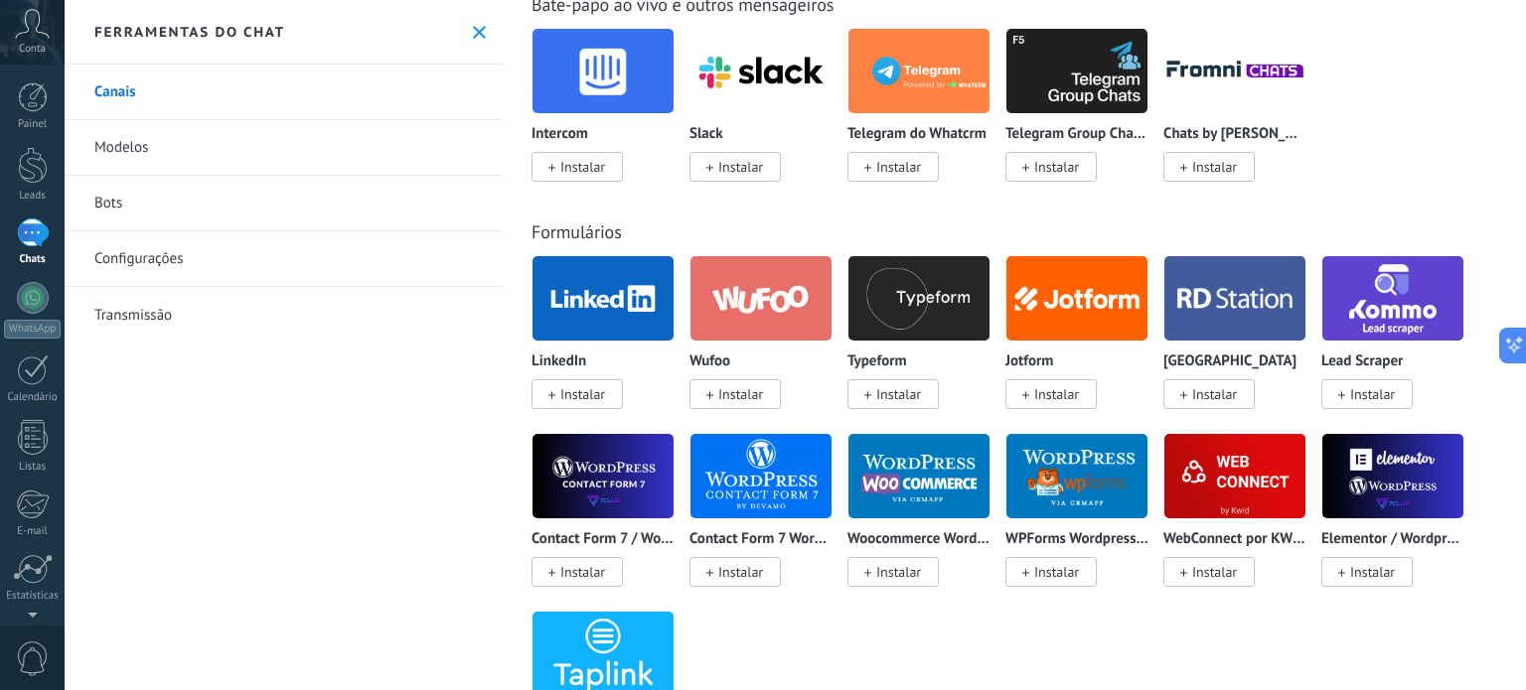
click at [1208, 400] on span "Instalar" at bounding box center [1214, 394] width 45 height 18
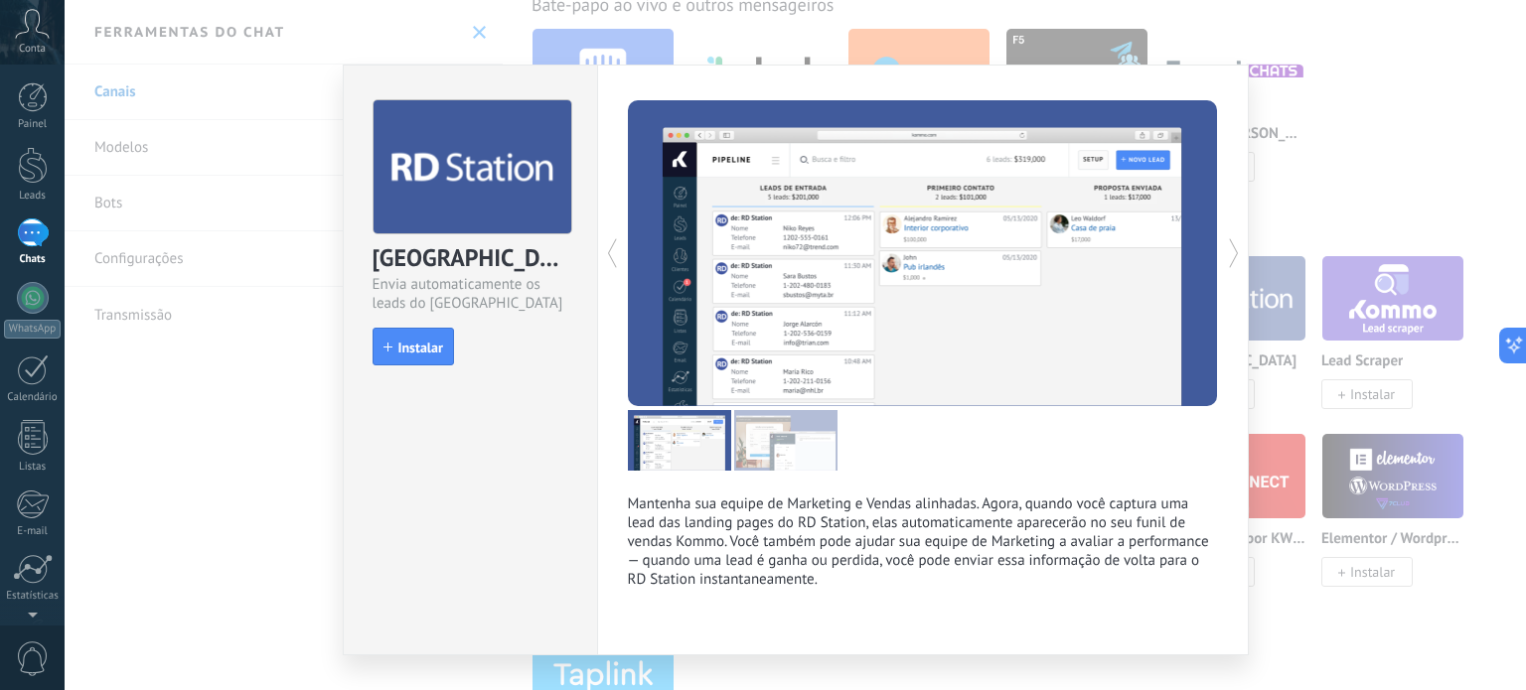
click at [1378, 158] on div "RD Station Envia automaticamente os leads do RD Station install Instalar Manten…" at bounding box center [795, 345] width 1461 height 690
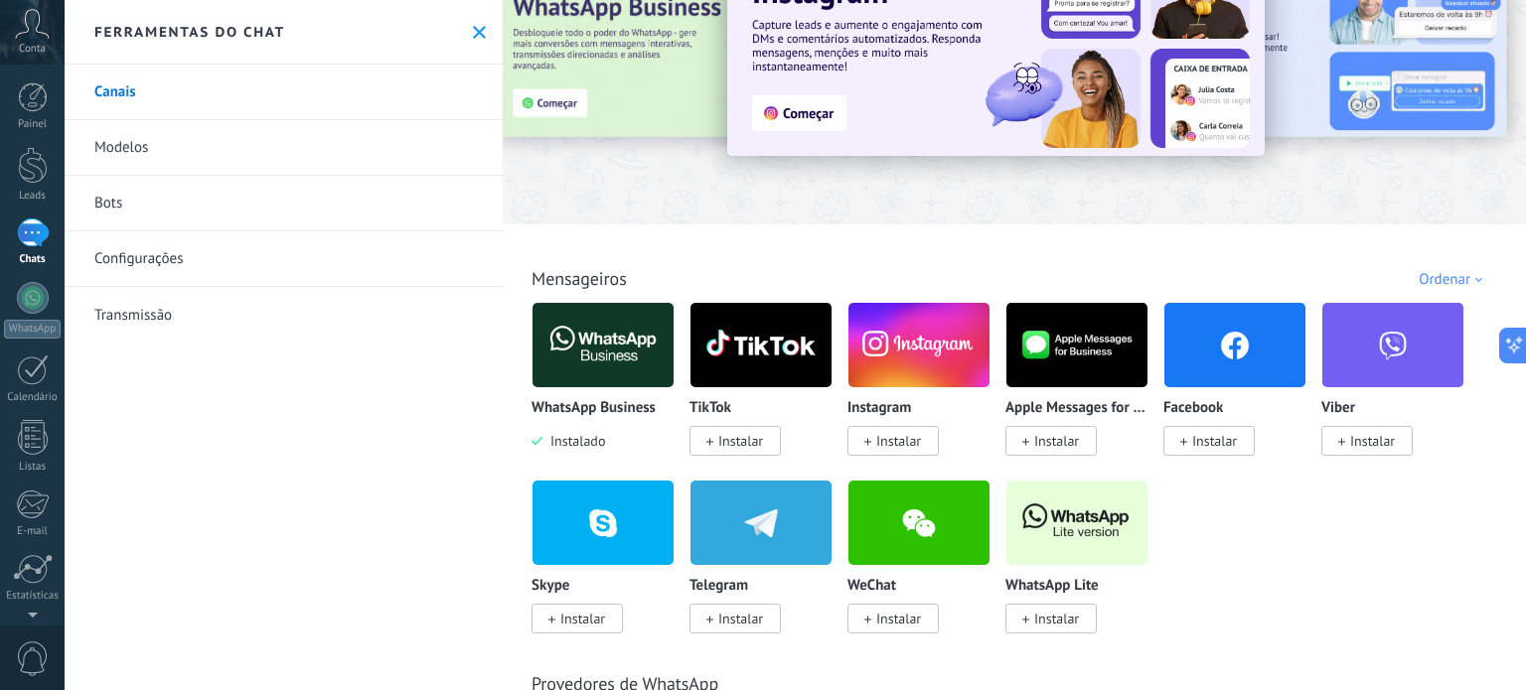
scroll to position [0, 0]
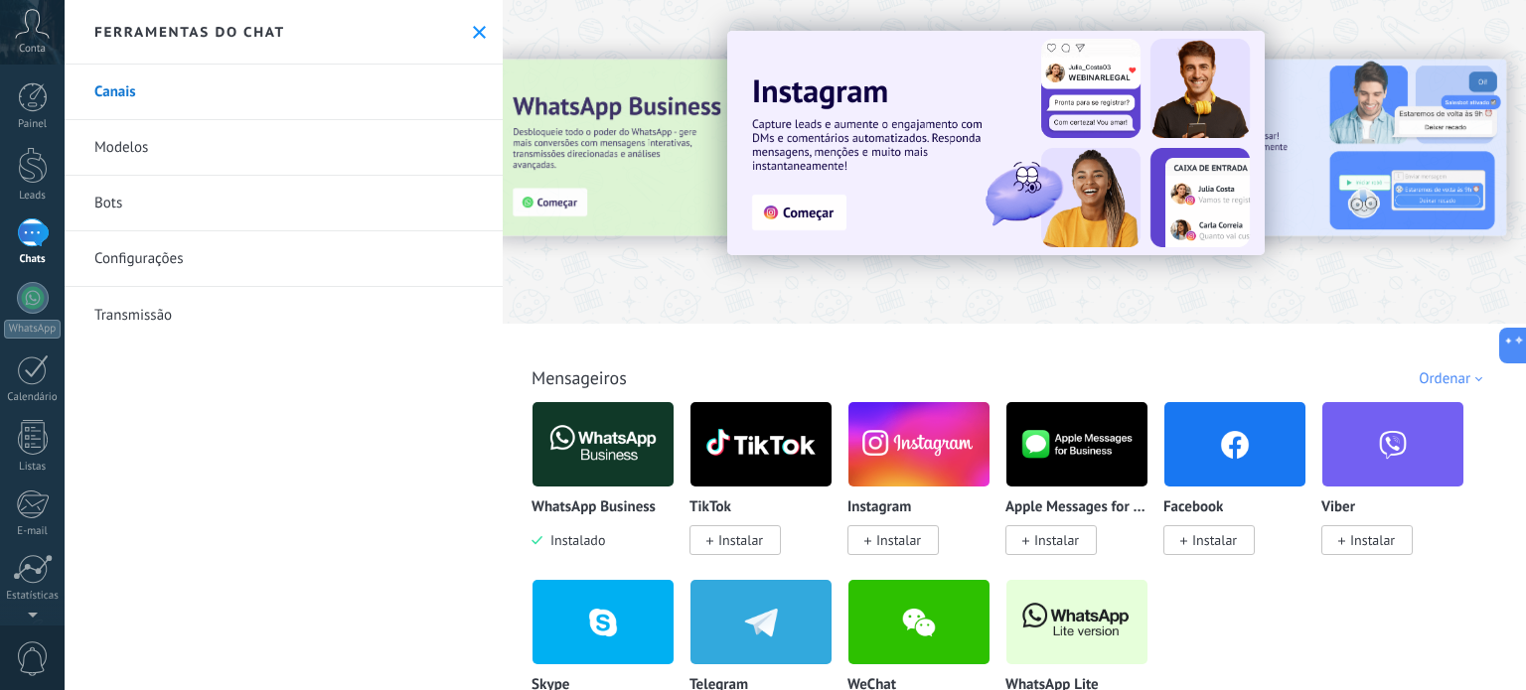
click at [132, 138] on link "Modelos" at bounding box center [284, 148] width 438 height 56
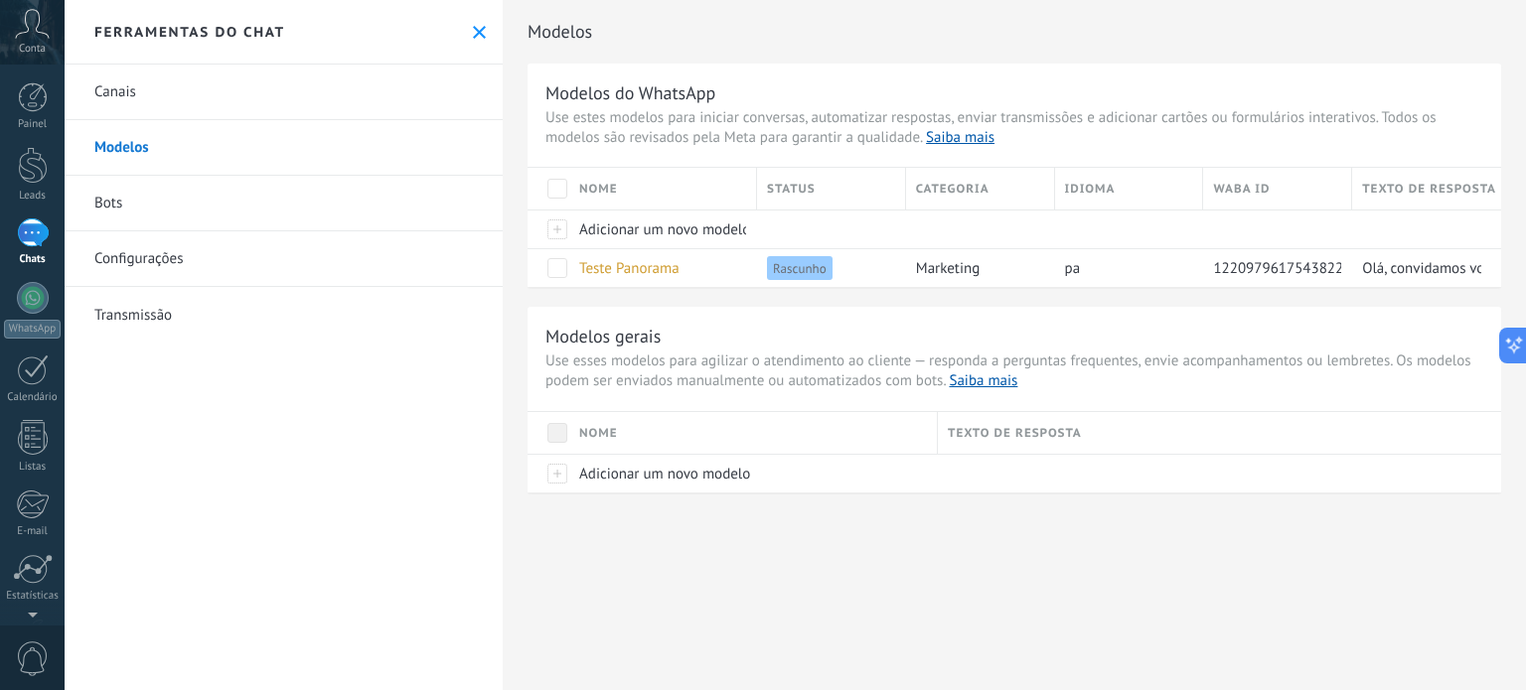
click at [142, 206] on link "Bots" at bounding box center [284, 204] width 438 height 56
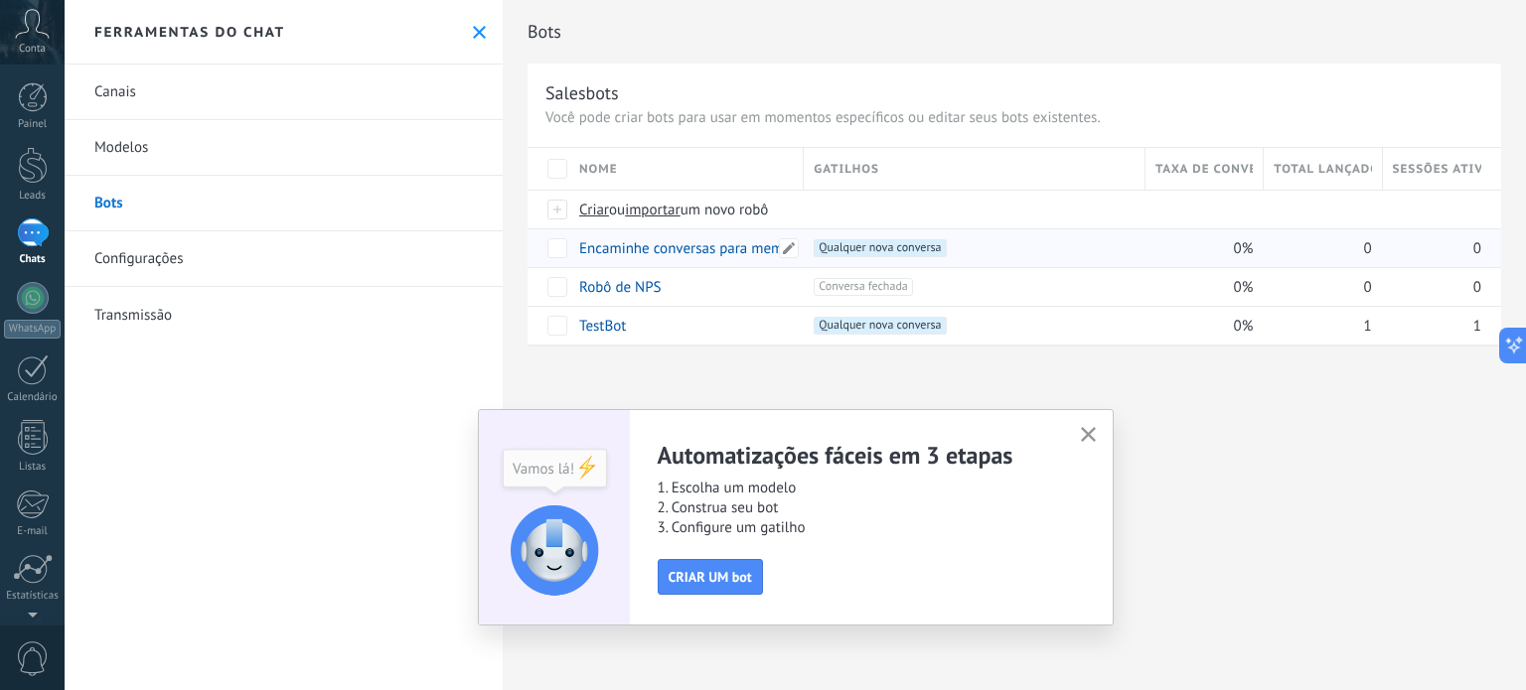
click at [720, 240] on link "Encaminhe conversas para membros da equipe usando o Round Robin" at bounding box center [801, 248] width 444 height 19
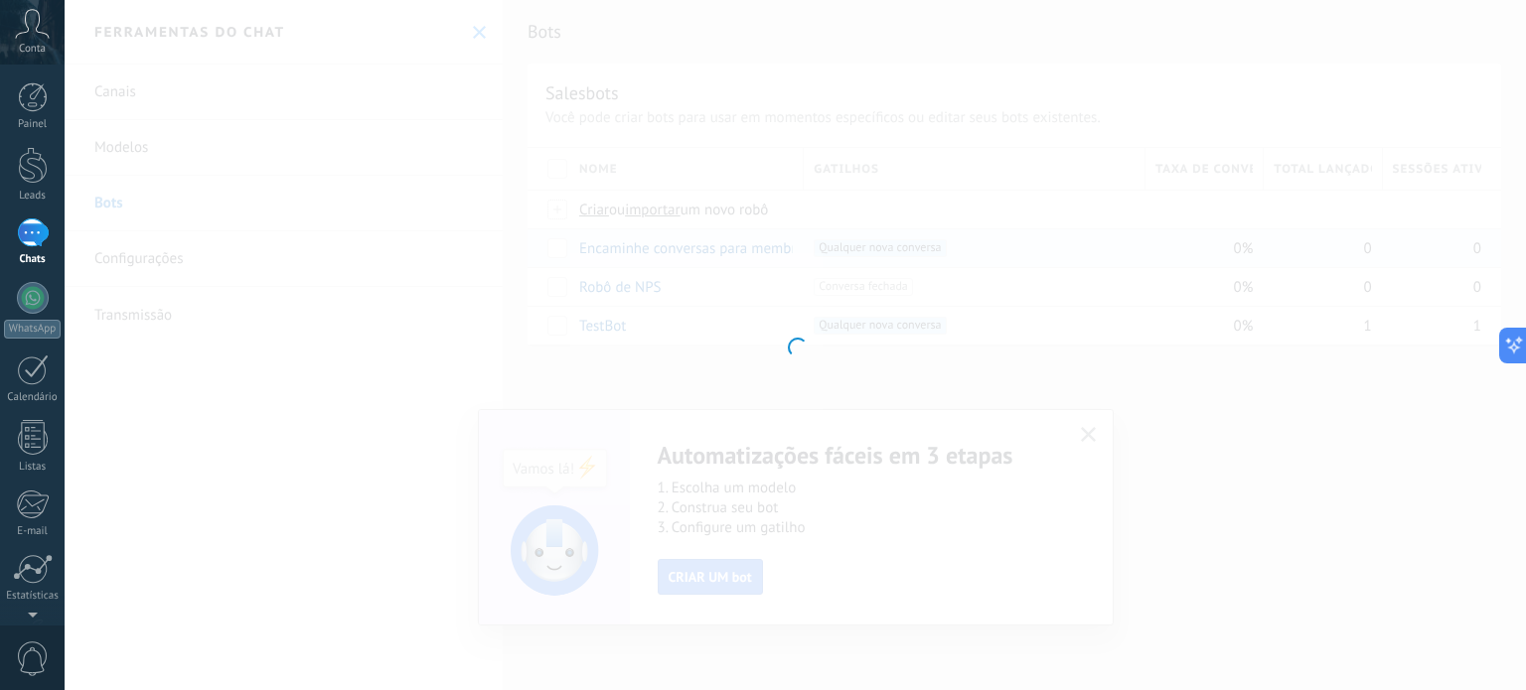
type input "**********"
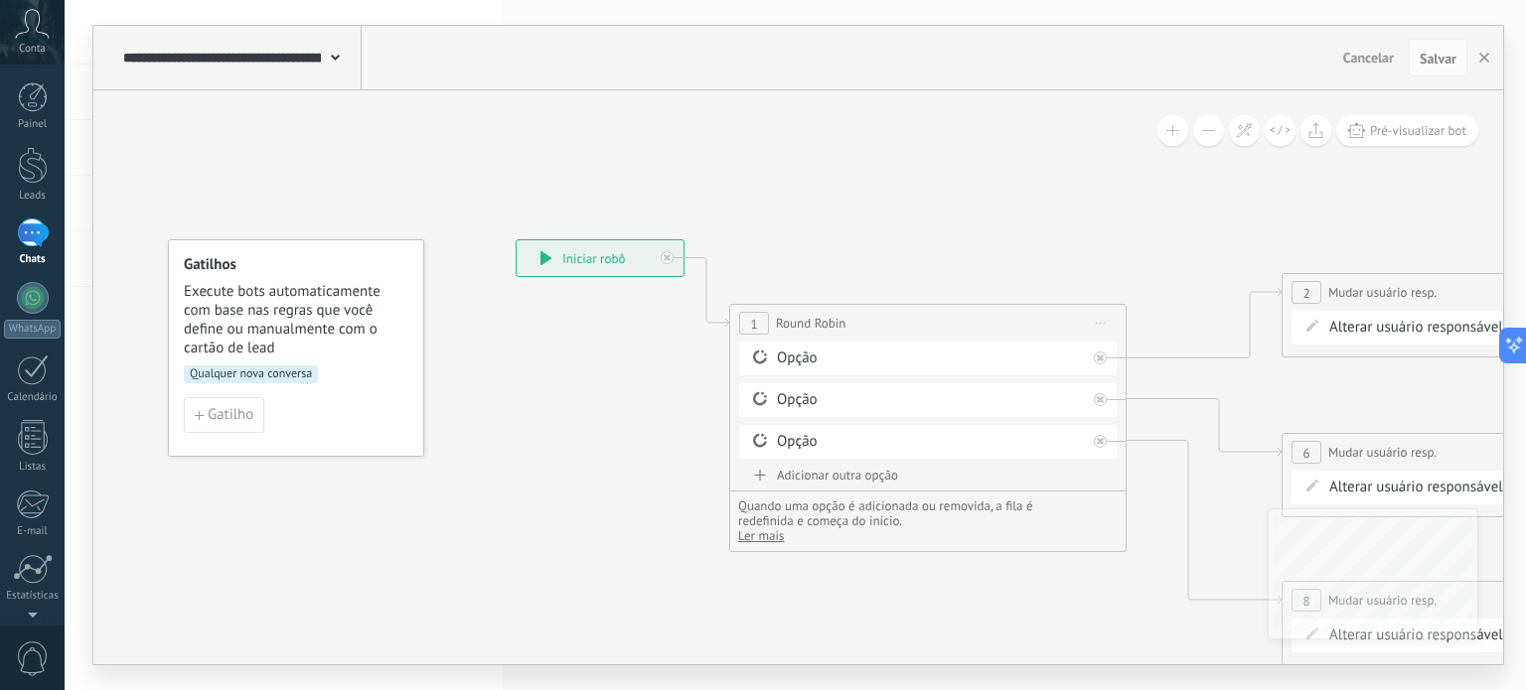
click at [622, 259] on div "**********" at bounding box center [599, 258] width 167 height 36
click at [795, 353] on div "Opção" at bounding box center [931, 359] width 309 height 20
click at [833, 317] on span "Round Robin" at bounding box center [811, 323] width 70 height 19
click at [937, 390] on div "Opção" at bounding box center [931, 400] width 309 height 20
drag, startPoint x: 912, startPoint y: 438, endPoint x: 825, endPoint y: 450, distance: 87.2
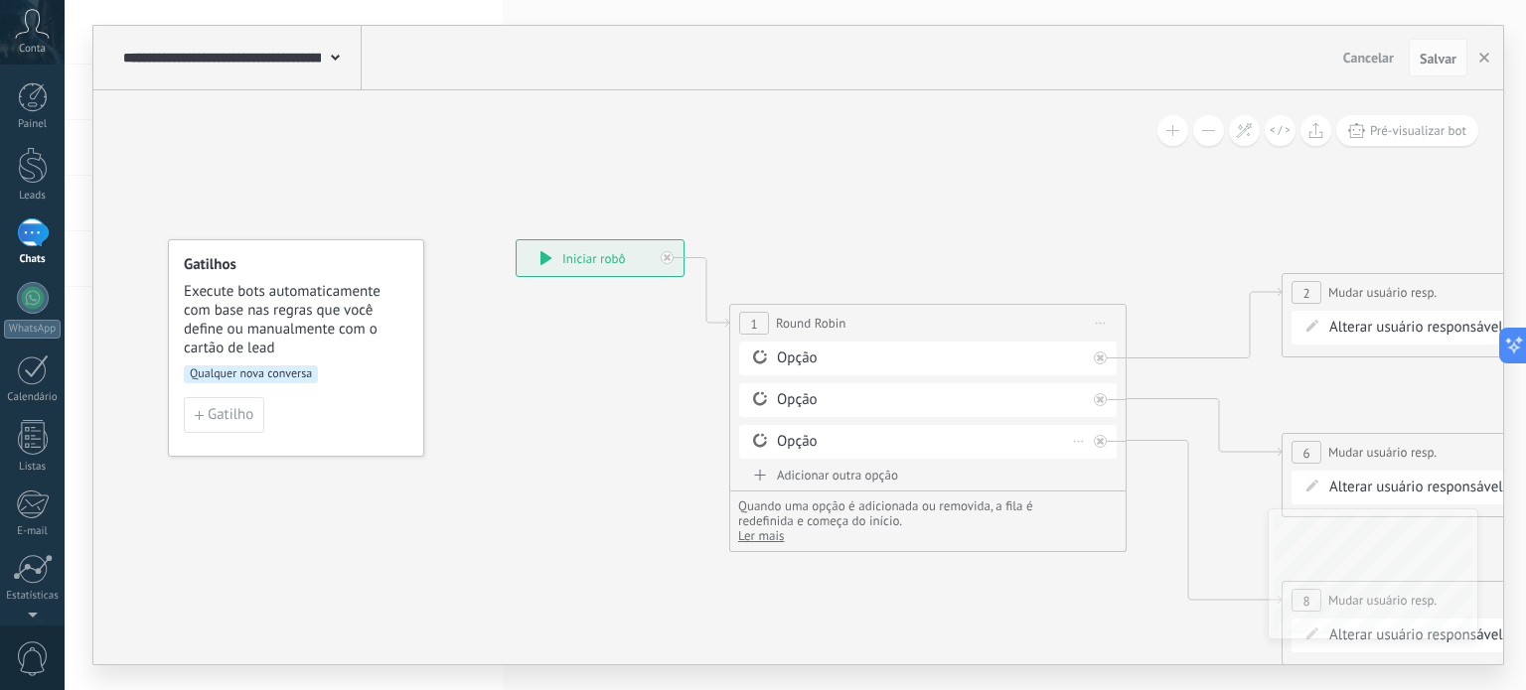
click at [909, 439] on div "Opção" at bounding box center [931, 442] width 309 height 20
click at [763, 476] on icon at bounding box center [760, 475] width 12 height 11
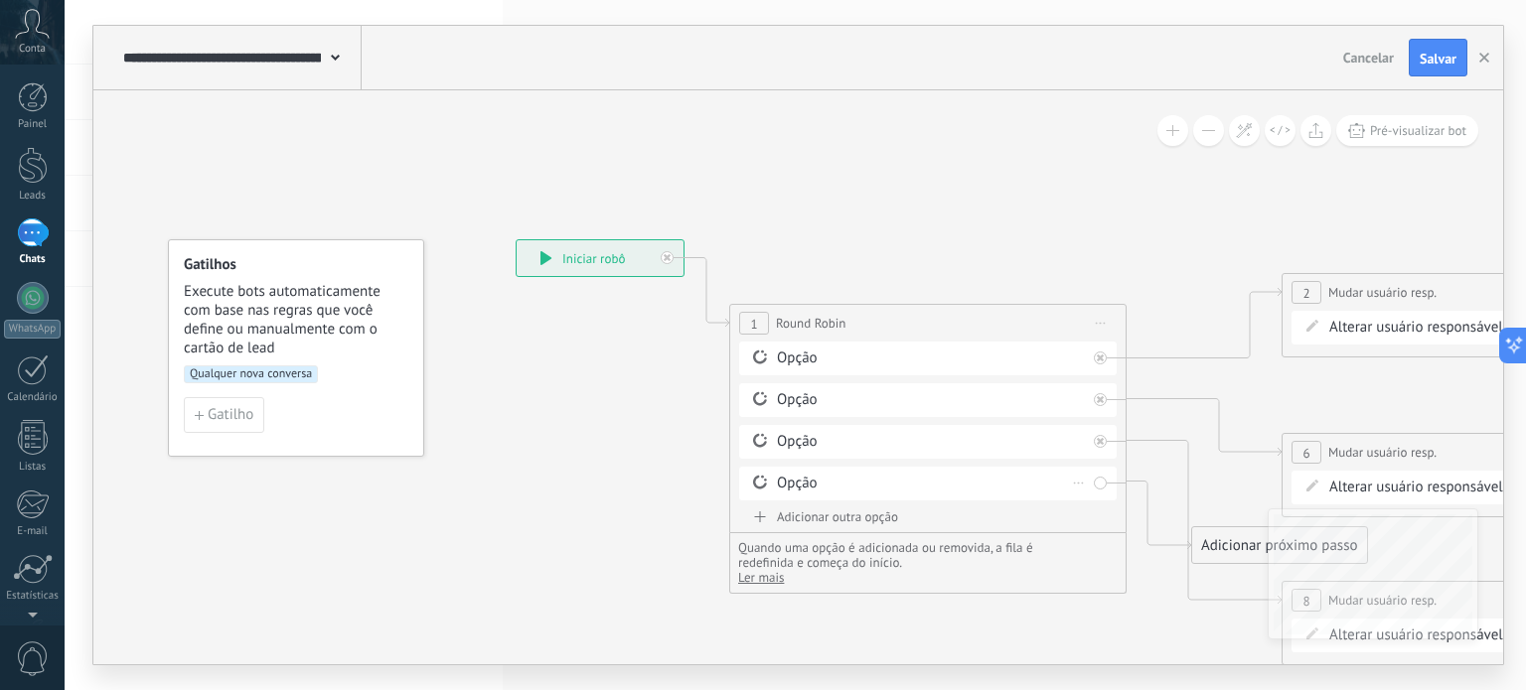
click at [1077, 483] on icon at bounding box center [1079, 484] width 10 height 2
click at [1098, 502] on div "Excluir" at bounding box center [1112, 512] width 92 height 34
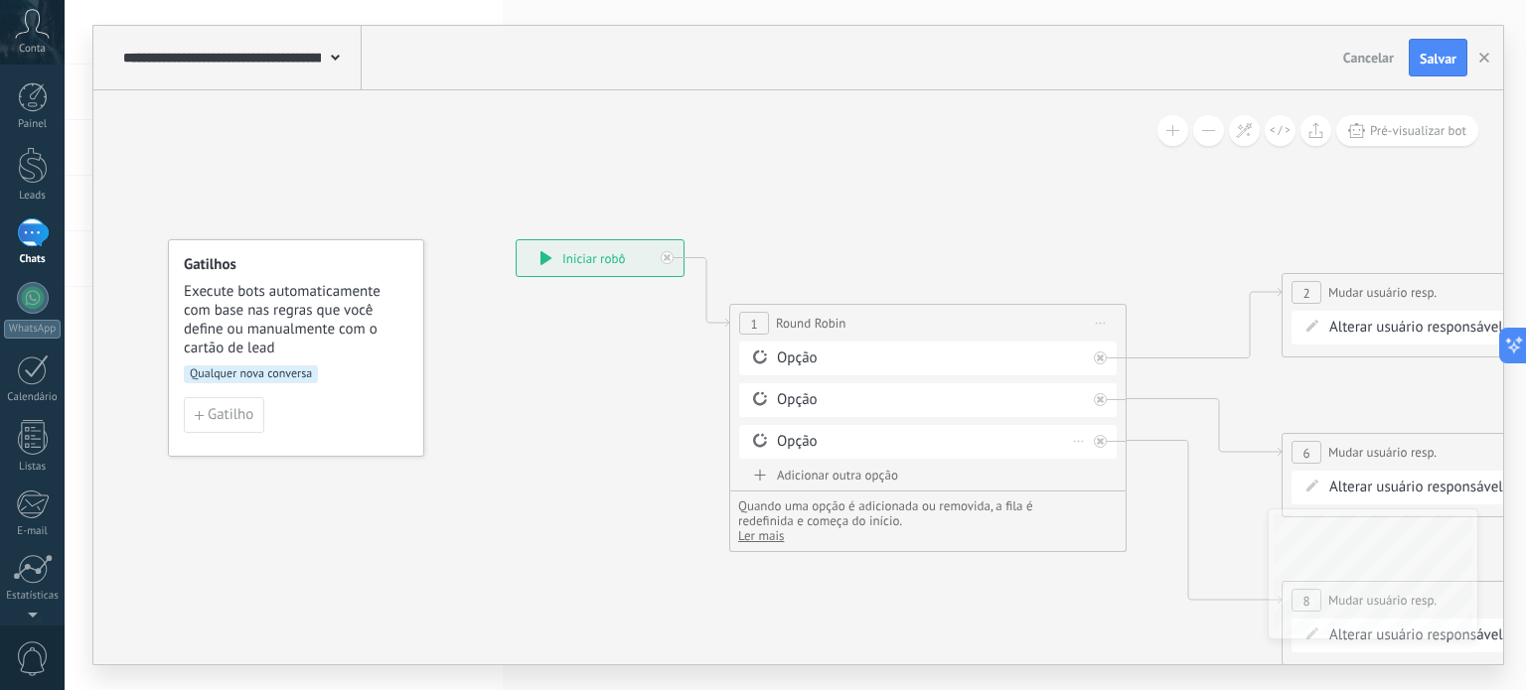
click at [1084, 440] on div "Excluir" at bounding box center [1079, 441] width 22 height 29
click at [1088, 459] on div "Excluir" at bounding box center [1112, 470] width 92 height 34
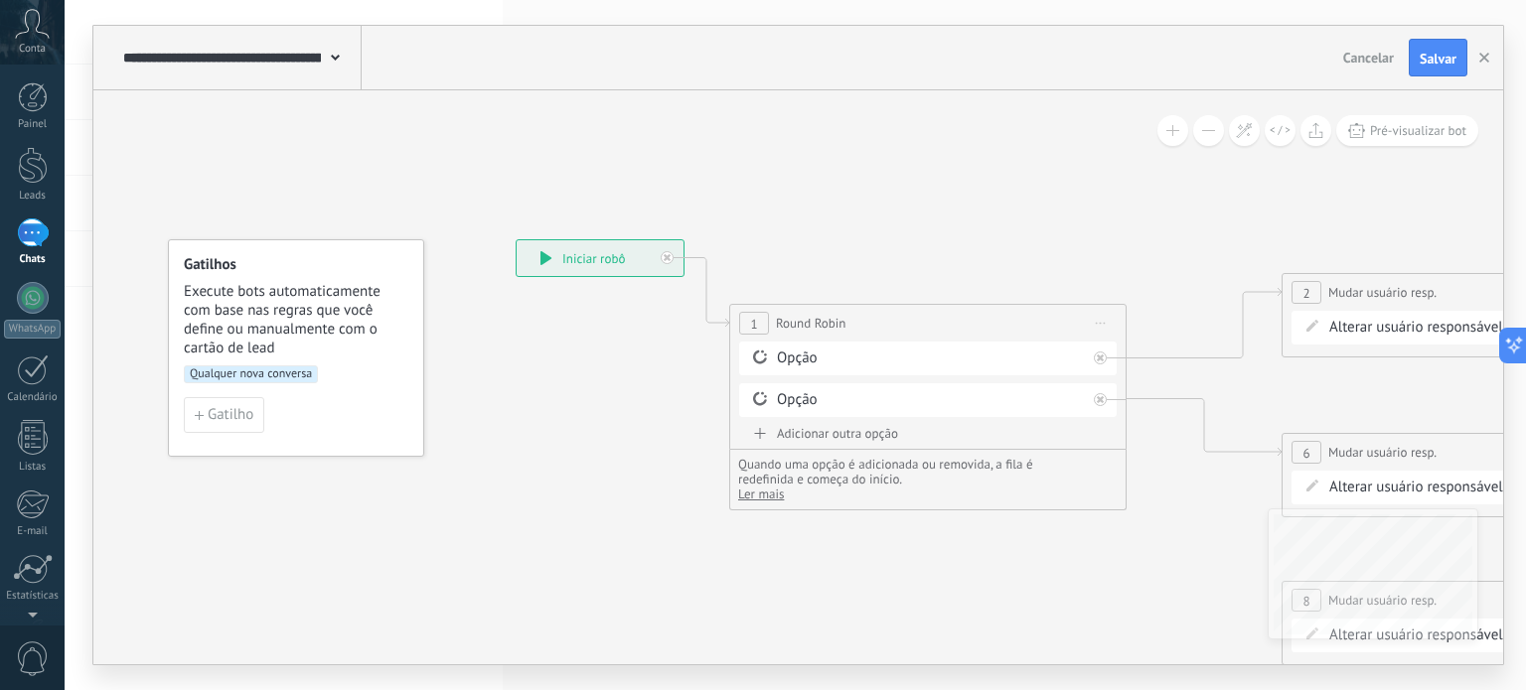
click at [1089, 399] on div "Opção" at bounding box center [927, 400] width 377 height 34
click at [1100, 362] on icon at bounding box center [1100, 358] width 7 height 7
click at [1072, 399] on div "Opção" at bounding box center [931, 400] width 309 height 20
click at [1049, 351] on div "Opção" at bounding box center [931, 359] width 309 height 20
click at [812, 432] on div "Adicionar outra opção" at bounding box center [927, 433] width 377 height 17
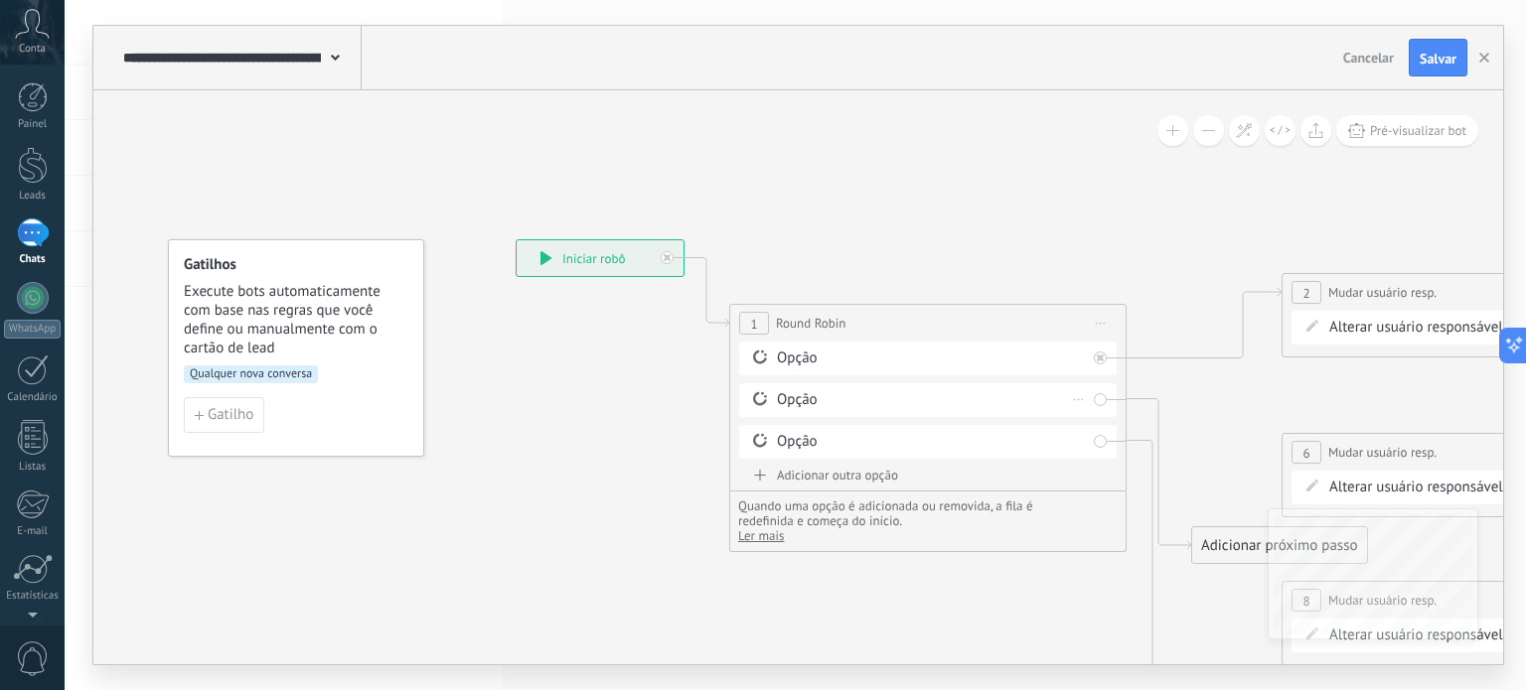
click at [1077, 404] on div "Excluir" at bounding box center [1079, 399] width 22 height 29
click at [1091, 429] on icon at bounding box center [1087, 427] width 12 height 12
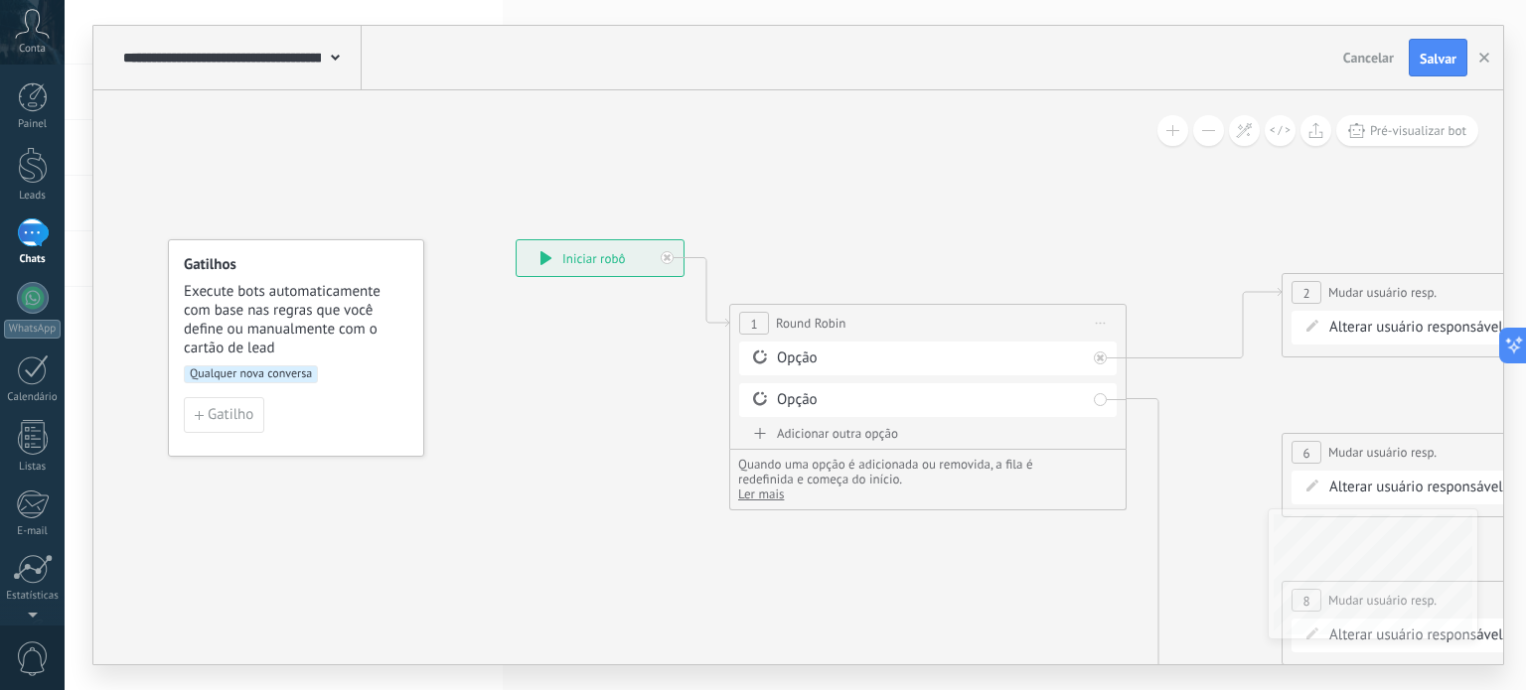
click at [788, 364] on div "Opção" at bounding box center [931, 359] width 309 height 20
click at [1363, 330] on div "Alterar usuário responsável no lead main contact all contacts chat contact lead…" at bounding box center [1483, 328] width 309 height 20
click at [1375, 297] on span "Mudar usuário resp." at bounding box center [1382, 292] width 108 height 19
click at [1317, 326] on span at bounding box center [1312, 326] width 34 height 16
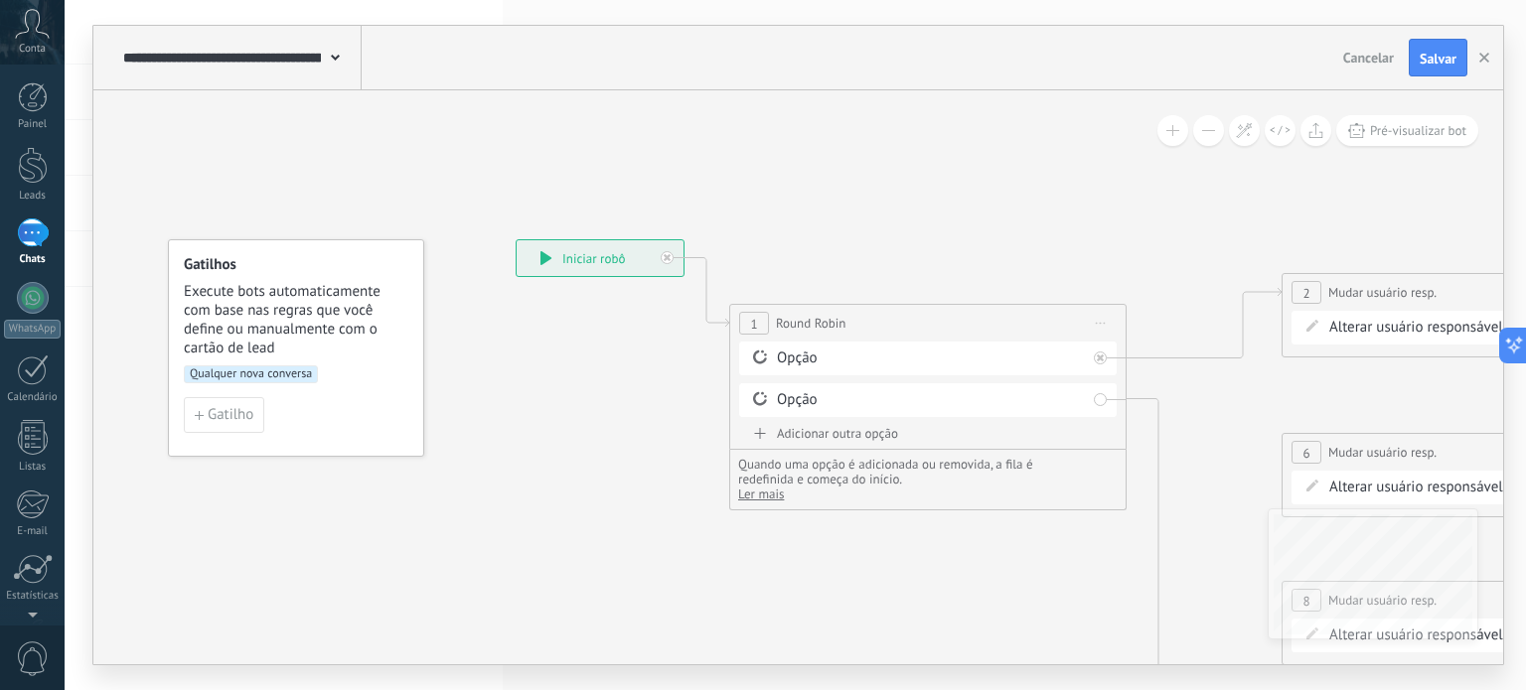
click at [1365, 329] on div "Alterar usuário responsável no lead main contact all contacts chat contact lead…" at bounding box center [1483, 328] width 309 height 20
click at [781, 407] on div "Opção" at bounding box center [931, 400] width 309 height 20
click at [787, 399] on div "Opção" at bounding box center [931, 400] width 309 height 20
click at [769, 359] on span at bounding box center [760, 357] width 34 height 16
click at [796, 357] on div "Opção" at bounding box center [931, 359] width 309 height 20
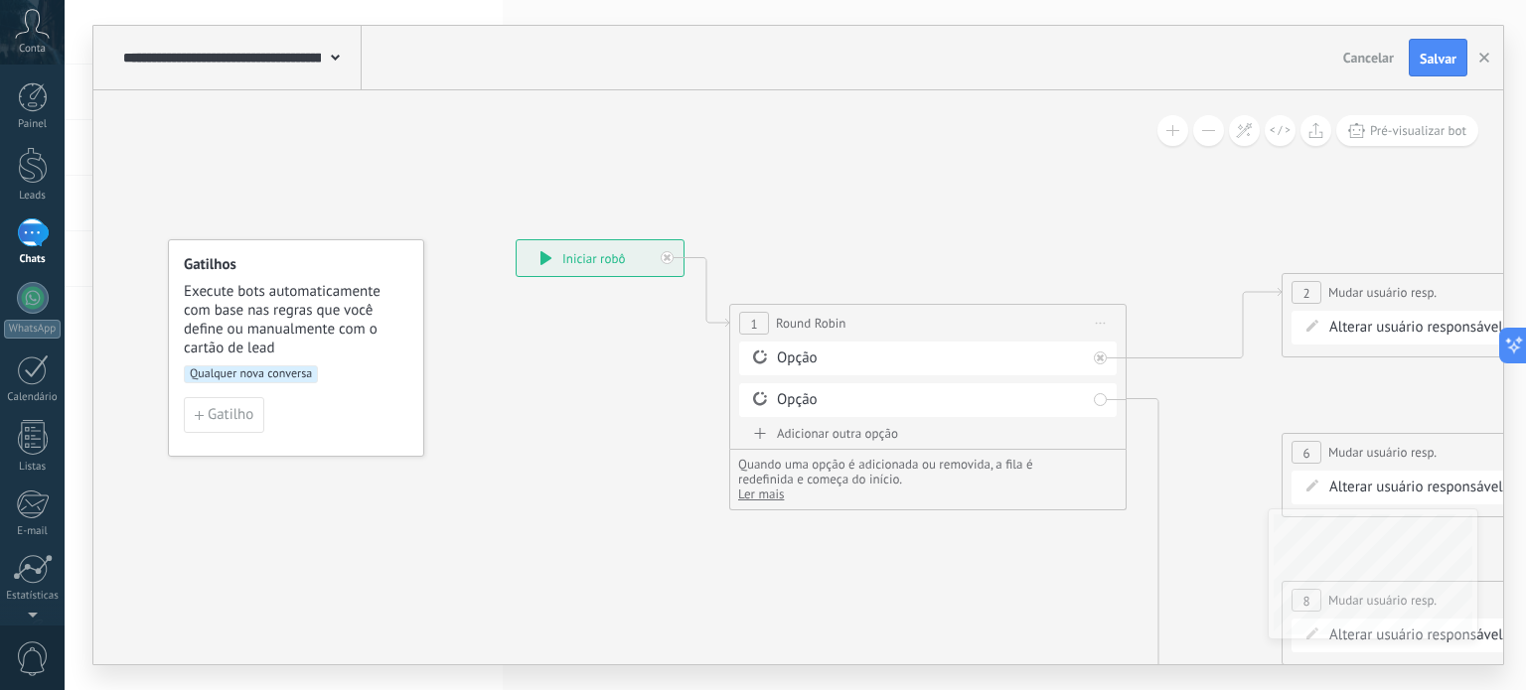
click at [796, 357] on div "Opção" at bounding box center [931, 359] width 309 height 20
click at [757, 352] on icon at bounding box center [760, 357] width 14 height 14
click at [763, 355] on icon at bounding box center [760, 357] width 18 height 19
click at [1094, 325] on span "Iniciar pré-visualização aqui [GEOGRAPHIC_DATA] Duplicar Excluir" at bounding box center [1101, 323] width 32 height 29
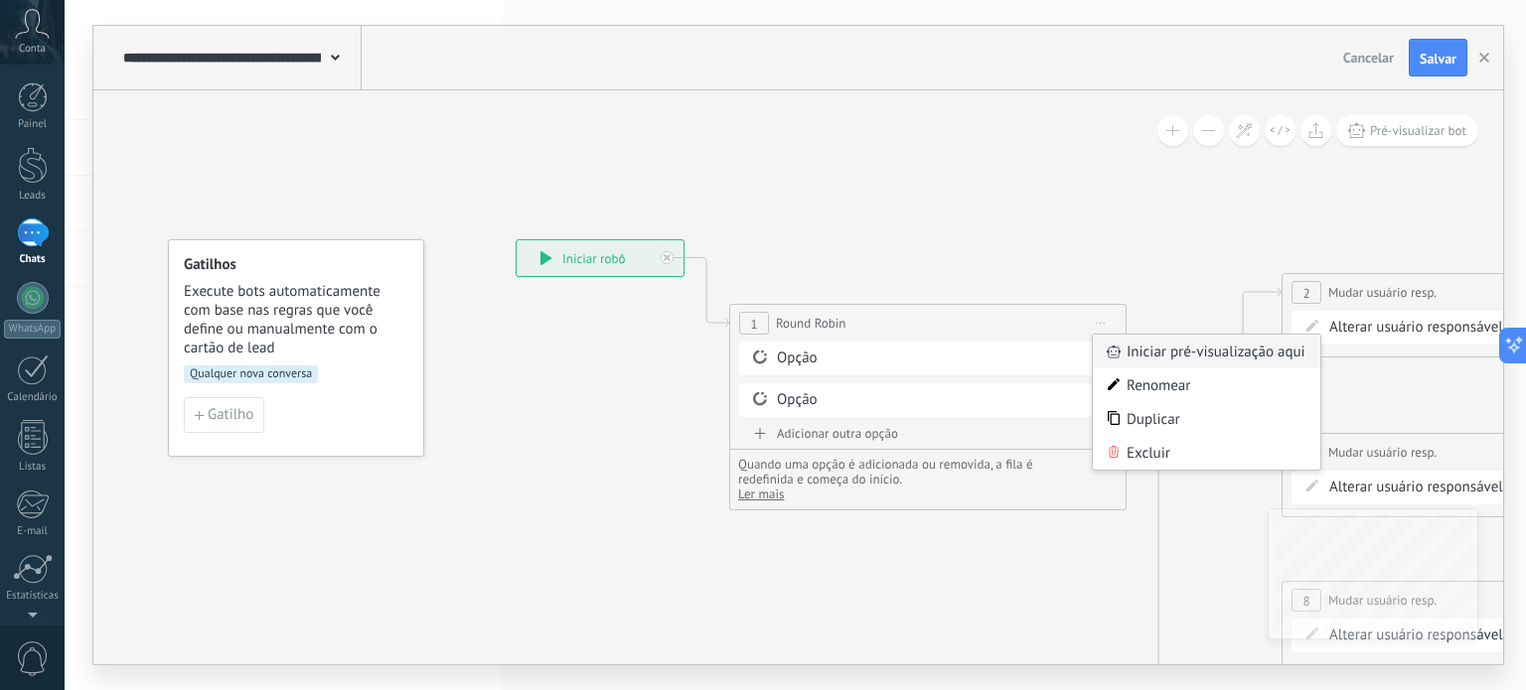
click at [1190, 360] on div "Iniciar pré-visualização aqui" at bounding box center [1206, 352] width 227 height 34
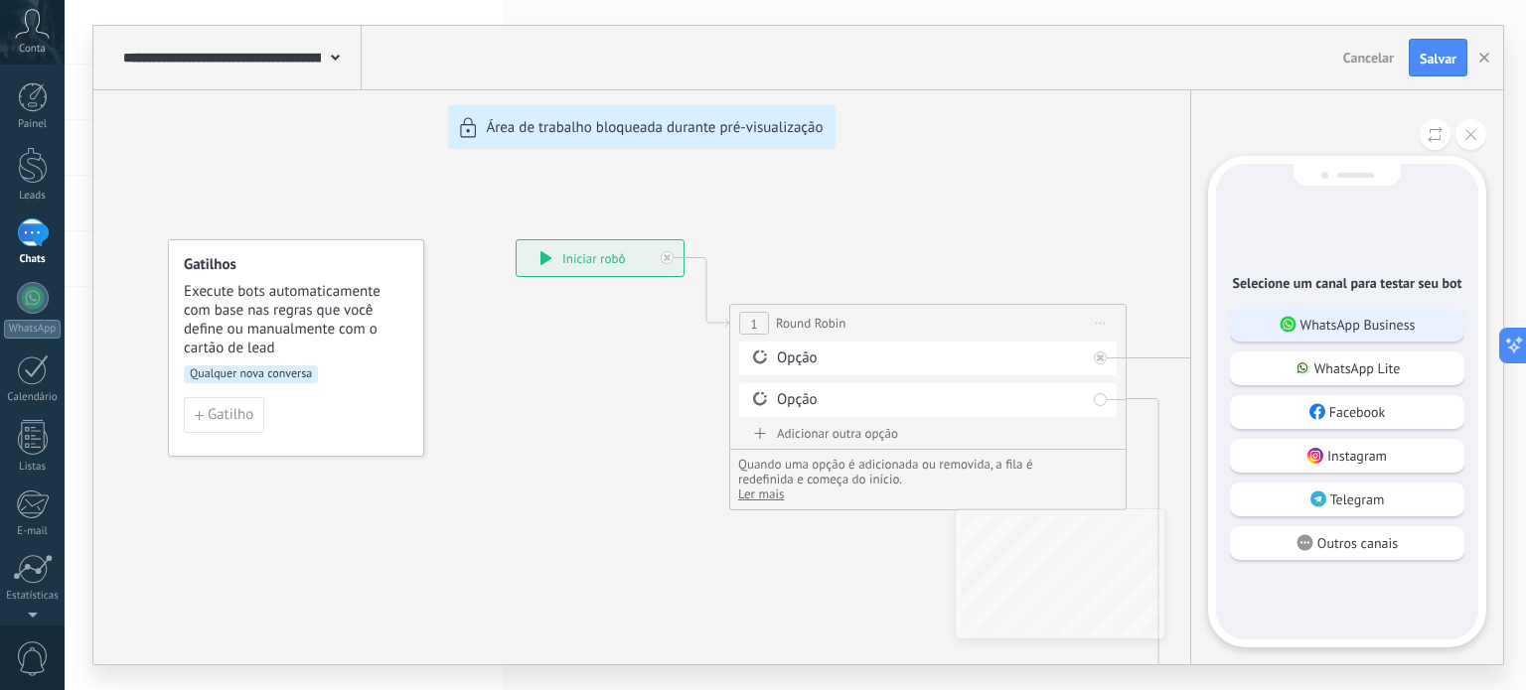
click at [1379, 328] on p "WhatsApp Business" at bounding box center [1357, 325] width 115 height 18
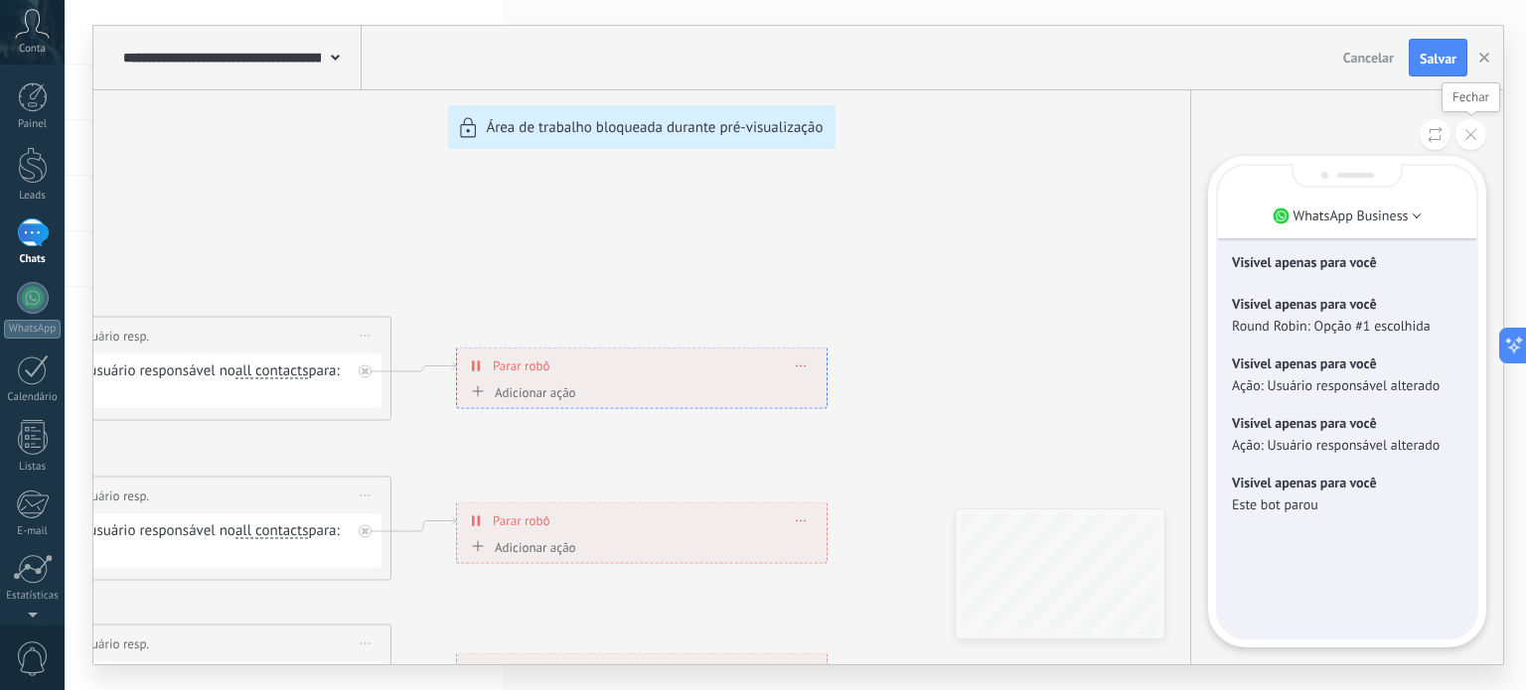
click at [1461, 135] on button at bounding box center [1470, 134] width 31 height 31
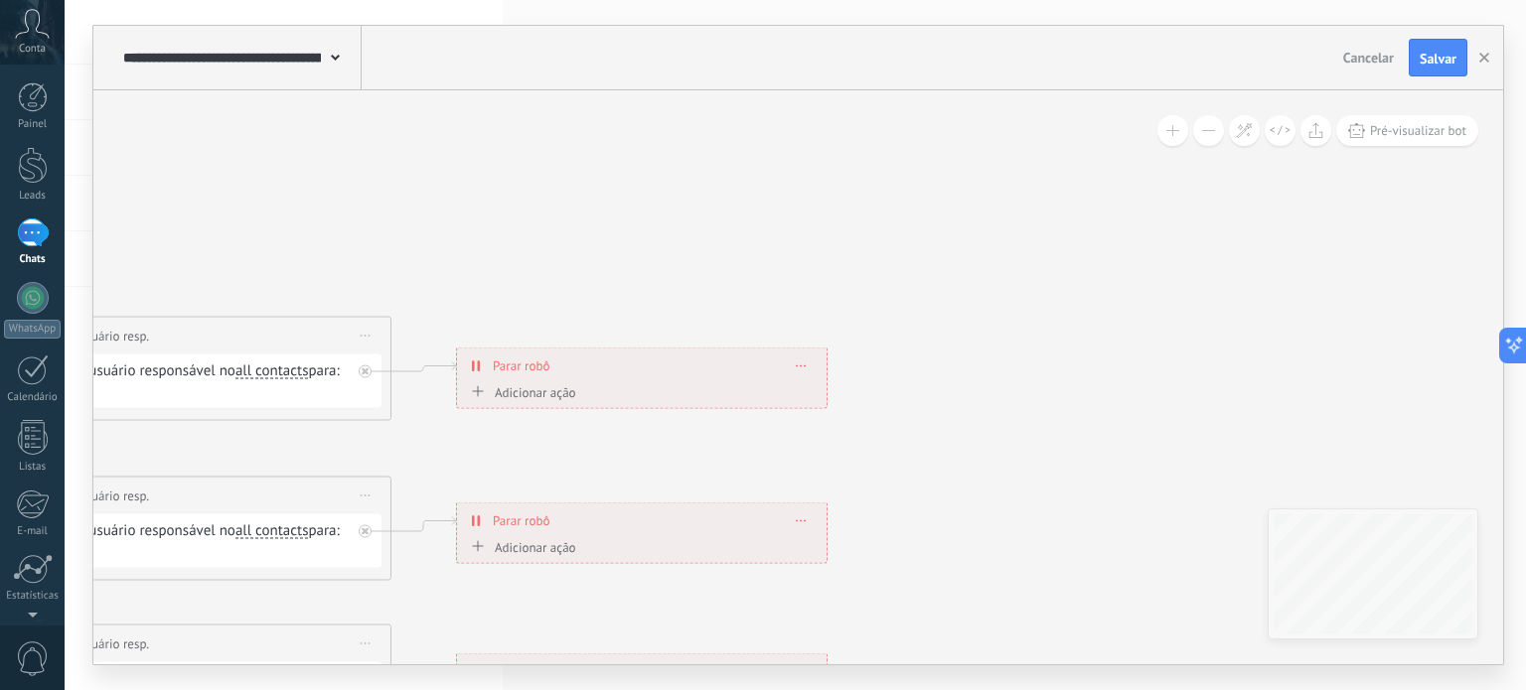
drag, startPoint x: 543, startPoint y: 672, endPoint x: 377, endPoint y: 681, distance: 166.1
click at [377, 681] on div "**********" at bounding box center [795, 345] width 1461 height 690
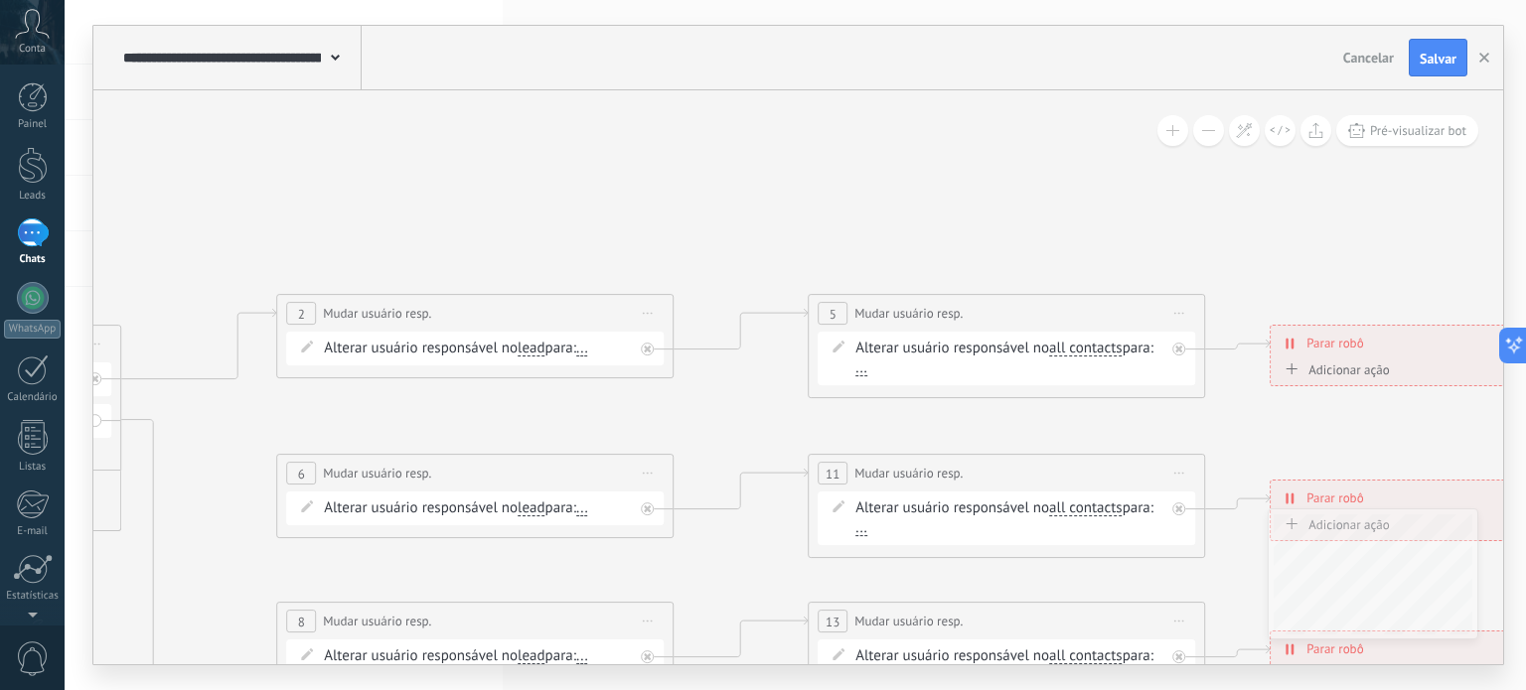
drag, startPoint x: 512, startPoint y: 227, endPoint x: 1325, endPoint y: 206, distance: 813.7
click at [1325, 206] on icon at bounding box center [576, 497] width 3124 height 1466
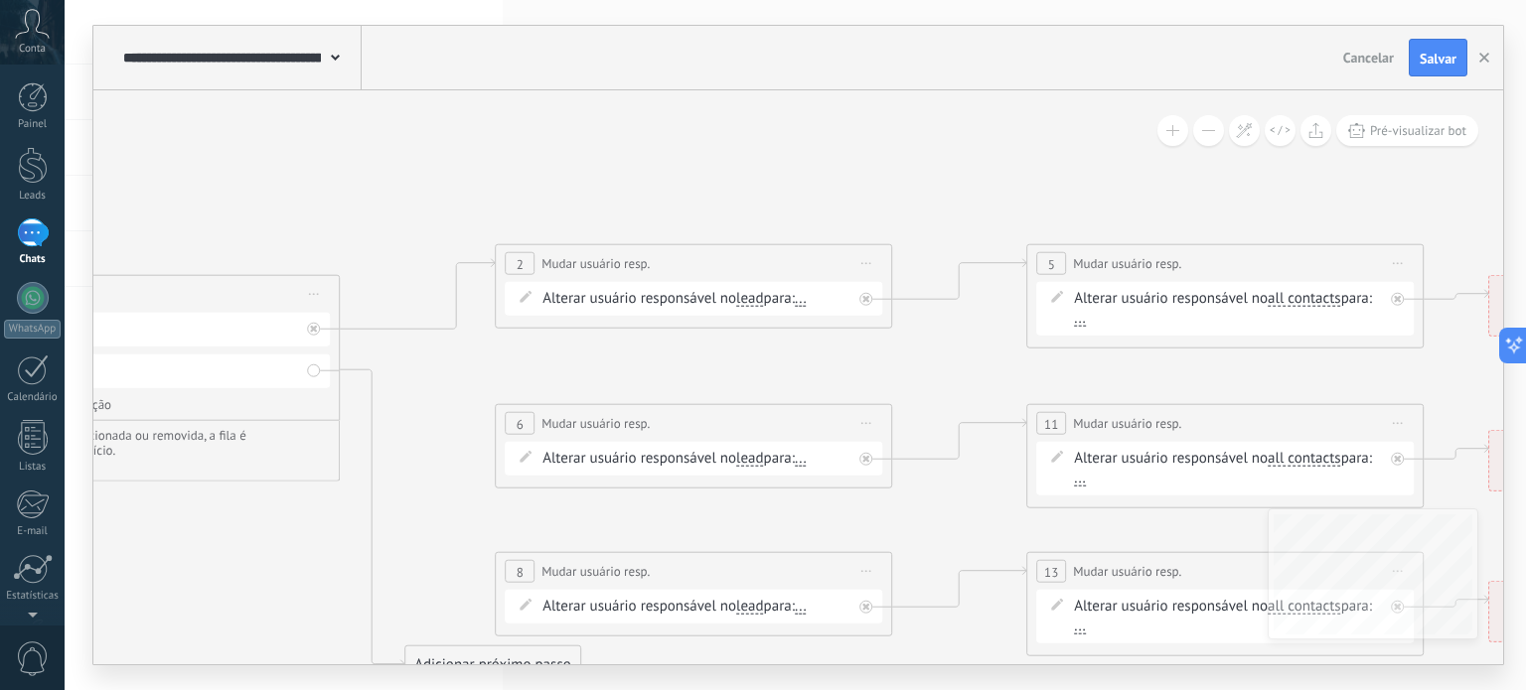
drag, startPoint x: 738, startPoint y: 214, endPoint x: 1128, endPoint y: 159, distance: 394.1
click at [1137, 156] on icon at bounding box center [794, 447] width 3124 height 1466
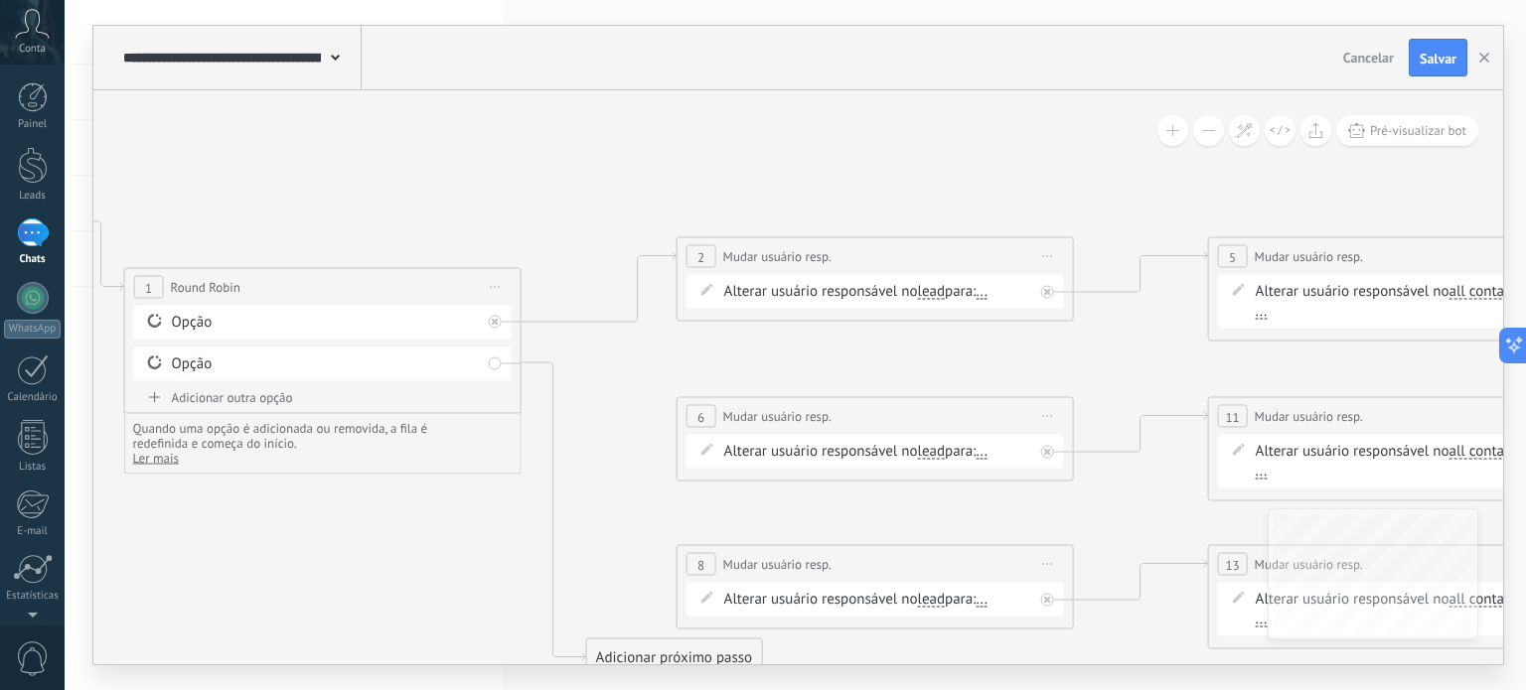
drag, startPoint x: 472, startPoint y: 355, endPoint x: 952, endPoint y: 305, distance: 483.3
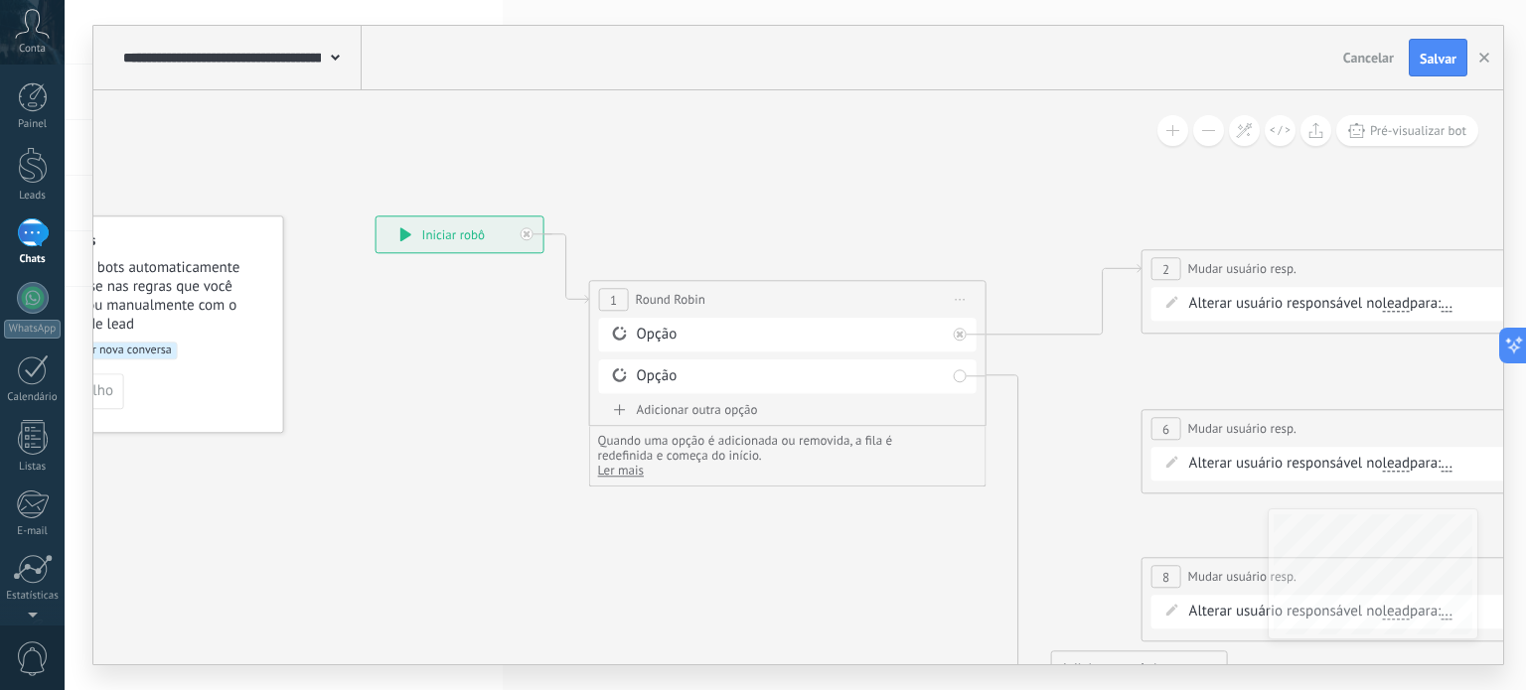
drag, startPoint x: 436, startPoint y: 212, endPoint x: 901, endPoint y: 224, distance: 465.0
click at [901, 224] on icon at bounding box center [1441, 453] width 3124 height 1466
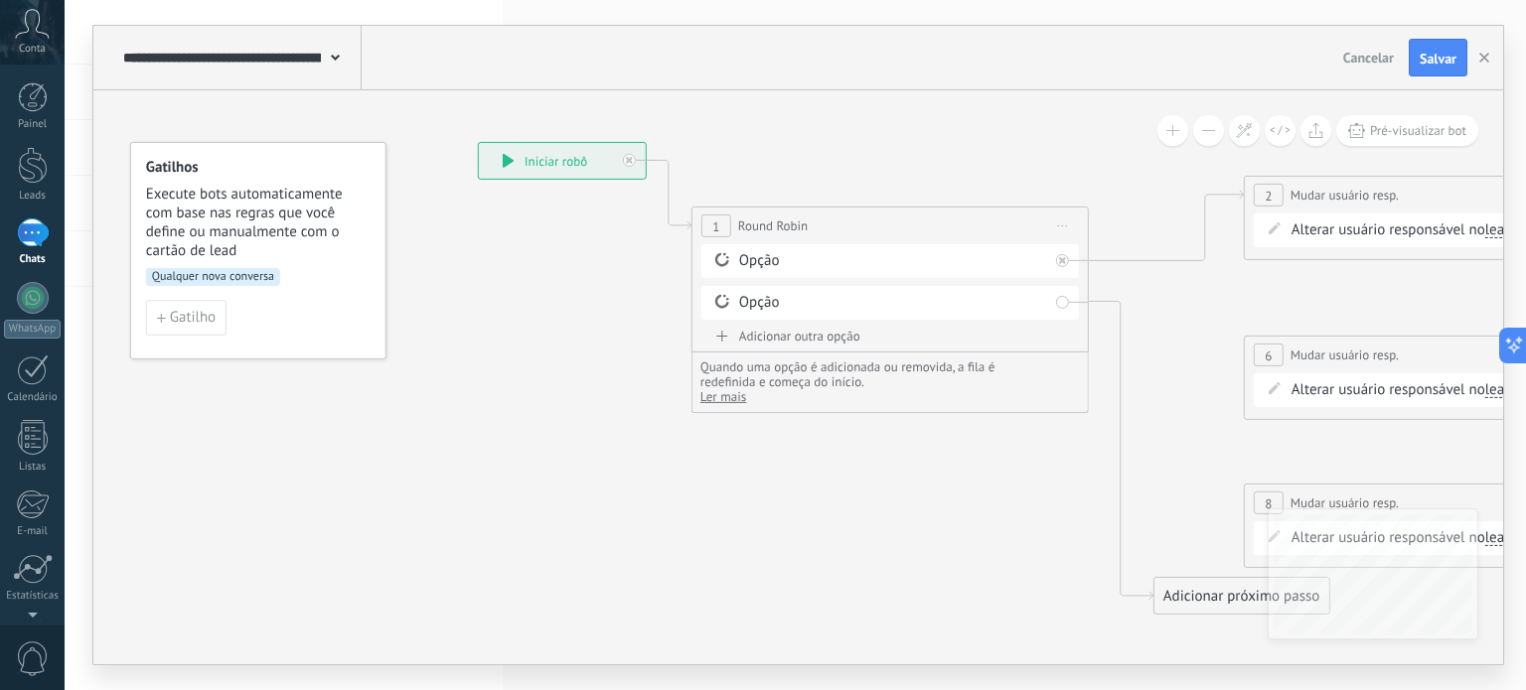
drag, startPoint x: 488, startPoint y: 362, endPoint x: 590, endPoint y: 288, distance: 126.0
click at [590, 288] on icon at bounding box center [1543, 378] width 3124 height 1466
click at [755, 261] on div "Opção" at bounding box center [893, 261] width 309 height 20
click at [752, 229] on span "Round Robin" at bounding box center [773, 226] width 70 height 19
click at [1060, 228] on span "Iniciar pré-visualização aqui [GEOGRAPHIC_DATA] Duplicar Excluir" at bounding box center [1063, 226] width 32 height 29
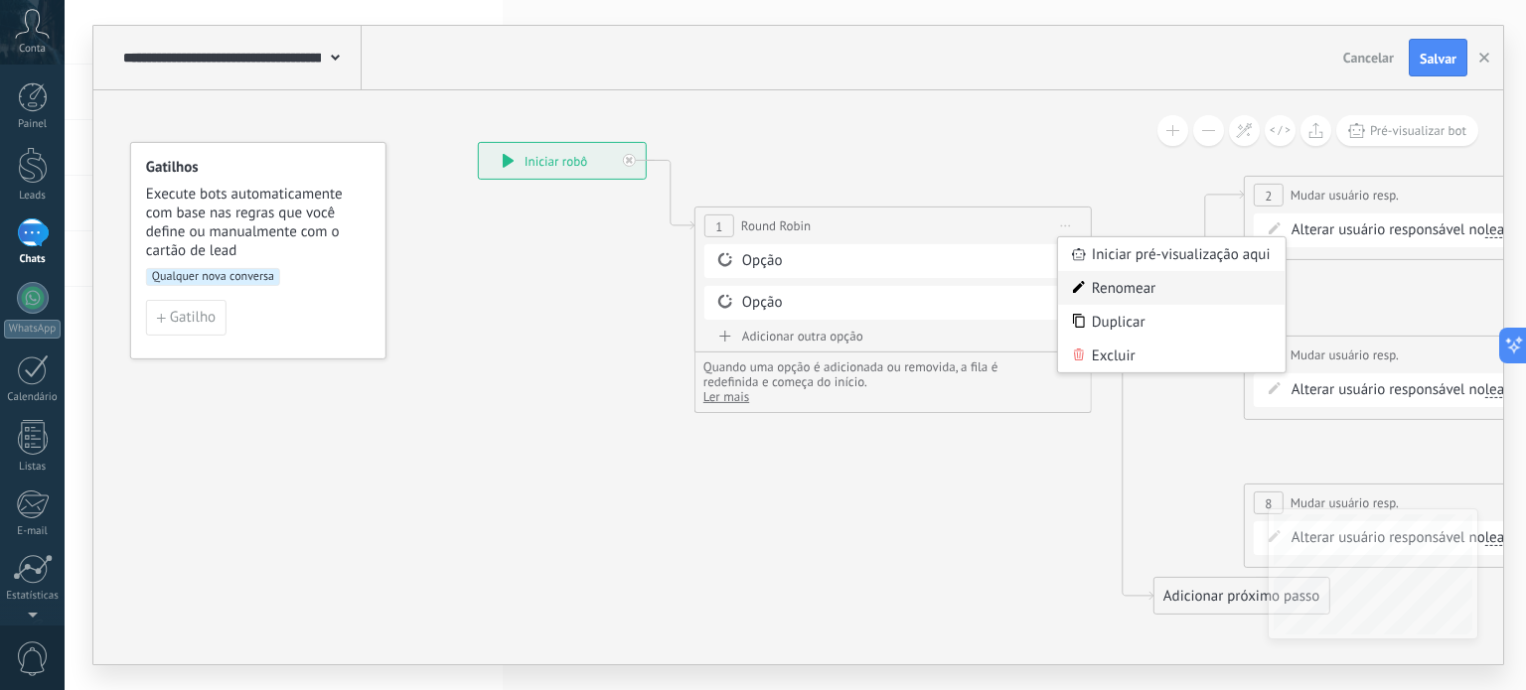
click at [1144, 285] on div "Renomear" at bounding box center [1171, 288] width 227 height 34
click at [895, 277] on div "Opção Opção" at bounding box center [892, 285] width 377 height 83
click at [854, 258] on div "Opção" at bounding box center [896, 261] width 309 height 20
click at [1036, 265] on div "Opção" at bounding box center [896, 261] width 309 height 20
drag, startPoint x: 1044, startPoint y: 258, endPoint x: 1000, endPoint y: 265, distance: 44.3
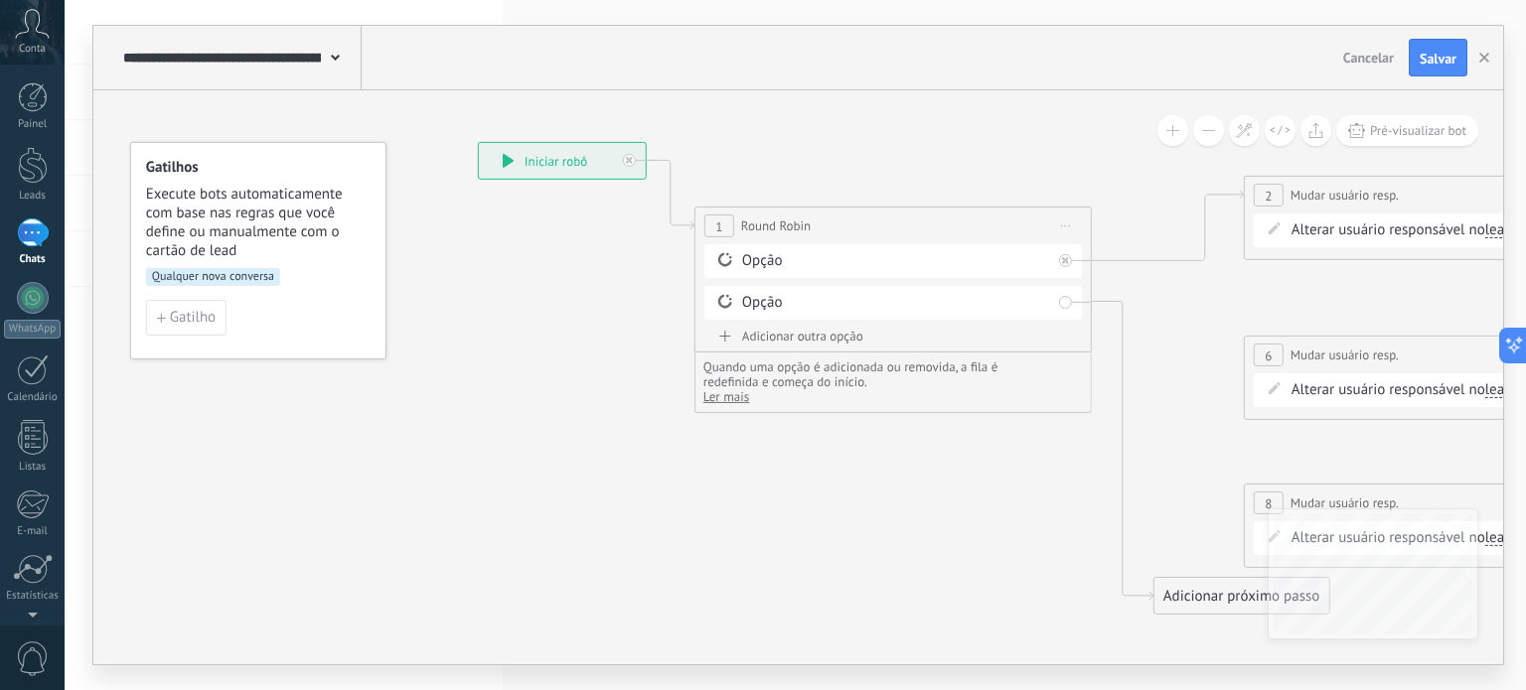
click at [1000, 265] on div "Opção" at bounding box center [896, 261] width 309 height 20
click at [1003, 265] on div "Opção" at bounding box center [896, 261] width 309 height 20
click at [1012, 294] on div "Opção" at bounding box center [896, 303] width 309 height 20
drag, startPoint x: 1015, startPoint y: 299, endPoint x: 1043, endPoint y: 302, distance: 28.0
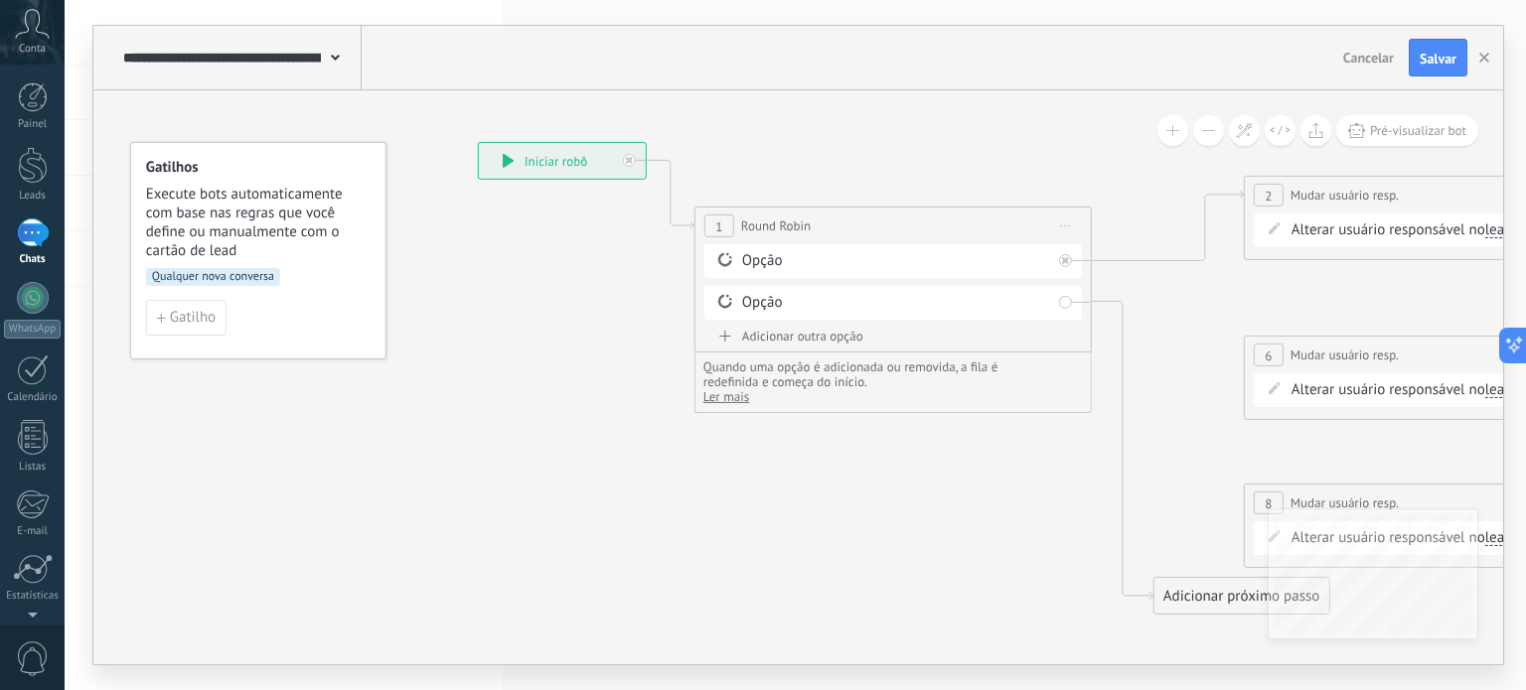
click at [1017, 301] on div "Opção" at bounding box center [896, 303] width 309 height 20
click at [1053, 304] on div "Opção" at bounding box center [892, 303] width 377 height 34
click at [1066, 269] on div "Opção" at bounding box center [892, 261] width 377 height 34
drag, startPoint x: 1073, startPoint y: 269, endPoint x: 943, endPoint y: 253, distance: 131.1
click at [1069, 269] on div "Opção" at bounding box center [892, 261] width 377 height 34
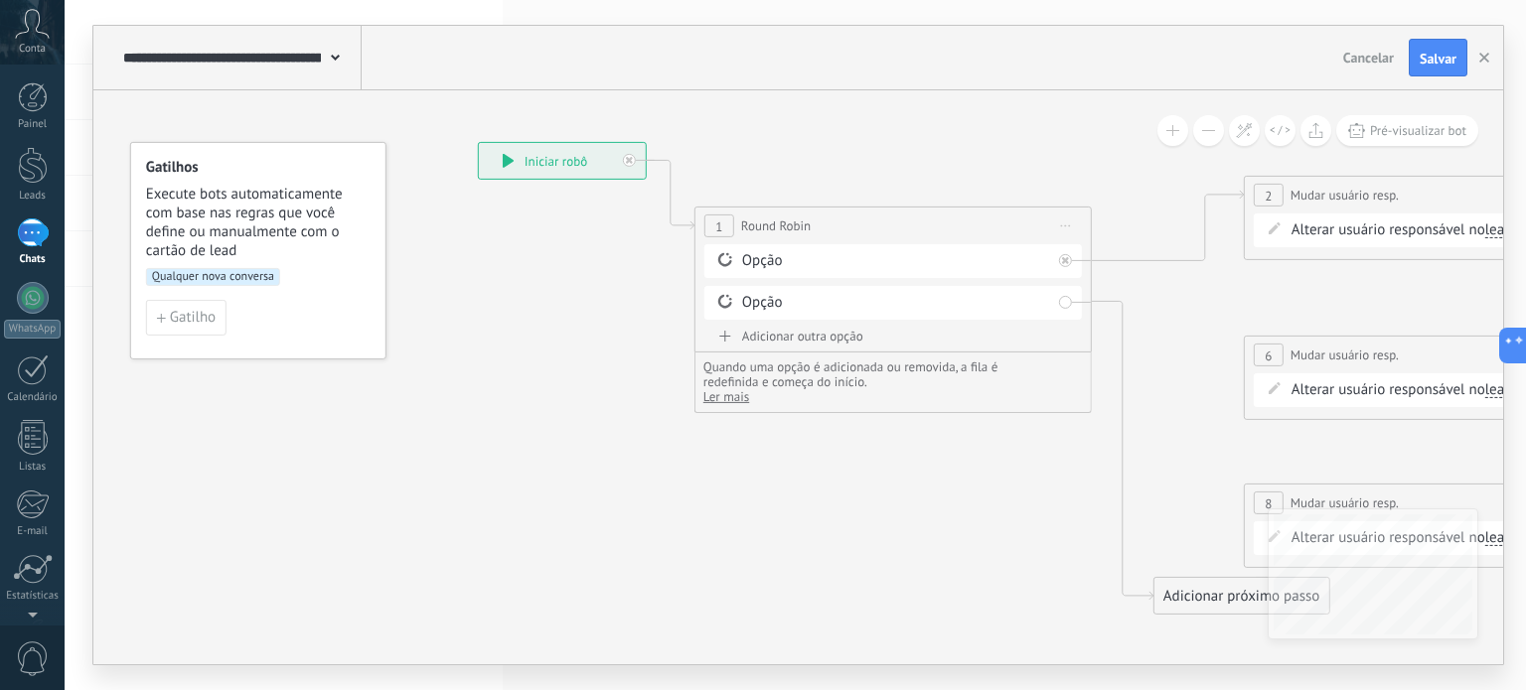
drag, startPoint x: 943, startPoint y: 253, endPoint x: 700, endPoint y: 279, distance: 243.7
click at [932, 257] on div "Opção" at bounding box center [896, 261] width 309 height 20
click at [700, 279] on div "**********" at bounding box center [892, 280] width 397 height 146
click at [779, 254] on div "Opção" at bounding box center [896, 261] width 309 height 20
click at [764, 264] on div "Opção" at bounding box center [896, 261] width 309 height 20
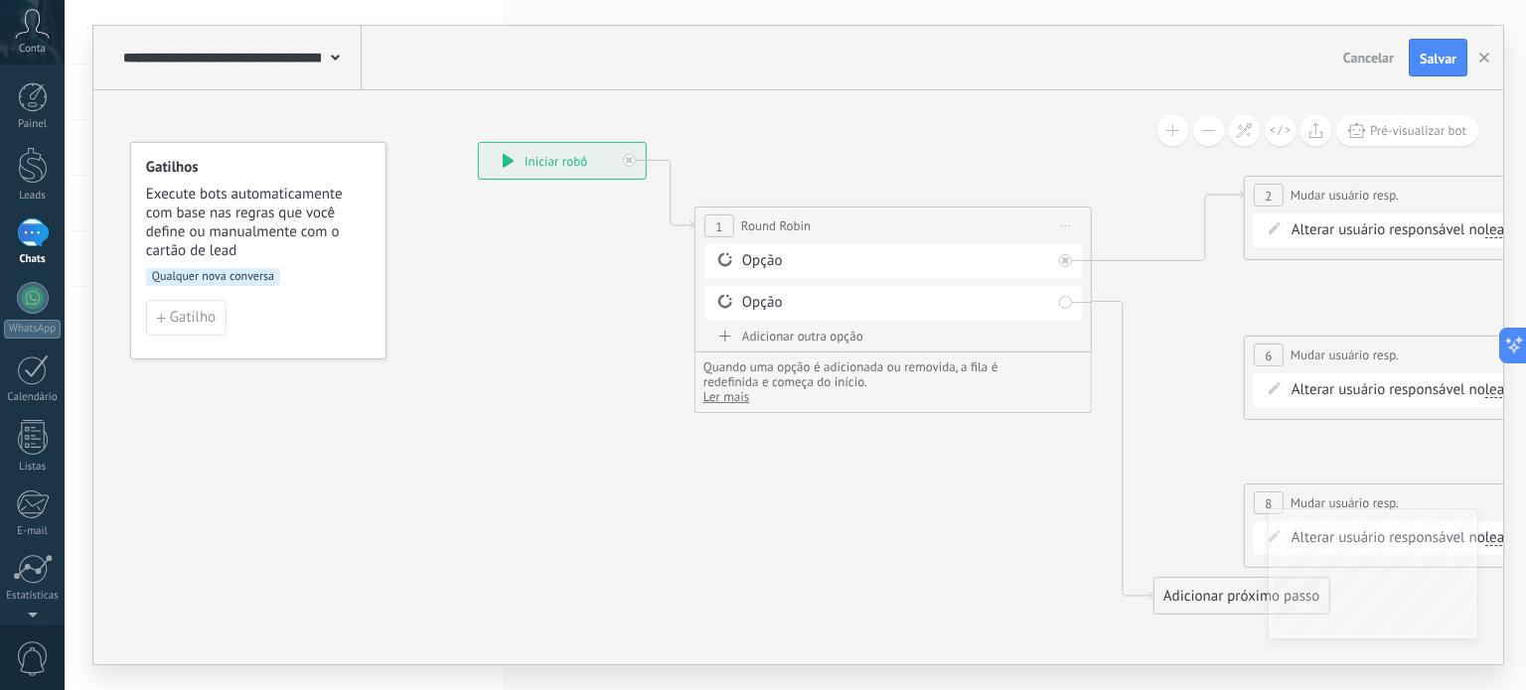
click at [752, 258] on div "Opção" at bounding box center [896, 261] width 309 height 20
click at [756, 314] on div "Opção" at bounding box center [892, 303] width 377 height 34
click at [775, 341] on div "Adicionar outra opção" at bounding box center [892, 336] width 377 height 17
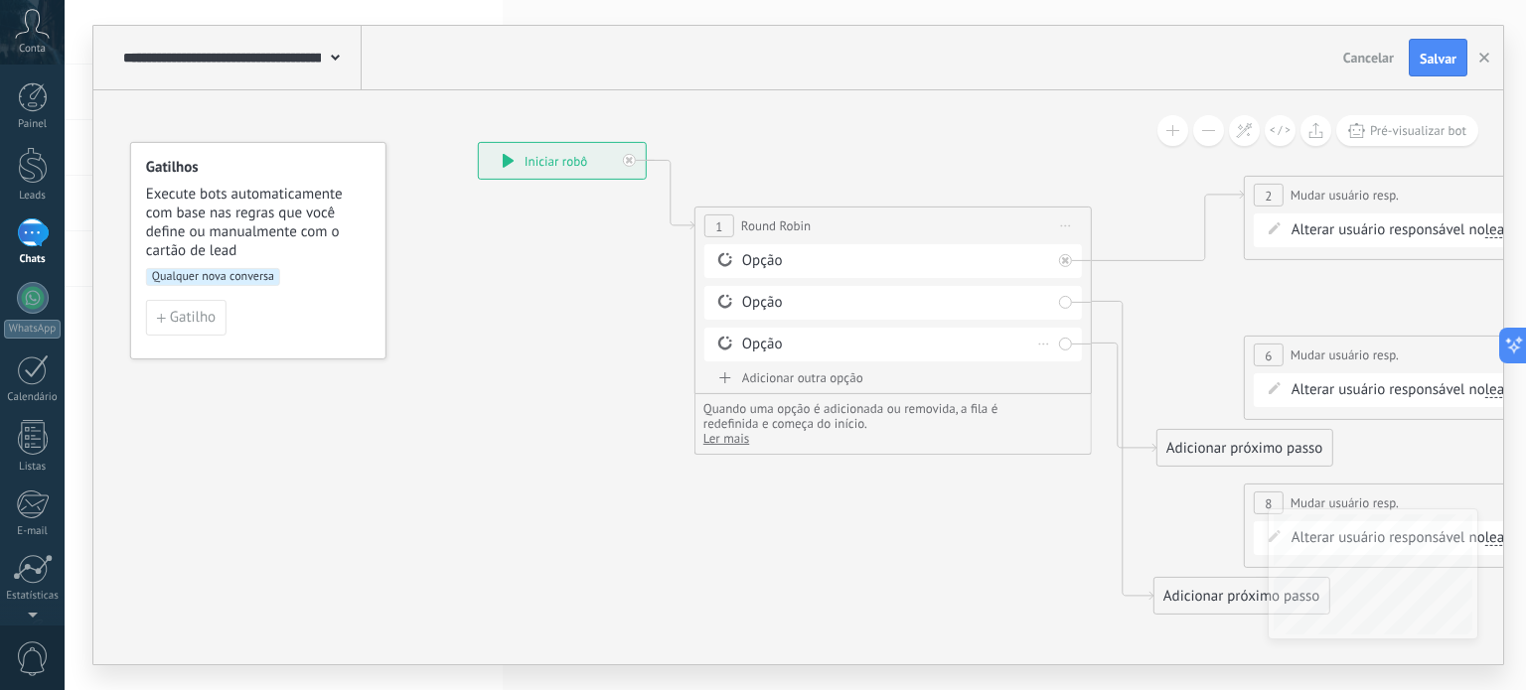
click at [1046, 341] on div "Excluir" at bounding box center [1044, 344] width 22 height 29
click at [1037, 260] on div "Excluir" at bounding box center [1044, 260] width 22 height 29
click at [1040, 260] on icon at bounding box center [1044, 261] width 10 height 2
click at [933, 253] on div "Opção" at bounding box center [896, 261] width 309 height 20
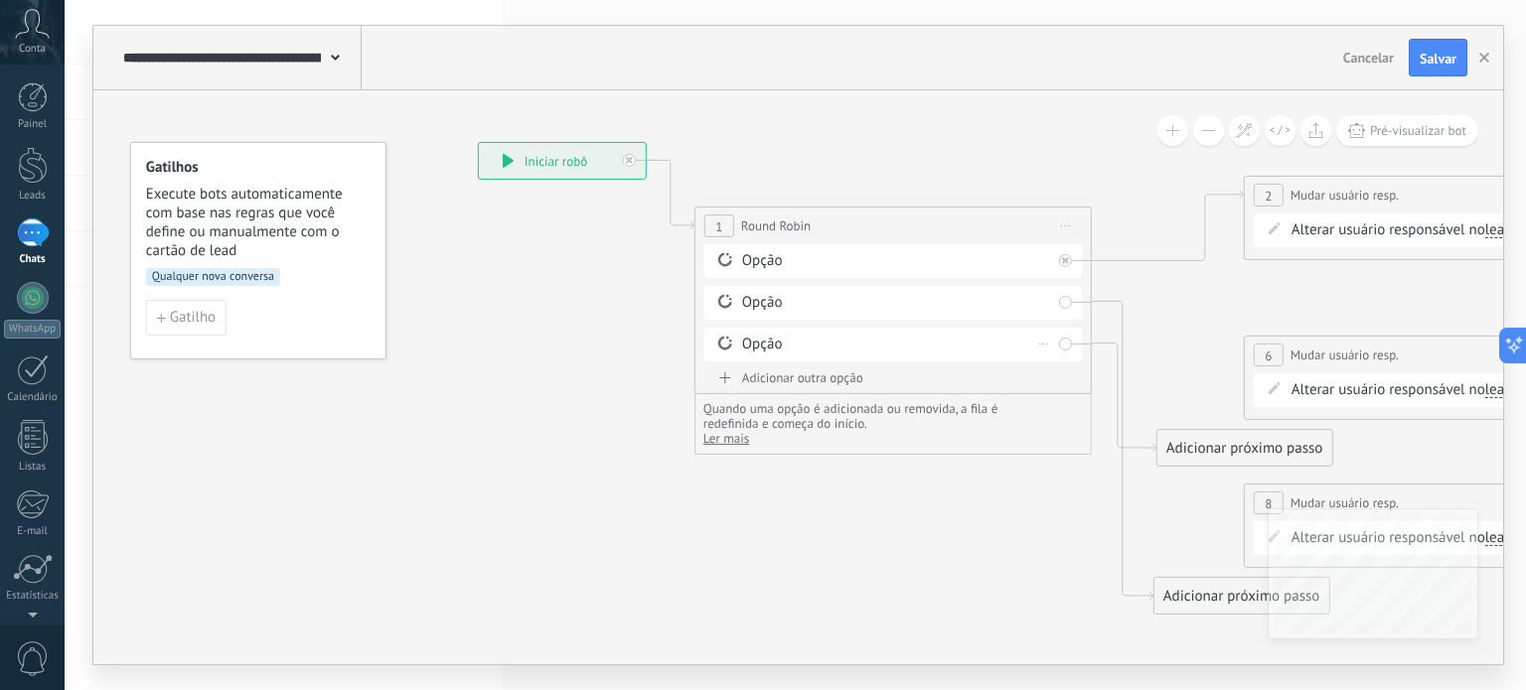
click at [1039, 344] on icon at bounding box center [1044, 345] width 10 height 2
click at [1075, 362] on div "Excluir" at bounding box center [1077, 373] width 92 height 34
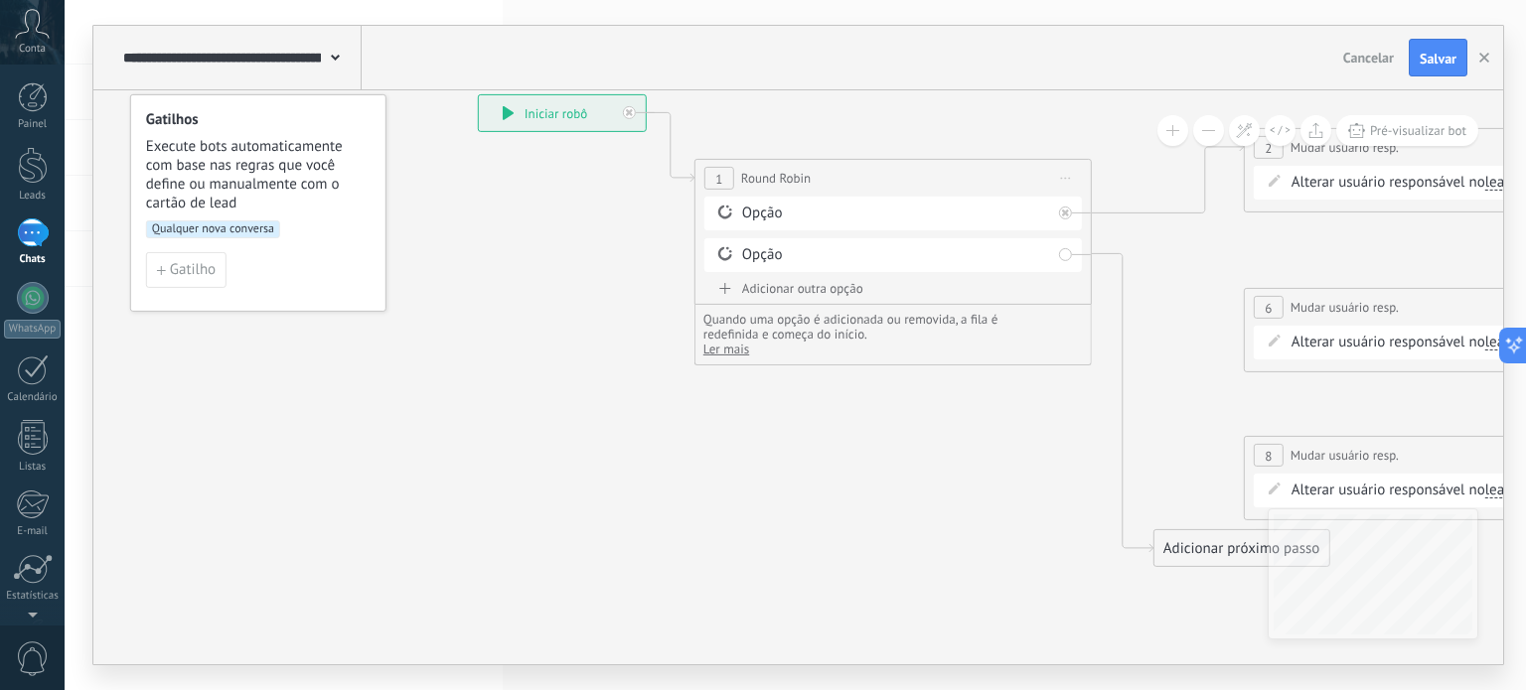
click at [762, 258] on div "Opção" at bounding box center [896, 255] width 309 height 20
click at [779, 214] on div "Opção" at bounding box center [896, 214] width 309 height 20
